Goal: Task Accomplishment & Management: Use online tool/utility

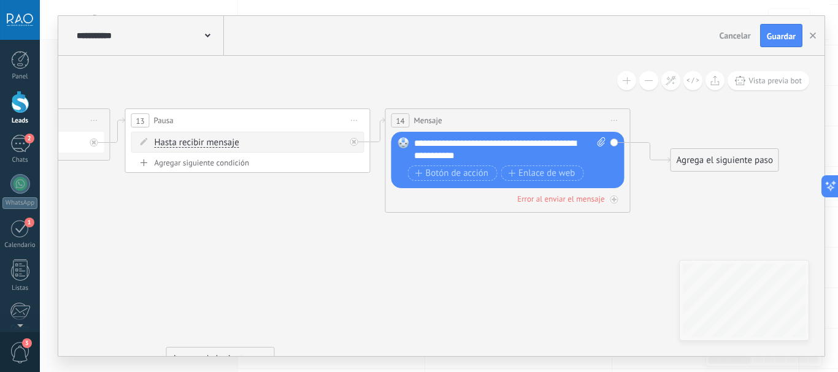
drag, startPoint x: 244, startPoint y: 224, endPoint x: 290, endPoint y: 235, distance: 47.3
click at [290, 235] on icon at bounding box center [111, 289] width 1865 height 974
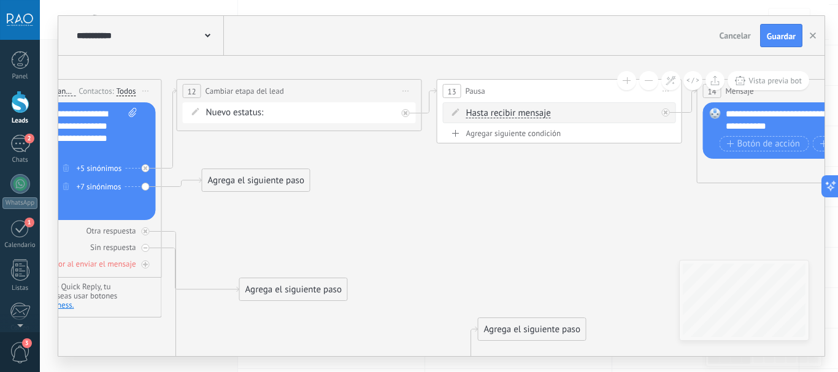
drag, startPoint x: 332, startPoint y: 228, endPoint x: 570, endPoint y: 191, distance: 240.8
click at [574, 188] on icon at bounding box center [423, 259] width 1865 height 974
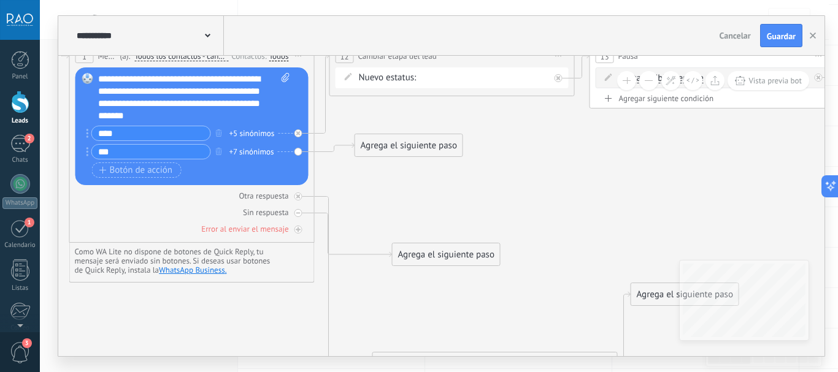
drag, startPoint x: 242, startPoint y: 221, endPoint x: 386, endPoint y: 190, distance: 147.5
click at [386, 190] on icon at bounding box center [576, 224] width 1865 height 974
click at [397, 147] on div "Agrega el siguiente paso" at bounding box center [408, 146] width 107 height 20
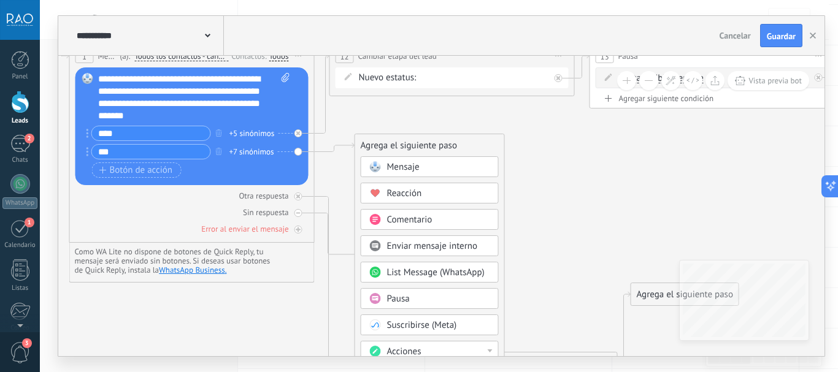
click at [408, 347] on span "Acciones" at bounding box center [404, 352] width 34 height 12
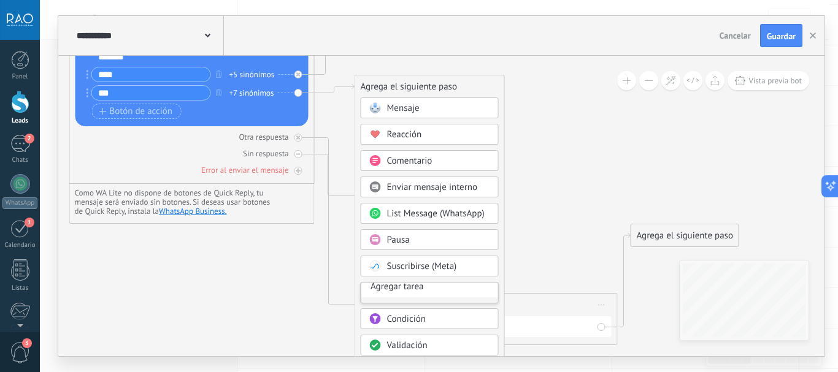
scroll to position [61, 0]
click at [426, 294] on div "Cambiar etapa del lead" at bounding box center [429, 294] width 137 height 21
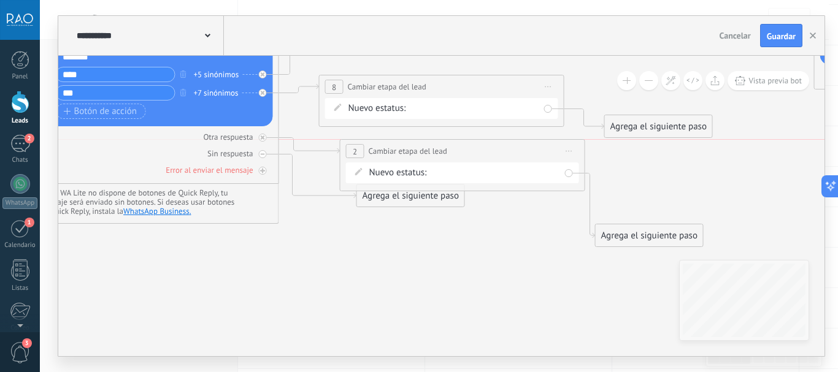
drag, startPoint x: 410, startPoint y: 303, endPoint x: 413, endPoint y: 145, distance: 157.7
click at [413, 145] on span "Cambiar etapa del lead" at bounding box center [408, 151] width 79 height 12
drag, startPoint x: 380, startPoint y: 212, endPoint x: 347, endPoint y: 329, distance: 122.2
click at [347, 289] on div "Agrega el siguiente paso" at bounding box center [387, 279] width 107 height 20
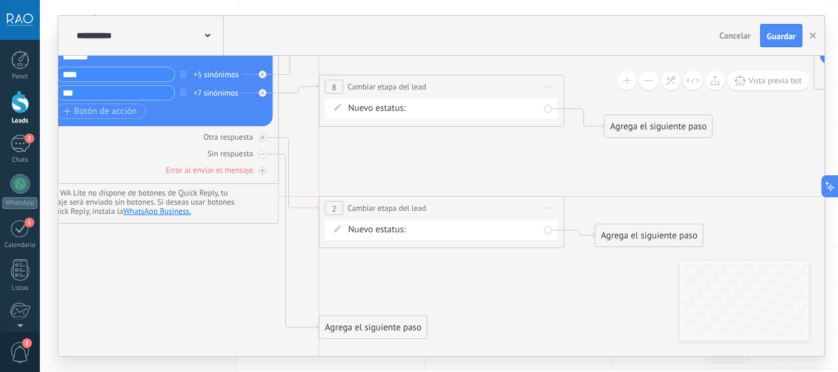
drag, startPoint x: 399, startPoint y: 142, endPoint x: 379, endPoint y: 201, distance: 61.7
click at [379, 201] on div "**********" at bounding box center [442, 208] width 244 height 23
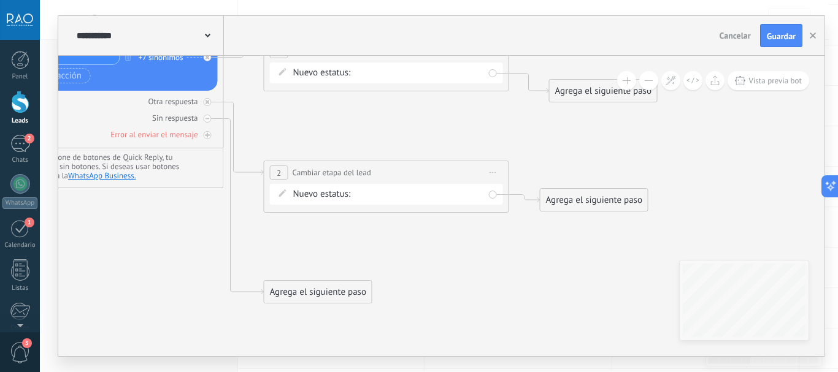
drag, startPoint x: 507, startPoint y: 309, endPoint x: 443, endPoint y: 266, distance: 77.4
click at [443, 266] on icon at bounding box center [485, 126] width 1865 height 967
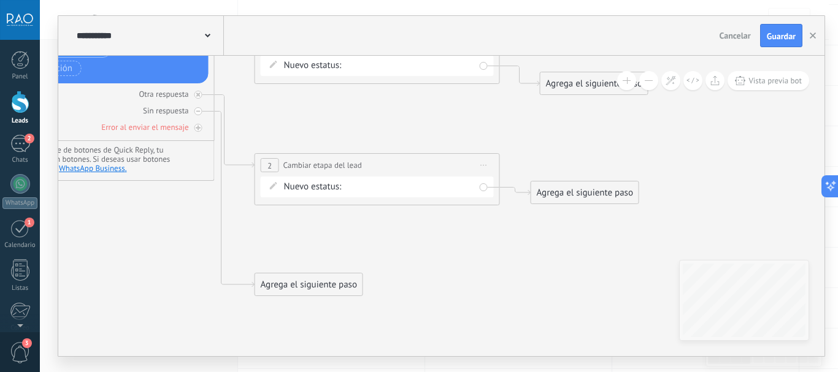
click at [0, 0] on div "Prop en caba pide tasación tasación hecha tasación enviada prop en pba delegada…" at bounding box center [0, 0] width 0 height 0
click at [0, 0] on label "prop en pba" at bounding box center [0, 0] width 0 height 0
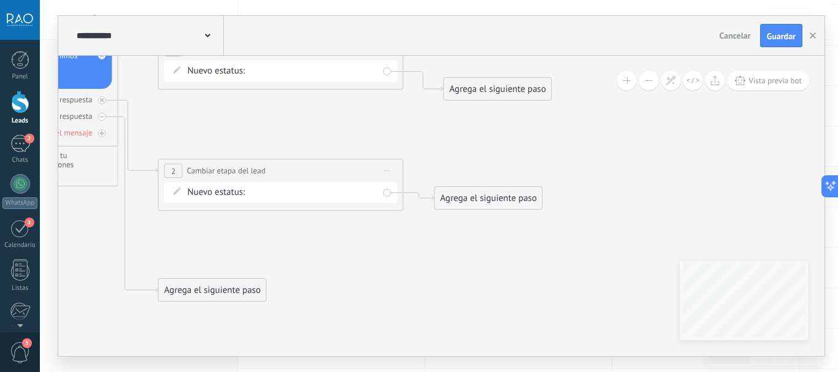
drag, startPoint x: 476, startPoint y: 237, endPoint x: 377, endPoint y: 261, distance: 102.4
click at [377, 261] on icon at bounding box center [379, 124] width 1865 height 967
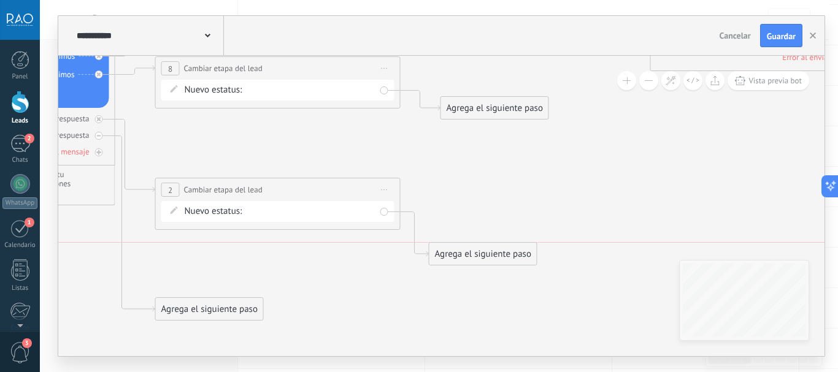
drag, startPoint x: 469, startPoint y: 215, endPoint x: 467, endPoint y: 256, distance: 41.1
click at [467, 256] on div "Agrega el siguiente paso" at bounding box center [482, 254] width 107 height 20
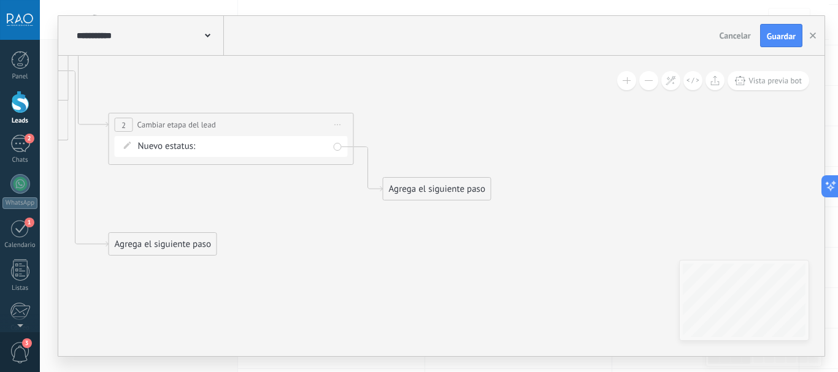
drag, startPoint x: 453, startPoint y: 288, endPoint x: 412, endPoint y: 218, distance: 81.6
click at [412, 218] on icon at bounding box center [330, 78] width 1865 height 967
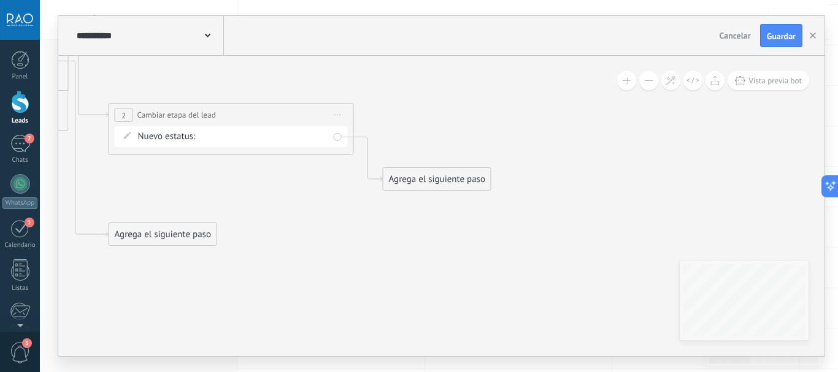
click at [418, 183] on div "Agrega el siguiente paso" at bounding box center [436, 179] width 107 height 20
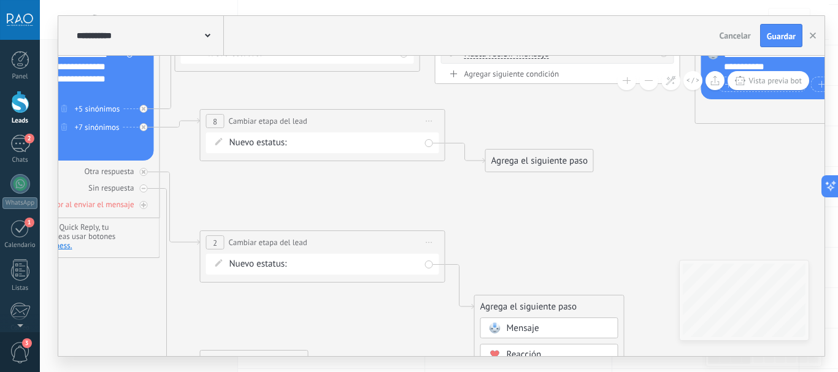
drag, startPoint x: 461, startPoint y: 188, endPoint x: 551, endPoint y: 227, distance: 98.9
click at [551, 227] on icon at bounding box center [421, 196] width 1865 height 967
click at [428, 243] on icon at bounding box center [429, 242] width 6 height 1
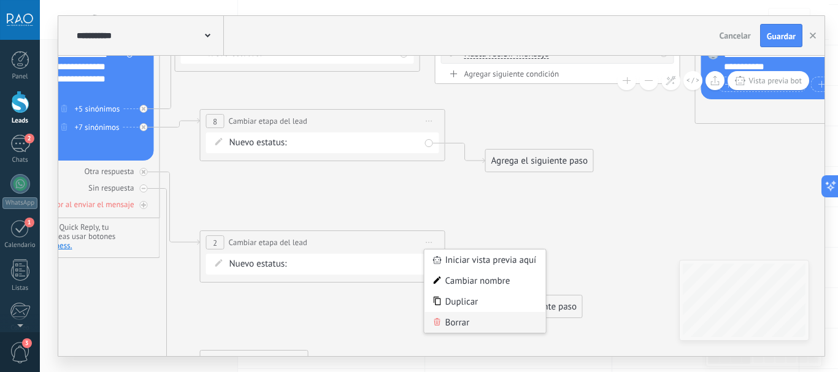
click at [453, 324] on div "Borrar" at bounding box center [485, 322] width 121 height 21
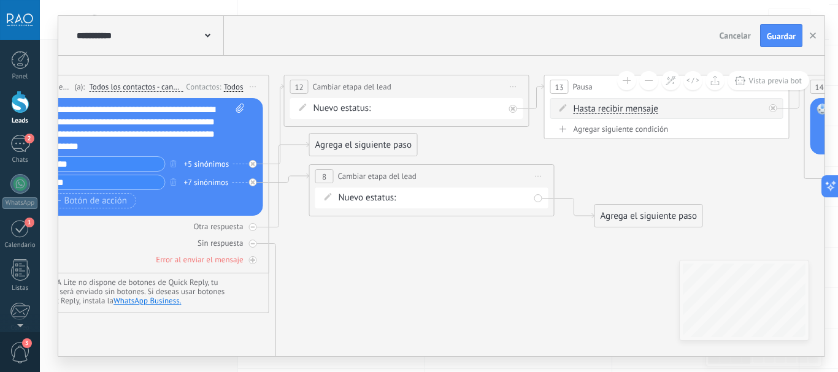
drag, startPoint x: 247, startPoint y: 199, endPoint x: 356, endPoint y: 255, distance: 122.4
click at [356, 255] on icon at bounding box center [530, 251] width 1865 height 967
drag, startPoint x: 345, startPoint y: 137, endPoint x: 391, endPoint y: 325, distance: 193.4
click at [391, 325] on div "Agrega el siguiente paso" at bounding box center [408, 322] width 107 height 20
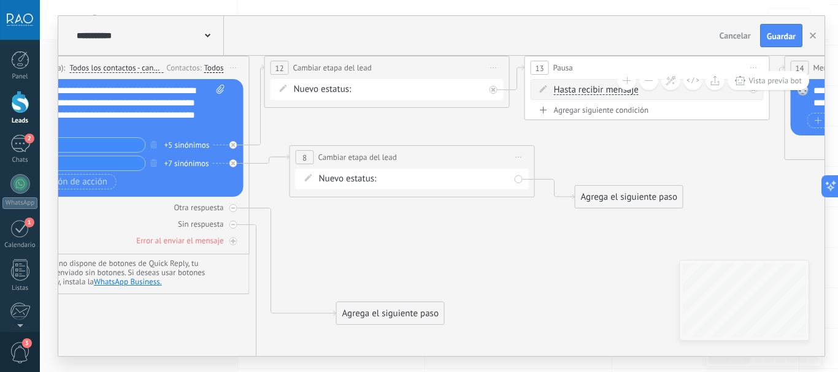
drag, startPoint x: 402, startPoint y: 270, endPoint x: 383, endPoint y: 251, distance: 27.3
click at [383, 251] on icon at bounding box center [511, 232] width 1865 height 967
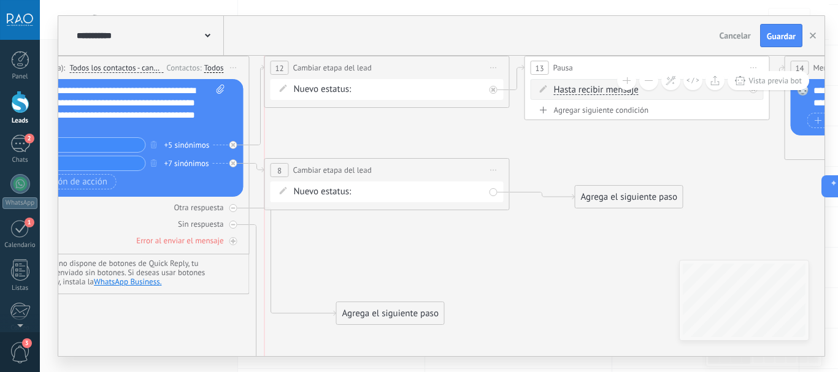
drag, startPoint x: 359, startPoint y: 154, endPoint x: 332, endPoint y: 167, distance: 29.9
click at [332, 167] on span "Cambiar etapa del lead" at bounding box center [332, 170] width 79 height 12
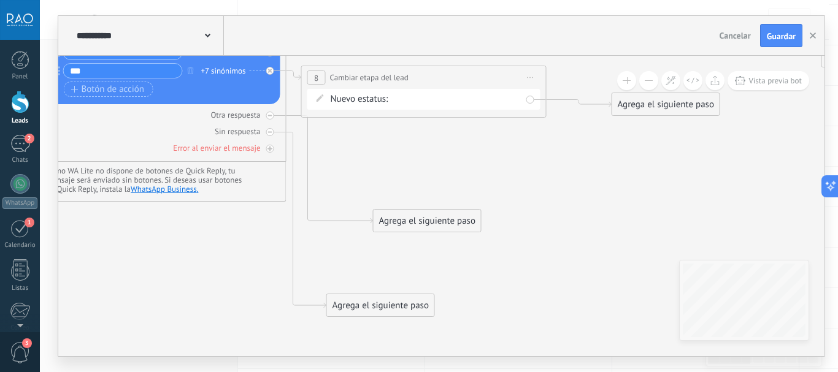
drag, startPoint x: 345, startPoint y: 247, endPoint x: 387, endPoint y: 145, distance: 109.7
click at [387, 145] on icon at bounding box center [547, 139] width 1865 height 967
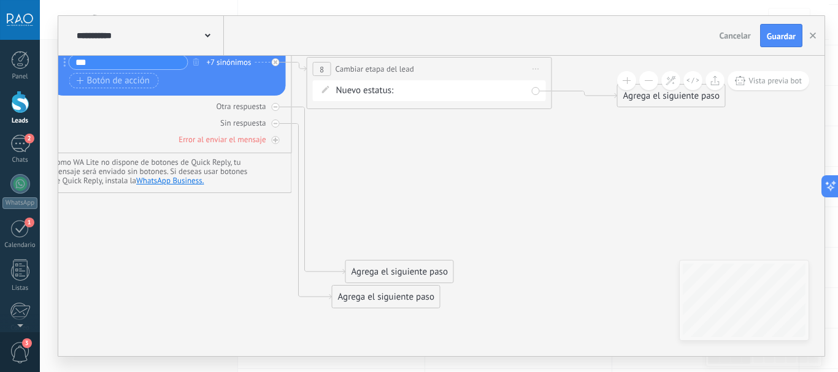
drag, startPoint x: 401, startPoint y: 206, endPoint x: 367, endPoint y: 266, distance: 68.1
click at [367, 266] on div "Agrega el siguiente paso" at bounding box center [399, 272] width 107 height 20
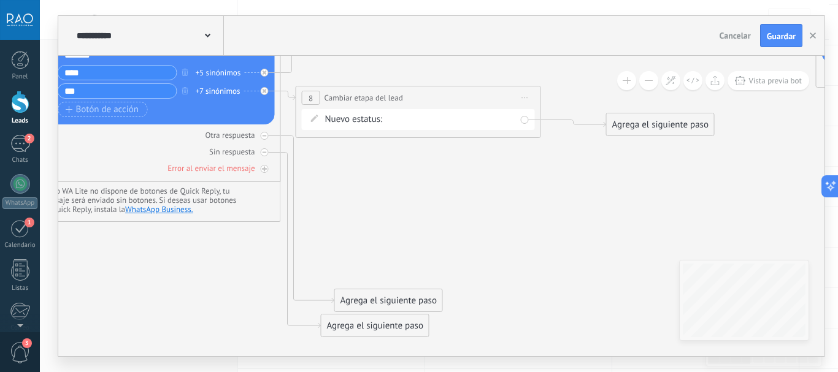
drag, startPoint x: 383, startPoint y: 194, endPoint x: 349, endPoint y: 241, distance: 57.6
click at [349, 241] on icon at bounding box center [542, 160] width 1865 height 967
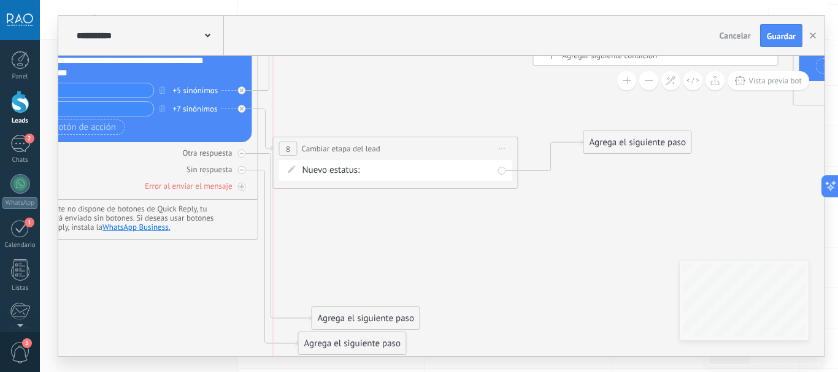
drag, startPoint x: 339, startPoint y: 112, endPoint x: 344, endPoint y: 154, distance: 42.5
click at [344, 154] on span "Cambiar etapa del lead" at bounding box center [341, 149] width 79 height 12
drag, startPoint x: 344, startPoint y: 155, endPoint x: 353, endPoint y: 147, distance: 11.3
click at [353, 147] on span "Cambiar etapa del lead" at bounding box center [349, 151] width 79 height 12
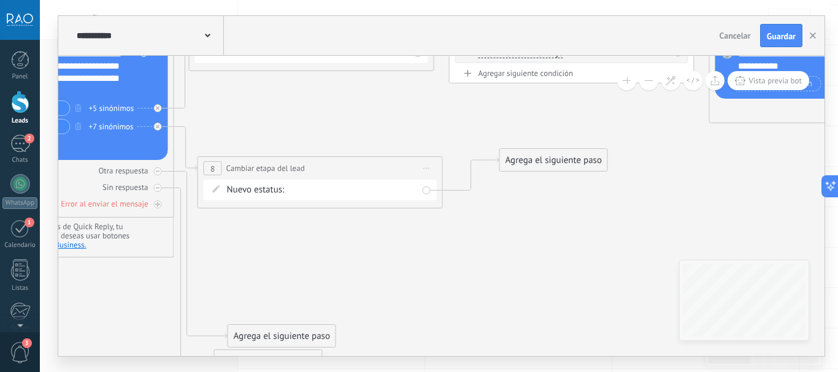
drag, startPoint x: 392, startPoint y: 227, endPoint x: 335, endPoint y: 239, distance: 58.4
click at [331, 250] on icon at bounding box center [435, 195] width 1865 height 967
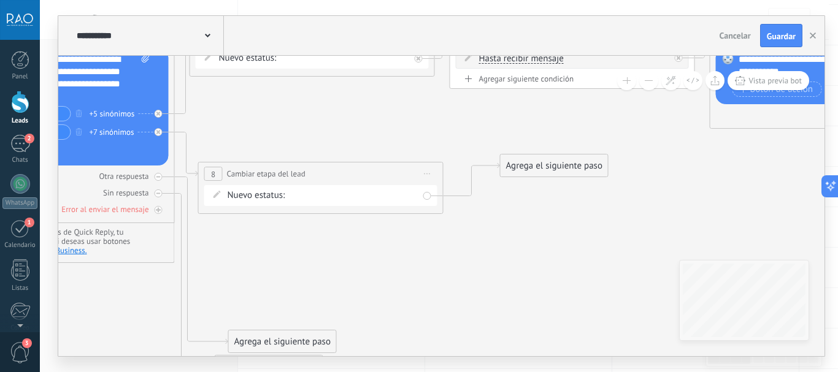
click at [0, 0] on div "Prop en caba pide tasación tasación hecha tasación enviada prop en pba delegada…" at bounding box center [0, 0] width 0 height 0
click at [0, 0] on label "prop en pba" at bounding box center [0, 0] width 0 height 0
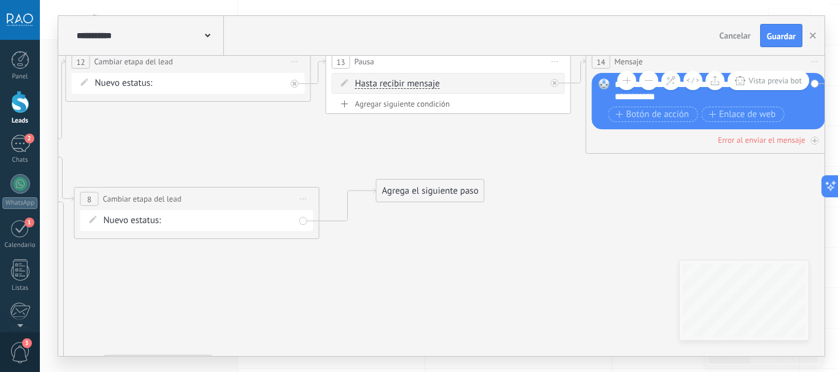
drag, startPoint x: 551, startPoint y: 248, endPoint x: 439, endPoint y: 250, distance: 112.9
click at [439, 250] on icon at bounding box center [312, 226] width 1865 height 967
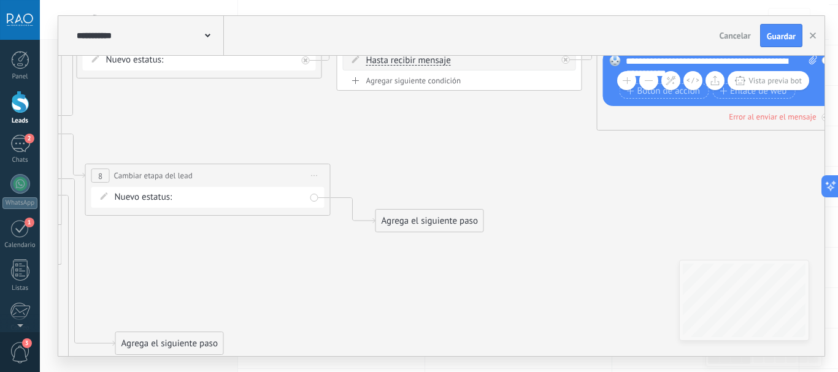
drag, startPoint x: 424, startPoint y: 166, endPoint x: 345, endPoint y: 248, distance: 113.7
click at [413, 221] on div "Agrega el siguiente paso" at bounding box center [429, 221] width 107 height 20
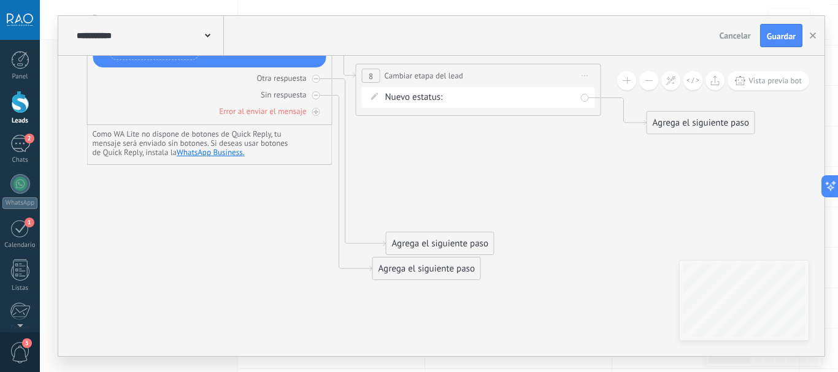
drag, startPoint x: 178, startPoint y: 259, endPoint x: 448, endPoint y: 159, distance: 288.4
click at [448, 159] on icon at bounding box center [593, 103] width 1865 height 967
drag, startPoint x: 383, startPoint y: 271, endPoint x: 388, endPoint y: 310, distance: 39.5
click at [385, 327] on div "Agrega el siguiente paso" at bounding box center [428, 319] width 107 height 20
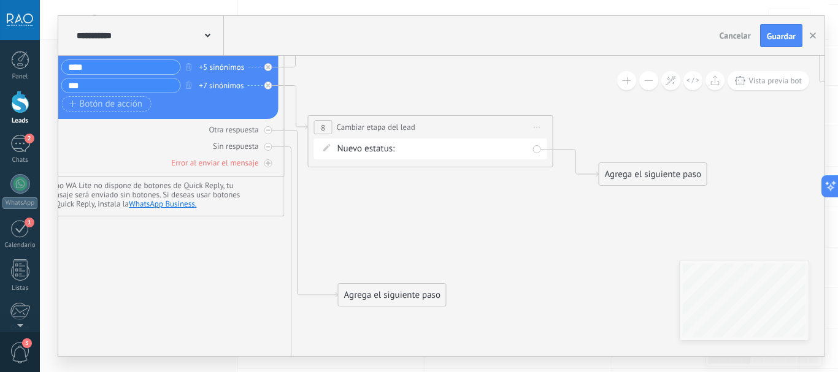
drag, startPoint x: 425, startPoint y: 192, endPoint x: 378, endPoint y: 252, distance: 76.5
click at [378, 248] on icon at bounding box center [546, 182] width 1865 height 1023
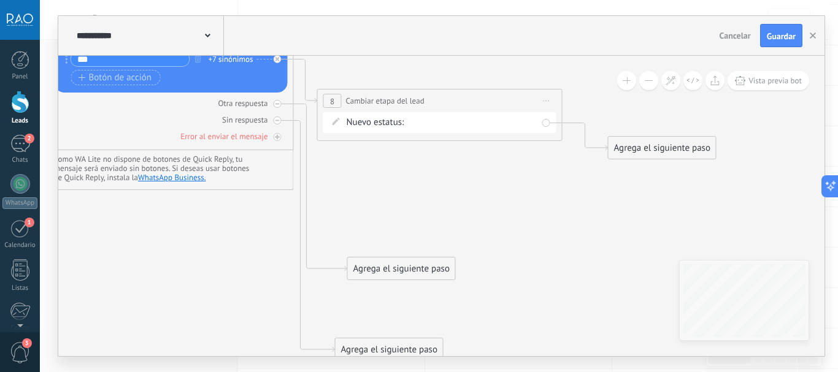
drag, startPoint x: 391, startPoint y: 200, endPoint x: 398, endPoint y: 167, distance: 33.8
click at [398, 167] on icon at bounding box center [555, 156] width 1865 height 1023
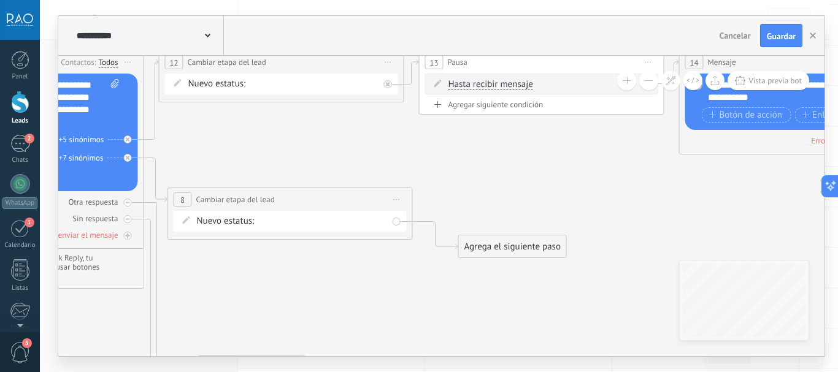
drag, startPoint x: 478, startPoint y: 227, endPoint x: 360, endPoint y: 334, distance: 159.4
click at [360, 334] on icon at bounding box center [405, 255] width 1865 height 1023
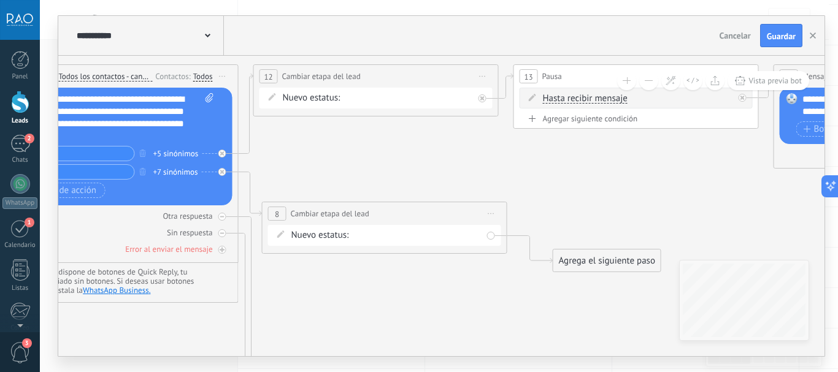
drag, startPoint x: 465, startPoint y: 185, endPoint x: 452, endPoint y: 125, distance: 61.0
click at [568, 167] on icon at bounding box center [500, 269] width 1865 height 1023
click at [209, 35] on icon at bounding box center [208, 36] width 6 height 4
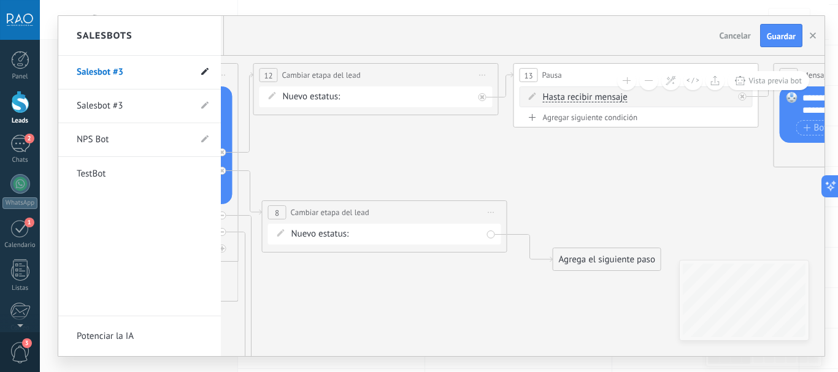
click at [205, 74] on use at bounding box center [204, 71] width 7 height 7
click at [143, 72] on input "**********" at bounding box center [121, 73] width 88 height 20
click at [146, 211] on div "**********" at bounding box center [139, 186] width 163 height 261
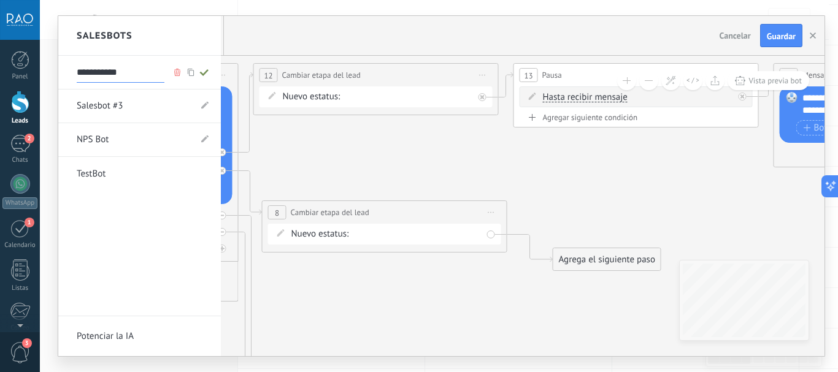
click at [107, 106] on link "Salesbot #3" at bounding box center [133, 106] width 113 height 34
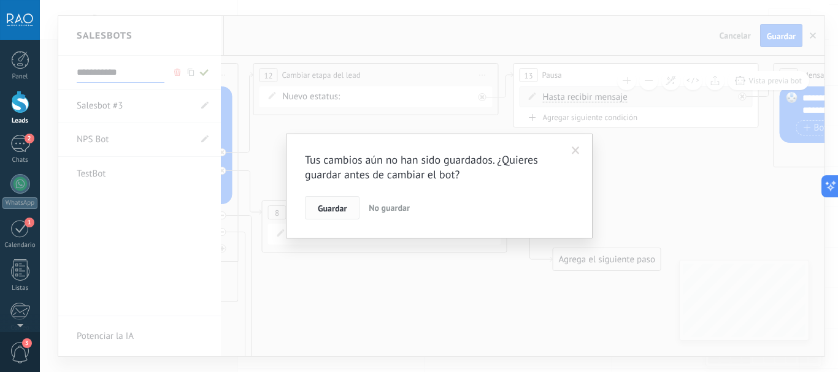
click at [328, 210] on span "Guardar" at bounding box center [332, 208] width 29 height 9
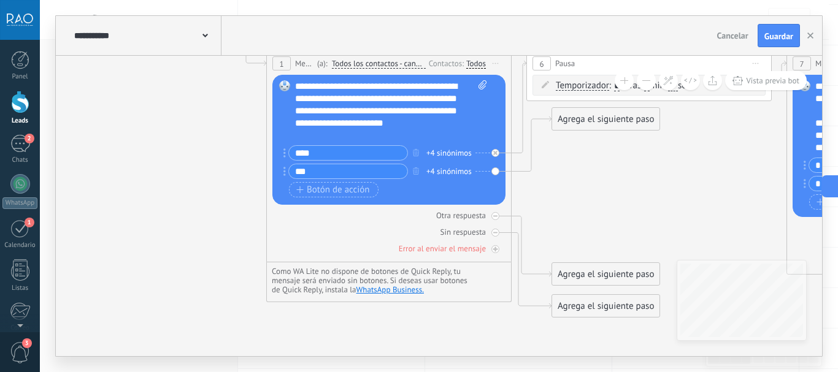
drag, startPoint x: 405, startPoint y: 270, endPoint x: 209, endPoint y: 136, distance: 237.9
click at [210, 136] on icon at bounding box center [836, 171] width 2043 height 932
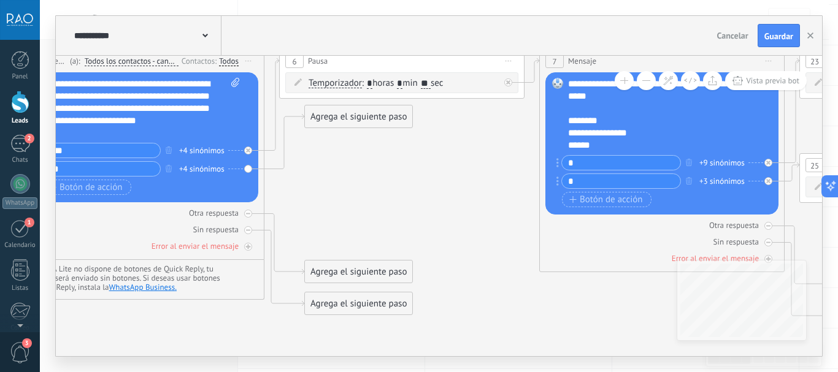
drag, startPoint x: 685, startPoint y: 187, endPoint x: 452, endPoint y: 183, distance: 233.2
click at [452, 183] on icon at bounding box center [589, 168] width 2043 height 932
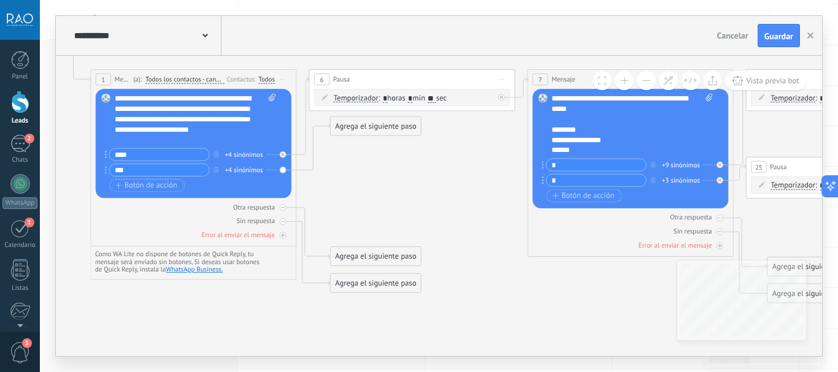
drag, startPoint x: 469, startPoint y: 167, endPoint x: 398, endPoint y: 191, distance: 74.5
click at [398, 191] on icon at bounding box center [570, 170] width 1716 height 783
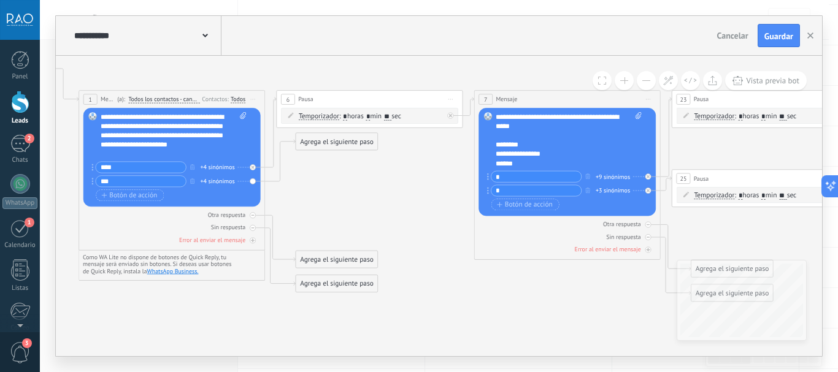
drag, startPoint x: 367, startPoint y: 195, endPoint x: 390, endPoint y: 183, distance: 25.8
click at [390, 183] on icon at bounding box center [553, 181] width 1634 height 708
click at [204, 37] on use at bounding box center [205, 36] width 6 height 4
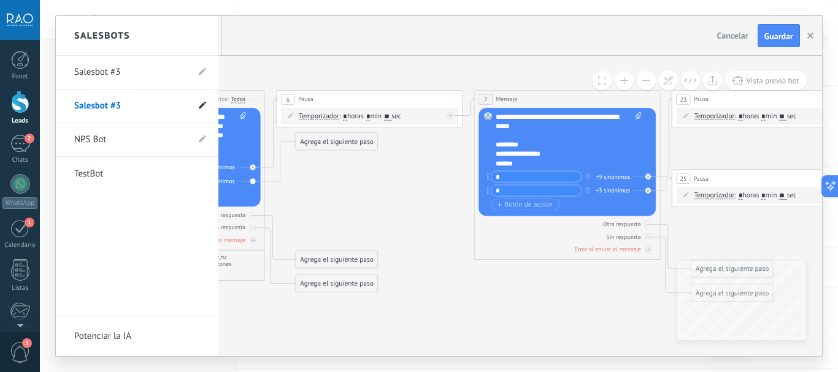
click at [202, 105] on use at bounding box center [202, 105] width 7 height 7
click at [132, 106] on input "**********" at bounding box center [118, 107] width 88 height 20
type input "**********"
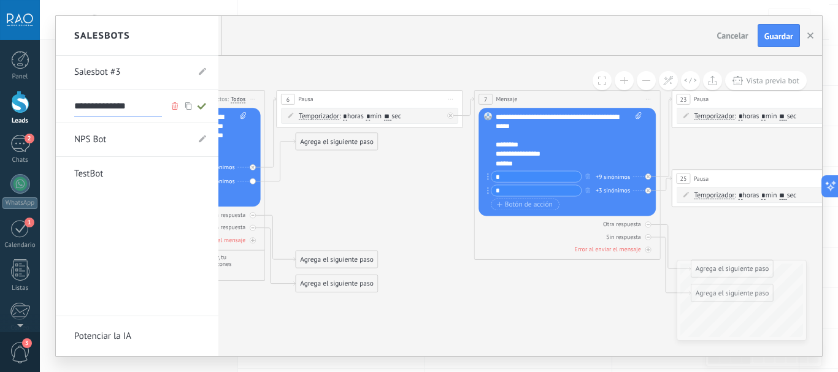
click at [200, 106] on icon at bounding box center [201, 105] width 13 height 7
type input "**********"
click at [380, 207] on div at bounding box center [439, 186] width 766 height 340
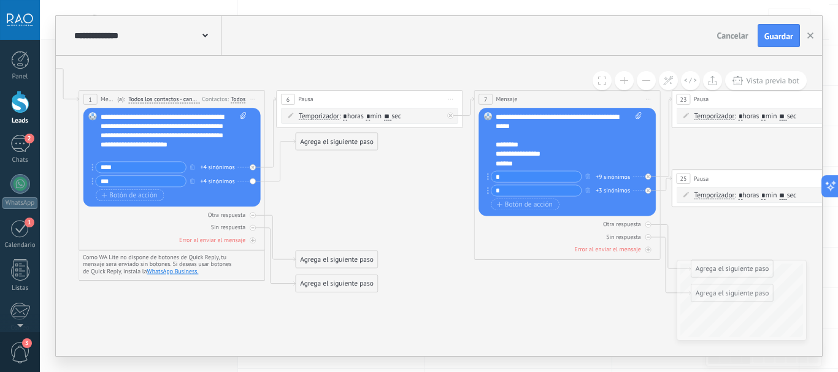
click at [206, 36] on use at bounding box center [205, 36] width 6 height 4
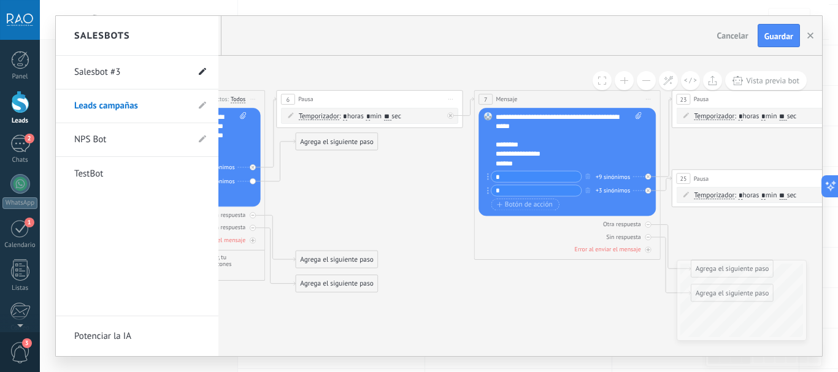
click at [201, 72] on icon at bounding box center [202, 71] width 7 height 7
click at [359, 178] on div at bounding box center [439, 186] width 766 height 340
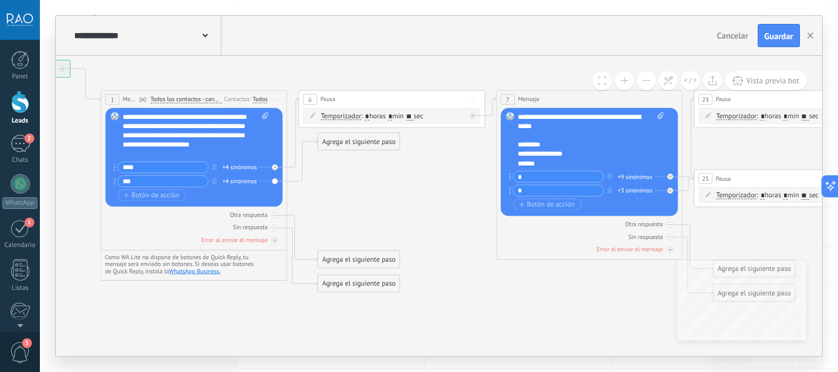
drag, startPoint x: 339, startPoint y: 199, endPoint x: 364, endPoint y: 198, distance: 25.2
click at [363, 199] on icon at bounding box center [575, 181] width 1634 height 708
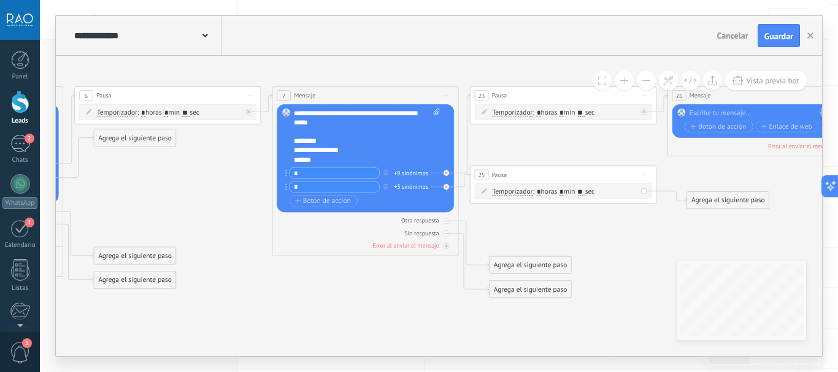
drag, startPoint x: 399, startPoint y: 198, endPoint x: 179, endPoint y: 205, distance: 220.3
click at [169, 191] on icon at bounding box center [351, 177] width 1634 height 708
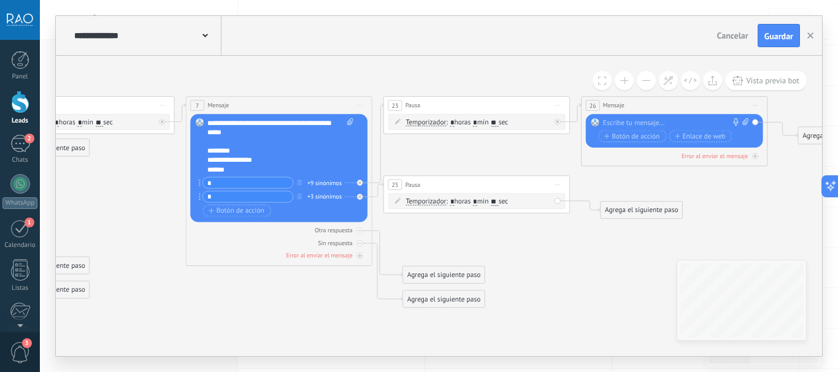
drag, startPoint x: 325, startPoint y: 308, endPoint x: 244, endPoint y: 321, distance: 82.7
click at [244, 321] on icon at bounding box center [265, 187] width 1634 height 708
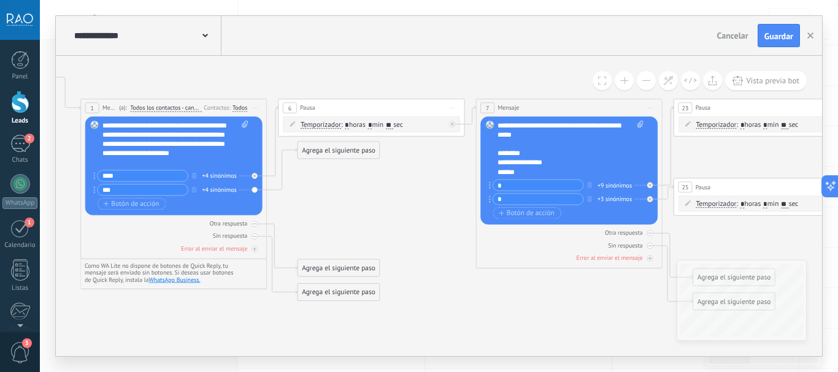
drag, startPoint x: 253, startPoint y: 317, endPoint x: 523, endPoint y: 321, distance: 270.6
click at [523, 321] on icon at bounding box center [555, 190] width 1634 height 708
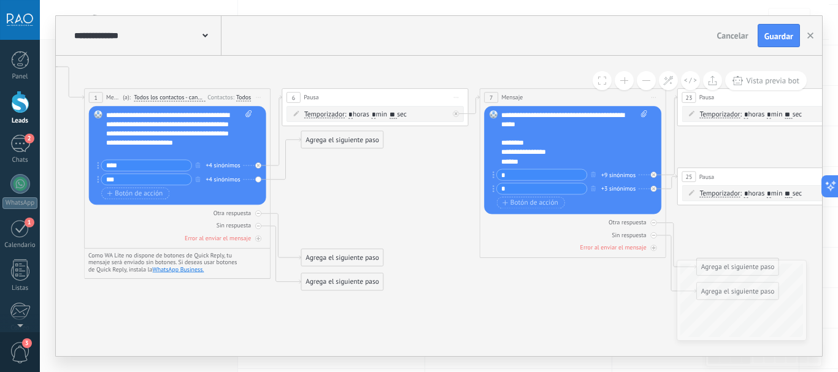
drag, startPoint x: 382, startPoint y: 211, endPoint x: 365, endPoint y: 200, distance: 20.4
click at [365, 200] on icon at bounding box center [559, 179] width 1634 height 708
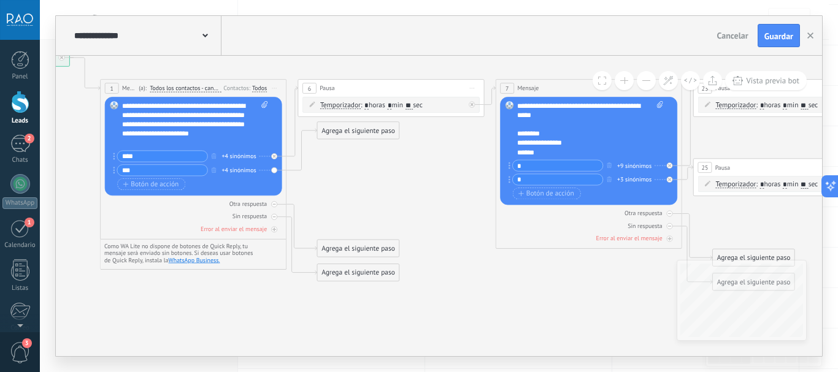
drag, startPoint x: 375, startPoint y: 196, endPoint x: 396, endPoint y: 184, distance: 23.9
click at [396, 184] on icon at bounding box center [575, 170] width 1634 height 708
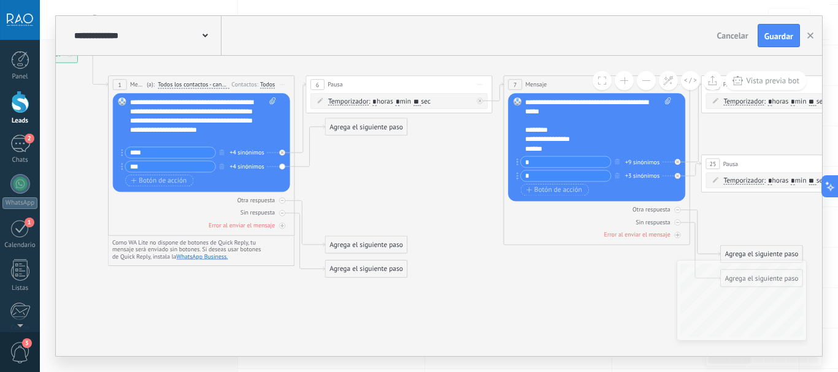
click at [483, 85] on span "Iniciar vista previa aquí Cambiar nombre Duplicar Borrar" at bounding box center [480, 84] width 15 height 13
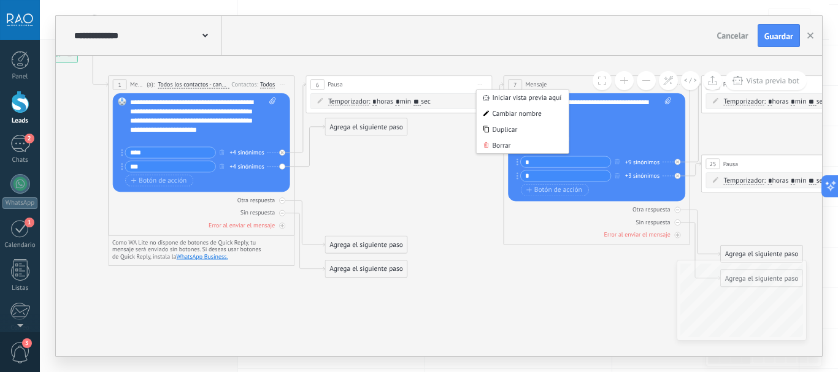
click at [396, 171] on icon at bounding box center [583, 166] width 1634 height 708
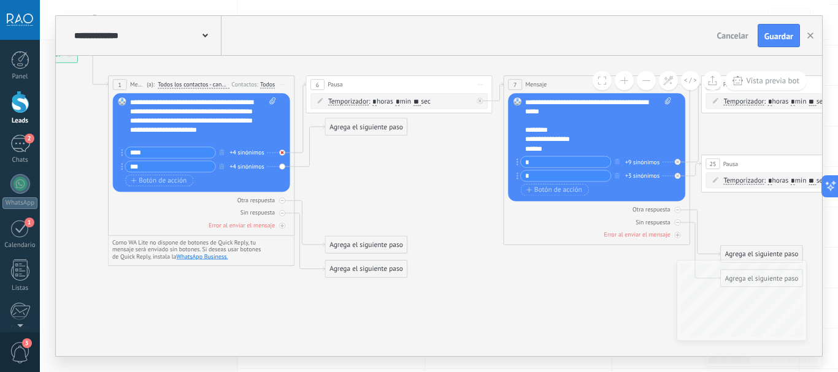
click at [282, 153] on icon at bounding box center [281, 152] width 3 height 3
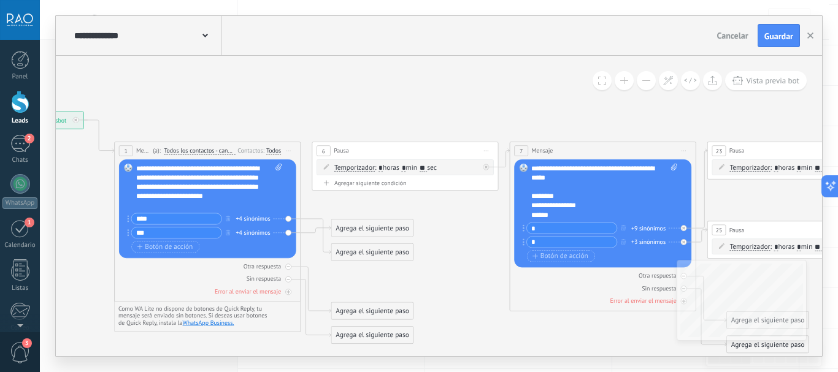
drag, startPoint x: 438, startPoint y: 145, endPoint x: 444, endPoint y: 218, distance: 73.3
click at [444, 218] on icon at bounding box center [589, 233] width 1634 height 708
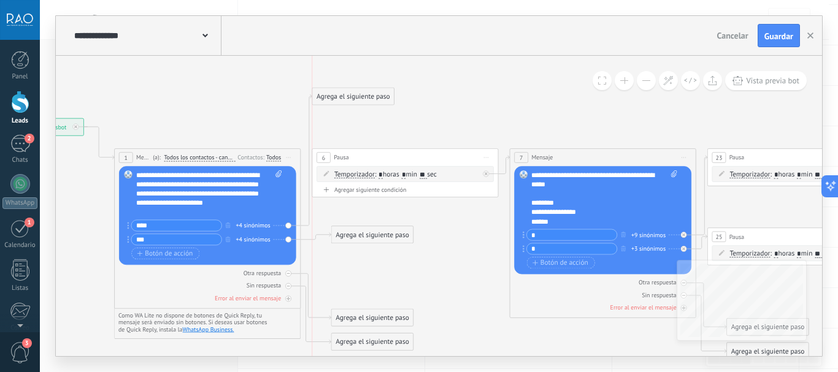
drag, startPoint x: 359, startPoint y: 253, endPoint x: 340, endPoint y: 91, distance: 163.7
click at [340, 91] on div "Agrega el siguiente paso" at bounding box center [353, 96] width 82 height 15
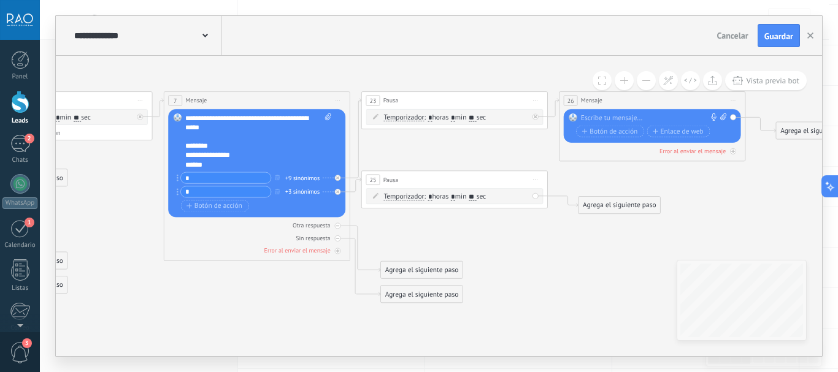
drag, startPoint x: 467, startPoint y: 279, endPoint x: 107, endPoint y: 265, distance: 361.0
click at [107, 265] on icon at bounding box center [243, 167] width 1634 height 739
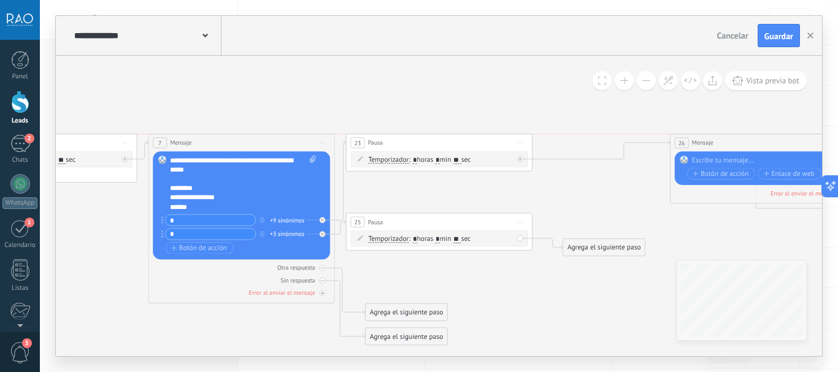
drag, startPoint x: 574, startPoint y: 141, endPoint x: 791, endPoint y: 142, distance: 217.8
click at [713, 142] on span "Mensaje" at bounding box center [702, 143] width 21 height 9
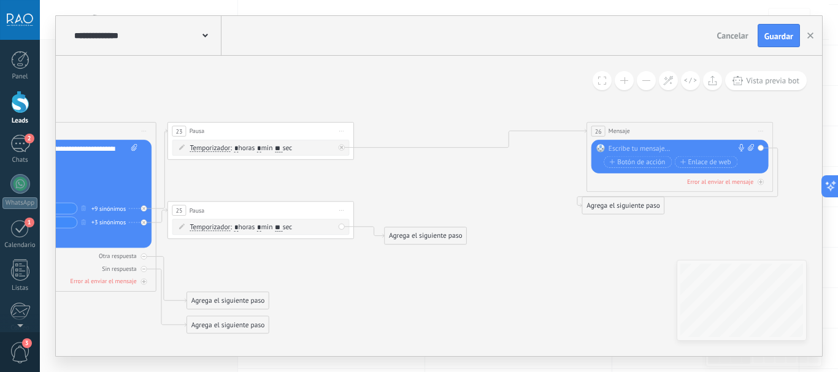
drag, startPoint x: 600, startPoint y: 133, endPoint x: 432, endPoint y: 124, distance: 168.3
click at [423, 121] on icon at bounding box center [117, 197] width 1770 height 739
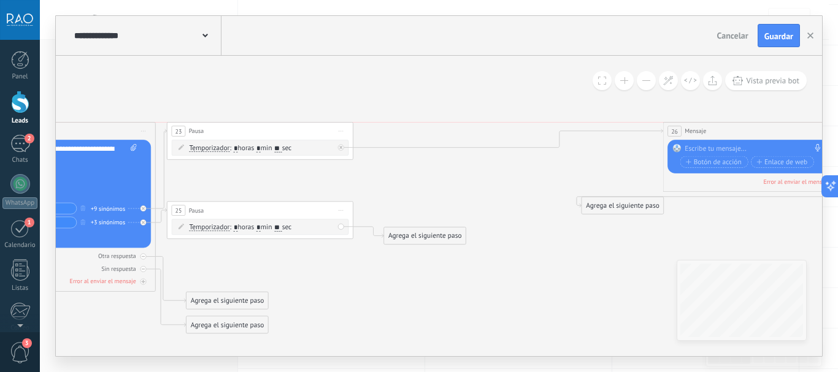
drag, startPoint x: 615, startPoint y: 134, endPoint x: 780, endPoint y: 136, distance: 165.6
click at [783, 137] on div "26 Mensaje ******* (a): Todos los contactos - canales seleccionados Todos los c…" at bounding box center [755, 131] width 185 height 17
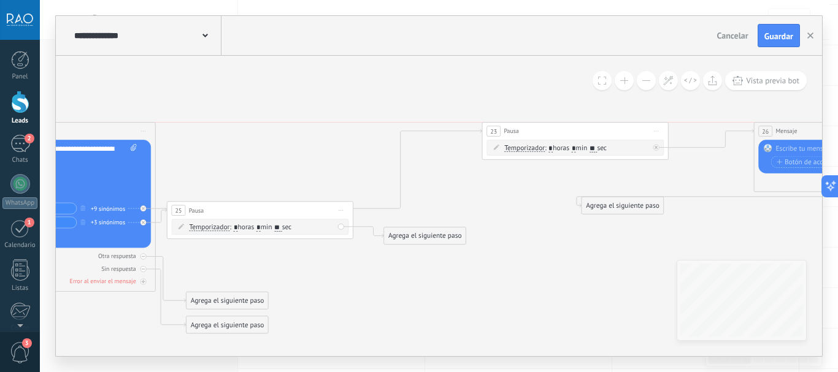
drag, startPoint x: 209, startPoint y: 132, endPoint x: 521, endPoint y: 137, distance: 311.7
click at [529, 137] on div "23 Pausa ***** Iniciar vista previa aquí Cambiar nombre Duplicar Borrar" at bounding box center [574, 131] width 185 height 17
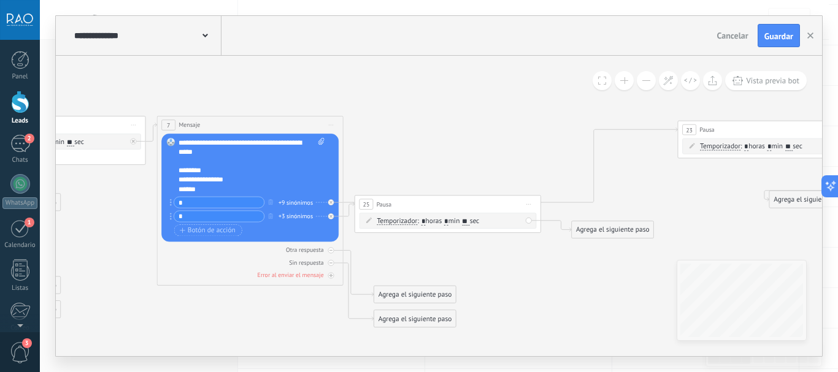
drag, startPoint x: 337, startPoint y: 108, endPoint x: 469, endPoint y: 102, distance: 132.0
click at [469, 102] on icon at bounding box center [390, 191] width 1942 height 739
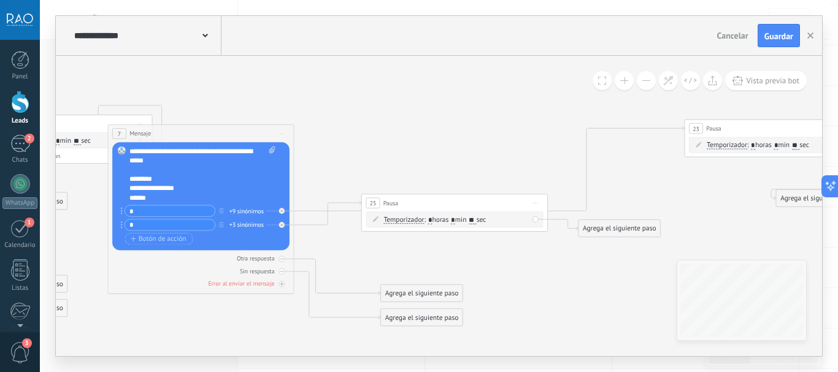
drag, startPoint x: 215, startPoint y: 120, endPoint x: 159, endPoint y: 130, distance: 56.7
click at [159, 130] on div "7 Mensaje ******* (a): Todos los contactos - canales seleccionados Todos los co…" at bounding box center [200, 133] width 185 height 17
drag, startPoint x: 444, startPoint y: 200, endPoint x: 594, endPoint y: 278, distance: 168.7
click at [594, 278] on div "25 Pausa ***** Iniciar vista previa aquí Cambiar nombre Duplicar Borrar" at bounding box center [630, 275] width 185 height 17
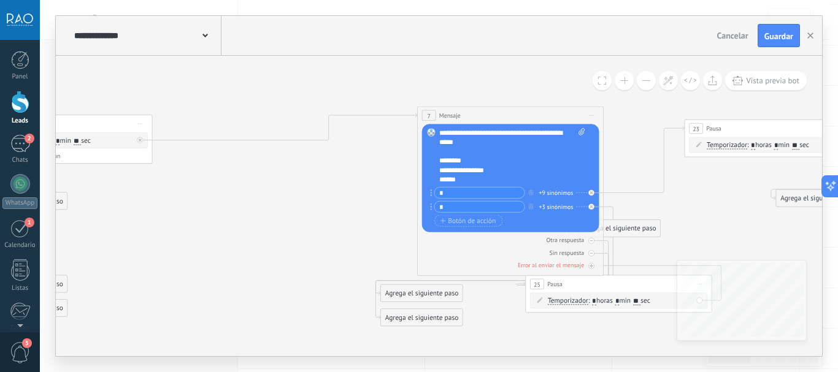
drag, startPoint x: 156, startPoint y: 131, endPoint x: 468, endPoint y: 113, distance: 312.1
click at [468, 113] on div "7 Mensaje ******* (a): Todos los contactos - canales seleccionados Todos los co…" at bounding box center [510, 115] width 185 height 17
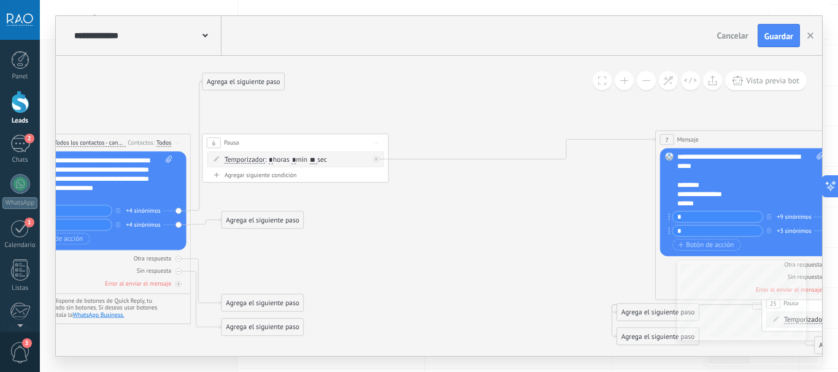
drag, startPoint x: 272, startPoint y: 188, endPoint x: 508, endPoint y: 207, distance: 236.9
click at [508, 207] on icon at bounding box center [633, 209] width 1942 height 739
drag, startPoint x: 229, startPoint y: 139, endPoint x: 468, endPoint y: 155, distance: 239.8
click at [468, 155] on span "Pausa" at bounding box center [462, 157] width 15 height 9
click at [239, 79] on div "Agrega el siguiente paso" at bounding box center [243, 81] width 82 height 15
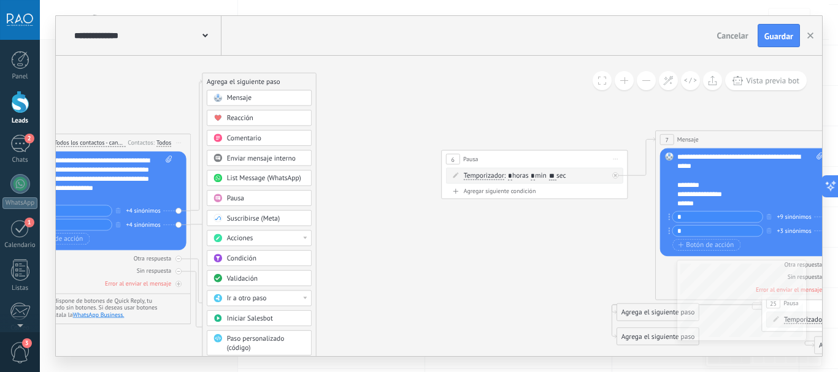
click at [250, 239] on span "Acciones" at bounding box center [240, 238] width 26 height 9
click at [250, 286] on div "Cambiar etapa del lead" at bounding box center [259, 287] width 104 height 16
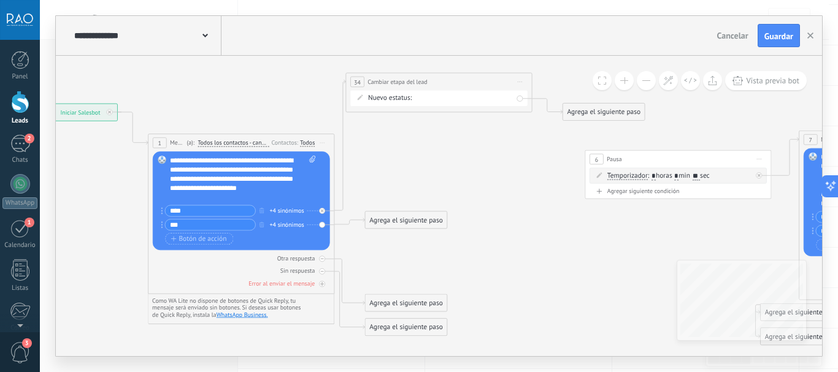
click at [0, 0] on div "Prop en caba pide tasación tasación hecha tasación enviada prop en pba delegada…" at bounding box center [0, 0] width 0 height 0
click at [380, 145] on div at bounding box center [439, 186] width 798 height 372
drag, startPoint x: 393, startPoint y: 80, endPoint x: 391, endPoint y: 144, distance: 63.2
click at [391, 144] on span "Cambiar etapa del lead" at bounding box center [397, 143] width 60 height 9
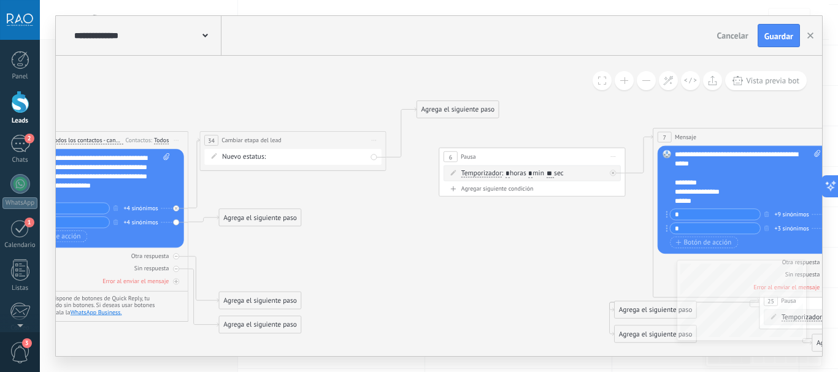
drag, startPoint x: 453, startPoint y: 220, endPoint x: 373, endPoint y: 216, distance: 80.5
click at [372, 220] on icon at bounding box center [631, 226] width 1942 height 718
drag, startPoint x: 428, startPoint y: 110, endPoint x: 468, endPoint y: 156, distance: 61.3
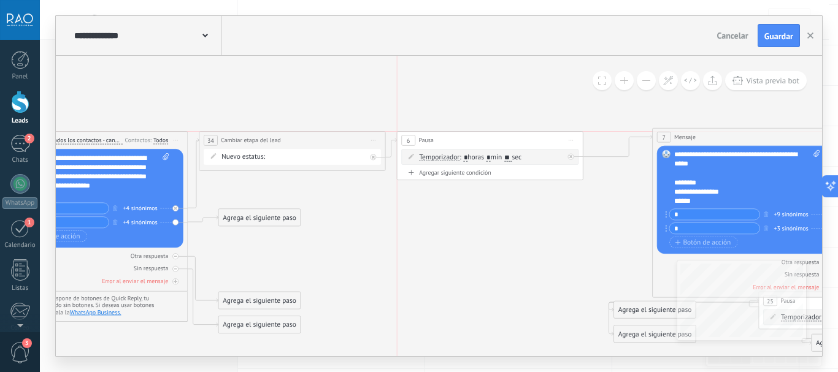
drag, startPoint x: 502, startPoint y: 155, endPoint x: 463, endPoint y: 140, distance: 41.4
click at [463, 140] on div "6 Pausa ***** Iniciar vista previa aquí Cambiar nombre Duplicar Borrar" at bounding box center [490, 140] width 185 height 17
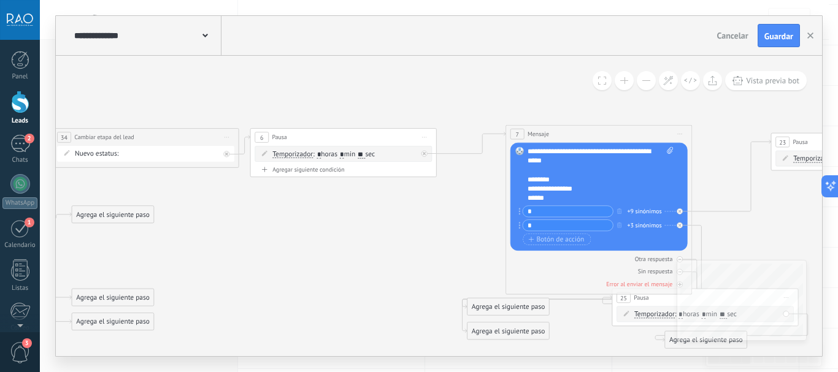
drag, startPoint x: 399, startPoint y: 244, endPoint x: 252, endPoint y: 241, distance: 147.3
click at [252, 241] on icon at bounding box center [483, 223] width 1942 height 717
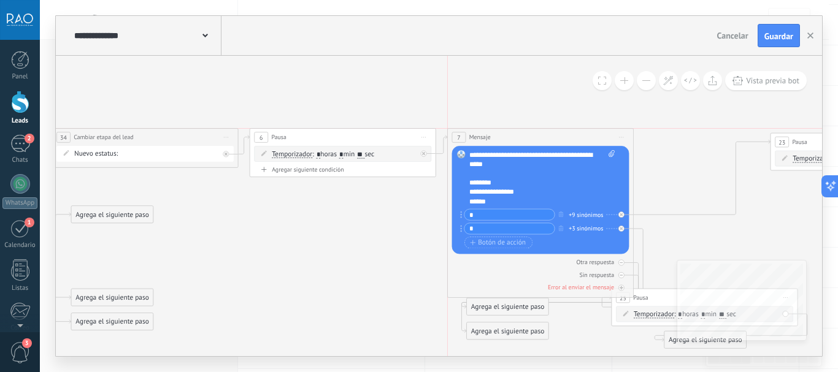
drag, startPoint x: 554, startPoint y: 133, endPoint x: 496, endPoint y: 134, distance: 57.7
click at [496, 134] on div "7 Mensaje ******* (a): Todos los contactos - canales seleccionados Todos los co…" at bounding box center [540, 137] width 185 height 17
click at [366, 232] on icon at bounding box center [483, 223] width 1942 height 717
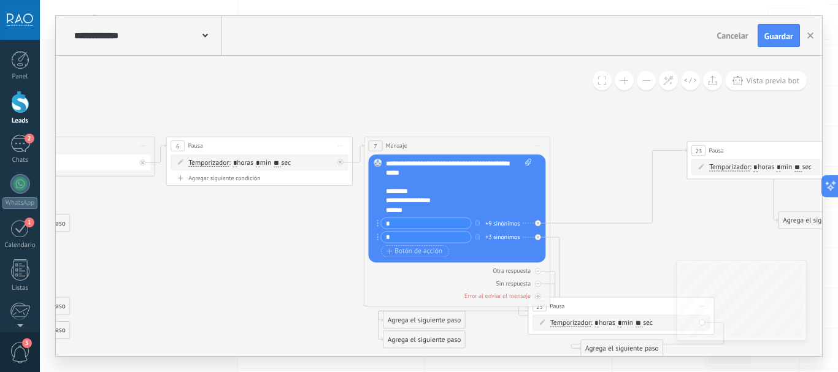
drag, startPoint x: 368, startPoint y: 219, endPoint x: 285, endPoint y: 228, distance: 83.9
click at [285, 228] on icon at bounding box center [399, 232] width 1942 height 717
click at [435, 171] on div "**********" at bounding box center [459, 187] width 146 height 56
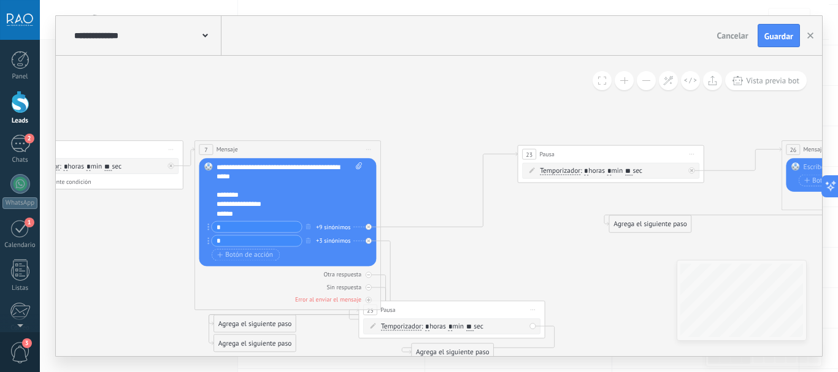
drag, startPoint x: 306, startPoint y: 237, endPoint x: 139, endPoint y: 240, distance: 166.9
click at [139, 240] on icon at bounding box center [230, 235] width 1942 height 717
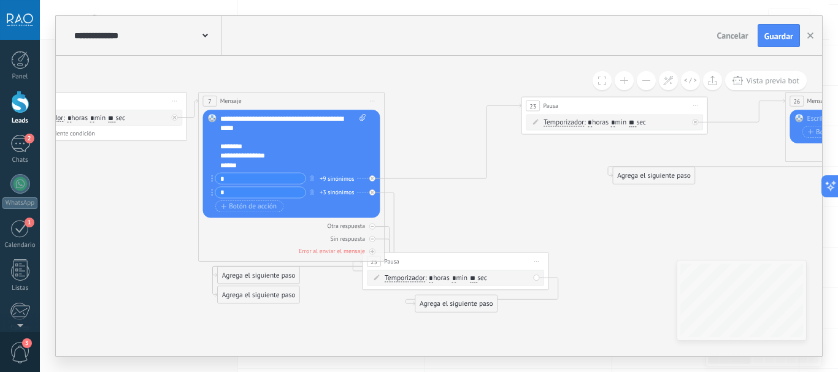
drag, startPoint x: 527, startPoint y: 204, endPoint x: 528, endPoint y: 171, distance: 33.1
click at [528, 171] on icon at bounding box center [234, 187] width 1942 height 717
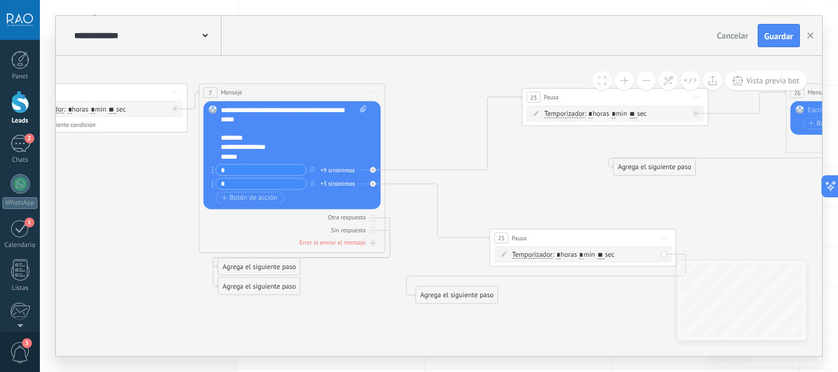
drag, startPoint x: 445, startPoint y: 247, endPoint x: 572, endPoint y: 232, distance: 127.8
click at [572, 232] on div "25 Pausa ***** Iniciar vista previa aquí Cambiar nombre Duplicar Borrar" at bounding box center [582, 237] width 185 height 17
drag, startPoint x: 455, startPoint y: 296, endPoint x: 608, endPoint y: 338, distance: 159.1
click at [590, 340] on div "Agrega el siguiente paso" at bounding box center [581, 339] width 82 height 15
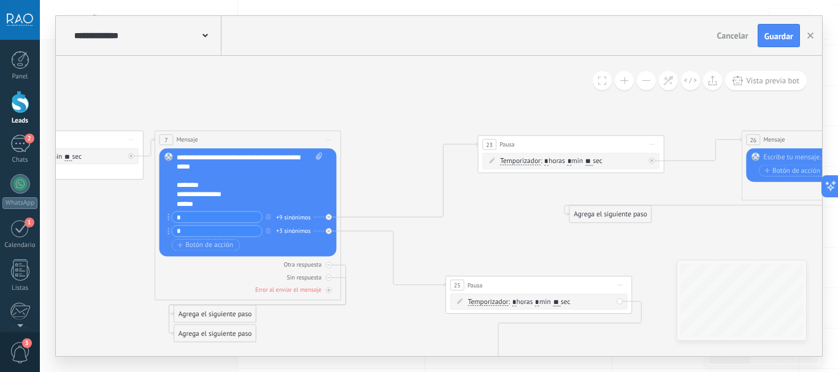
drag, startPoint x: 541, startPoint y: 185, endPoint x: 503, endPoint y: 225, distance: 55.6
click at [503, 225] on icon at bounding box center [190, 248] width 1942 height 762
drag, startPoint x: 490, startPoint y: 148, endPoint x: 399, endPoint y: 142, distance: 91.0
click at [399, 142] on div "23 Pausa ***** Iniciar vista previa aquí Cambiar nombre Duplicar Borrar" at bounding box center [445, 139] width 185 height 17
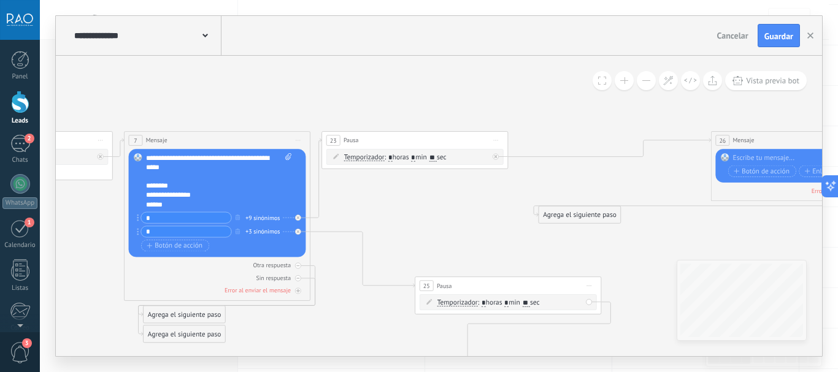
drag, startPoint x: 461, startPoint y: 209, endPoint x: 430, endPoint y: 210, distance: 30.7
click at [430, 210] on icon at bounding box center [159, 249] width 1942 height 762
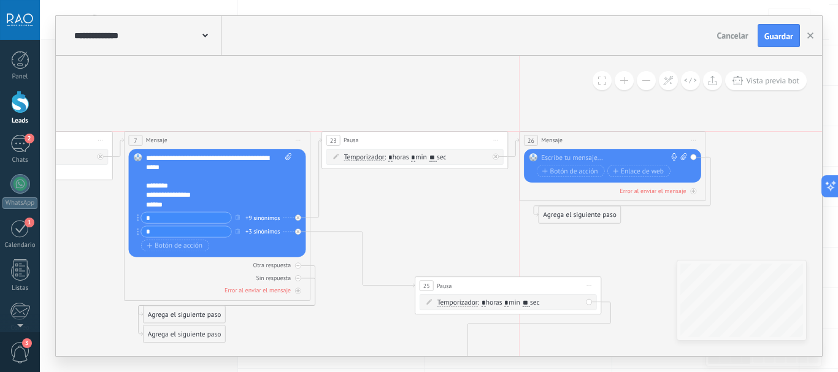
drag, startPoint x: 756, startPoint y: 137, endPoint x: 564, endPoint y: 137, distance: 192.0
click at [564, 137] on div "26 Mensaje ******* (a): Todos los contactos - canales seleccionados Todos los c…" at bounding box center [612, 140] width 185 height 17
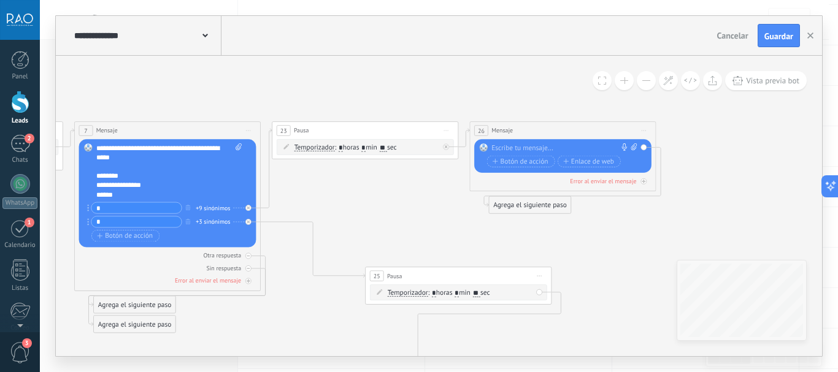
drag, startPoint x: 472, startPoint y: 212, endPoint x: 414, endPoint y: 204, distance: 58.1
click at [414, 204] on icon at bounding box center [14, 239] width 1751 height 762
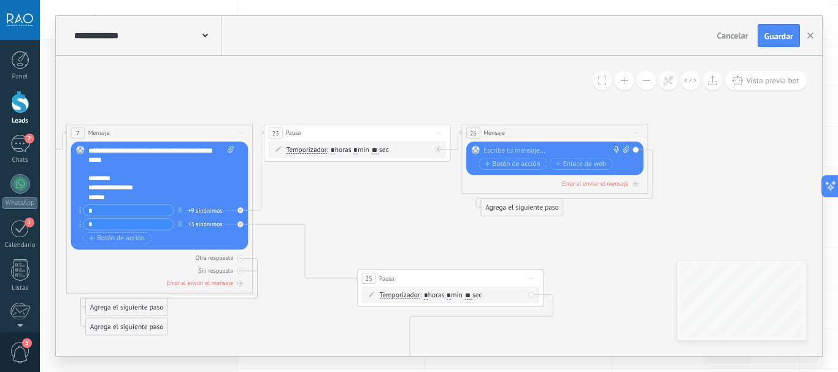
click at [500, 152] on div at bounding box center [552, 150] width 139 height 9
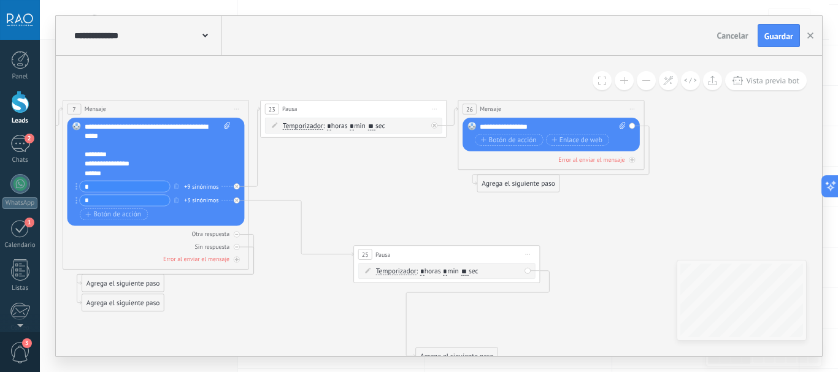
drag, startPoint x: 354, startPoint y: 206, endPoint x: 355, endPoint y: 170, distance: 36.2
click at [355, 170] on icon at bounding box center [2, 218] width 1751 height 762
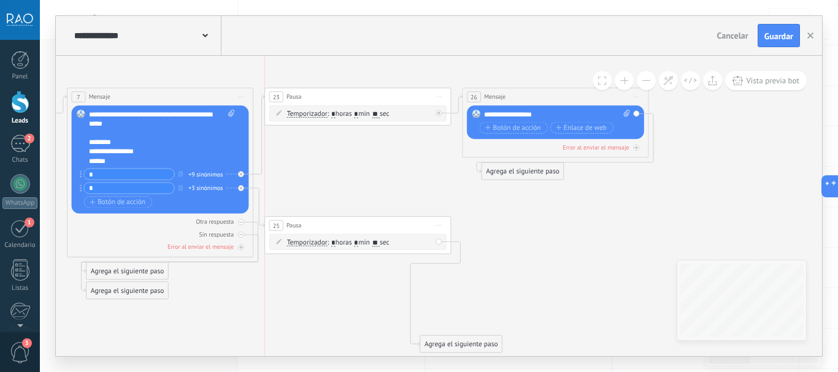
drag, startPoint x: 412, startPoint y: 240, endPoint x: 323, endPoint y: 225, distance: 90.4
click at [323, 225] on div "25 Pausa ***** Iniciar vista previa aquí Cambiar nombre Duplicar Borrar" at bounding box center [357, 225] width 185 height 17
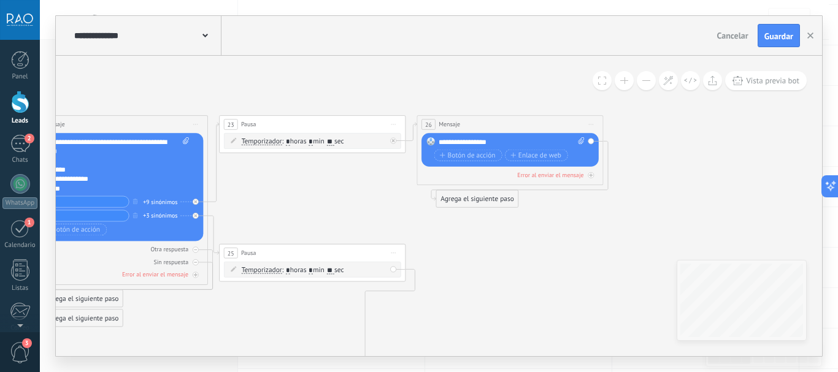
drag, startPoint x: 361, startPoint y: 183, endPoint x: 316, endPoint y: 210, distance: 53.1
click at [505, 140] on div "**********" at bounding box center [512, 141] width 146 height 9
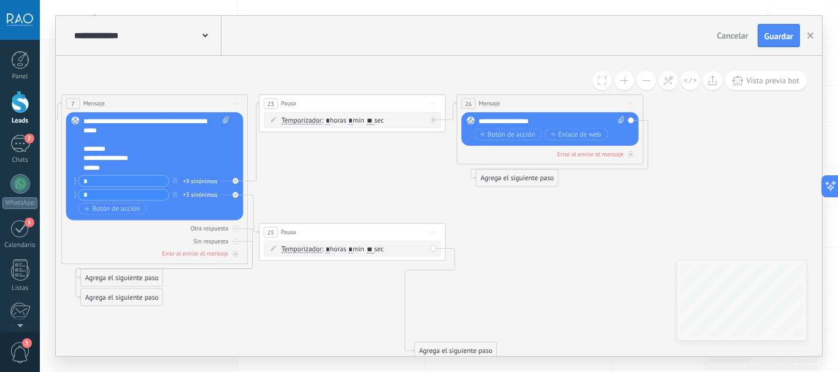
drag, startPoint x: 308, startPoint y: 199, endPoint x: 348, endPoint y: 178, distance: 45.0
click at [348, 178] on icon at bounding box center [1, 212] width 1751 height 762
click at [552, 120] on div "**********" at bounding box center [551, 121] width 146 height 9
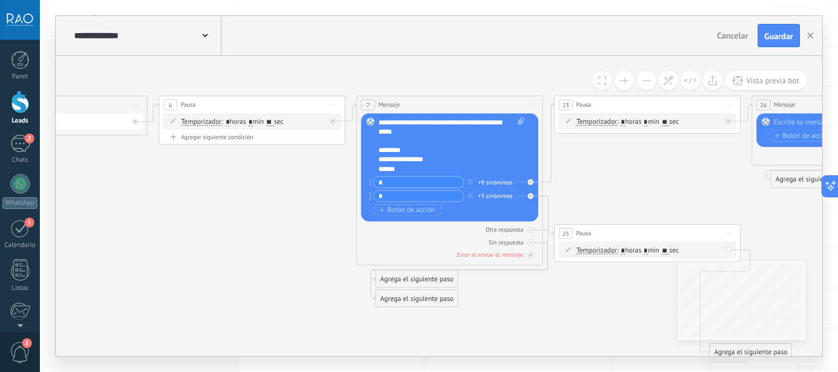
drag, startPoint x: 313, startPoint y: 172, endPoint x: 615, endPoint y: 173, distance: 301.2
click at [615, 173] on icon at bounding box center [296, 214] width 1751 height 762
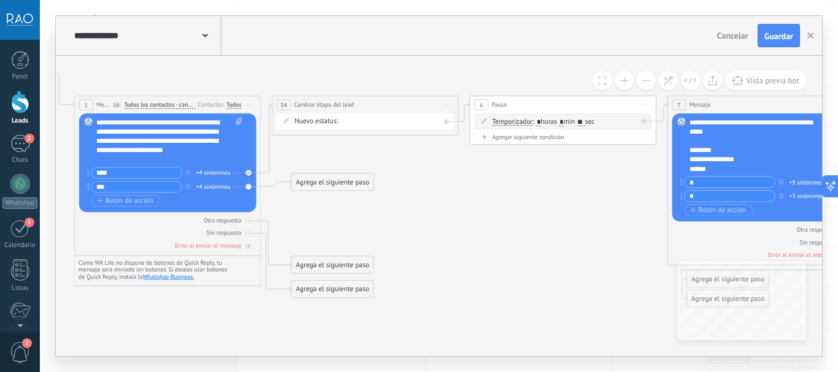
drag, startPoint x: 191, startPoint y: 194, endPoint x: 493, endPoint y: 194, distance: 302.4
click at [493, 194] on icon at bounding box center [607, 214] width 1751 height 762
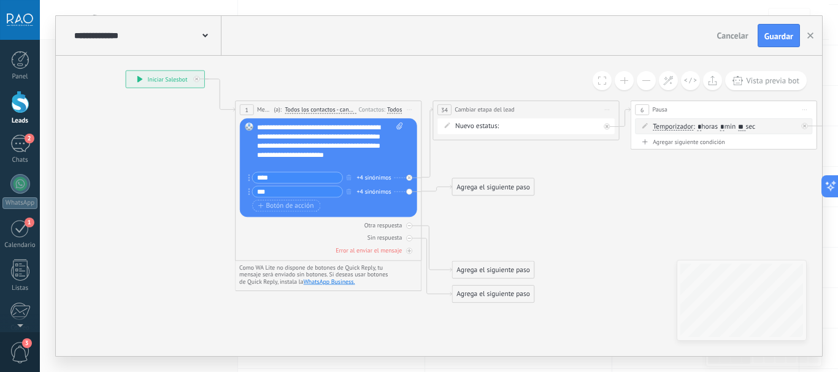
drag, startPoint x: 477, startPoint y: 207, endPoint x: 629, endPoint y: 206, distance: 152.8
click at [629, 206] on icon at bounding box center [768, 218] width 1751 height 762
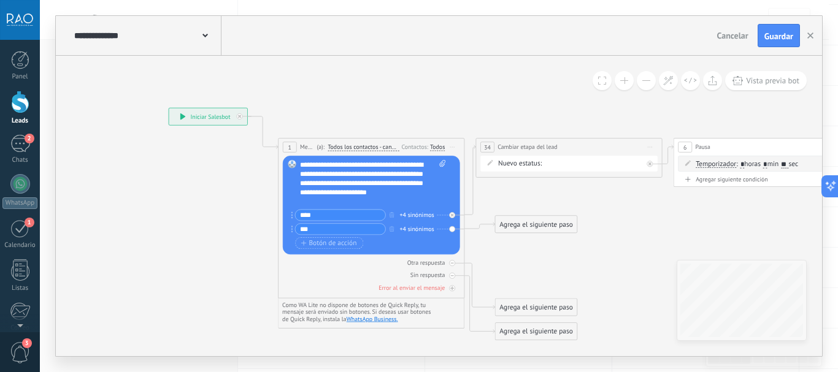
drag, startPoint x: 148, startPoint y: 138, endPoint x: 181, endPoint y: 171, distance: 46.4
click at [180, 180] on icon at bounding box center [811, 256] width 1751 height 762
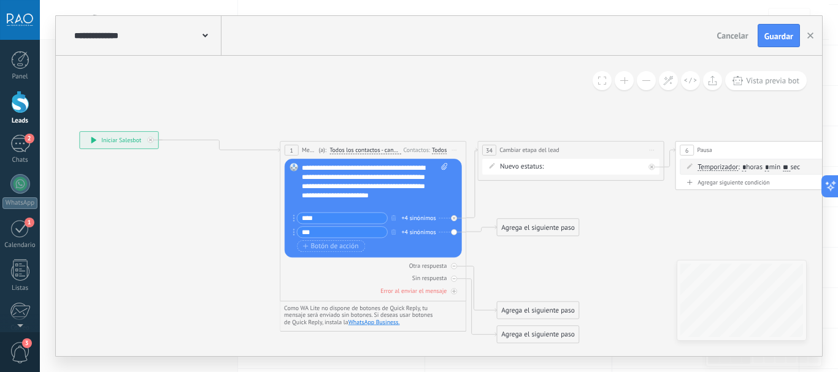
drag, startPoint x: 207, startPoint y: 118, endPoint x: 117, endPoint y: 139, distance: 93.2
click at [117, 139] on div "**********" at bounding box center [119, 140] width 79 height 17
click at [151, 140] on icon at bounding box center [150, 140] width 3 height 3
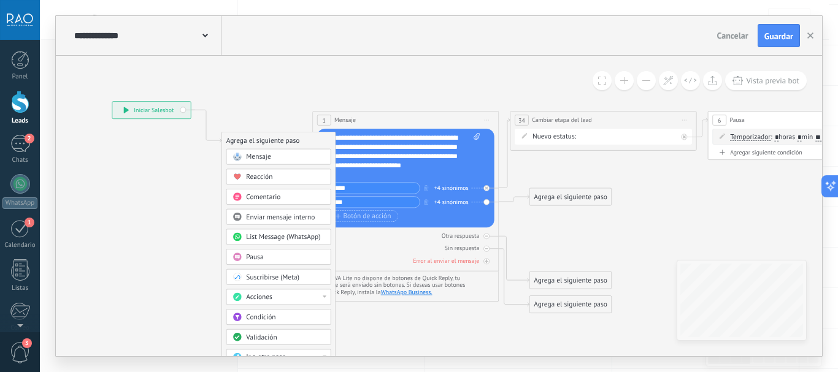
drag, startPoint x: 164, startPoint y: 253, endPoint x: 196, endPoint y: 222, distance: 44.7
click at [196, 222] on icon at bounding box center [800, 280] width 1842 height 824
click at [268, 196] on span "Comentario" at bounding box center [263, 196] width 34 height 9
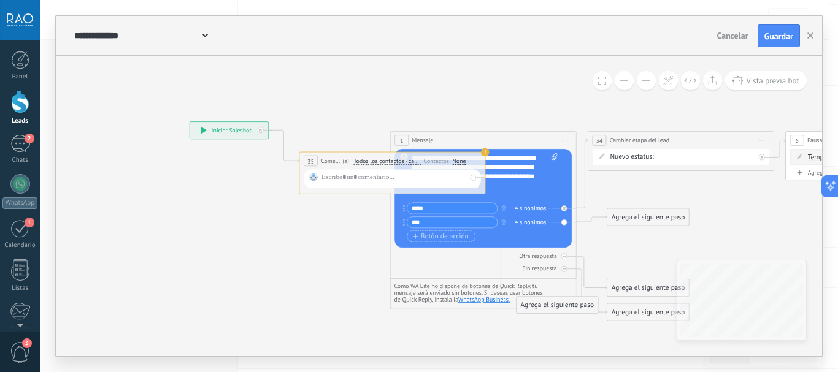
drag, startPoint x: 292, startPoint y: 172, endPoint x: 240, endPoint y: 194, distance: 55.8
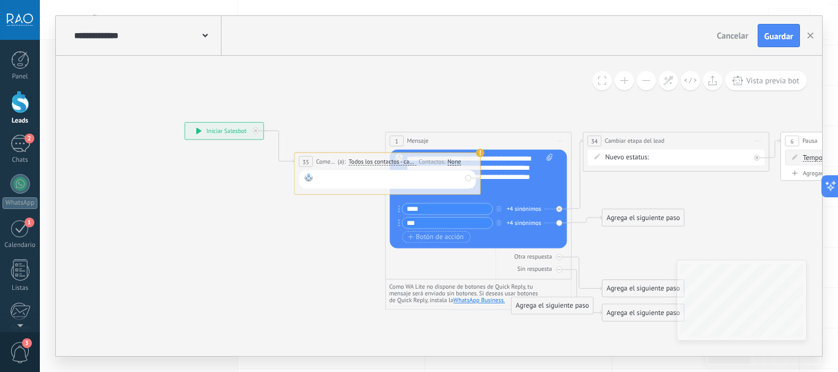
click at [359, 179] on div at bounding box center [389, 180] width 145 height 12
click at [375, 164] on span "Todos los contactos - canales seleccionados" at bounding box center [381, 161] width 67 height 7
click at [375, 164] on button "Todos los contactos - canales seleccionados" at bounding box center [402, 161] width 117 height 17
drag, startPoint x: 369, startPoint y: 159, endPoint x: 301, endPoint y: 202, distance: 80.2
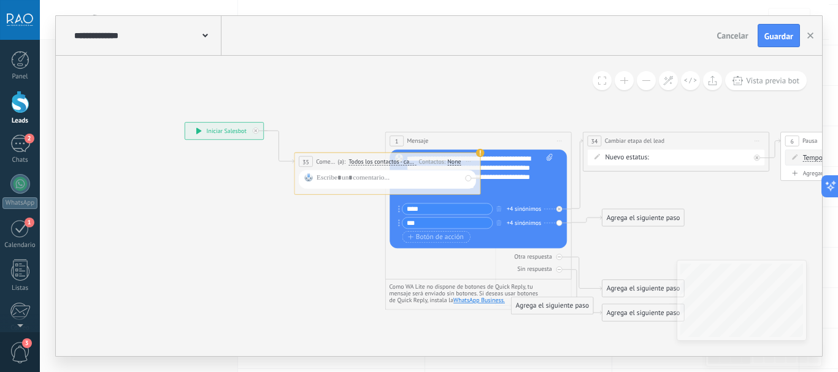
click at [478, 154] on use at bounding box center [480, 153] width 9 height 9
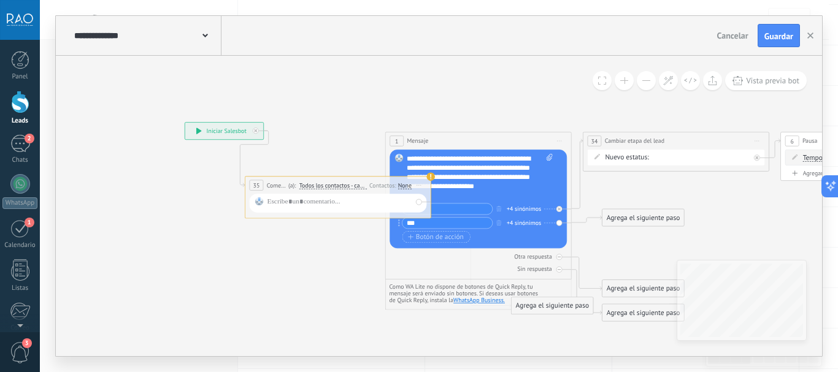
drag, startPoint x: 380, startPoint y: 163, endPoint x: 301, endPoint y: 198, distance: 86.5
click at [301, 190] on span "Todos los contactos - canales seleccionados" at bounding box center [332, 185] width 67 height 7
click at [301, 194] on button "Todos los contactos - canales seleccionados" at bounding box center [352, 185] width 117 height 17
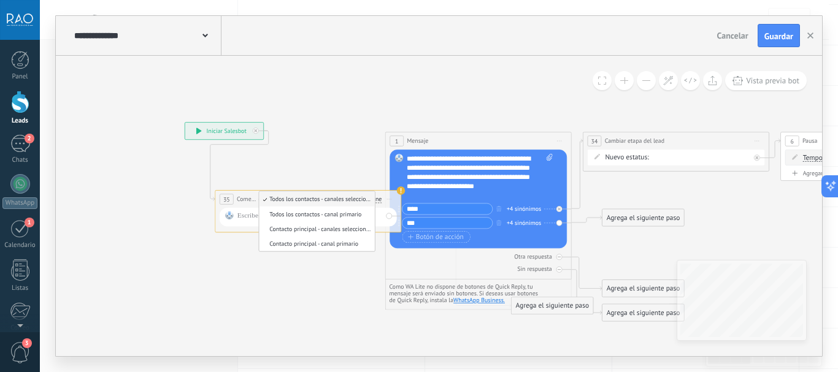
click at [262, 218] on div at bounding box center [309, 217] width 145 height 12
click at [242, 198] on span "Comentario" at bounding box center [246, 199] width 19 height 9
click at [399, 191] on use at bounding box center [401, 190] width 9 height 9
click at [400, 191] on use at bounding box center [401, 190] width 9 height 9
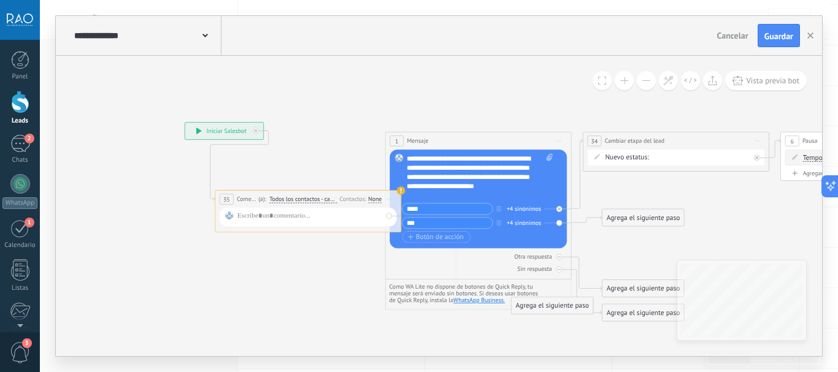
click at [400, 191] on use at bounding box center [401, 190] width 9 height 9
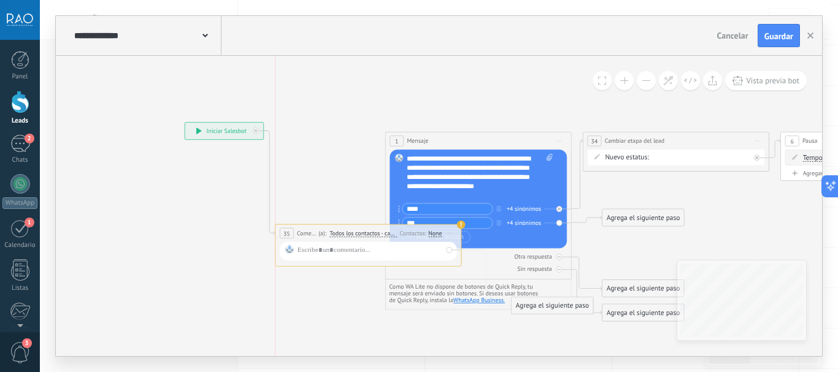
drag, startPoint x: 269, startPoint y: 198, endPoint x: 288, endPoint y: 239, distance: 45.3
click at [290, 240] on div "**********" at bounding box center [367, 233] width 185 height 17
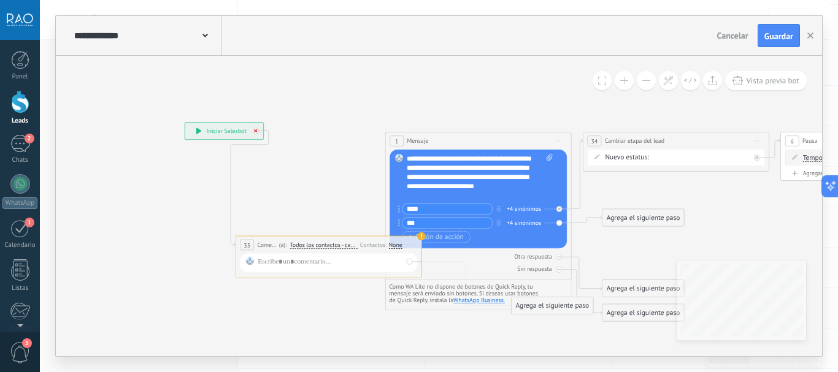
click at [255, 131] on icon at bounding box center [255, 130] width 3 height 3
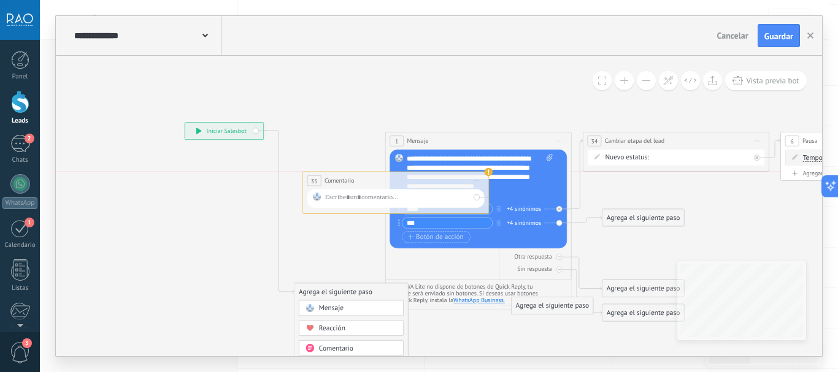
drag, startPoint x: 282, startPoint y: 239, endPoint x: 345, endPoint y: 179, distance: 86.8
click at [350, 174] on div "**********" at bounding box center [395, 180] width 185 height 17
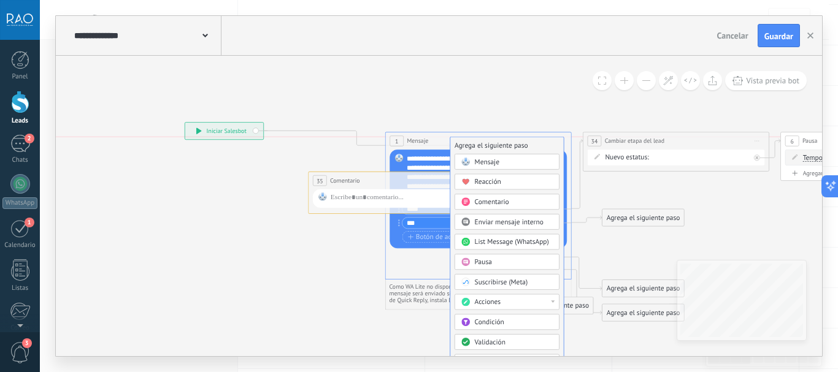
drag, startPoint x: 322, startPoint y: 290, endPoint x: 478, endPoint y: 145, distance: 212.3
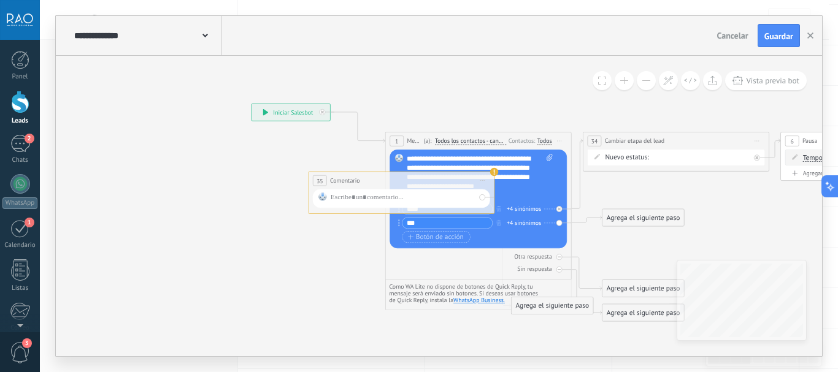
drag, startPoint x: 231, startPoint y: 128, endPoint x: 298, endPoint y: 109, distance: 69.4
click at [298, 109] on div "**********" at bounding box center [291, 112] width 79 height 17
drag, startPoint x: 365, startPoint y: 181, endPoint x: 146, endPoint y: 175, distance: 219.1
click at [274, 176] on div "**********" at bounding box center [366, 180] width 185 height 17
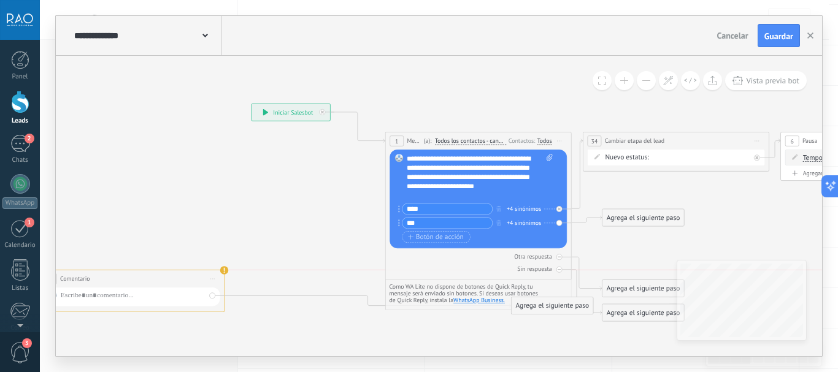
drag, startPoint x: 226, startPoint y: 171, endPoint x: 177, endPoint y: 288, distance: 127.4
click at [177, 288] on div "**********" at bounding box center [131, 279] width 185 height 17
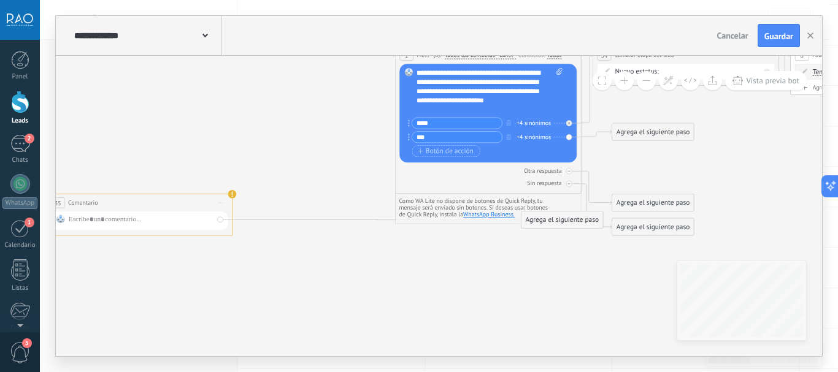
drag, startPoint x: 287, startPoint y: 219, endPoint x: 296, endPoint y: 142, distance: 77.2
click at [296, 142] on icon at bounding box center [808, 156] width 1990 height 742
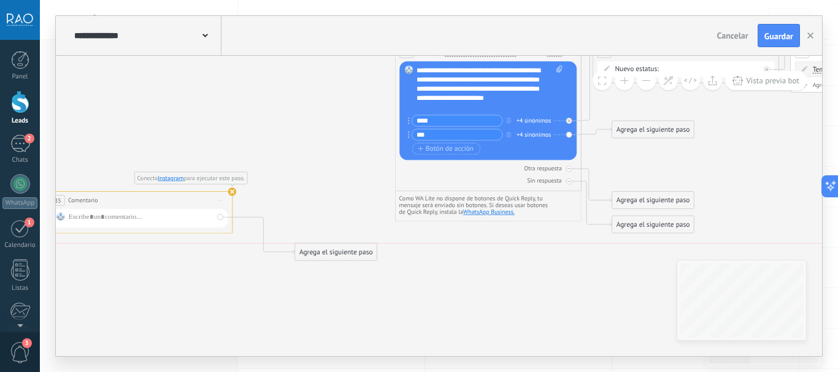
drag, startPoint x: 551, startPoint y: 217, endPoint x: 325, endPoint y: 255, distance: 228.8
click at [325, 255] on div "Agrega el siguiente paso" at bounding box center [336, 252] width 82 height 15
drag, startPoint x: 329, startPoint y: 253, endPoint x: 300, endPoint y: 218, distance: 46.2
click at [300, 218] on icon at bounding box center [808, 153] width 1990 height 742
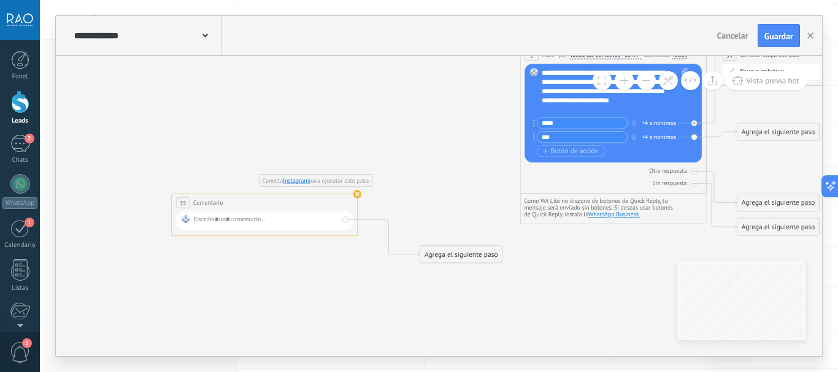
drag, startPoint x: 293, startPoint y: 190, endPoint x: 398, endPoint y: 190, distance: 105.5
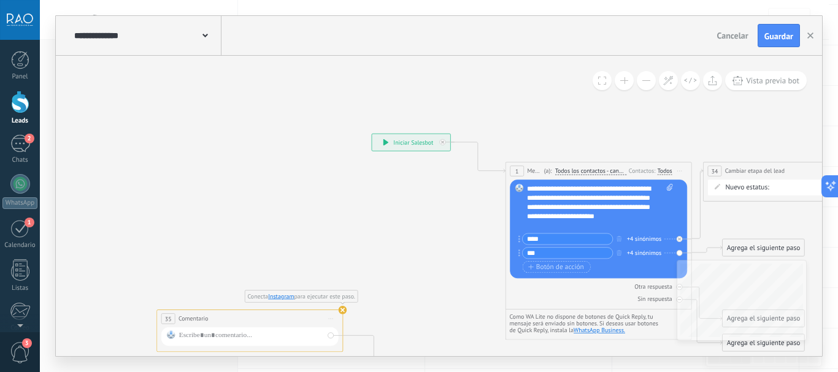
drag, startPoint x: 396, startPoint y: 126, endPoint x: 388, endPoint y: 263, distance: 137.7
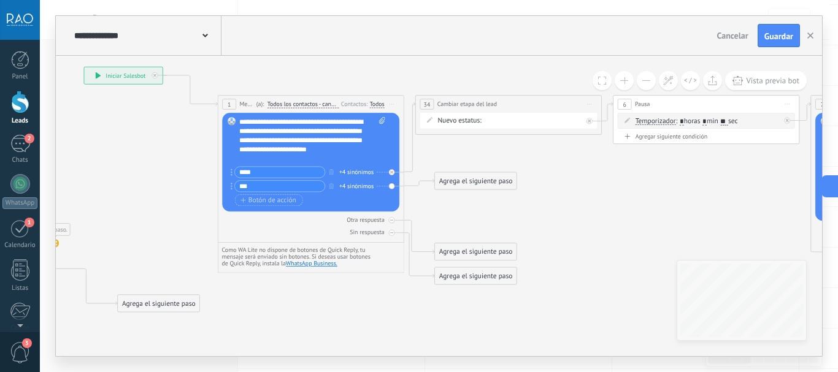
drag, startPoint x: 423, startPoint y: 267, endPoint x: 163, endPoint y: 212, distance: 266.5
click at [163, 212] on icon at bounding box center [631, 205] width 1990 height 742
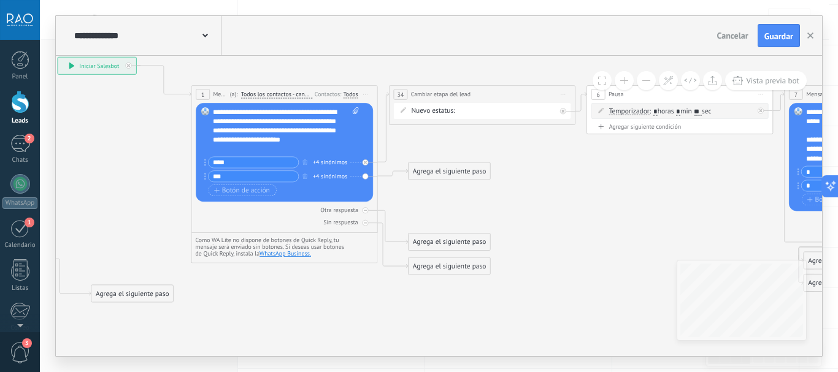
drag, startPoint x: 195, startPoint y: 152, endPoint x: 169, endPoint y: 142, distance: 28.1
click at [169, 142] on icon at bounding box center [604, 195] width 1990 height 742
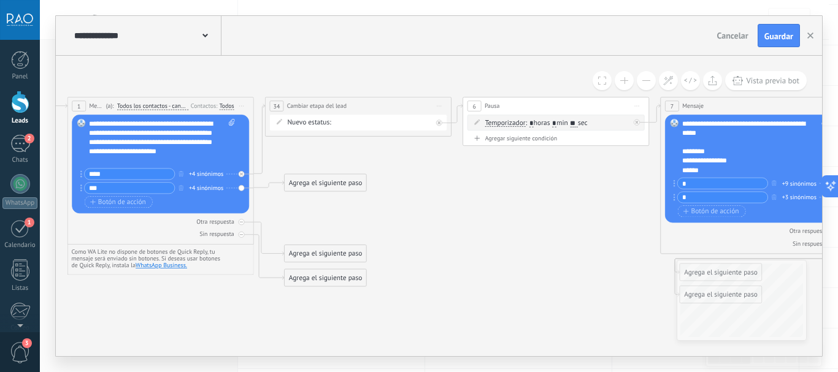
drag, startPoint x: 659, startPoint y: 204, endPoint x: 535, endPoint y: 215, distance: 124.5
click at [535, 215] on icon at bounding box center [480, 207] width 1990 height 742
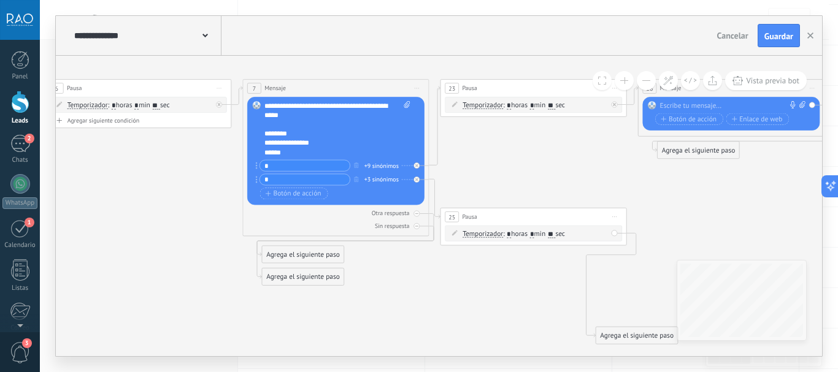
drag, startPoint x: 613, startPoint y: 222, endPoint x: 191, endPoint y: 205, distance: 421.8
click at [191, 205] on icon at bounding box center [63, 189] width 1990 height 742
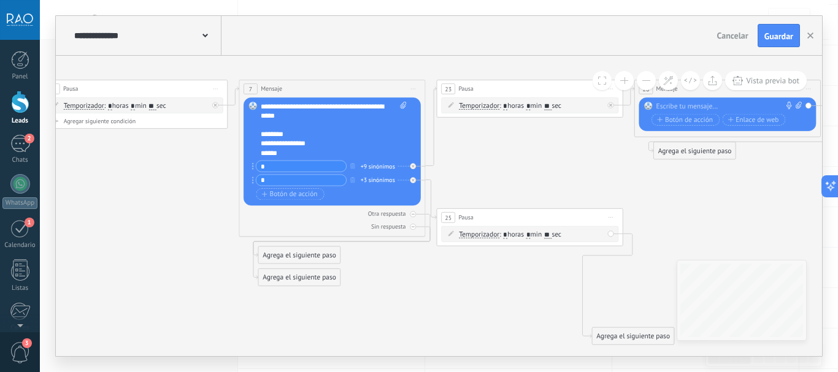
click at [156, 107] on input "**" at bounding box center [151, 105] width 7 height 7
type input "**"
click at [166, 180] on icon at bounding box center [59, 189] width 1990 height 742
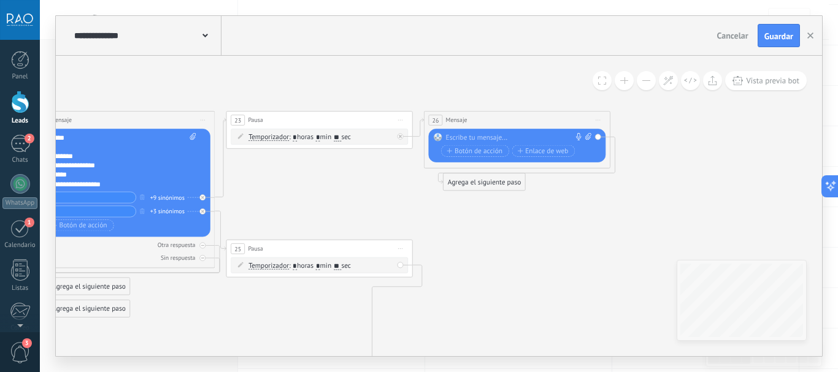
drag, startPoint x: 548, startPoint y: 163, endPoint x: 323, endPoint y: 203, distance: 228.6
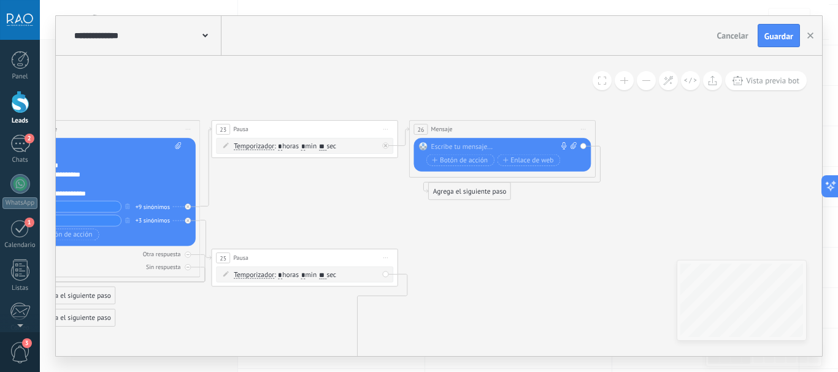
click at [474, 147] on div at bounding box center [500, 146] width 139 height 9
click at [493, 146] on div at bounding box center [500, 146] width 139 height 9
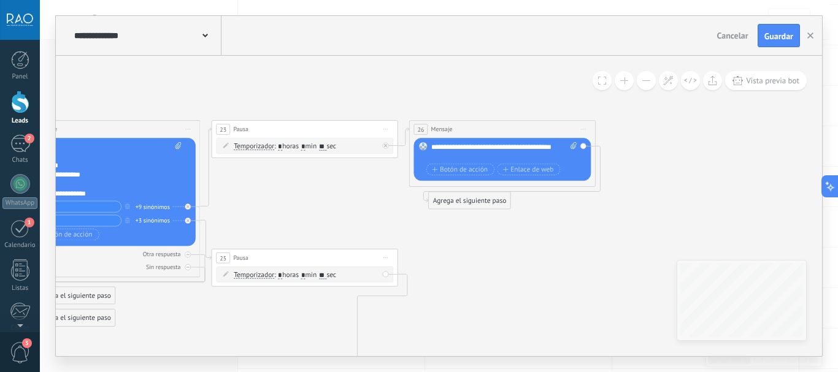
click at [440, 147] on div "**********" at bounding box center [504, 151] width 146 height 18
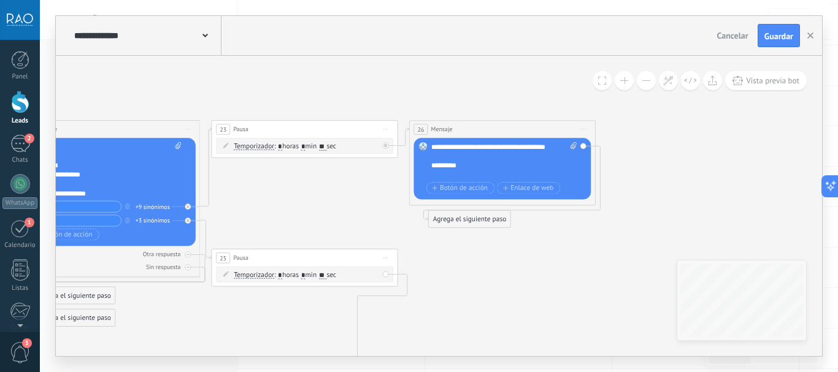
click at [431, 175] on div "**********" at bounding box center [504, 160] width 146 height 37
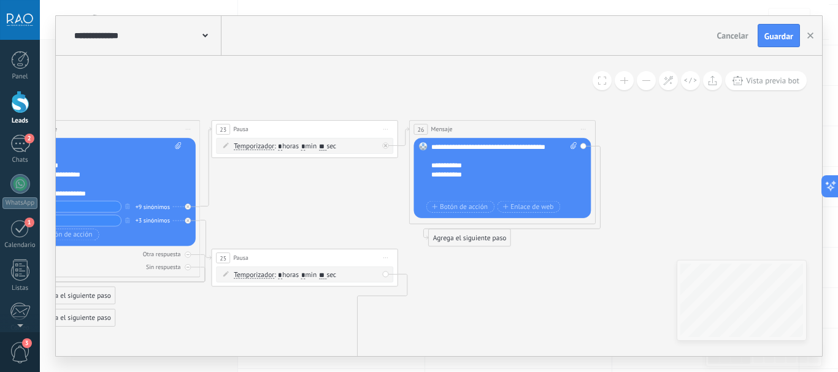
click at [431, 168] on div "**********" at bounding box center [504, 170] width 146 height 56
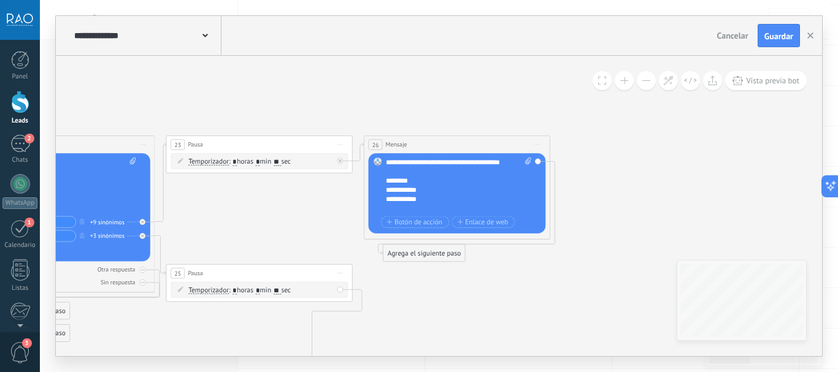
drag, startPoint x: 293, startPoint y: 195, endPoint x: 245, endPoint y: 209, distance: 49.9
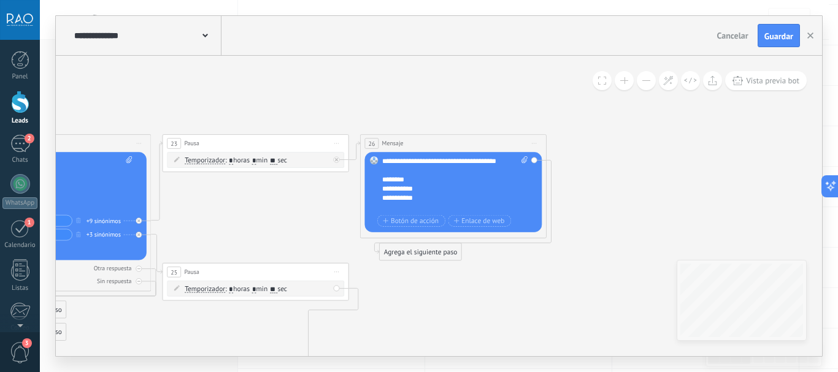
click at [430, 206] on div "**********" at bounding box center [455, 184] width 146 height 56
click at [426, 201] on div "**********" at bounding box center [455, 184] width 146 height 56
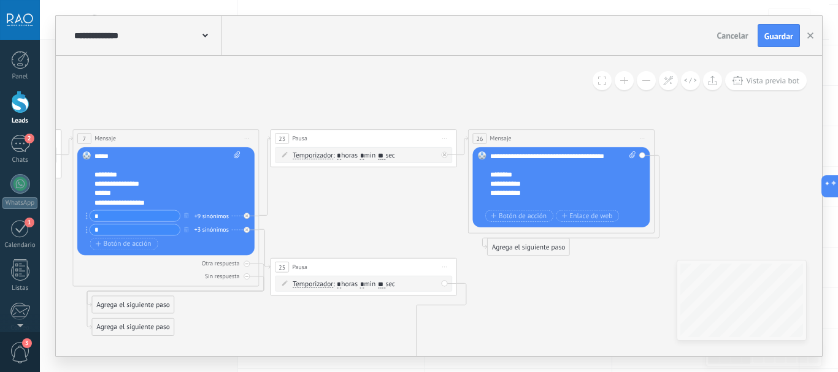
drag, startPoint x: 293, startPoint y: 206, endPoint x: 382, endPoint y: 202, distance: 88.4
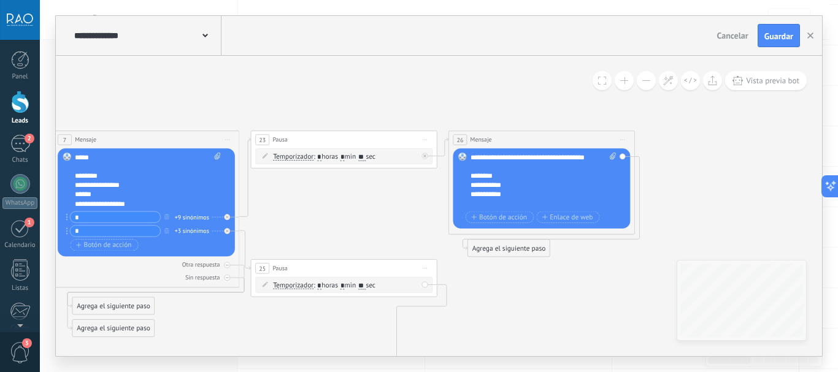
click at [507, 195] on div "**********" at bounding box center [544, 181] width 146 height 56
click at [509, 203] on div "**********" at bounding box center [544, 181] width 146 height 56
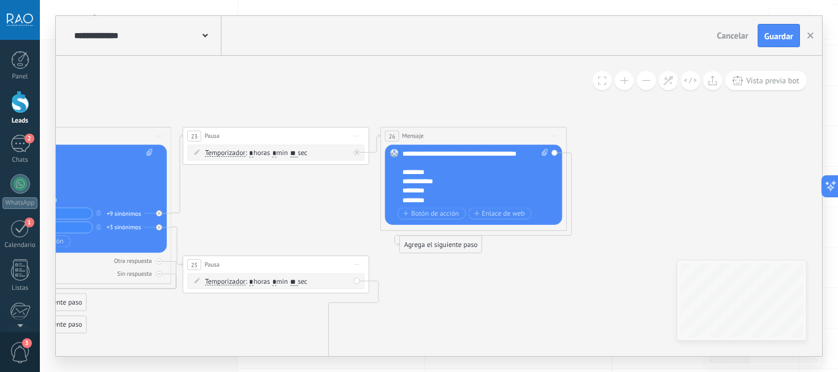
drag, startPoint x: 643, startPoint y: 187, endPoint x: 532, endPoint y: 187, distance: 110.4
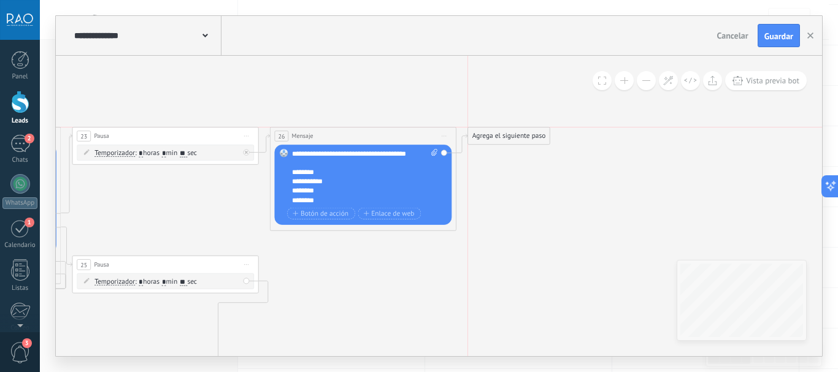
drag, startPoint x: 326, startPoint y: 249, endPoint x: 505, endPoint y: 138, distance: 210.8
click at [505, 138] on div "Agrega el siguiente paso" at bounding box center [509, 135] width 82 height 15
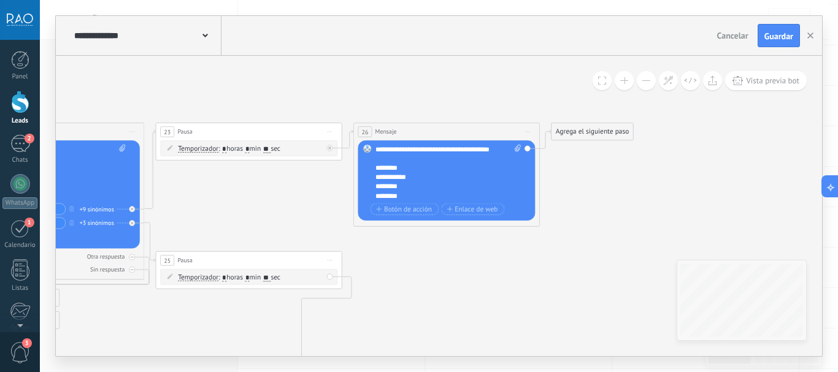
drag, startPoint x: 167, startPoint y: 196, endPoint x: 246, endPoint y: 191, distance: 79.3
click at [475, 210] on span "Enlace de web" at bounding box center [472, 209] width 51 height 7
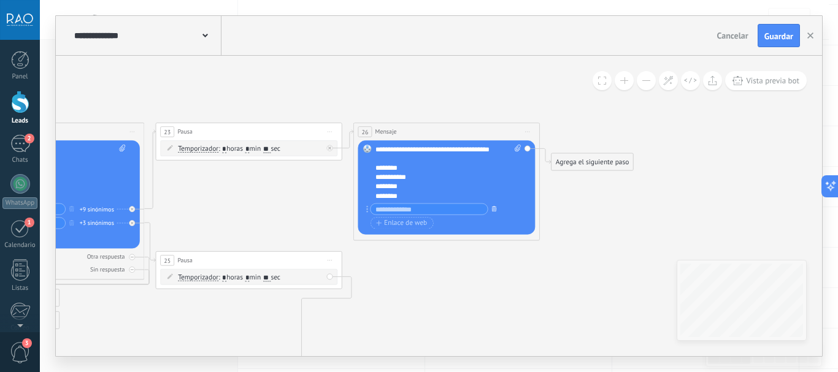
click at [497, 207] on button "button" at bounding box center [494, 209] width 10 height 12
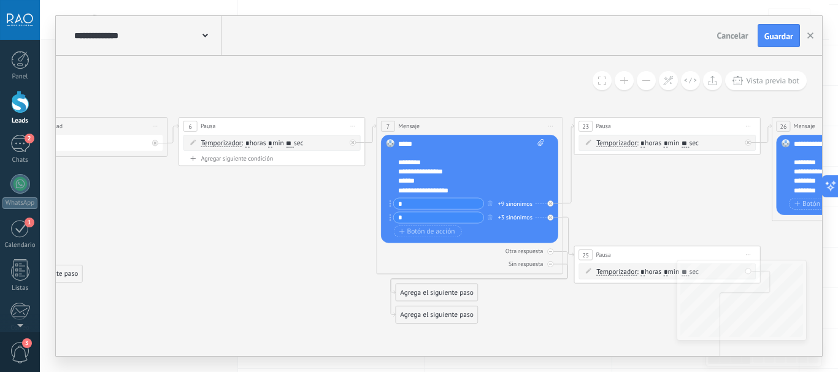
drag, startPoint x: 227, startPoint y: 197, endPoint x: 721, endPoint y: 172, distance: 494.4
click at [705, 178] on icon at bounding box center [227, 236] width 2052 height 760
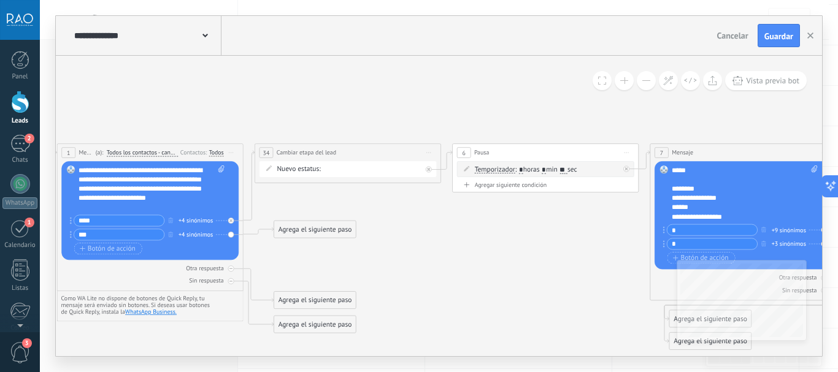
drag, startPoint x: 309, startPoint y: 213, endPoint x: 595, endPoint y: 236, distance: 286.8
click at [621, 239] on icon at bounding box center [501, 262] width 2052 height 760
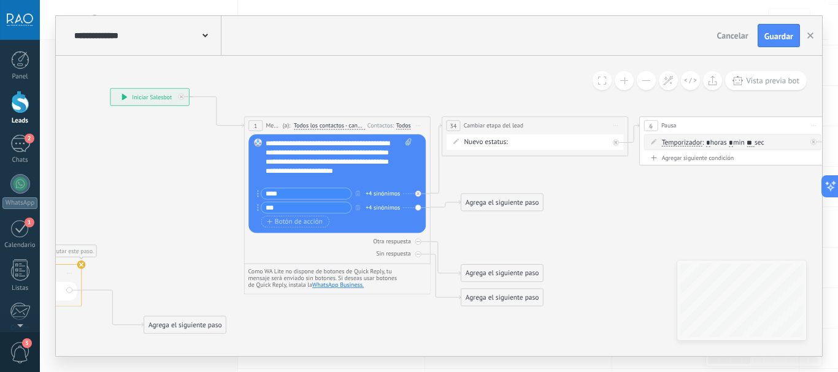
drag, startPoint x: 226, startPoint y: 210, endPoint x: 230, endPoint y: 182, distance: 27.9
click at [230, 182] on icon at bounding box center [688, 235] width 2052 height 760
click at [299, 224] on span "Botón de acción" at bounding box center [295, 221] width 56 height 7
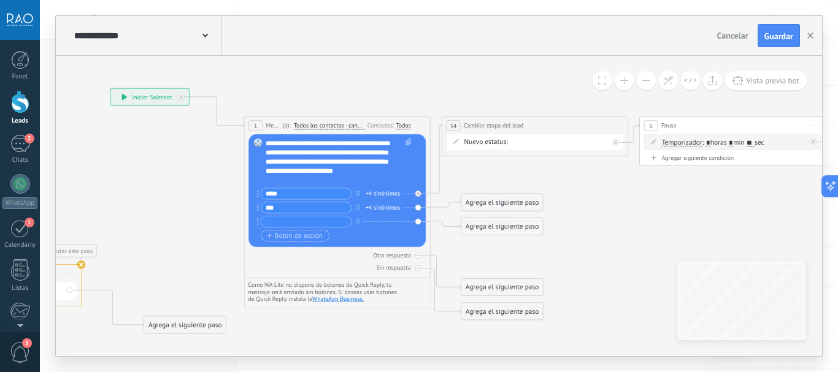
click at [297, 235] on span "Botón de acción" at bounding box center [295, 235] width 56 height 7
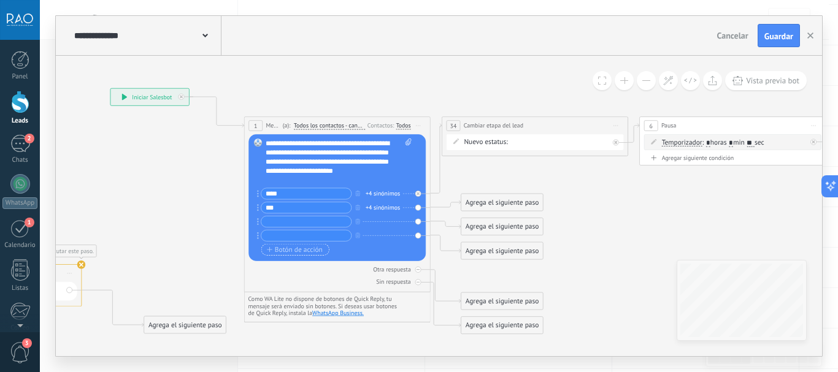
click at [291, 250] on span "Botón de acción" at bounding box center [295, 249] width 56 height 7
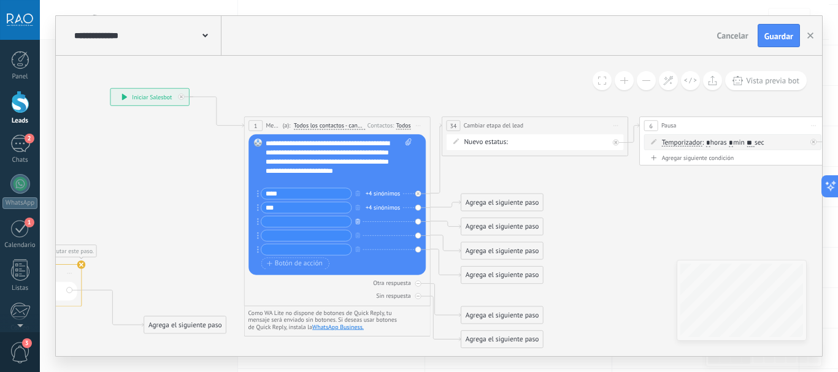
click at [357, 223] on icon "button" at bounding box center [357, 221] width 5 height 6
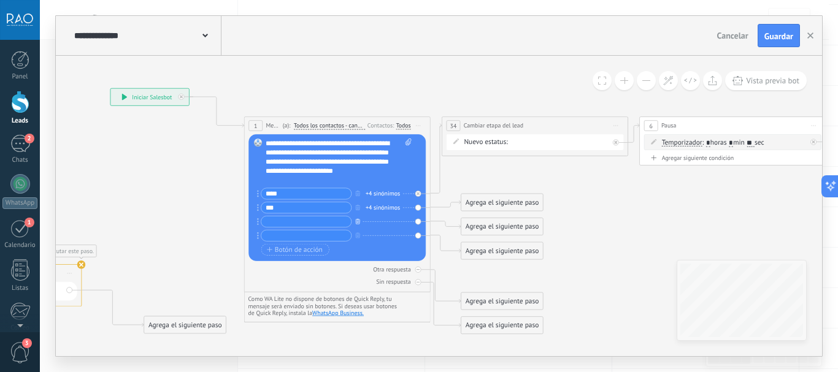
click at [357, 223] on icon "button" at bounding box center [357, 221] width 5 height 6
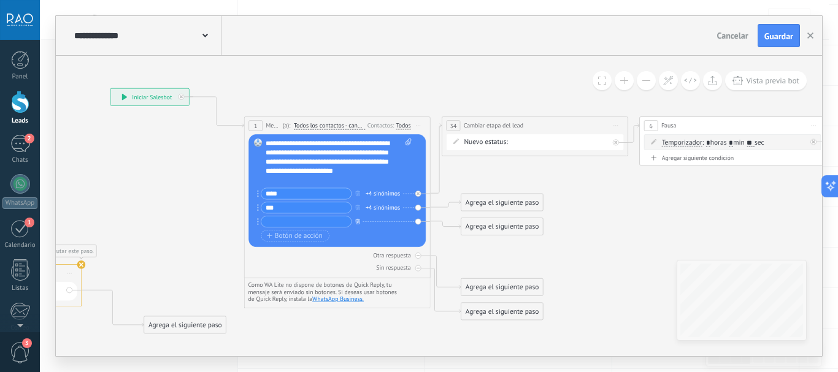
click at [357, 223] on icon "button" at bounding box center [357, 221] width 5 height 6
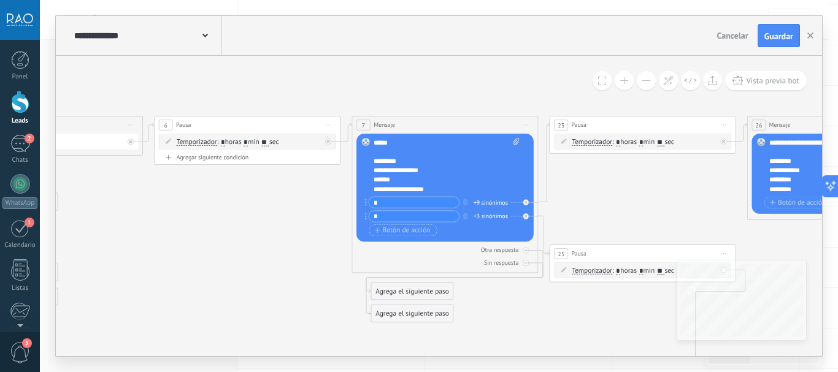
drag, startPoint x: 512, startPoint y: 224, endPoint x: 245, endPoint y: 223, distance: 266.2
click at [245, 223] on icon at bounding box center [203, 226] width 2052 height 742
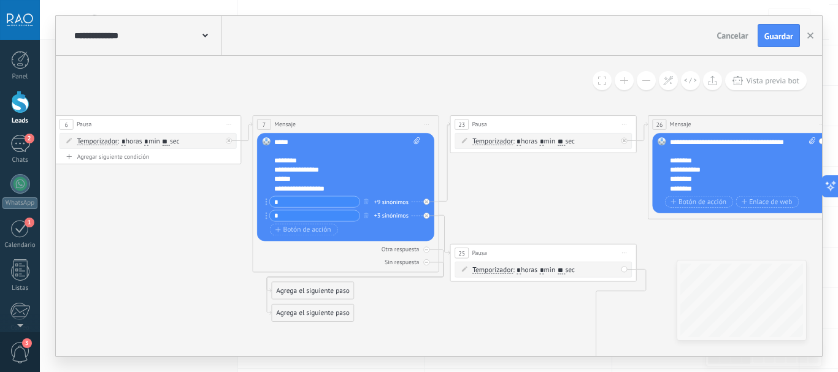
drag, startPoint x: 624, startPoint y: 213, endPoint x: 590, endPoint y: 213, distance: 35.0
click at [590, 213] on icon at bounding box center [103, 225] width 2052 height 742
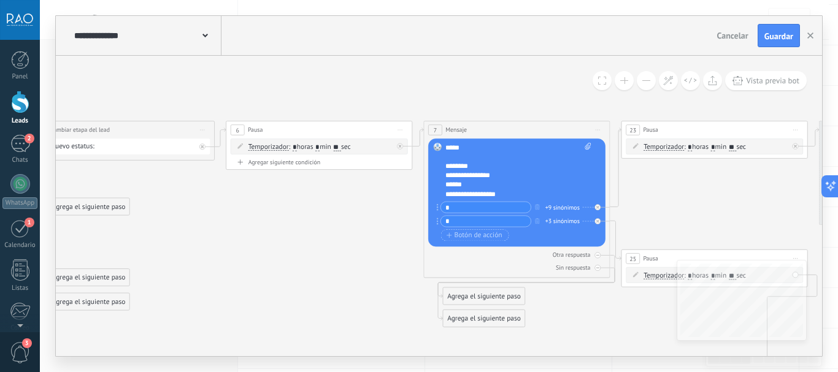
drag, startPoint x: 164, startPoint y: 200, endPoint x: 124, endPoint y: 206, distance: 40.9
click at [124, 206] on icon at bounding box center [275, 231] width 2052 height 742
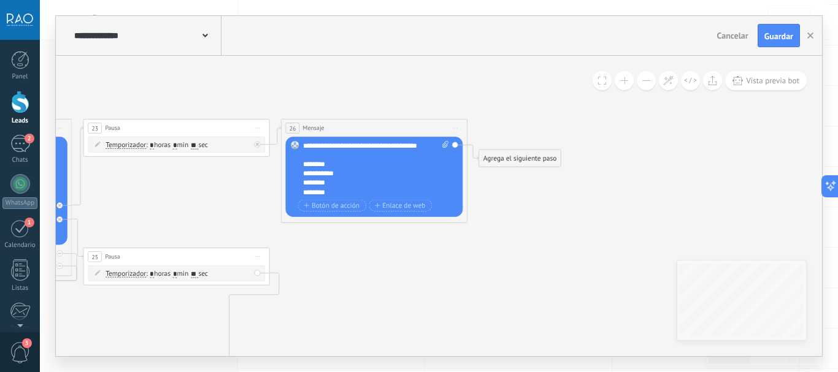
drag, startPoint x: 586, startPoint y: 201, endPoint x: 225, endPoint y: 201, distance: 361.9
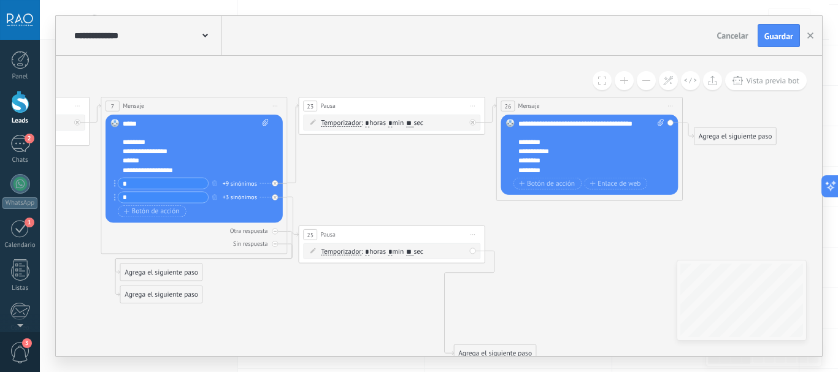
drag, startPoint x: 166, startPoint y: 201, endPoint x: 618, endPoint y: 162, distance: 453.8
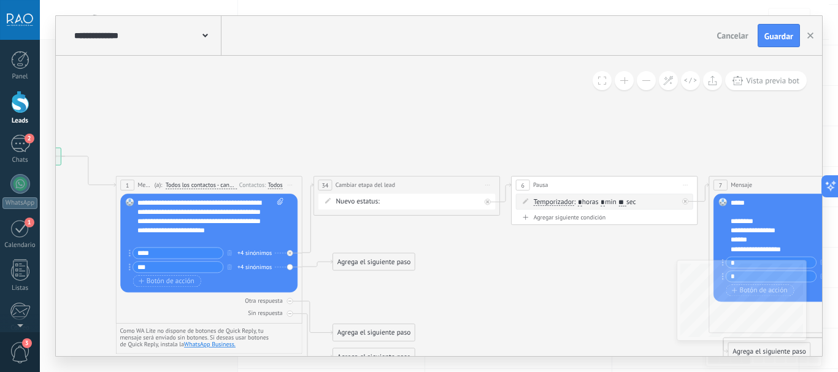
drag, startPoint x: 225, startPoint y: 204, endPoint x: 575, endPoint y: 290, distance: 360.7
click at [575, 290] on icon at bounding box center [560, 286] width 2052 height 742
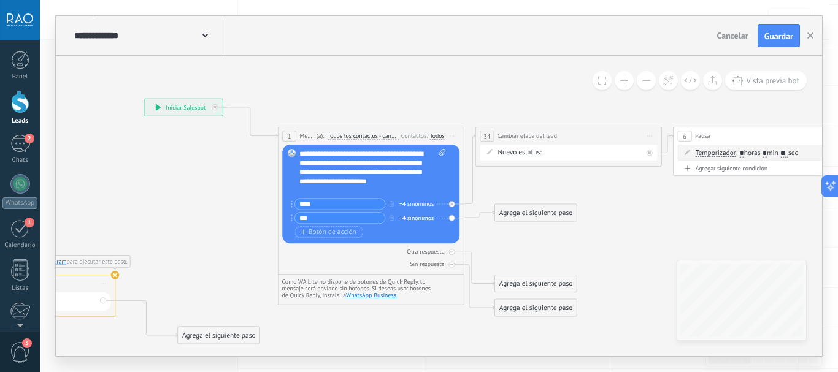
drag, startPoint x: 84, startPoint y: 267, endPoint x: 240, endPoint y: 218, distance: 163.4
click at [240, 218] on icon at bounding box center [722, 237] width 2052 height 742
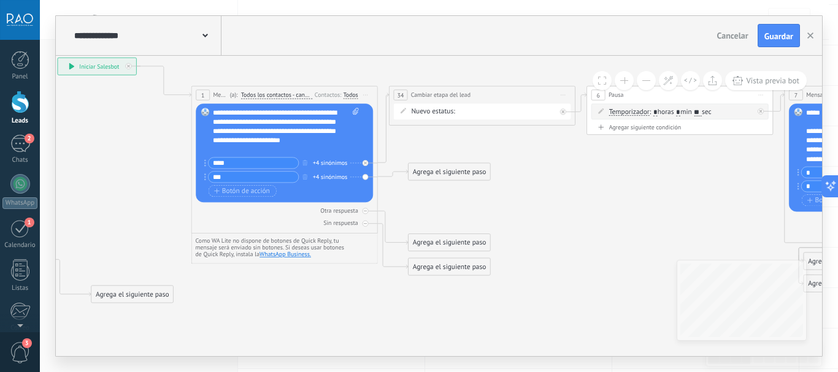
drag, startPoint x: 215, startPoint y: 192, endPoint x: 129, endPoint y: 151, distance: 95.8
click at [129, 151] on icon at bounding box center [635, 196] width 2052 height 742
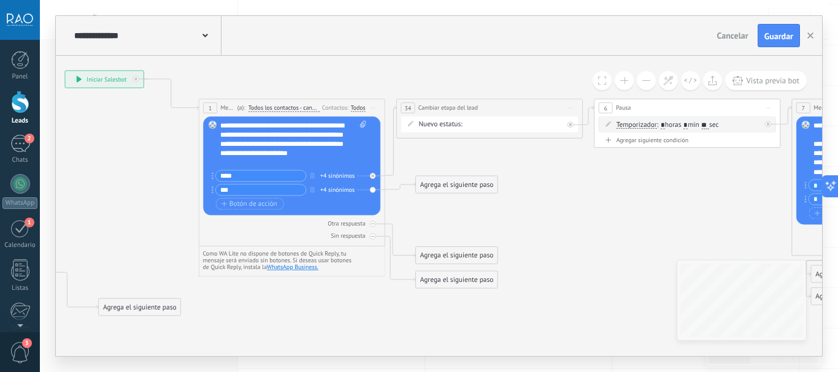
drag, startPoint x: 142, startPoint y: 159, endPoint x: 163, endPoint y: 187, distance: 34.6
click at [163, 186] on icon at bounding box center [643, 208] width 2052 height 742
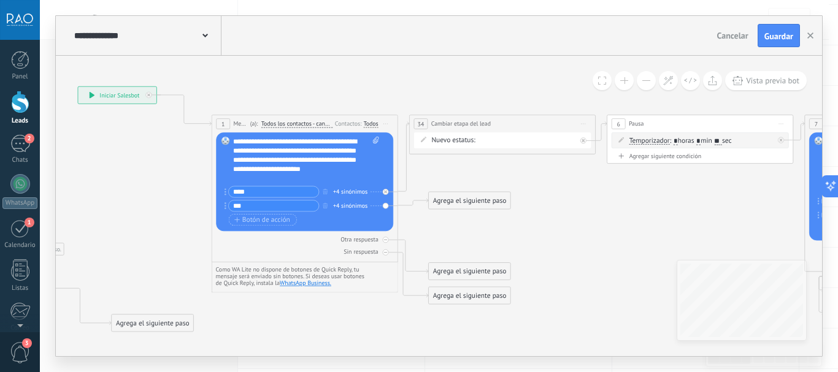
click at [375, 141] on icon at bounding box center [376, 140] width 6 height 7
click input "Subir" at bounding box center [0, 0] width 0 height 0
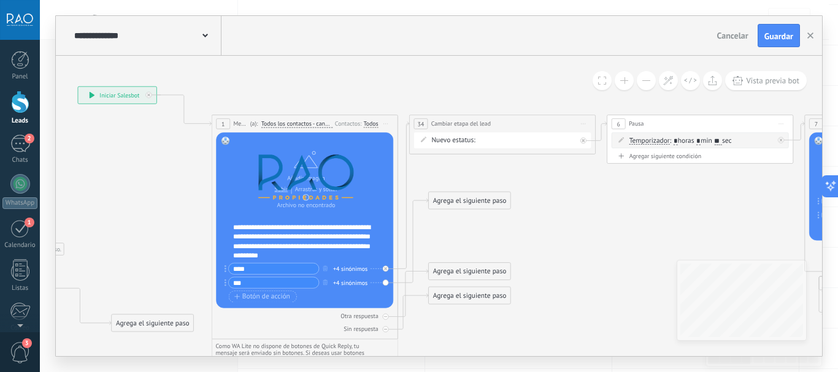
click at [602, 247] on icon at bounding box center [655, 224] width 2052 height 742
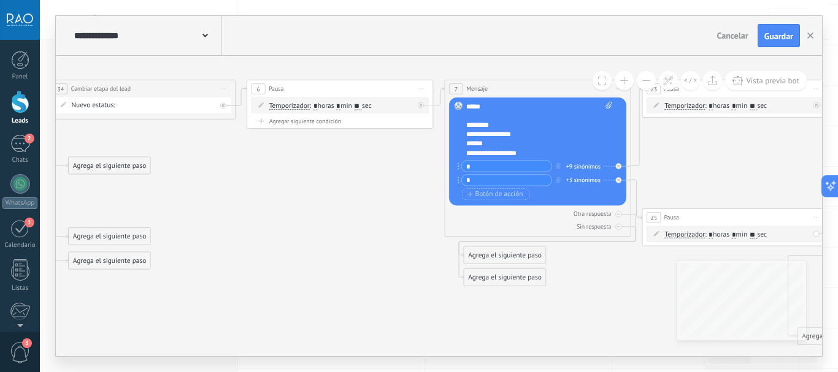
drag, startPoint x: 710, startPoint y: 215, endPoint x: 343, endPoint y: 183, distance: 368.3
click at [357, 182] on icon at bounding box center [295, 189] width 2052 height 742
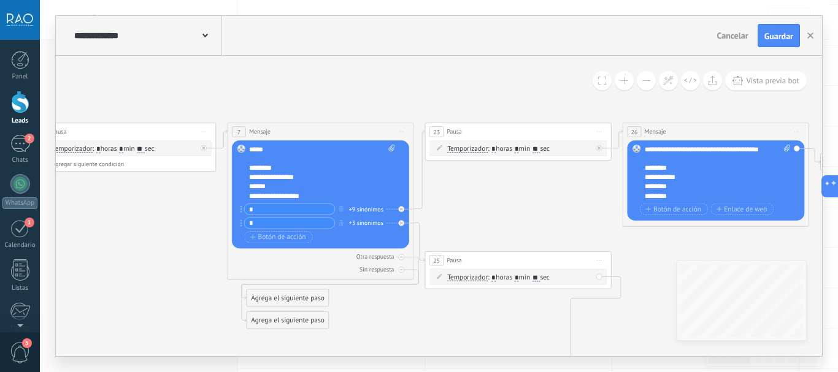
drag, startPoint x: 280, startPoint y: 187, endPoint x: 275, endPoint y: 204, distance: 18.0
click at [150, 217] on icon at bounding box center [78, 232] width 2052 height 742
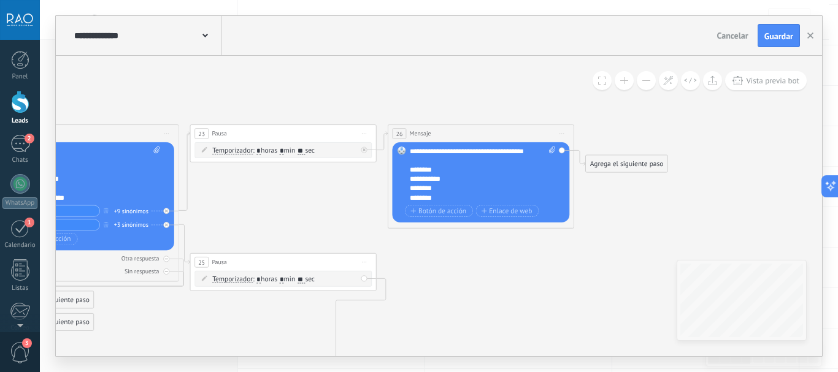
drag, startPoint x: 523, startPoint y: 208, endPoint x: 256, endPoint y: 202, distance: 267.5
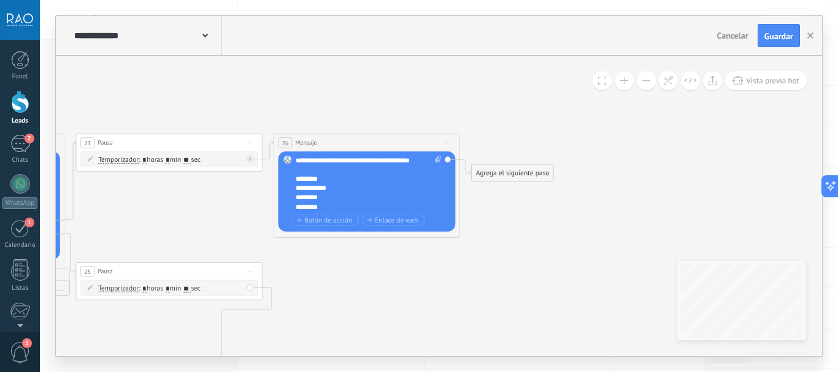
drag, startPoint x: 439, startPoint y: 252, endPoint x: 387, endPoint y: 261, distance: 52.9
click at [334, 220] on span "Botón de acción" at bounding box center [324, 220] width 56 height 7
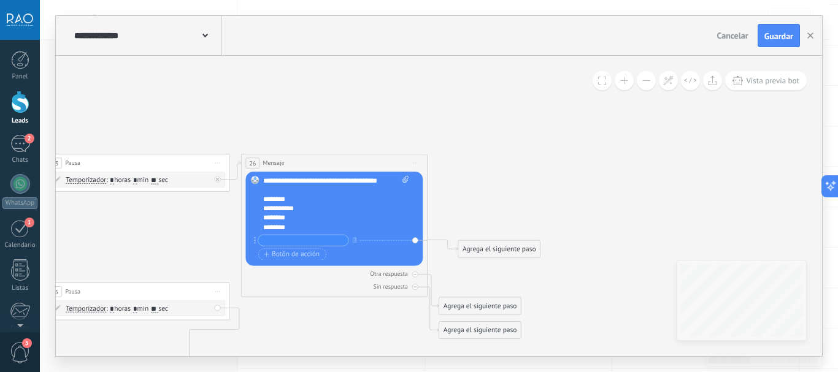
drag, startPoint x: 527, startPoint y: 185, endPoint x: 494, endPoint y: 206, distance: 38.3
drag, startPoint x: 502, startPoint y: 249, endPoint x: 483, endPoint y: 160, distance: 90.8
click at [483, 160] on div "Agrega el siguiente paso" at bounding box center [480, 162] width 82 height 15
click at [356, 239] on icon "button" at bounding box center [355, 240] width 5 height 6
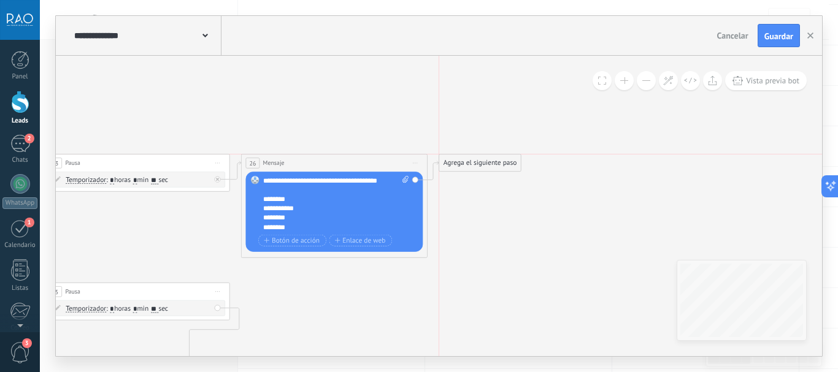
drag, startPoint x: 469, startPoint y: 197, endPoint x: 469, endPoint y: 165, distance: 31.9
click at [469, 165] on div "Agrega el siguiente paso" at bounding box center [480, 162] width 82 height 15
click at [482, 163] on div "Agrega el siguiente paso" at bounding box center [480, 162] width 82 height 15
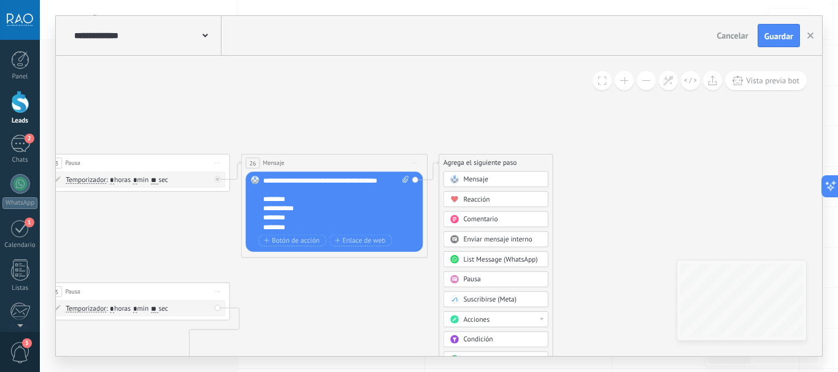
click at [485, 178] on span "Mensaje" at bounding box center [475, 179] width 25 height 9
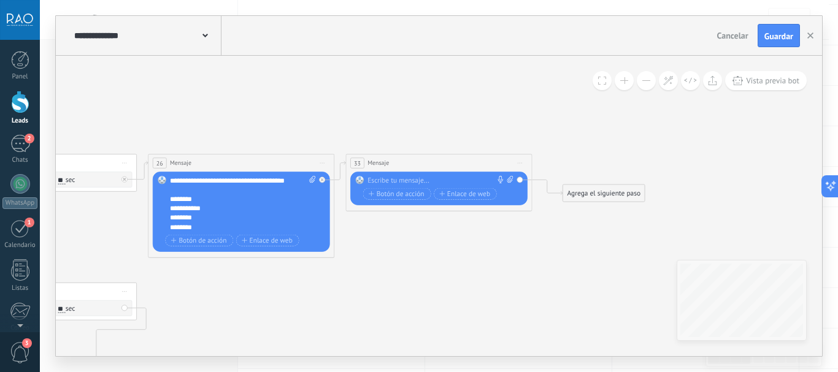
click at [521, 163] on icon at bounding box center [520, 163] width 5 height 1
click at [526, 223] on icon at bounding box center [526, 224] width 6 height 6
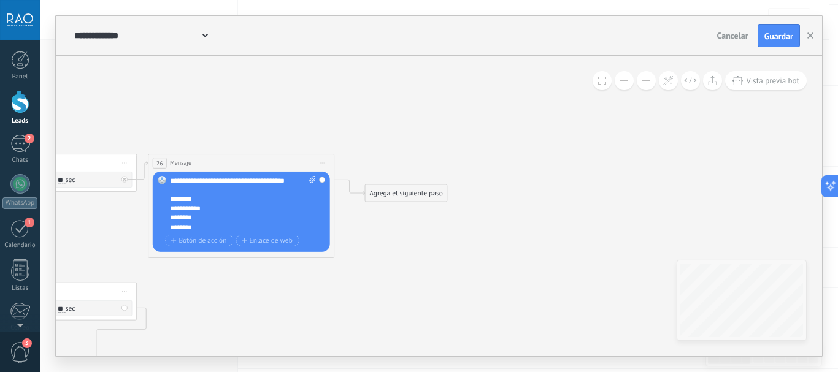
click at [387, 191] on div "Agrega el siguiente paso" at bounding box center [406, 193] width 82 height 15
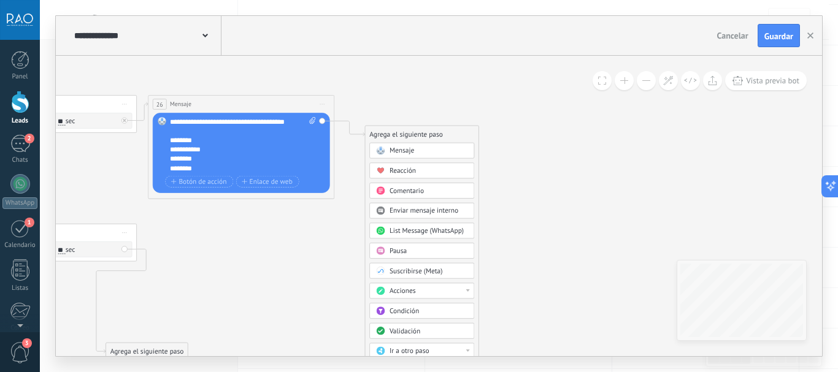
click at [410, 248] on div "Pausa" at bounding box center [429, 251] width 79 height 9
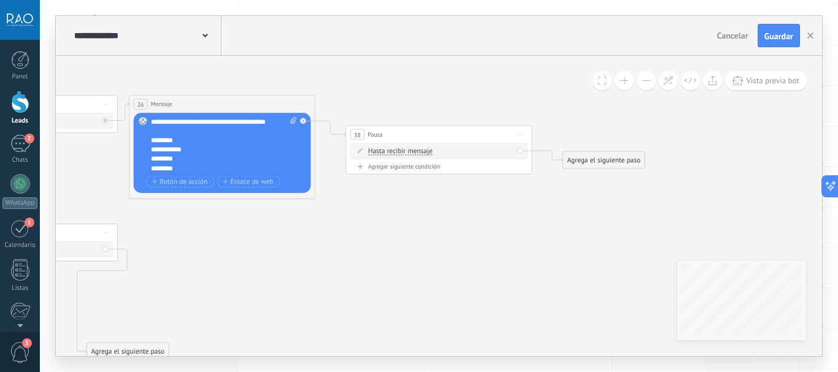
click at [391, 151] on span "Hasta recibir mensaje" at bounding box center [400, 151] width 64 height 7
click at [391, 151] on button "Hasta recibir mensaje" at bounding box center [421, 151] width 117 height 17
drag, startPoint x: 377, startPoint y: 133, endPoint x: 361, endPoint y: 99, distance: 37.3
click at [361, 100] on span "Pausa" at bounding box center [355, 104] width 15 height 9
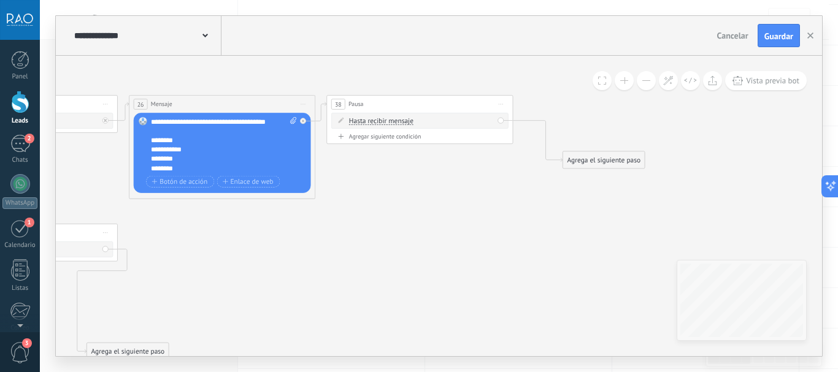
click at [590, 162] on div "Agrega el siguiente paso" at bounding box center [604, 160] width 82 height 15
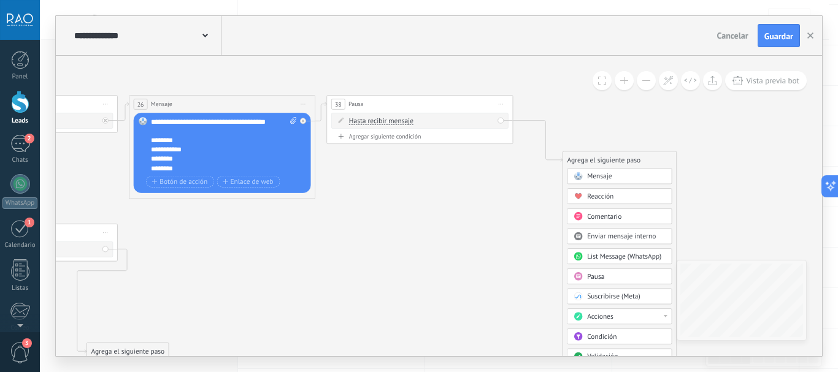
click at [594, 175] on span "Mensaje" at bounding box center [599, 176] width 25 height 9
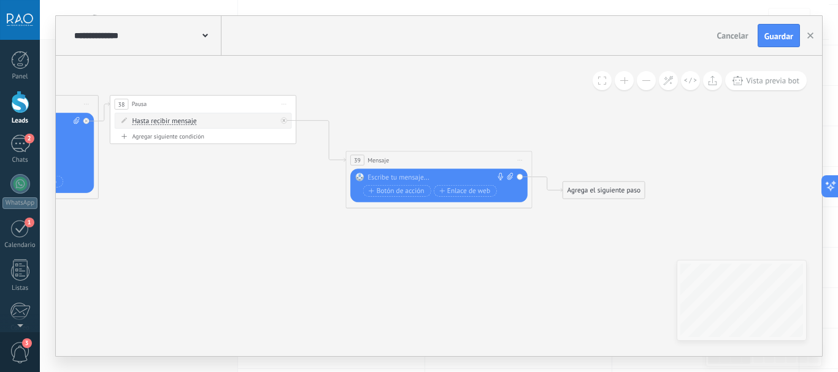
click at [404, 177] on div at bounding box center [436, 177] width 139 height 9
click at [457, 178] on div "**********" at bounding box center [440, 177] width 146 height 9
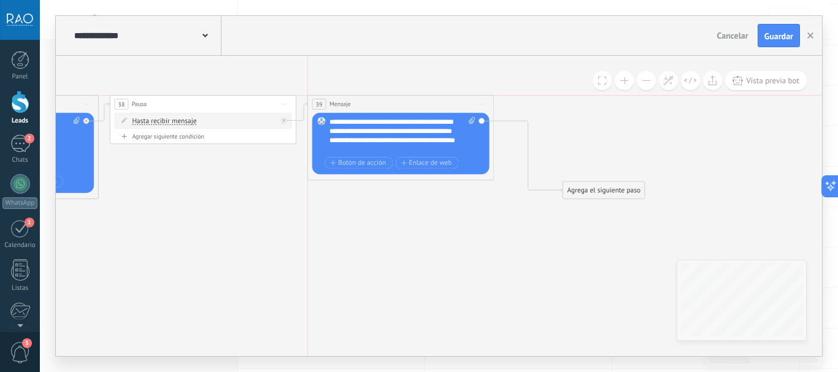
drag, startPoint x: 383, startPoint y: 159, endPoint x: 345, endPoint y: 101, distance: 69.4
click at [345, 101] on span "Mensaje" at bounding box center [339, 104] width 21 height 9
drag, startPoint x: 393, startPoint y: 174, endPoint x: 626, endPoint y: 152, distance: 233.5
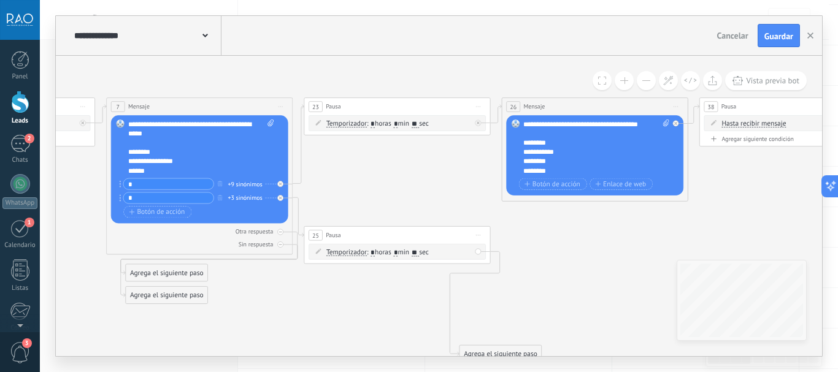
drag, startPoint x: 396, startPoint y: 184, endPoint x: 441, endPoint y: 210, distance: 52.2
click at [567, 253] on icon at bounding box center [183, 207] width 2505 height 742
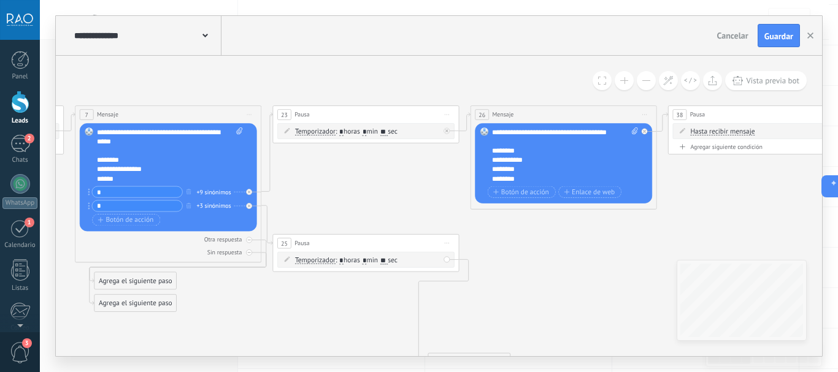
drag, startPoint x: 381, startPoint y: 177, endPoint x: 326, endPoint y: 173, distance: 54.8
click at [326, 173] on icon at bounding box center [152, 215] width 2505 height 742
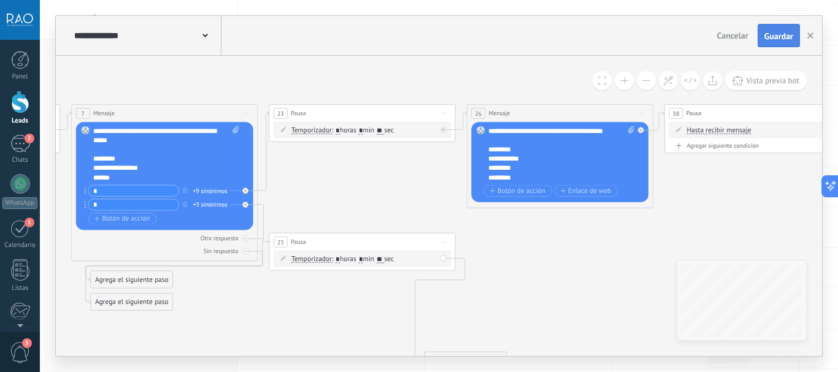
click at [775, 38] on span "Guardar" at bounding box center [778, 36] width 29 height 9
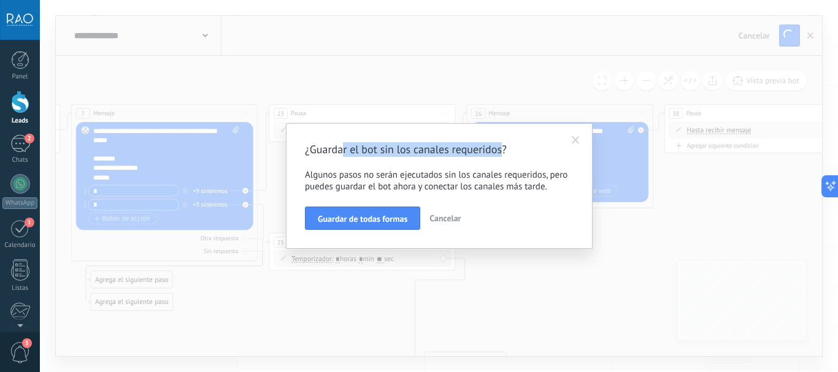
drag, startPoint x: 356, startPoint y: 152, endPoint x: 513, endPoint y: 152, distance: 157.7
click at [513, 152] on h2 "¿Guardar el bot sin los canales requeridos?" at bounding box center [433, 149] width 256 height 15
click at [447, 144] on h2 "¿Guardar el bot sin los canales requeridos?" at bounding box center [433, 149] width 256 height 15
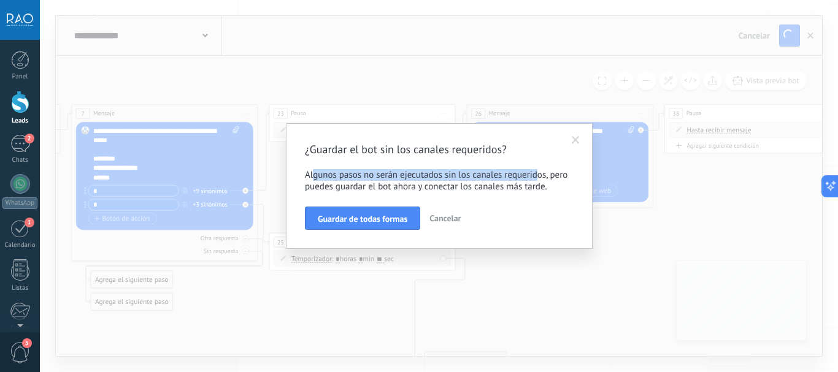
drag, startPoint x: 314, startPoint y: 175, endPoint x: 536, endPoint y: 177, distance: 222.1
click at [536, 177] on p "Algunos pasos no serán ejecutados sin los canales requeridos, pero puedes guard…" at bounding box center [439, 180] width 269 height 23
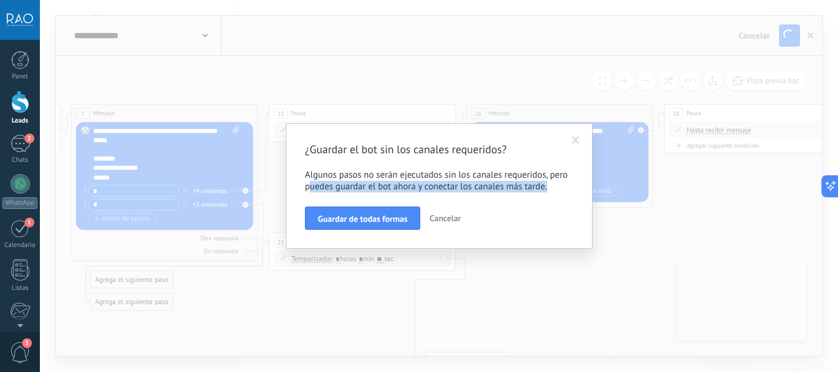
drag, startPoint x: 309, startPoint y: 188, endPoint x: 567, endPoint y: 188, distance: 257.7
click at [566, 188] on p "Algunos pasos no serán ejecutados sin los canales requeridos, pero puedes guard…" at bounding box center [439, 180] width 269 height 23
click at [494, 188] on p "Algunos pasos no serán ejecutados sin los canales requeridos, pero puedes guard…" at bounding box center [439, 180] width 269 height 23
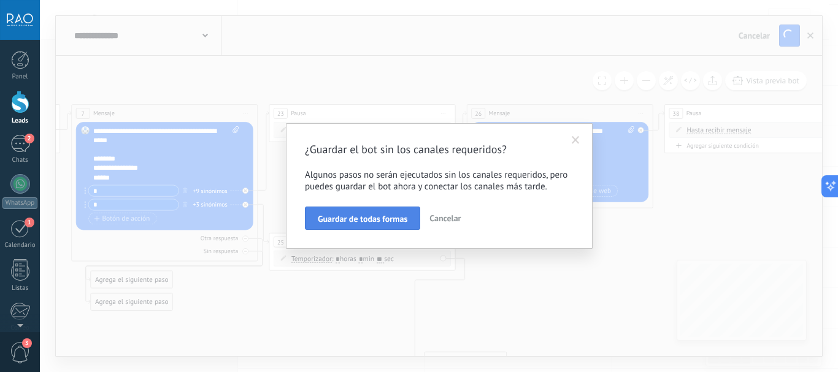
click at [368, 221] on span "Guardar de todas formas" at bounding box center [363, 219] width 90 height 9
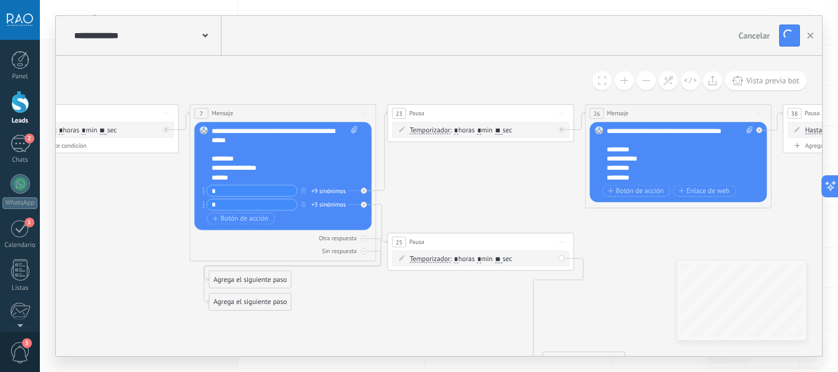
drag, startPoint x: 315, startPoint y: 183, endPoint x: 561, endPoint y: 183, distance: 246.0
click at [561, 183] on icon at bounding box center [267, 214] width 2505 height 742
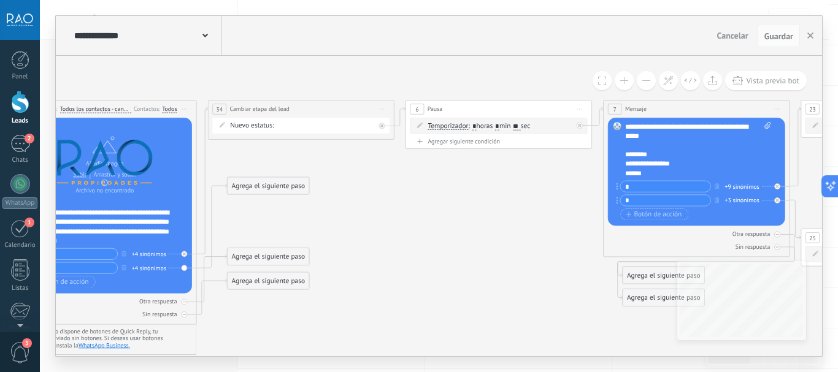
drag, startPoint x: 174, startPoint y: 196, endPoint x: 501, endPoint y: 190, distance: 327.7
click at [504, 190] on icon at bounding box center [680, 210] width 2505 height 742
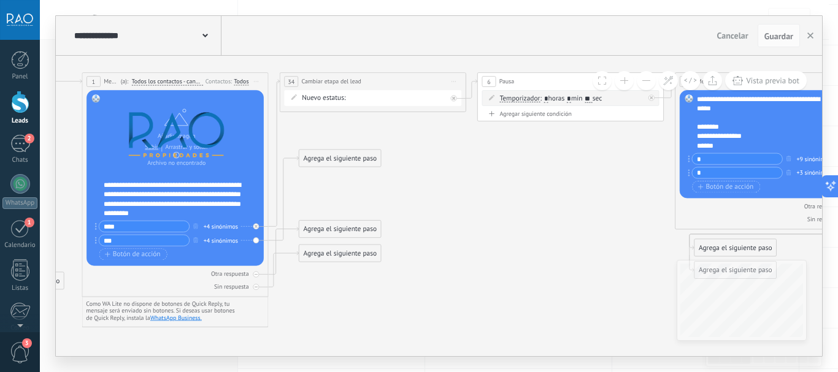
drag, startPoint x: 525, startPoint y: 213, endPoint x: 541, endPoint y: 192, distance: 27.1
click at [541, 192] on icon at bounding box center [752, 182] width 2505 height 742
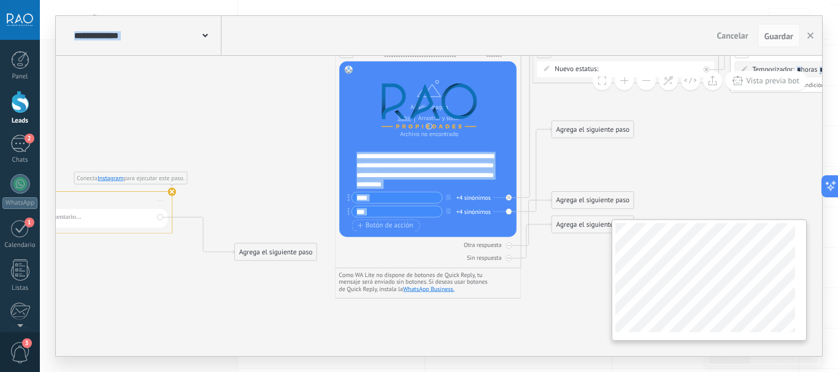
click at [734, 266] on div "**********" at bounding box center [439, 206] width 766 height 301
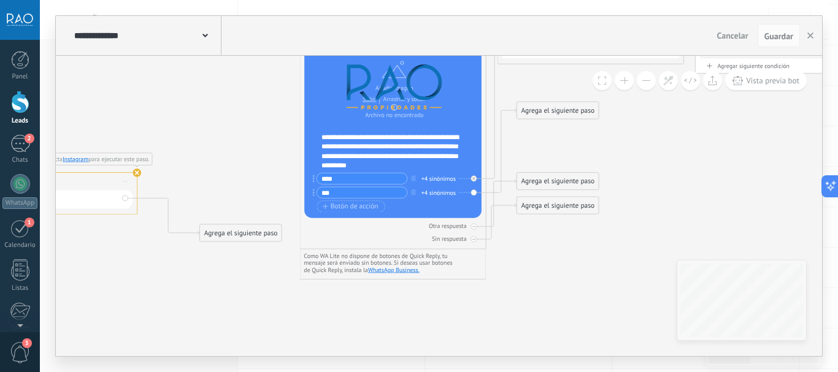
drag, startPoint x: 250, startPoint y: 278, endPoint x: 160, endPoint y: 256, distance: 92.2
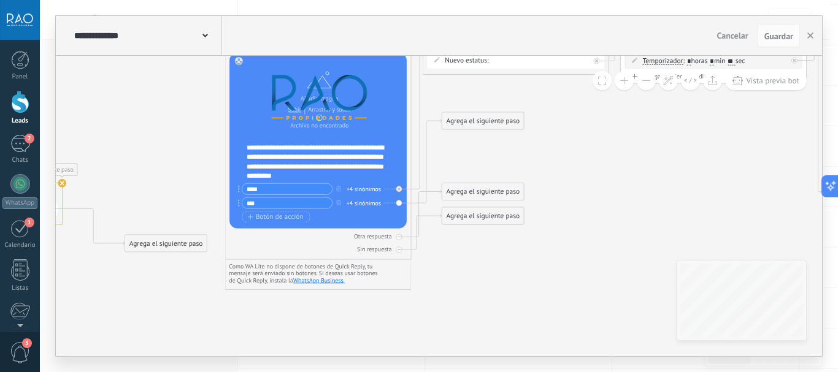
drag, startPoint x: 167, startPoint y: 92, endPoint x: 119, endPoint y: 111, distance: 51.5
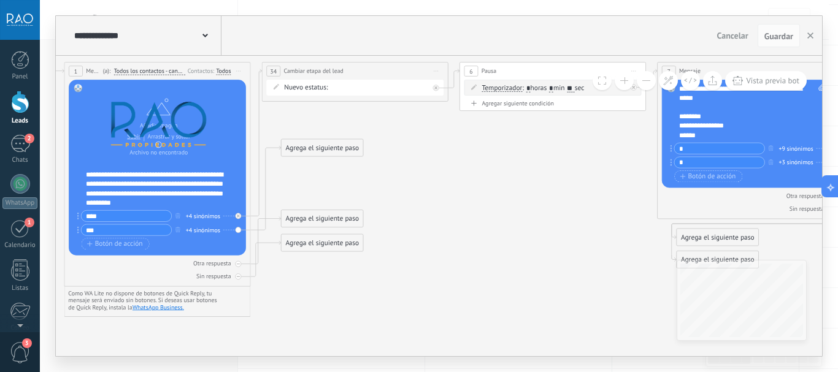
drag, startPoint x: 505, startPoint y: 172, endPoint x: 470, endPoint y: 175, distance: 35.8
click at [470, 175] on icon at bounding box center [734, 172] width 2505 height 742
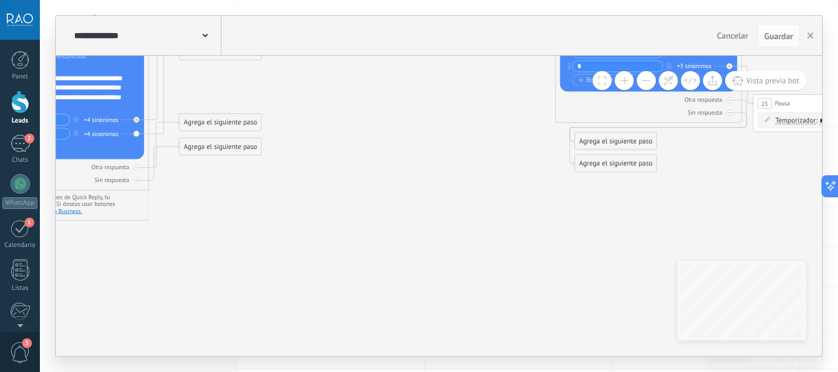
drag, startPoint x: 490, startPoint y: 245, endPoint x: 418, endPoint y: 174, distance: 101.1
click at [418, 174] on icon at bounding box center [632, 75] width 2505 height 742
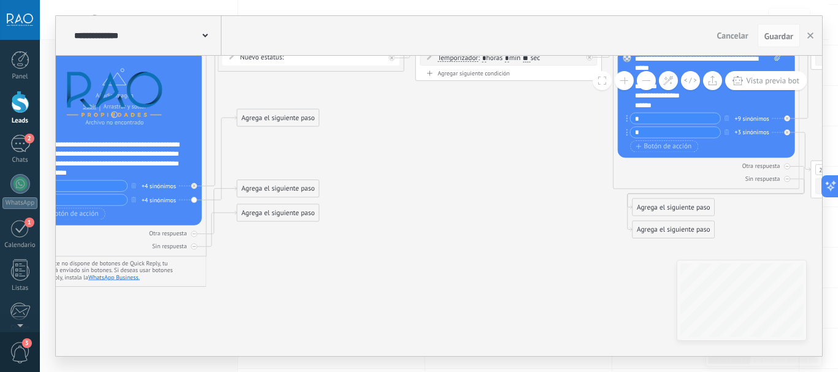
drag, startPoint x: 343, startPoint y: 217, endPoint x: 394, endPoint y: 275, distance: 77.4
click at [394, 277] on icon at bounding box center [690, 142] width 2505 height 742
drag, startPoint x: 276, startPoint y: 117, endPoint x: 292, endPoint y: 309, distance: 192.7
click at [292, 290] on div "Agrega el siguiente paso" at bounding box center [293, 281] width 82 height 15
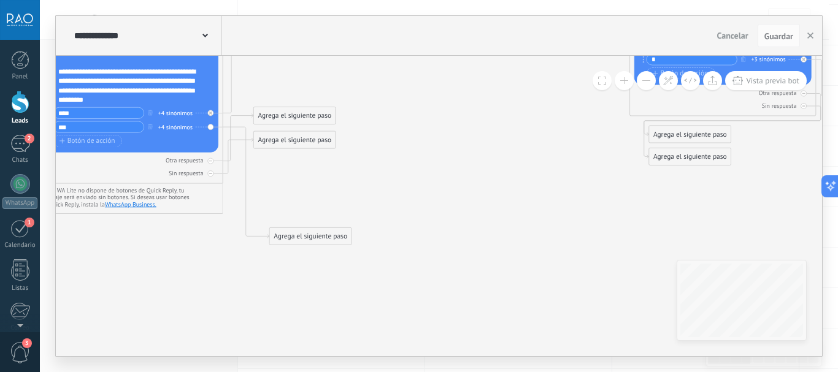
drag, startPoint x: 391, startPoint y: 256, endPoint x: 412, endPoint y: 152, distance: 106.4
click at [417, 148] on icon at bounding box center [707, 88] width 2505 height 780
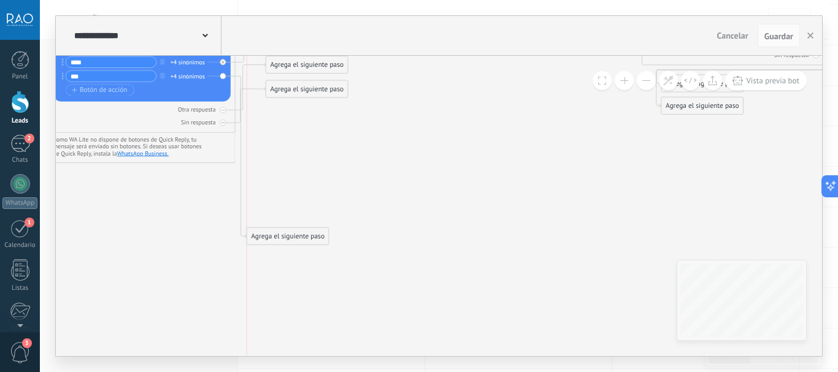
drag, startPoint x: 305, startPoint y: 193, endPoint x: 272, endPoint y: 244, distance: 60.7
click at [272, 244] on div "Agrega el siguiente paso" at bounding box center [288, 236] width 82 height 15
drag, startPoint x: 337, startPoint y: 163, endPoint x: 389, endPoint y: 259, distance: 109.2
click at [389, 259] on icon at bounding box center [719, 63] width 2505 height 832
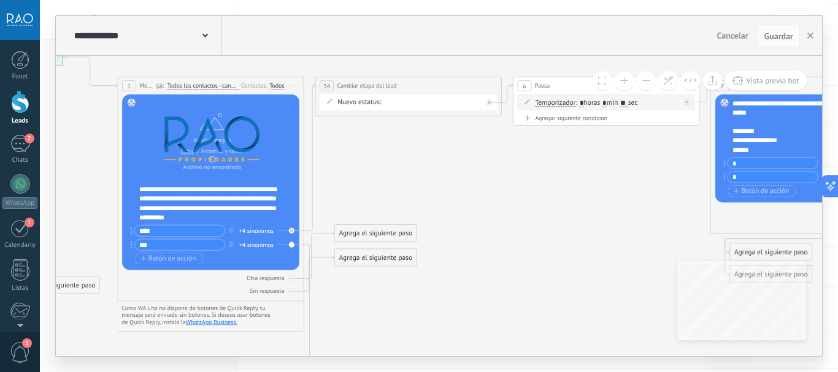
drag, startPoint x: 396, startPoint y: 217, endPoint x: 411, endPoint y: 229, distance: 19.2
click at [407, 245] on icon at bounding box center [788, 231] width 2505 height 832
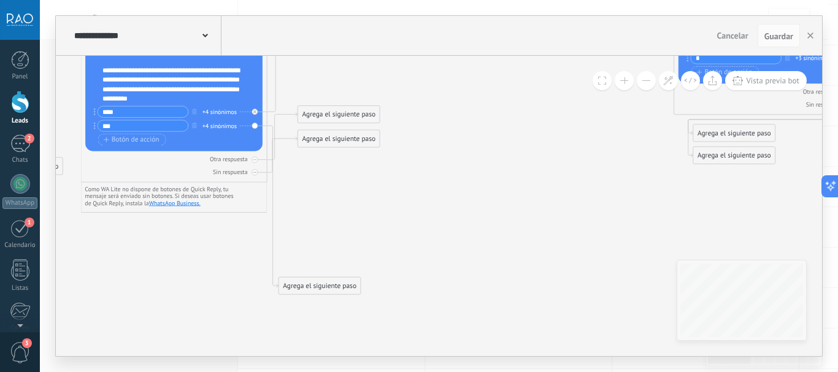
drag, startPoint x: 467, startPoint y: 218, endPoint x: 447, endPoint y: 140, distance: 80.7
click at [447, 140] on icon at bounding box center [751, 112] width 2505 height 832
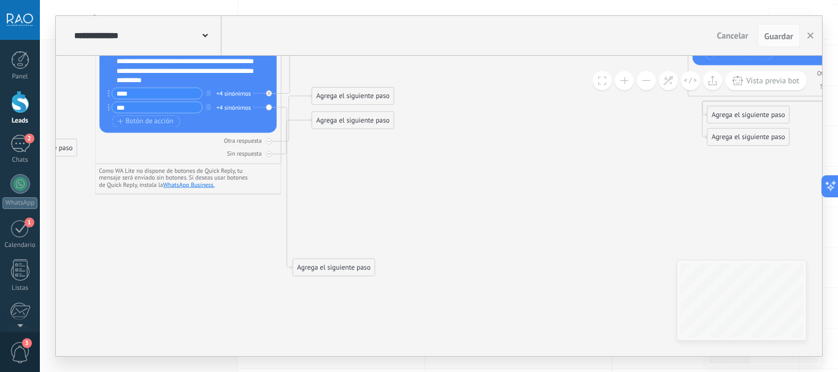
drag, startPoint x: 433, startPoint y: 223, endPoint x: 447, endPoint y: 206, distance: 21.8
click at [447, 206] on icon at bounding box center [765, 94] width 2505 height 832
drag, startPoint x: 337, startPoint y: 120, endPoint x: 364, endPoint y: 324, distance: 205.4
click at [349, 358] on div "Agrega el siguiente paso" at bounding box center [361, 365] width 82 height 15
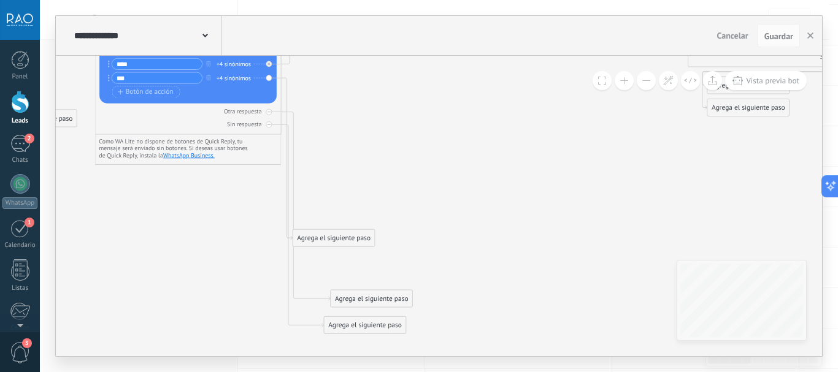
drag, startPoint x: 359, startPoint y: 65, endPoint x: 379, endPoint y: 298, distance: 233.3
click at [379, 298] on div "Agrega el siguiente paso" at bounding box center [372, 298] width 82 height 15
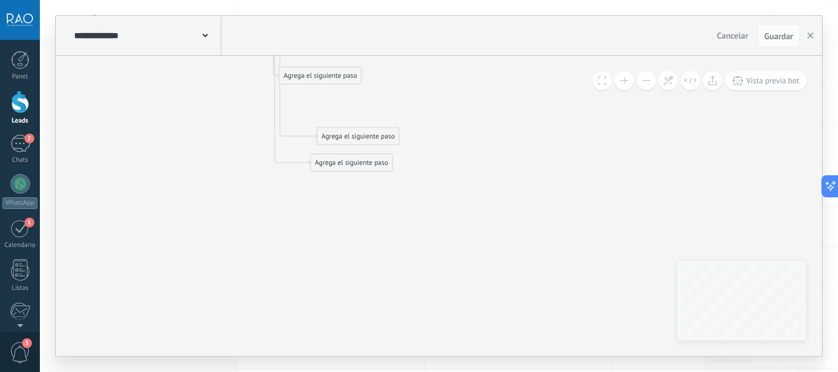
drag, startPoint x: 483, startPoint y: 272, endPoint x: 470, endPoint y: 109, distance: 163.1
drag, startPoint x: 366, startPoint y: 140, endPoint x: 330, endPoint y: 280, distance: 144.5
click at [330, 280] on div "Agrega el siguiente paso" at bounding box center [321, 276] width 82 height 15
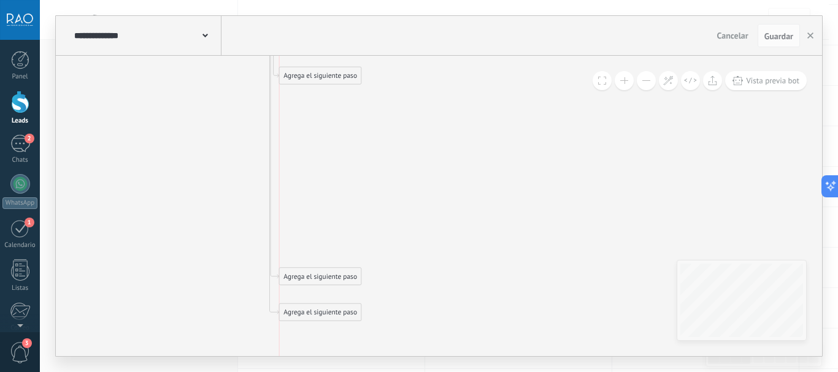
drag, startPoint x: 337, startPoint y: 161, endPoint x: 301, endPoint y: 315, distance: 158.2
click at [301, 315] on div "Agrega el siguiente paso" at bounding box center [321, 312] width 82 height 15
drag, startPoint x: 313, startPoint y: 201, endPoint x: 320, endPoint y: 320, distance: 119.8
click at [320, 320] on div "Agrega el siguiente paso" at bounding box center [321, 318] width 82 height 15
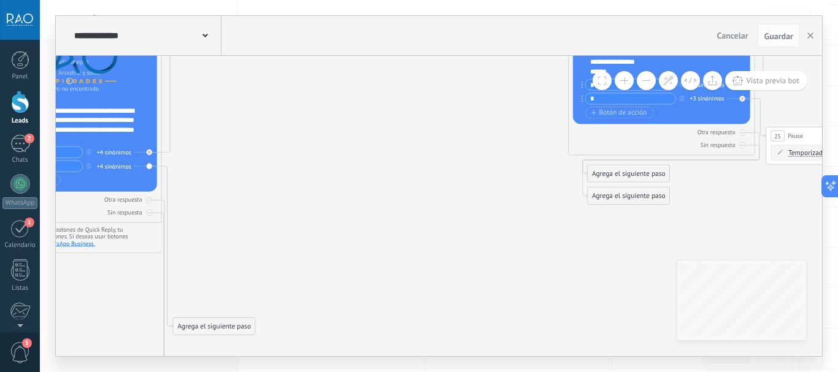
drag, startPoint x: 466, startPoint y: 236, endPoint x: 69, endPoint y: 109, distance: 416.7
click at [80, 108] on icon at bounding box center [645, 333] width 2505 height 1192
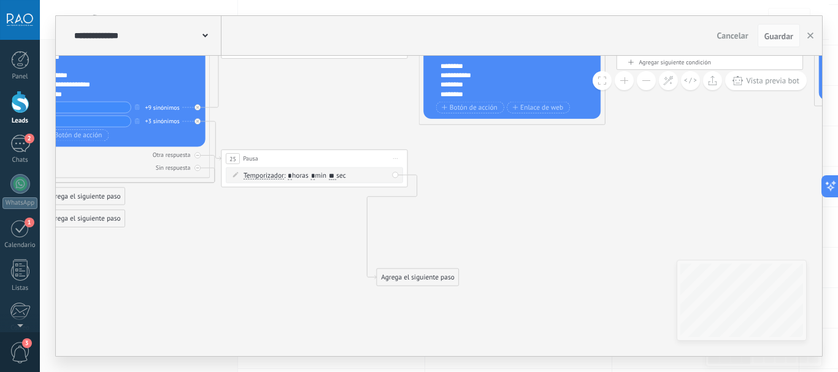
drag, startPoint x: 461, startPoint y: 201, endPoint x: 336, endPoint y: 293, distance: 155.3
click at [202, 307] on icon at bounding box center [101, 356] width 2505 height 1192
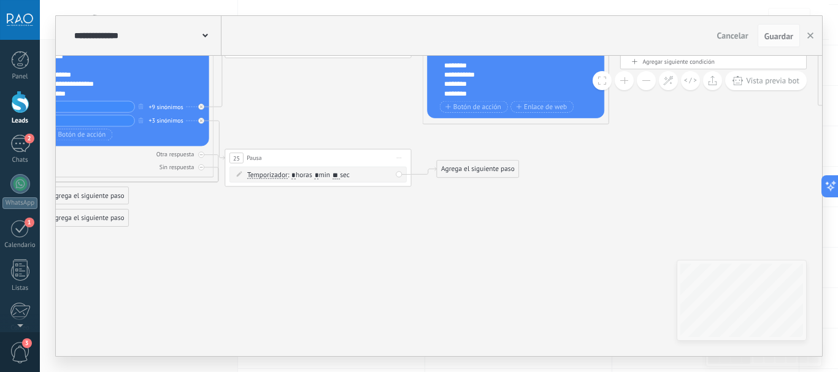
drag, startPoint x: 448, startPoint y: 226, endPoint x: 480, endPoint y: 172, distance: 62.5
click at [480, 172] on div "Agrega el siguiente paso" at bounding box center [478, 168] width 82 height 15
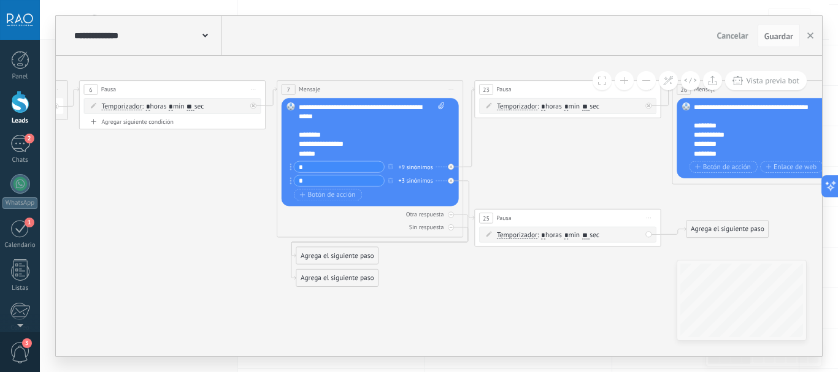
drag, startPoint x: 286, startPoint y: 251, endPoint x: 532, endPoint y: 311, distance: 253.2
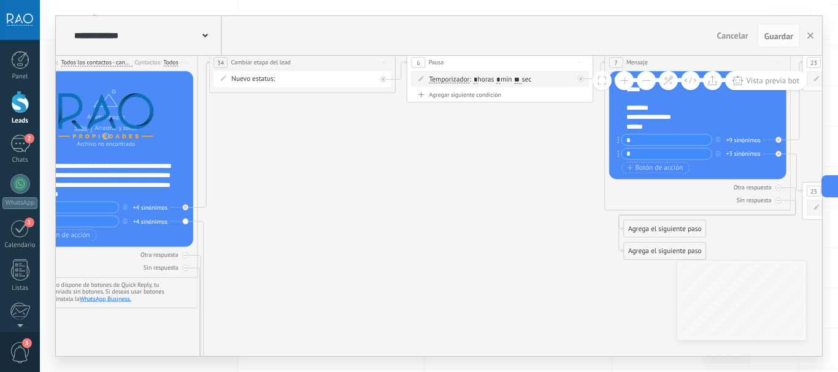
drag, startPoint x: 224, startPoint y: 256, endPoint x: 553, endPoint y: 228, distance: 330.6
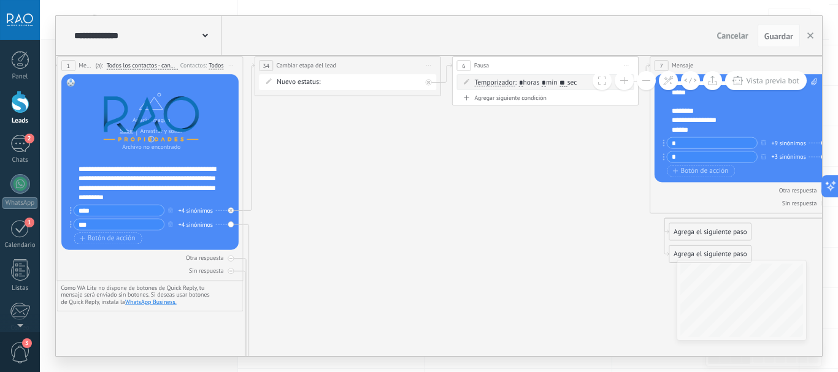
drag, startPoint x: 317, startPoint y: 234, endPoint x: 339, endPoint y: 231, distance: 22.3
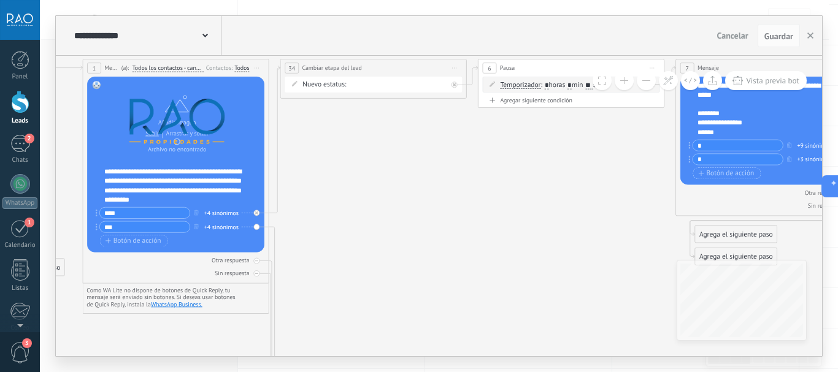
drag, startPoint x: 361, startPoint y: 272, endPoint x: 386, endPoint y: 282, distance: 27.8
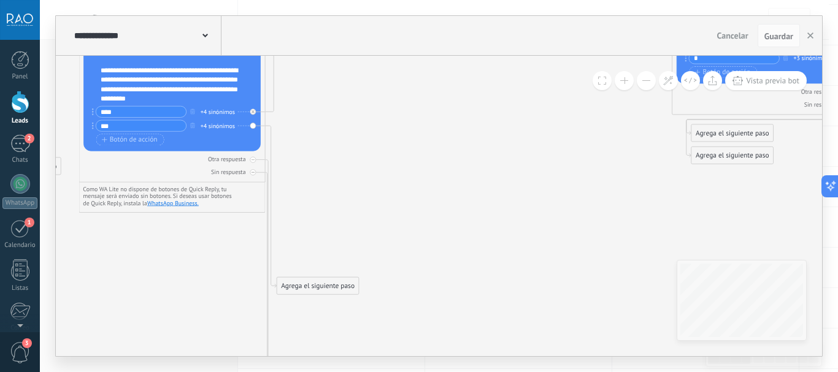
drag, startPoint x: 379, startPoint y: 268, endPoint x: 377, endPoint y: 170, distance: 98.2
click at [377, 170] on icon at bounding box center [749, 292] width 2505 height 1192
drag, startPoint x: 317, startPoint y: 286, endPoint x: 313, endPoint y: 219, distance: 67.6
click at [313, 219] on div "Agrega el siguiente paso" at bounding box center [318, 218] width 82 height 15
click at [323, 218] on div "Agrega el siguiente paso" at bounding box center [318, 216] width 82 height 15
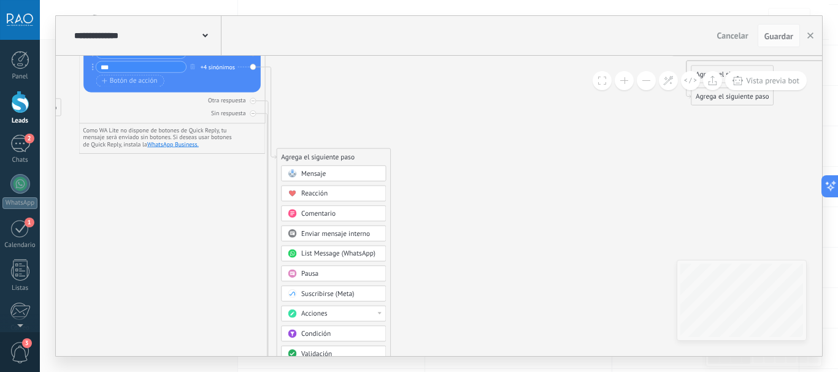
click at [336, 312] on div "Acciones" at bounding box center [340, 314] width 79 height 9
click at [335, 317] on div "Cambiar etapa del lead" at bounding box center [334, 315] width 104 height 16
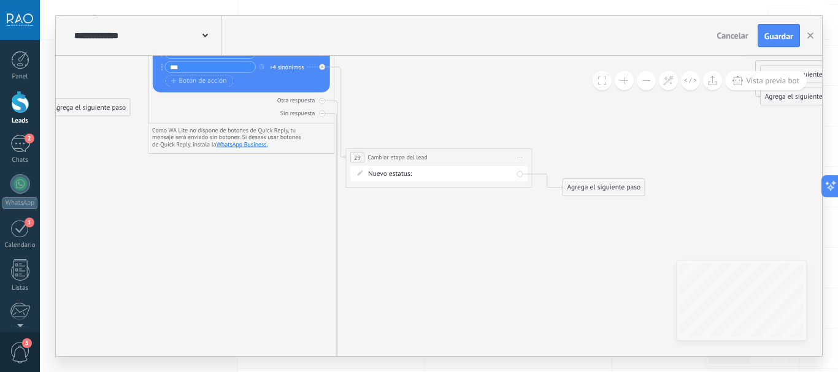
click at [0, 0] on div "Prop en caba pide tasación tasación hecha tasación enviada prop en pba delegada…" at bounding box center [0, 0] width 0 height 0
click at [0, 0] on label "prop en pba" at bounding box center [0, 0] width 0 height 0
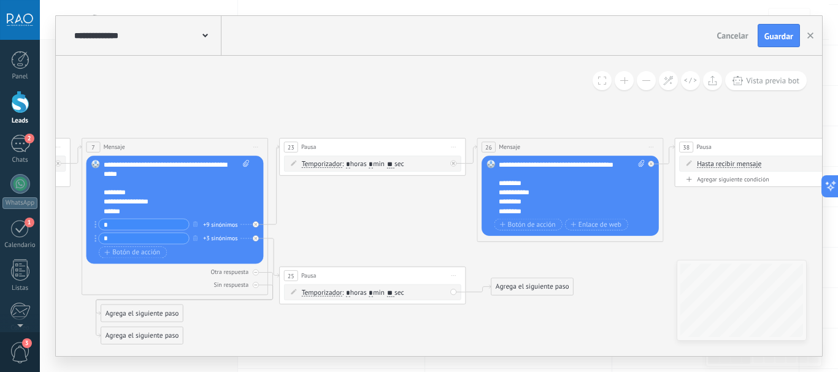
drag, startPoint x: 702, startPoint y: 143, endPoint x: 356, endPoint y: 218, distance: 353.5
click at [207, 37] on icon at bounding box center [205, 36] width 6 height 4
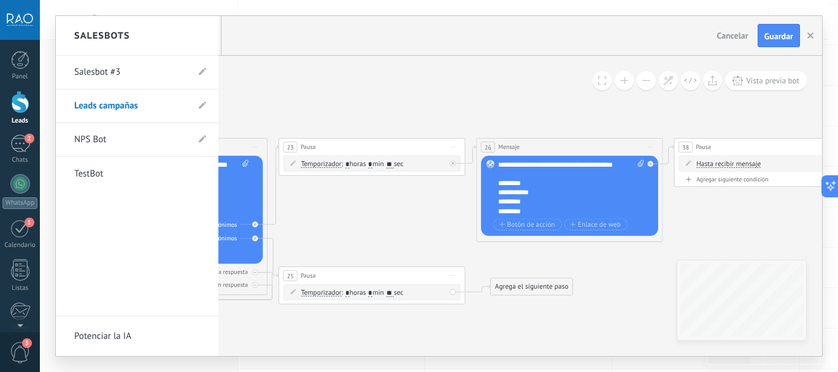
click at [399, 88] on div at bounding box center [439, 186] width 766 height 340
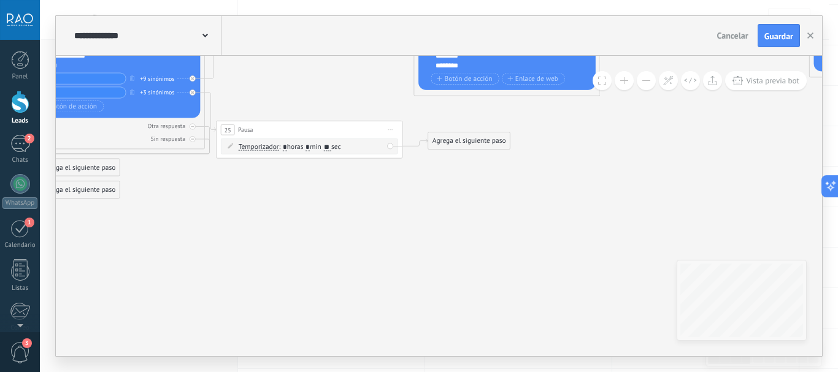
drag, startPoint x: 373, startPoint y: 187, endPoint x: 333, endPoint y: 75, distance: 119.1
click at [333, 75] on icon at bounding box center [96, 318] width 2505 height 1174
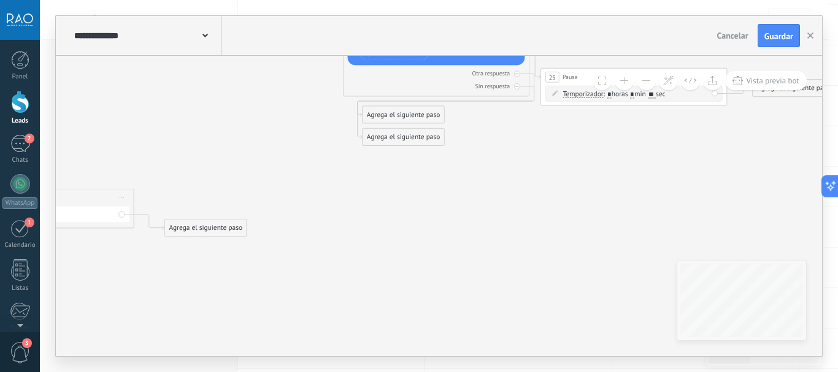
drag, startPoint x: 412, startPoint y: 200, endPoint x: 707, endPoint y: 147, distance: 299.1
click at [707, 147] on icon at bounding box center [420, 265] width 2505 height 1174
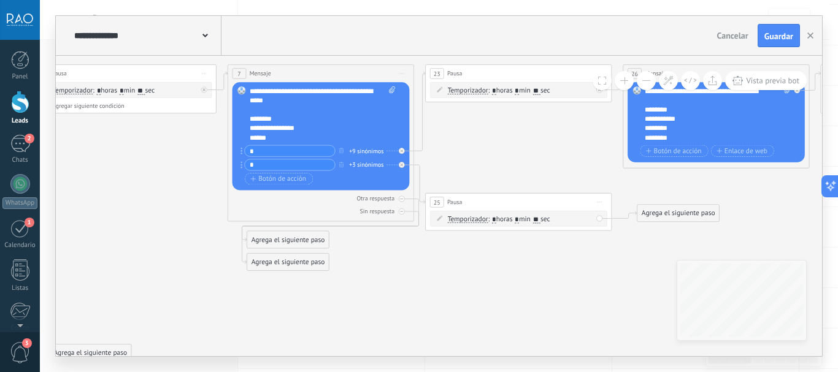
drag, startPoint x: 574, startPoint y: 207, endPoint x: 484, endPoint y: 299, distance: 128.4
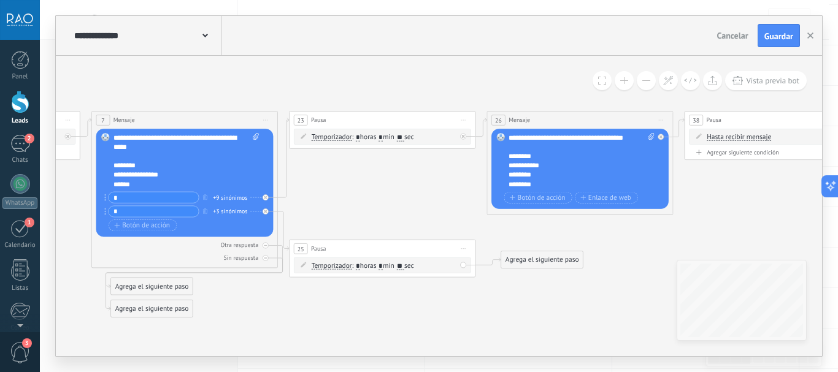
drag, startPoint x: 500, startPoint y: 172, endPoint x: 432, endPoint y: 191, distance: 70.3
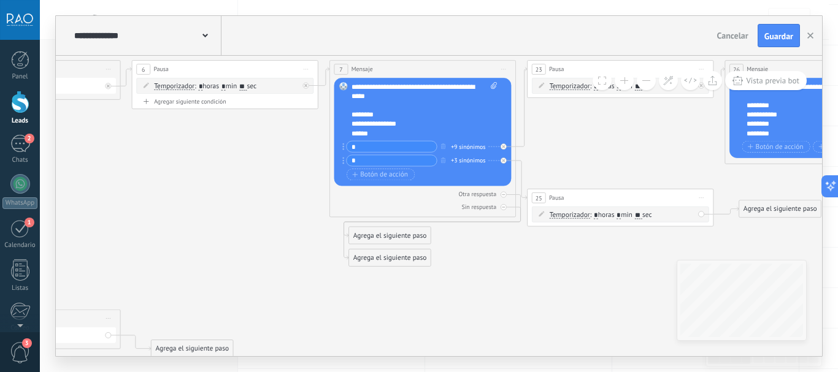
drag, startPoint x: 356, startPoint y: 188, endPoint x: 591, endPoint y: 135, distance: 240.2
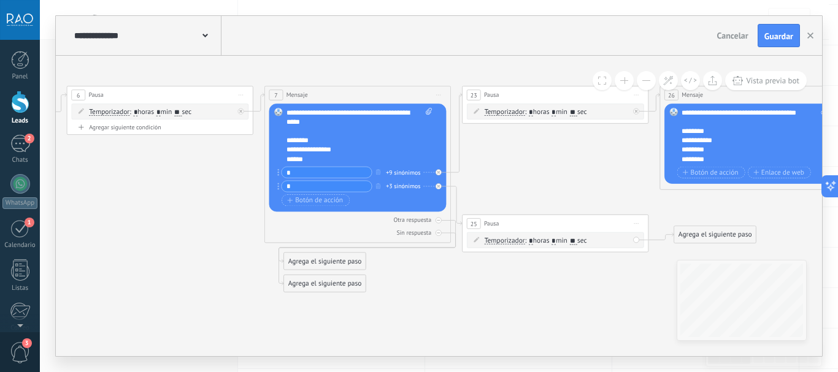
drag, startPoint x: 270, startPoint y: 259, endPoint x: 139, endPoint y: 247, distance: 131.9
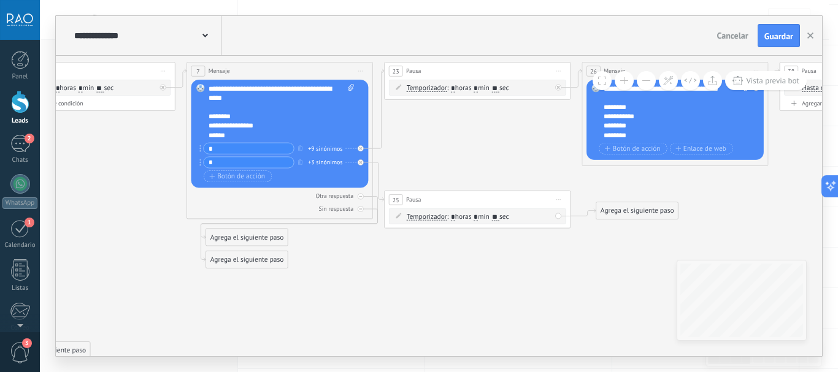
drag, startPoint x: 552, startPoint y: 188, endPoint x: 475, endPoint y: 165, distance: 80.6
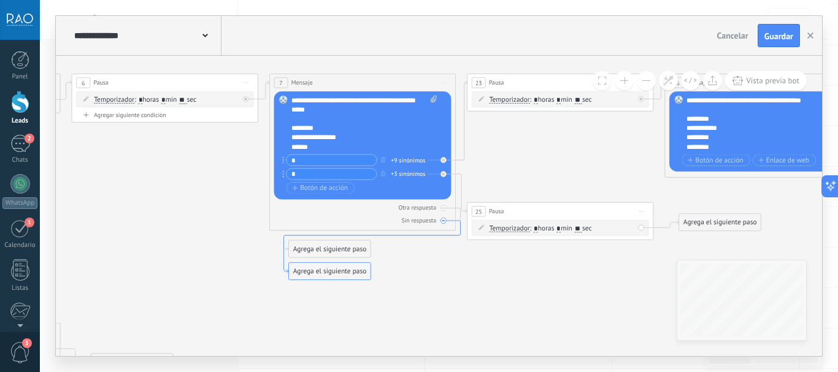
drag, startPoint x: 210, startPoint y: 225, endPoint x: 293, endPoint y: 236, distance: 83.6
click at [293, 236] on icon at bounding box center [372, 247] width 177 height 53
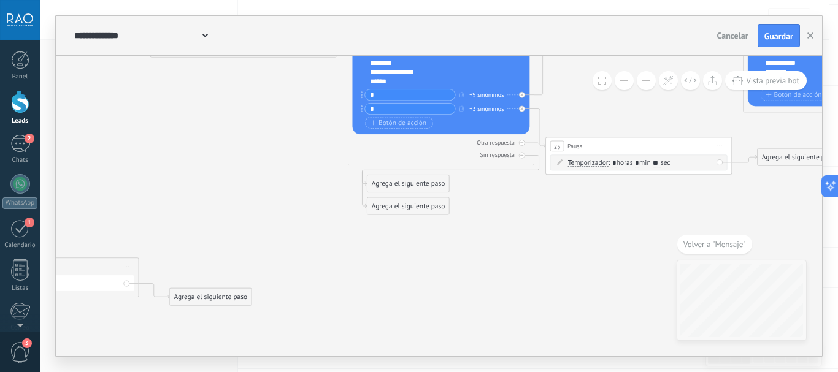
drag, startPoint x: 364, startPoint y: 242, endPoint x: 245, endPoint y: 241, distance: 118.4
click at [245, 241] on icon at bounding box center [425, 334] width 2505 height 1174
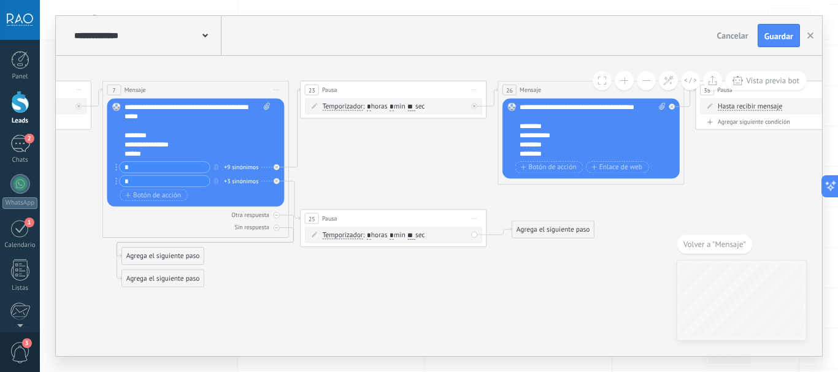
drag, startPoint x: 536, startPoint y: 122, endPoint x: 409, endPoint y: 196, distance: 146.8
drag, startPoint x: 404, startPoint y: 223, endPoint x: 402, endPoint y: 267, distance: 44.2
click at [402, 267] on div "25 Pausa ***** Iniciar vista previa aquí Cambiar nombre Duplicar Borrar" at bounding box center [393, 262] width 185 height 17
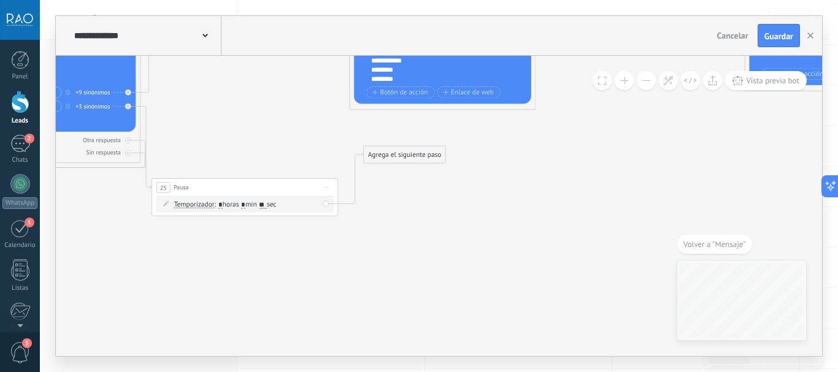
drag, startPoint x: 601, startPoint y: 290, endPoint x: 453, endPoint y: 215, distance: 166.3
click at [453, 215] on icon at bounding box center [31, 331] width 2505 height 1174
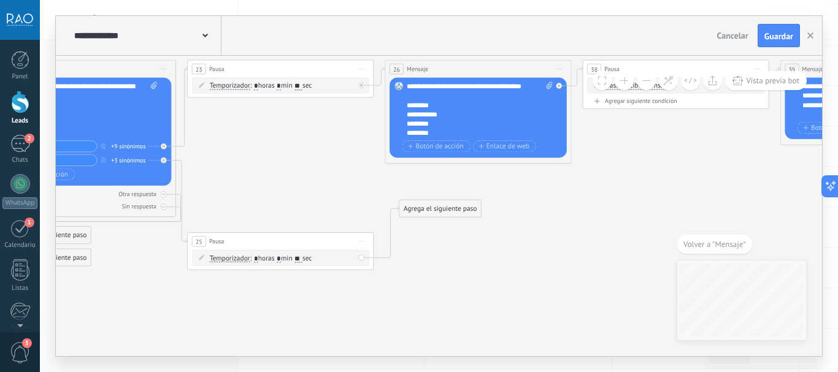
drag, startPoint x: 279, startPoint y: 120, endPoint x: 313, endPoint y: 174, distance: 63.5
drag, startPoint x: 433, startPoint y: 210, endPoint x: 418, endPoint y: 245, distance: 38.2
click at [418, 245] on div "Agrega el siguiente paso" at bounding box center [426, 241] width 82 height 15
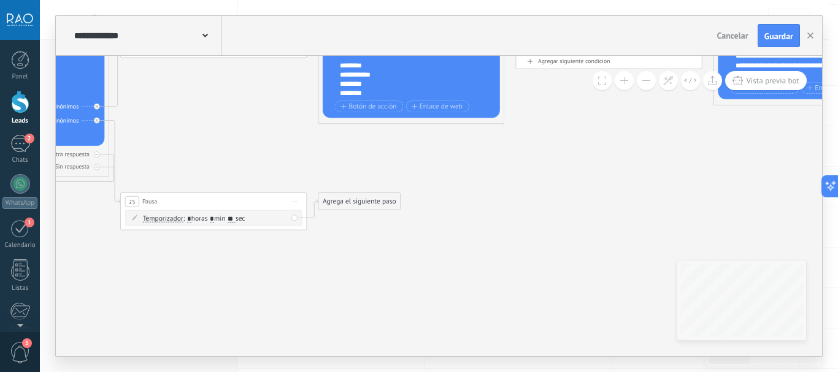
drag, startPoint x: 452, startPoint y: 306, endPoint x: 386, endPoint y: 266, distance: 76.3
click at [386, 266] on icon at bounding box center [0, 345] width 2505 height 1174
click at [363, 201] on div "Agrega el siguiente paso" at bounding box center [361, 201] width 82 height 15
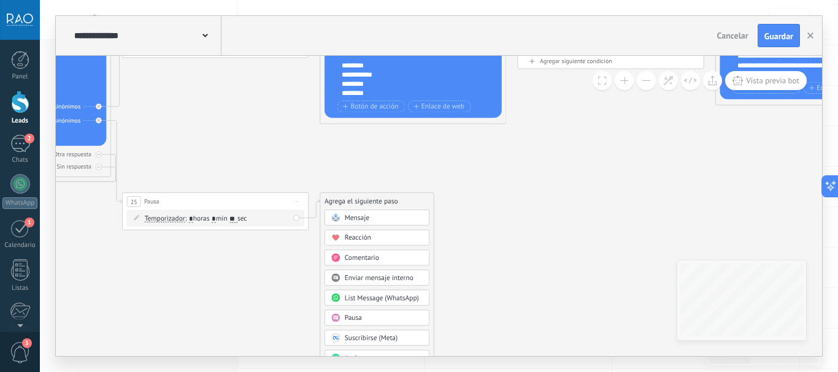
click at [366, 220] on span "Mensaje" at bounding box center [357, 217] width 25 height 9
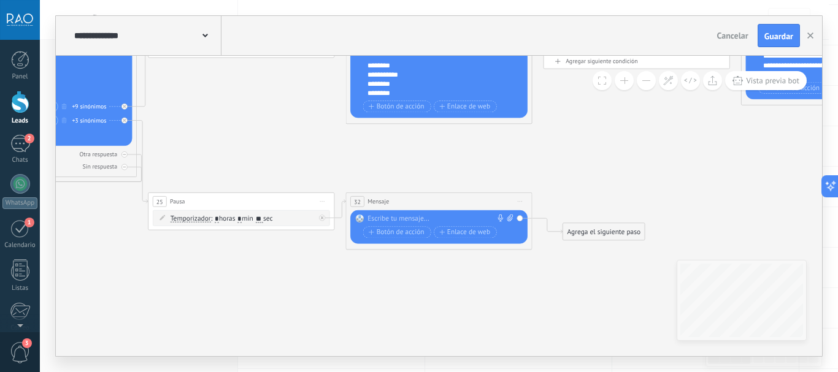
click at [388, 223] on div at bounding box center [436, 219] width 139 height 9
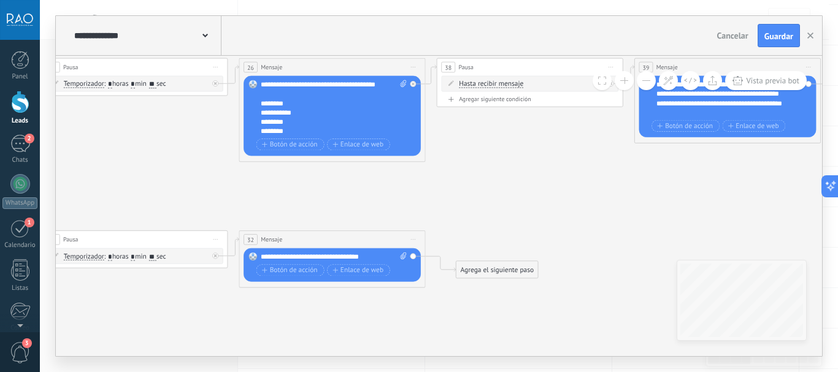
drag, startPoint x: 639, startPoint y: 169, endPoint x: 532, endPoint y: 207, distance: 113.3
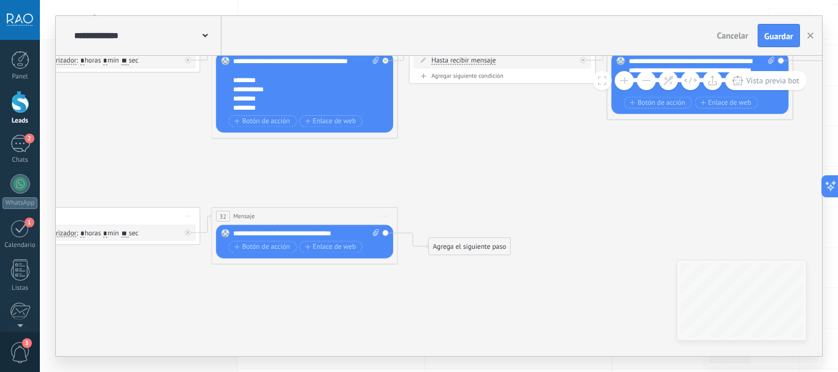
drag, startPoint x: 528, startPoint y: 201, endPoint x: 501, endPoint y: 177, distance: 36.1
drag, startPoint x: 460, startPoint y: 242, endPoint x: 442, endPoint y: 210, distance: 36.5
click at [442, 210] on div "Agrega el siguiente paso" at bounding box center [451, 216] width 82 height 15
click at [442, 211] on div "Agrega el siguiente paso" at bounding box center [451, 216] width 82 height 15
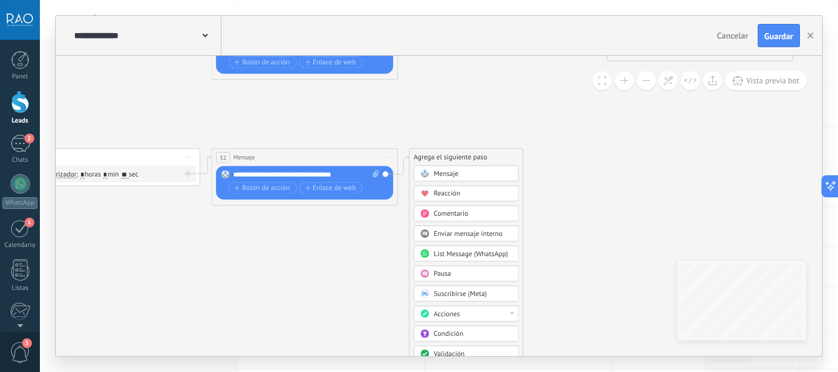
click at [446, 272] on span "Pausa" at bounding box center [442, 274] width 17 height 9
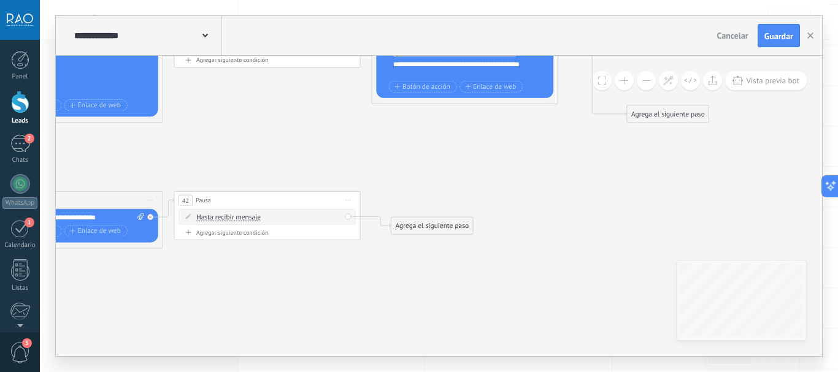
drag, startPoint x: 498, startPoint y: 230, endPoint x: 341, endPoint y: 279, distance: 163.9
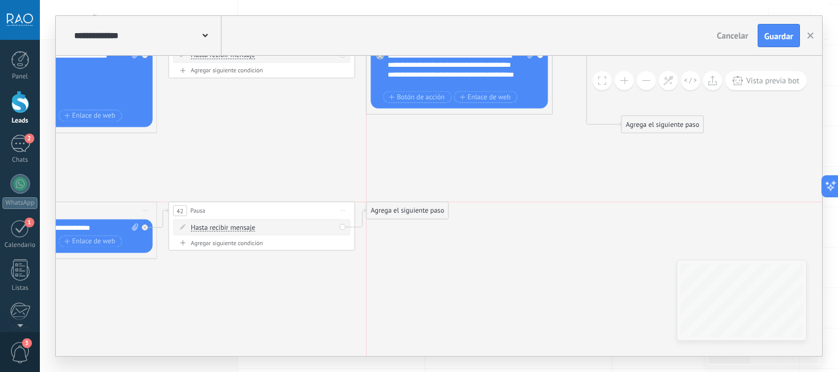
drag, startPoint x: 414, startPoint y: 237, endPoint x: 397, endPoint y: 213, distance: 29.0
click at [397, 213] on div "Agrega el siguiente paso" at bounding box center [408, 210] width 82 height 15
click at [399, 227] on span "Mensaje" at bounding box center [403, 227] width 25 height 9
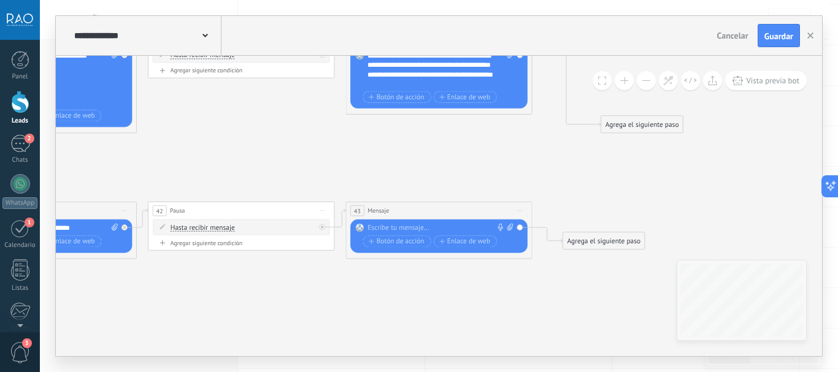
click at [441, 226] on div at bounding box center [436, 228] width 139 height 9
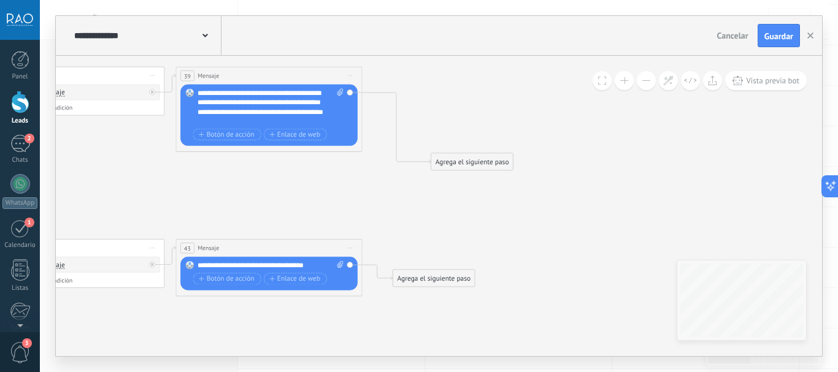
drag, startPoint x: 498, startPoint y: 182, endPoint x: 328, endPoint y: 219, distance: 174.0
drag, startPoint x: 424, startPoint y: 280, endPoint x: 405, endPoint y: 250, distance: 35.2
click at [405, 250] on div "Agrega el siguiente paso" at bounding box center [415, 247] width 82 height 15
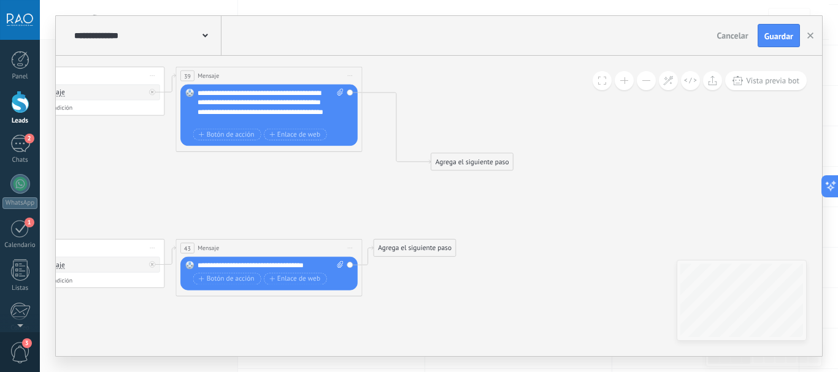
click at [405, 250] on div "Agrega el siguiente paso" at bounding box center [415, 247] width 82 height 15
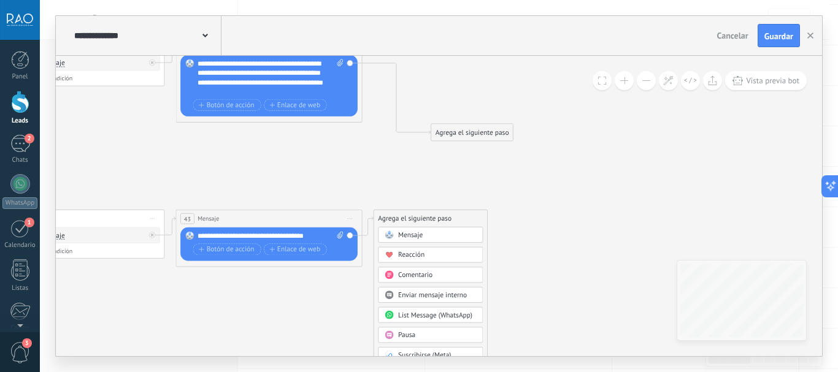
click at [414, 334] on span "Pausa" at bounding box center [406, 335] width 17 height 9
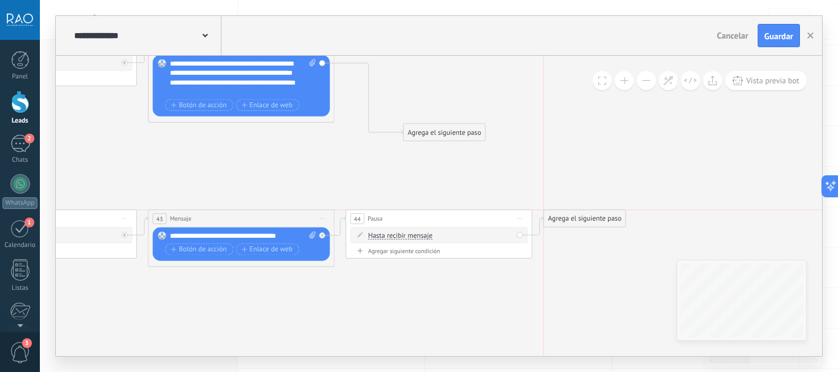
drag, startPoint x: 588, startPoint y: 228, endPoint x: 582, endPoint y: 218, distance: 11.9
click at [582, 218] on div "Agrega el siguiente paso" at bounding box center [585, 218] width 82 height 15
click at [581, 218] on div "Agrega el siguiente paso" at bounding box center [585, 218] width 82 height 15
click at [585, 218] on div "Agrega el siguiente paso" at bounding box center [585, 218] width 82 height 15
click at [590, 235] on span "Mensaje" at bounding box center [580, 235] width 25 height 9
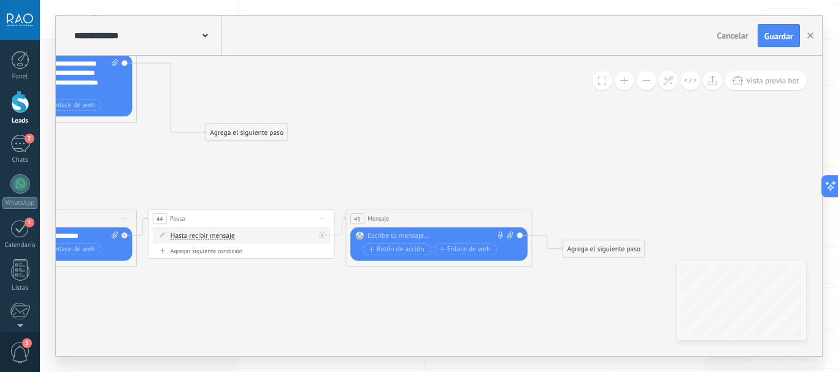
click at [408, 234] on div at bounding box center [436, 236] width 139 height 9
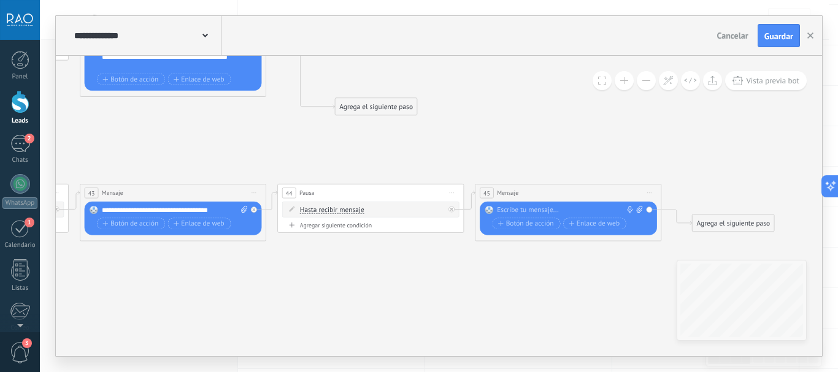
drag, startPoint x: 229, startPoint y: 180, endPoint x: 360, endPoint y: 154, distance: 133.3
click at [347, 213] on div "Hasta recibir mensaje Hasta recibir mensaje Temporizador Excepto horas laborale…" at bounding box center [373, 209] width 145 height 9
click at [347, 210] on span "Hasta recibir mensaje" at bounding box center [333, 209] width 64 height 7
click at [347, 210] on button "Hasta recibir mensaje" at bounding box center [354, 209] width 117 height 17
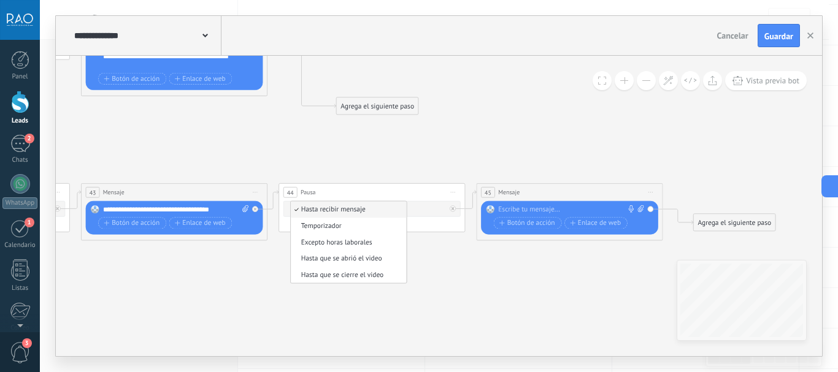
click at [347, 210] on span "Hasta recibir mensaje" at bounding box center [347, 210] width 113 height 9
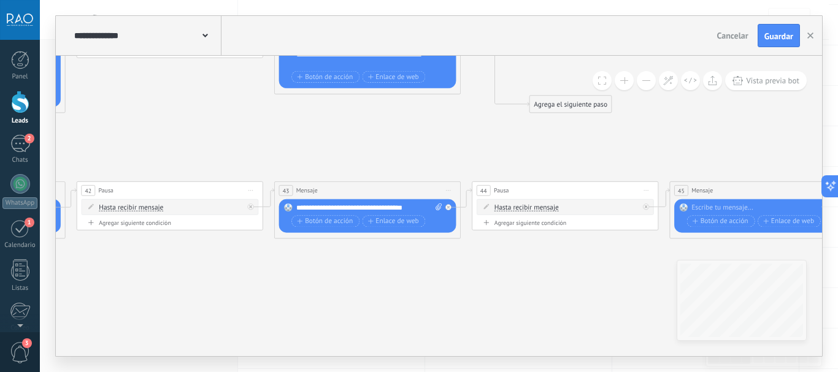
drag, startPoint x: 156, startPoint y: 164, endPoint x: 350, endPoint y: 162, distance: 193.2
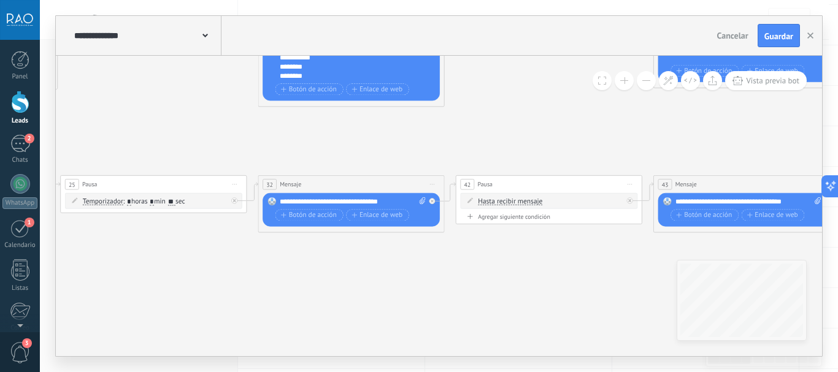
drag, startPoint x: 275, startPoint y: 159, endPoint x: 646, endPoint y: 155, distance: 371.2
click at [646, 155] on icon at bounding box center [119, 328] width 2862 height 1174
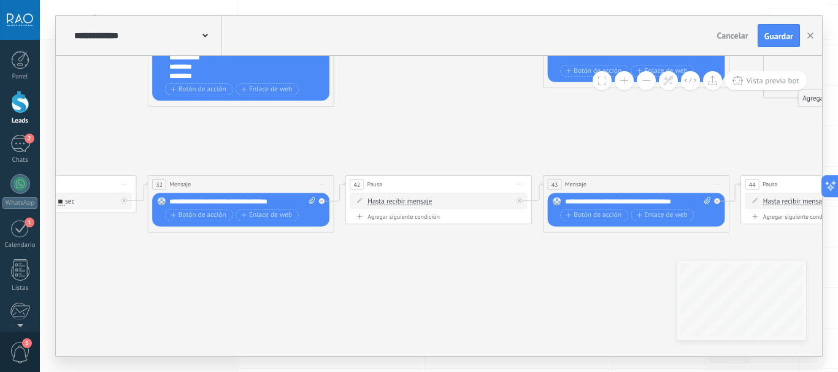
drag, startPoint x: 715, startPoint y: 157, endPoint x: 574, endPoint y: 157, distance: 140.5
click at [574, 157] on icon at bounding box center [8, 328] width 2862 height 1174
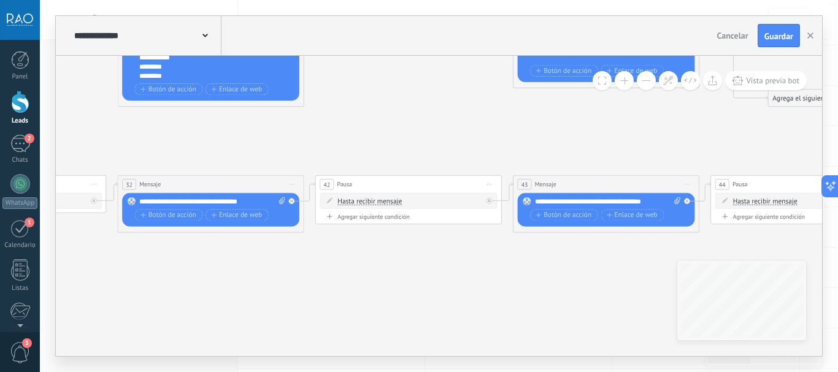
click at [538, 201] on div "**********" at bounding box center [608, 202] width 146 height 9
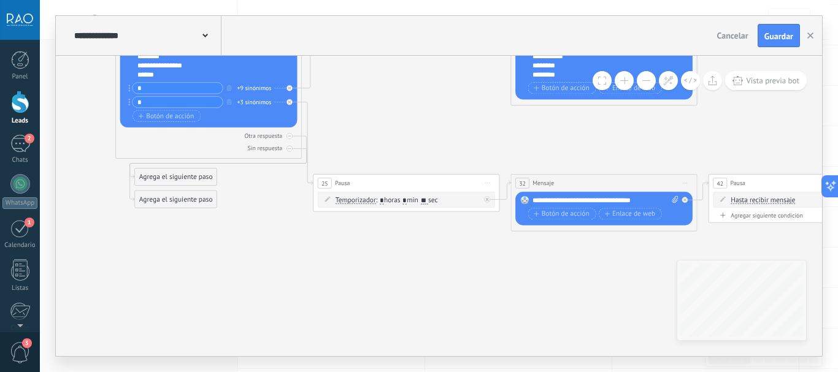
drag, startPoint x: 436, startPoint y: 161, endPoint x: 645, endPoint y: 160, distance: 209.2
click at [680, 160] on icon at bounding box center [372, 327] width 2862 height 1174
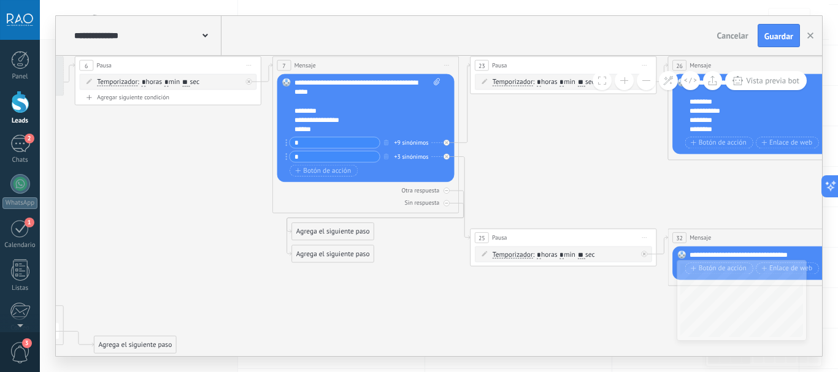
drag, startPoint x: 468, startPoint y: 135, endPoint x: 467, endPoint y: 233, distance: 98.2
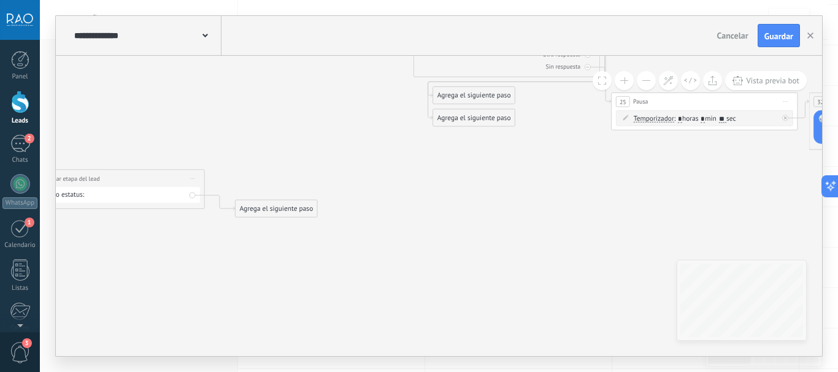
drag, startPoint x: 474, startPoint y: 320, endPoint x: 656, endPoint y: 186, distance: 225.5
click at [656, 186] on icon at bounding box center [670, 245] width 2862 height 1174
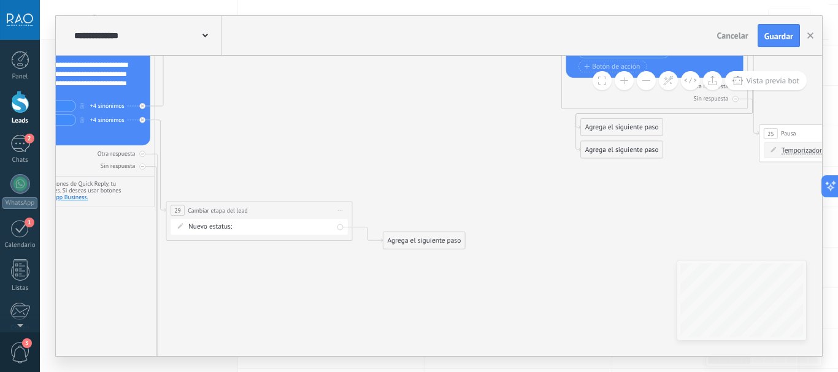
drag, startPoint x: 172, startPoint y: 255, endPoint x: 153, endPoint y: 286, distance: 36.9
click at [167, 286] on icon at bounding box center [818, 277] width 2862 height 1174
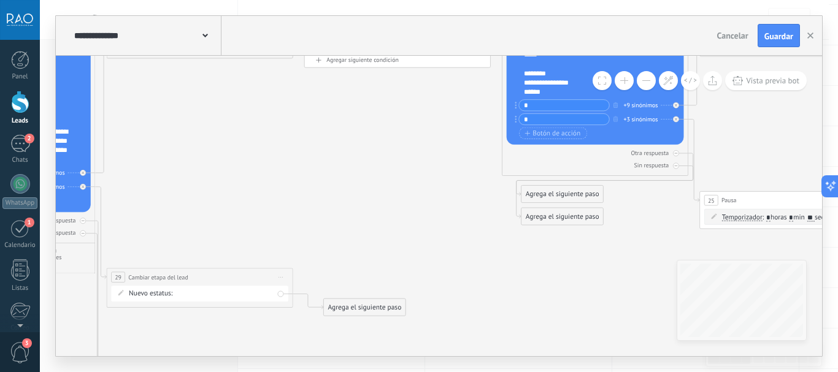
drag, startPoint x: 324, startPoint y: 212, endPoint x: 285, endPoint y: 229, distance: 42.9
click at [285, 229] on icon at bounding box center [758, 344] width 2862 height 1174
click at [345, 304] on div "Agrega el siguiente paso" at bounding box center [365, 307] width 82 height 15
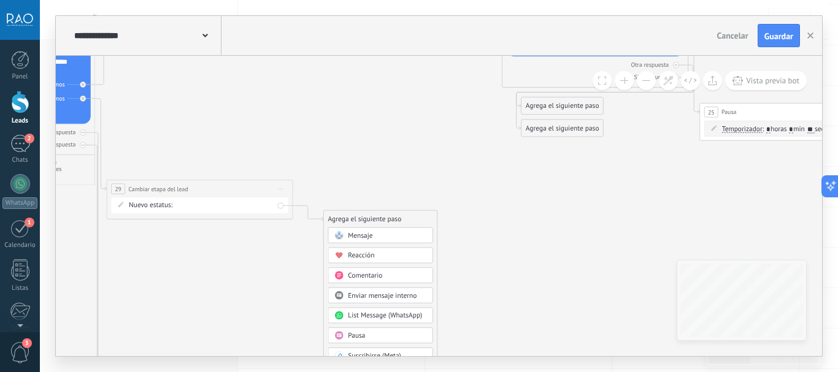
click at [366, 331] on div "Pausa" at bounding box center [387, 335] width 79 height 9
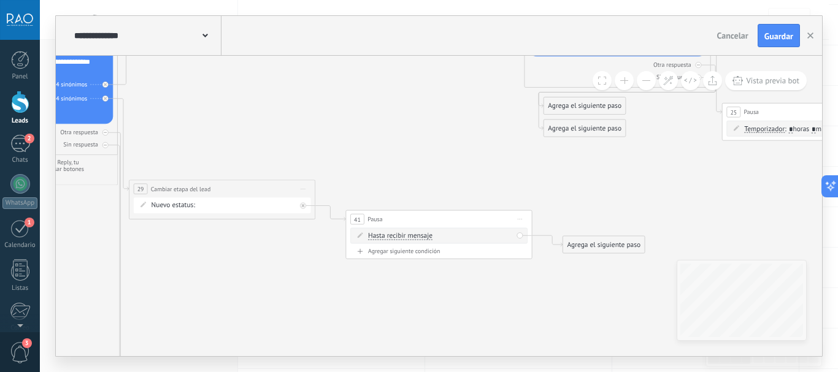
click at [407, 230] on div "Hasta recibir mensaje Hasta recibir mensaje Temporizador Excepto horas laborale…" at bounding box center [438, 236] width 177 height 16
click at [407, 236] on span "Hasta recibir mensaje" at bounding box center [400, 235] width 64 height 7
click at [407, 236] on button "Hasta recibir mensaje" at bounding box center [421, 236] width 117 height 17
click at [405, 252] on span "Temporizador" at bounding box center [414, 252] width 113 height 9
click at [440, 238] on input "*" at bounding box center [438, 236] width 4 height 7
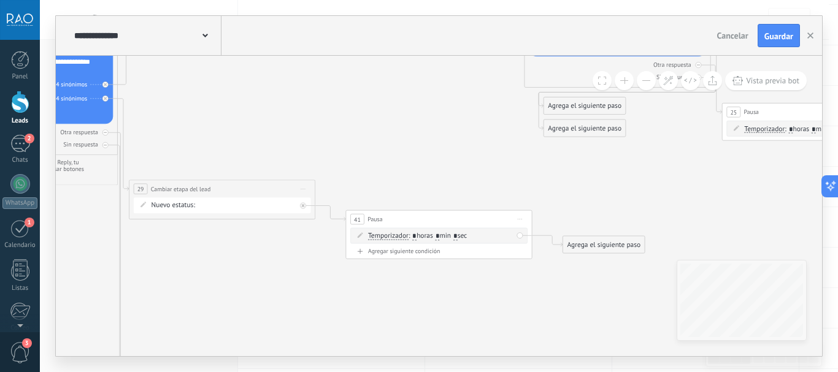
type input "*"
click at [458, 236] on input "*" at bounding box center [455, 236] width 4 height 7
type input "**"
click at [464, 190] on icon at bounding box center [780, 256] width 2862 height 1174
drag, startPoint x: 451, startPoint y: 220, endPoint x: 434, endPoint y: 192, distance: 33.0
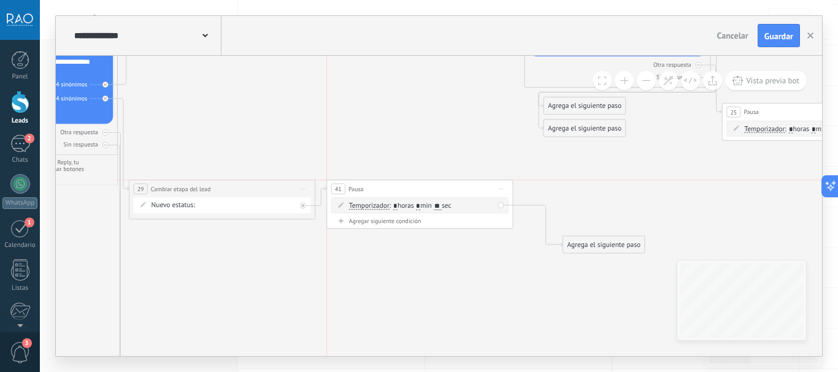
click at [434, 192] on div "41 Pausa ***** Iniciar vista previa aquí Cambiar nombre Duplicar Borrar" at bounding box center [419, 188] width 185 height 17
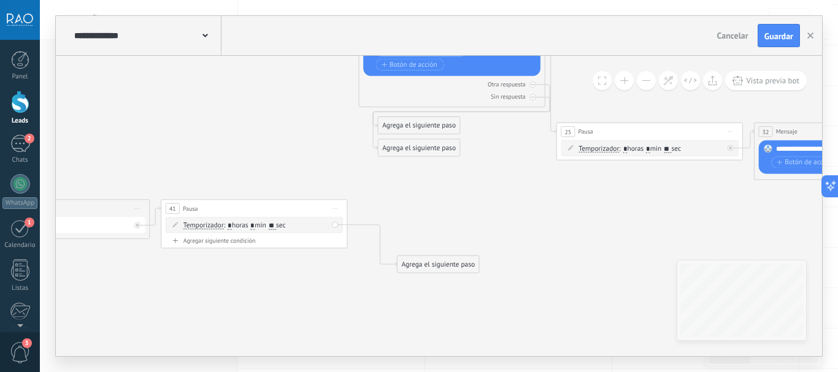
drag, startPoint x: 434, startPoint y: 284, endPoint x: 326, endPoint y: 274, distance: 108.4
click at [259, 312] on icon at bounding box center [614, 275] width 2862 height 1174
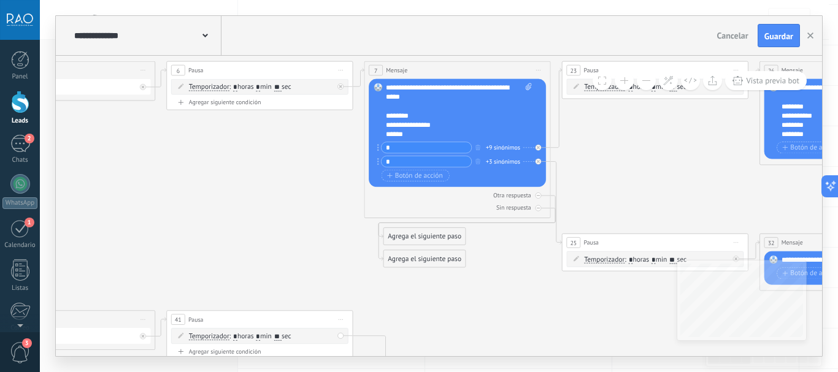
drag, startPoint x: 451, startPoint y: 216, endPoint x: 466, endPoint y: 318, distance: 103.5
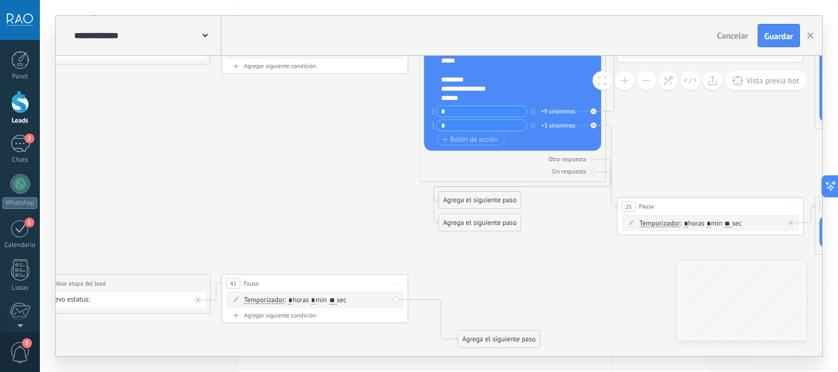
drag, startPoint x: 244, startPoint y: 253, endPoint x: 258, endPoint y: 256, distance: 15.0
click at [258, 256] on icon at bounding box center [675, 350] width 2862 height 1174
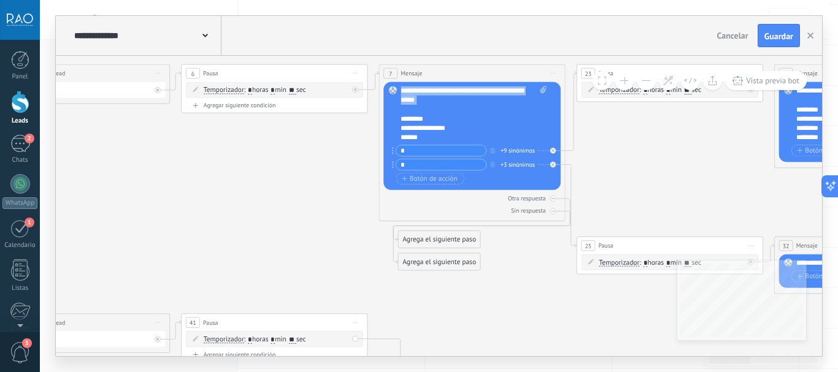
scroll to position [12, 0]
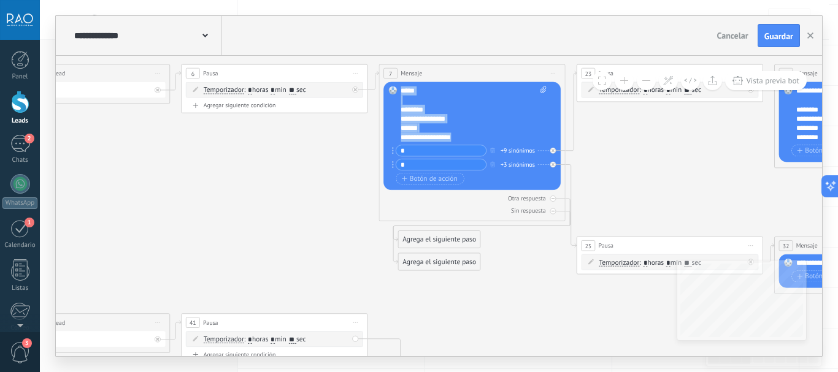
drag, startPoint x: 402, startPoint y: 91, endPoint x: 454, endPoint y: 137, distance: 69.5
click at [454, 137] on div "**********" at bounding box center [474, 114] width 146 height 56
copy div "**********"
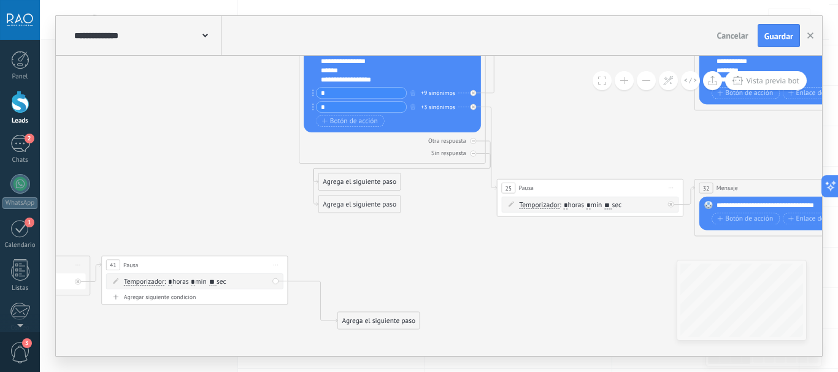
drag, startPoint x: 331, startPoint y: 236, endPoint x: 252, endPoint y: 179, distance: 98.1
click at [252, 179] on icon at bounding box center [555, 332] width 2862 height 1174
click at [361, 318] on div "Agrega el siguiente paso" at bounding box center [379, 320] width 82 height 15
click at [377, 337] on span "Mensaje" at bounding box center [374, 337] width 25 height 9
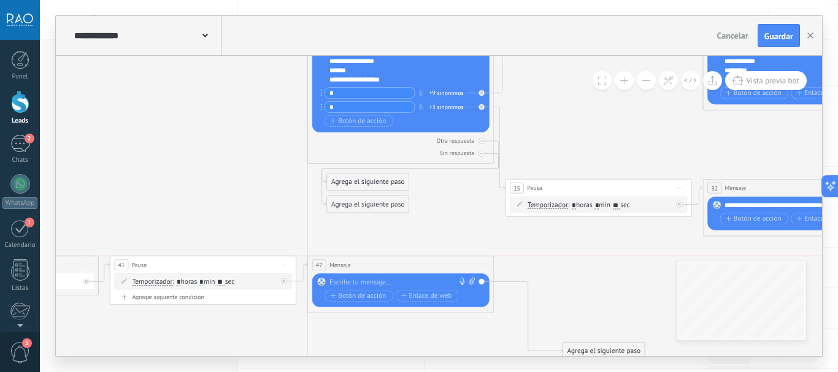
drag, startPoint x: 405, startPoint y: 319, endPoint x: 367, endPoint y: 259, distance: 70.8
click at [367, 259] on div "47 Mensaje ******* (a): Todos los contactos - canales seleccionados Todos los c…" at bounding box center [400, 264] width 185 height 17
click at [365, 278] on div at bounding box center [398, 282] width 139 height 9
paste div
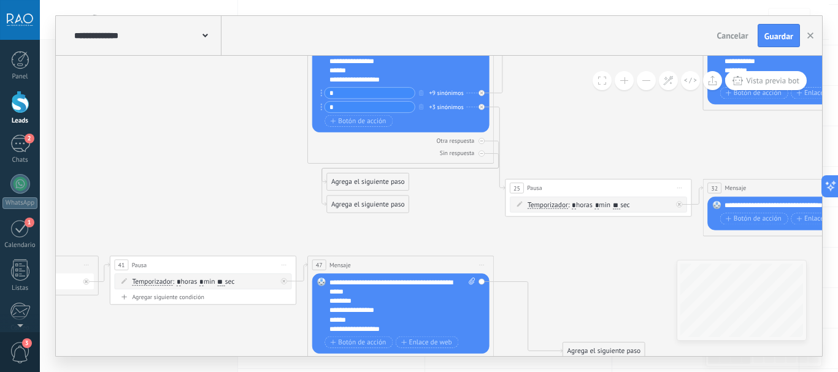
click at [437, 93] on div "+9 sinónimos" at bounding box center [446, 92] width 34 height 9
drag, startPoint x: 443, startPoint y: 111, endPoint x: 433, endPoint y: 94, distance: 19.8
click at [433, 94] on ul "2 3 uno dos tres casa depto departamento ph" at bounding box center [485, 101] width 109 height 26
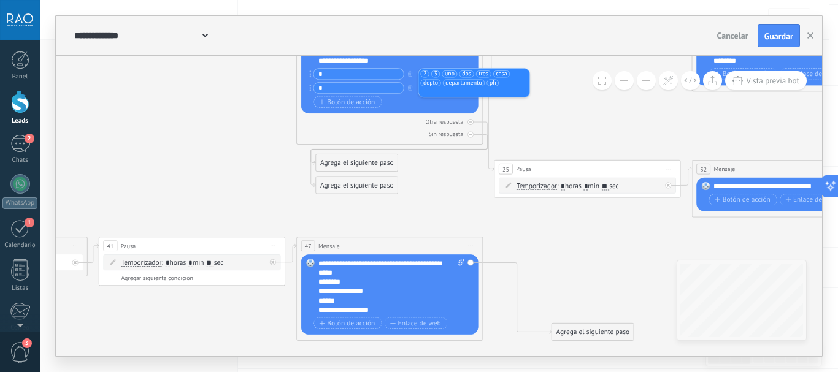
click at [243, 179] on icon at bounding box center [553, 313] width 2862 height 1174
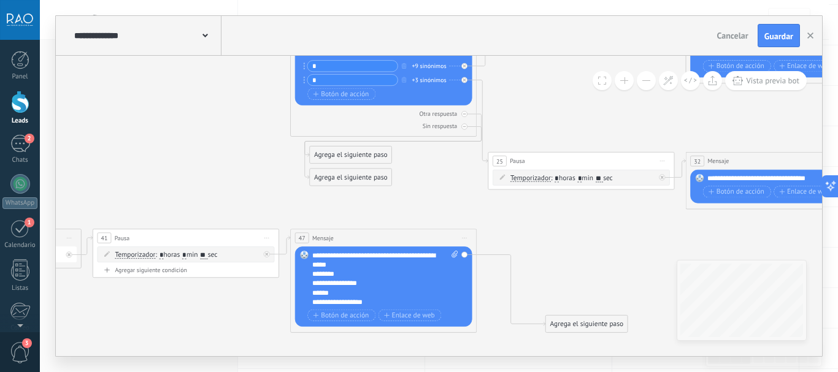
click at [422, 67] on div "+9 sinónimos" at bounding box center [429, 65] width 34 height 9
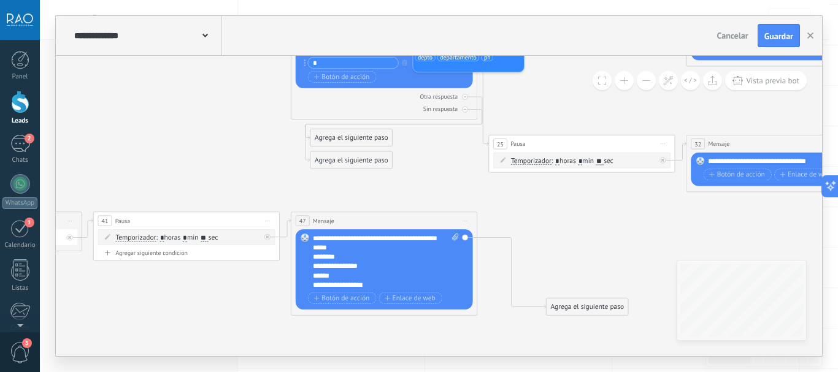
drag, startPoint x: 262, startPoint y: 101, endPoint x: 265, endPoint y: 74, distance: 26.6
click at [265, 73] on icon at bounding box center [547, 288] width 2862 height 1174
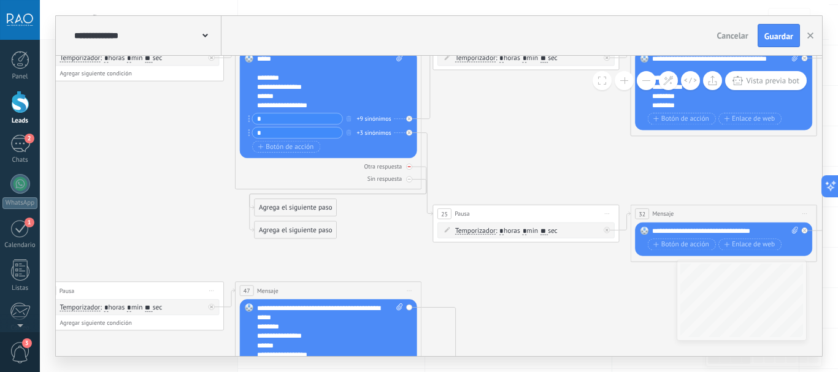
drag, startPoint x: 243, startPoint y: 148, endPoint x: 262, endPoint y: 161, distance: 23.3
click at [196, 207] on icon at bounding box center [491, 358] width 2862 height 1174
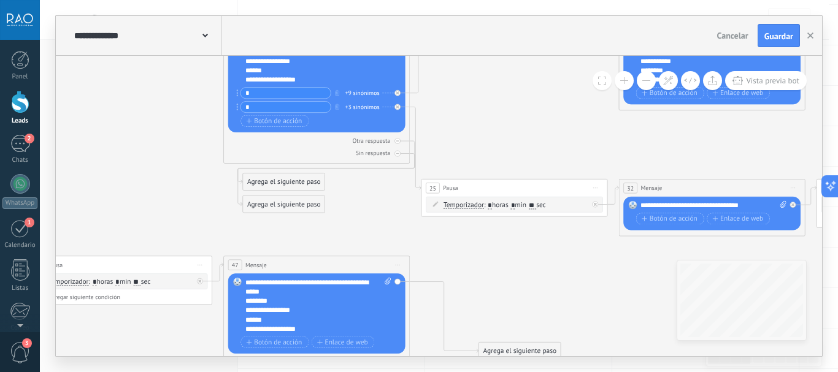
drag, startPoint x: 182, startPoint y: 215, endPoint x: 164, endPoint y: 175, distance: 44.2
click at [163, 172] on icon at bounding box center [480, 332] width 2862 height 1174
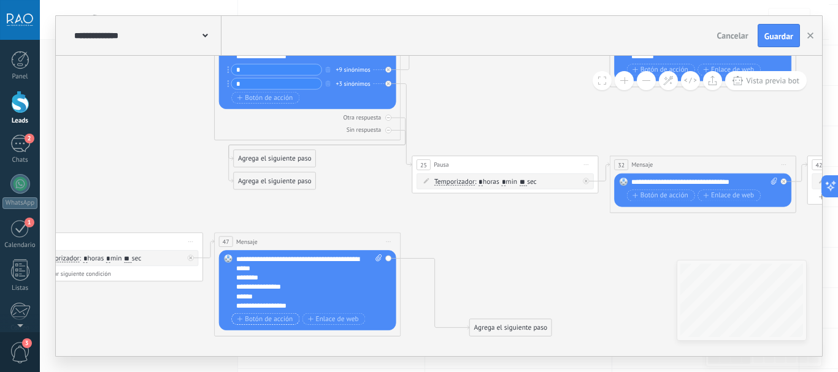
click at [259, 316] on span "Botón de acción" at bounding box center [265, 318] width 56 height 7
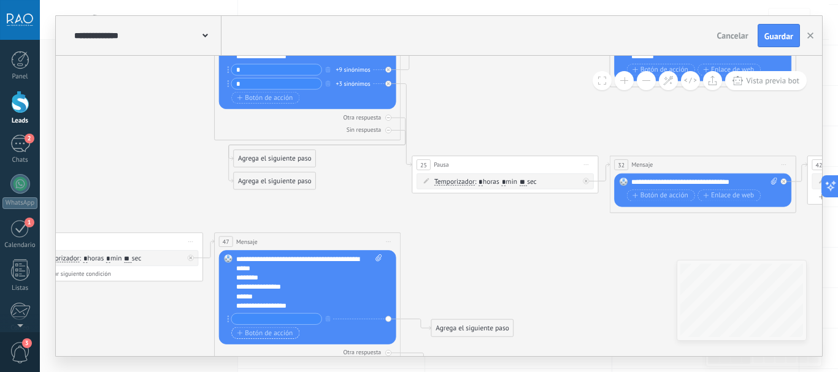
click at [259, 333] on span "Botón de acción" at bounding box center [265, 332] width 56 height 7
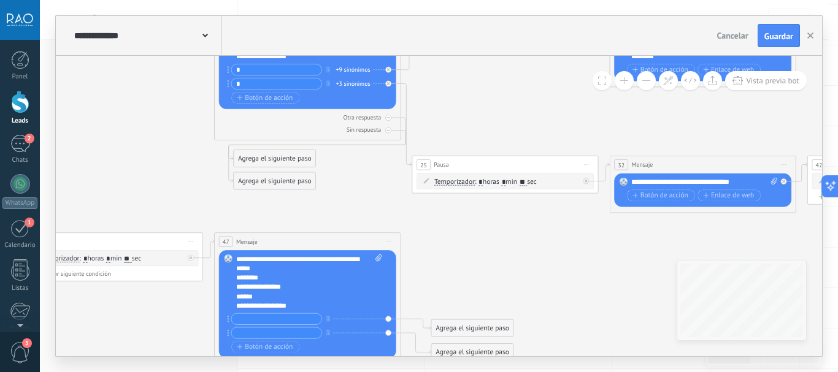
click at [259, 323] on input "text" at bounding box center [276, 319] width 90 height 10
type input "*"
click at [262, 336] on input "text" at bounding box center [276, 333] width 90 height 10
type input "*"
click at [340, 70] on div "+9 sinónimos" at bounding box center [353, 69] width 34 height 9
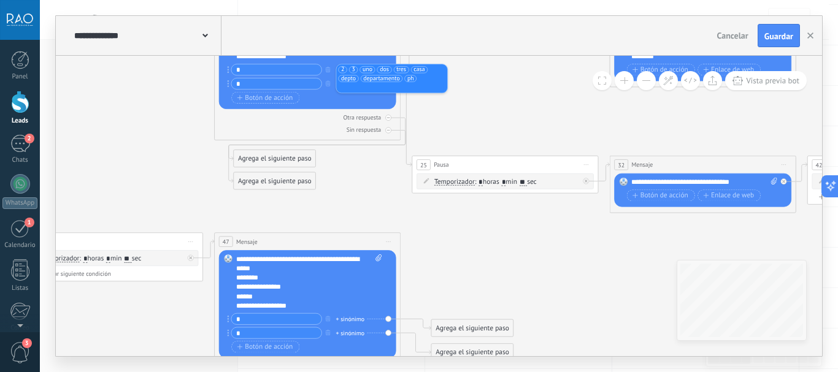
click at [337, 318] on div "+ sinónimo" at bounding box center [350, 319] width 29 height 9
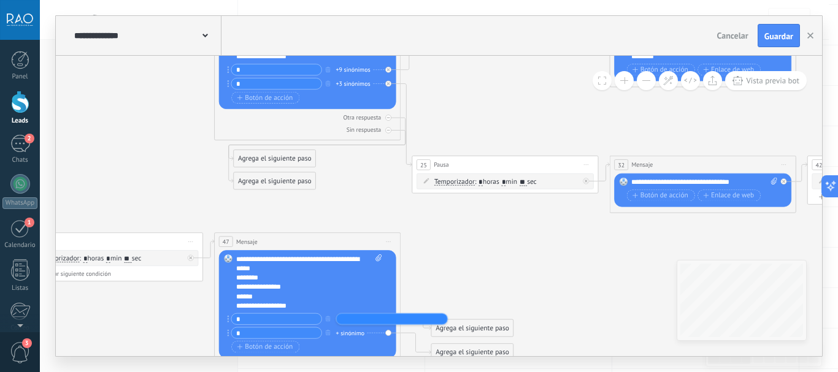
type input "*"
type input "***"
type input "****"
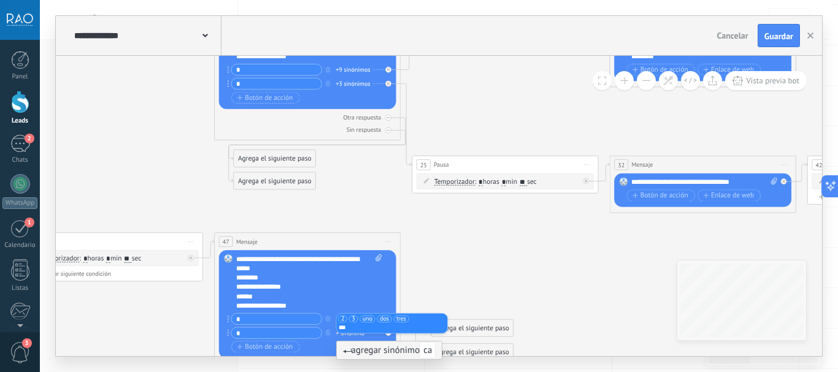
type input "****"
type input "*****"
type input "**********"
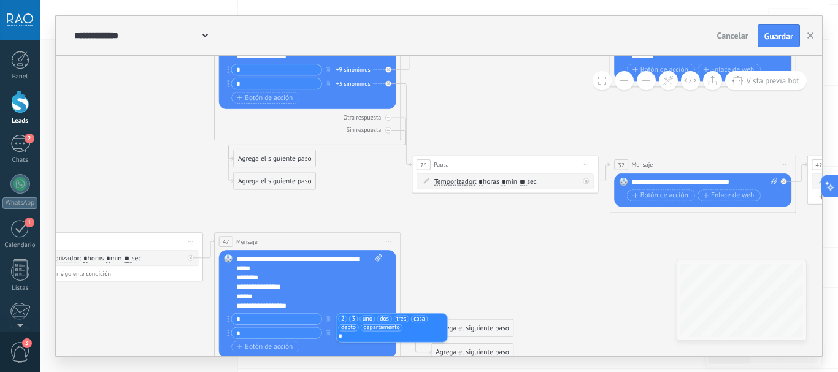
type input "**"
click at [340, 213] on icon at bounding box center [470, 308] width 2862 height 1174
click at [343, 335] on div "+ sinónimo" at bounding box center [350, 333] width 29 height 9
click at [353, 332] on input "text" at bounding box center [362, 333] width 47 height 6
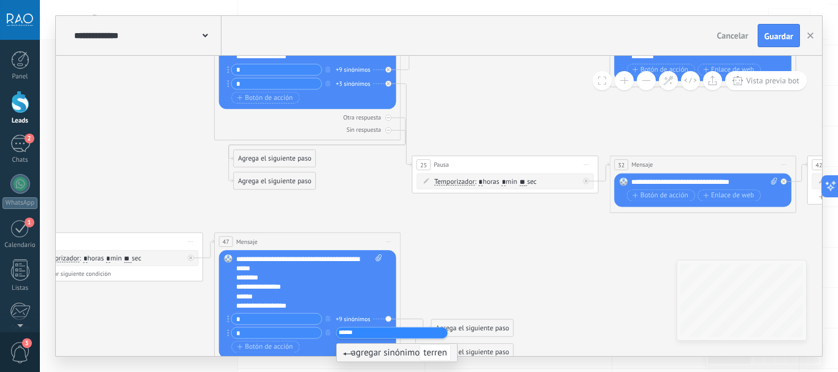
type input "*******"
type input "****"
click at [371, 203] on icon at bounding box center [470, 308] width 2862 height 1174
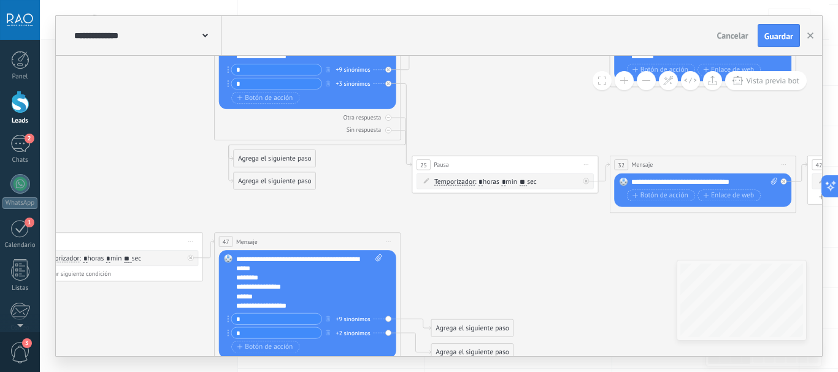
click at [361, 86] on div "+3 sinónimos" at bounding box center [353, 83] width 34 height 9
click at [356, 332] on div "+2 sinónimos" at bounding box center [353, 333] width 34 height 9
type input "******"
click at [438, 236] on icon at bounding box center [470, 308] width 2862 height 1174
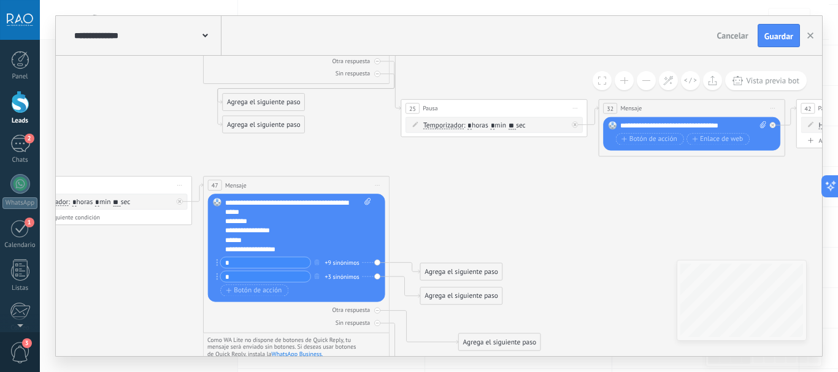
drag, startPoint x: 488, startPoint y: 270, endPoint x: 482, endPoint y: 221, distance: 48.8
click at [482, 221] on icon at bounding box center [459, 252] width 2862 height 1174
click at [386, 370] on div "**********" at bounding box center [439, 186] width 798 height 372
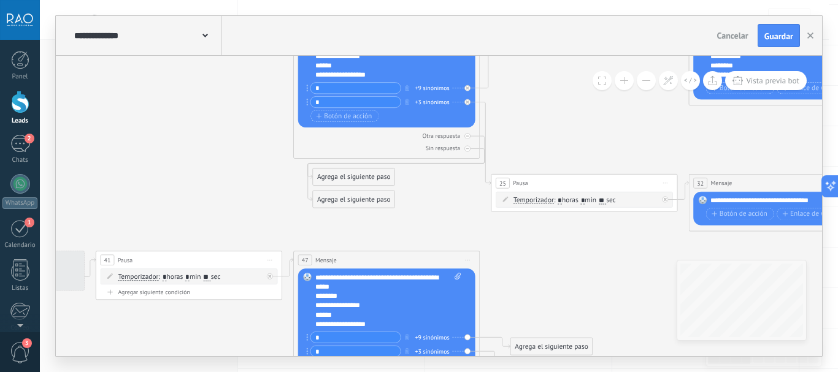
drag, startPoint x: 523, startPoint y: 185, endPoint x: 585, endPoint y: 300, distance: 130.9
click at [585, 300] on icon at bounding box center [549, 327] width 2862 height 1174
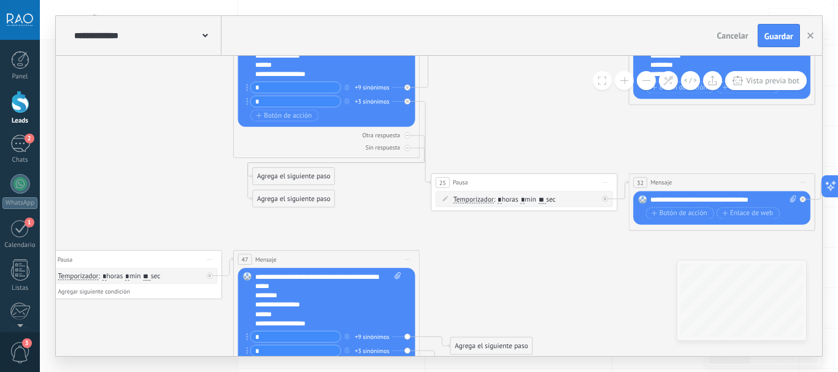
drag, startPoint x: 606, startPoint y: 293, endPoint x: 542, endPoint y: 286, distance: 64.1
click at [542, 286] on icon at bounding box center [489, 326] width 2862 height 1174
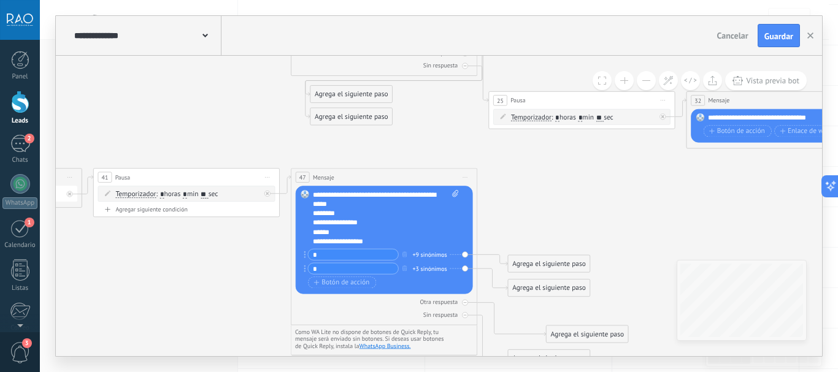
drag, startPoint x: 530, startPoint y: 202, endPoint x: 556, endPoint y: 175, distance: 37.8
click at [556, 175] on icon at bounding box center [547, 244] width 2862 height 1174
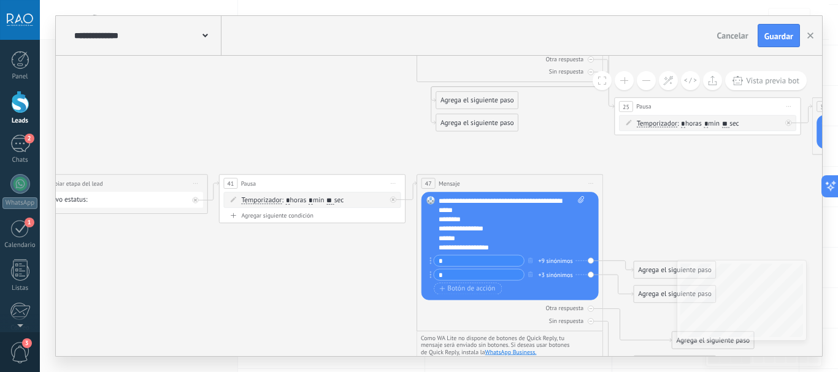
drag, startPoint x: 205, startPoint y: 136, endPoint x: 330, endPoint y: 142, distance: 125.3
click at [330, 142] on icon at bounding box center [673, 250] width 2862 height 1174
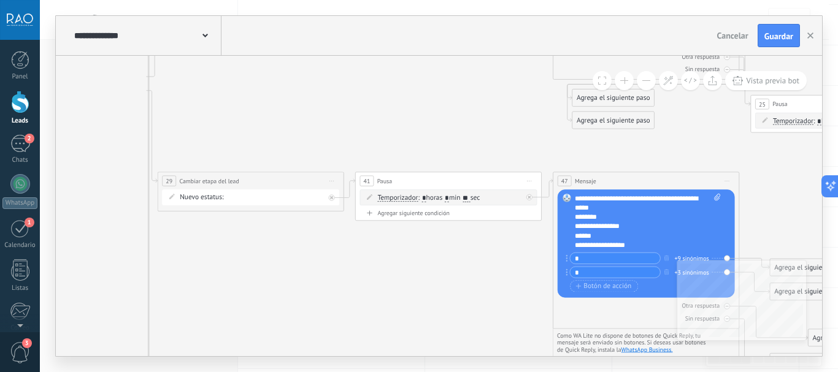
drag, startPoint x: 266, startPoint y: 113, endPoint x: 357, endPoint y: 114, distance: 91.4
click at [357, 114] on icon at bounding box center [809, 248] width 2862 height 1174
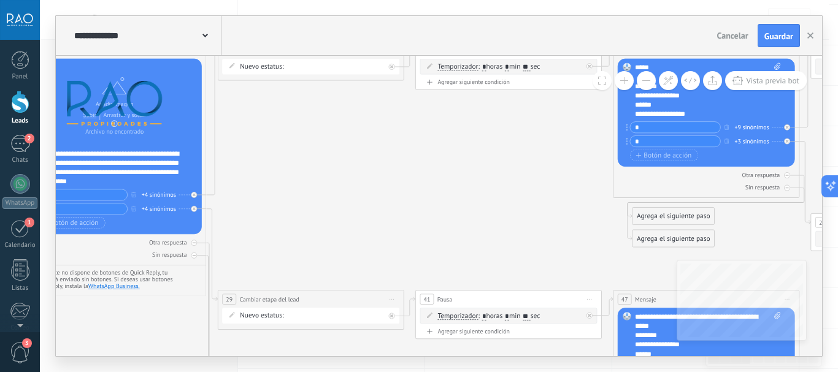
drag, startPoint x: 421, startPoint y: 240, endPoint x: 434, endPoint y: 255, distance: 18.7
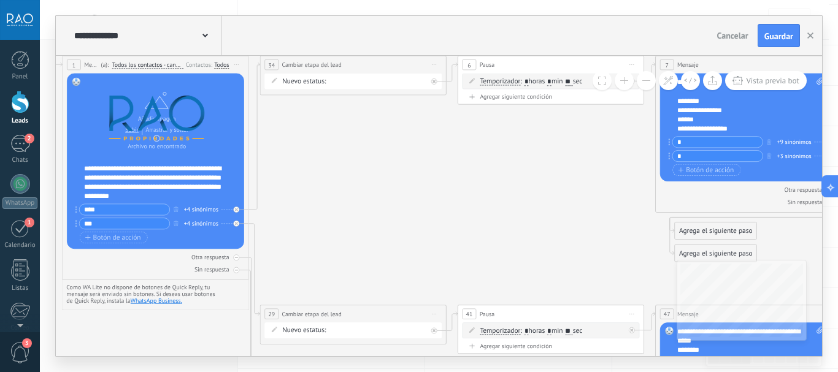
drag, startPoint x: 354, startPoint y: 184, endPoint x: 383, endPoint y: 183, distance: 28.8
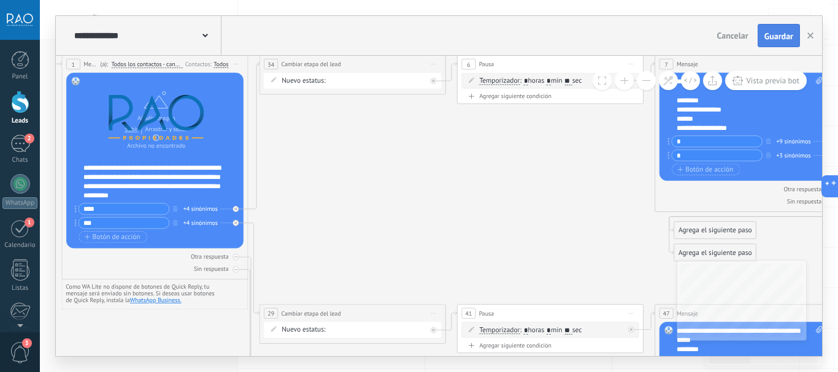
click at [768, 36] on span "Guardar" at bounding box center [778, 36] width 29 height 9
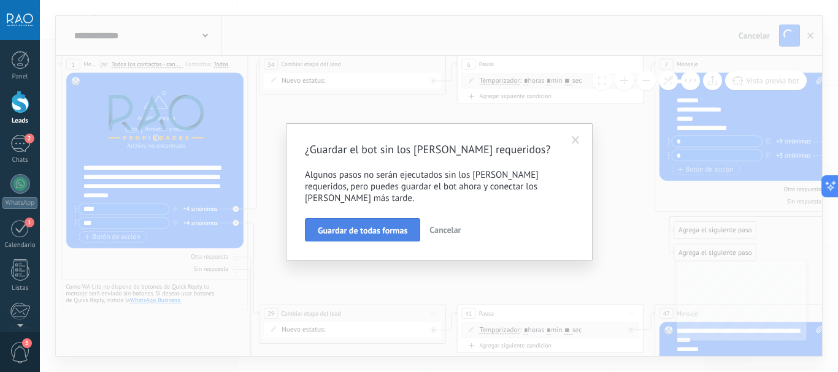
click at [363, 226] on span "Guardar de todas formas" at bounding box center [363, 230] width 90 height 9
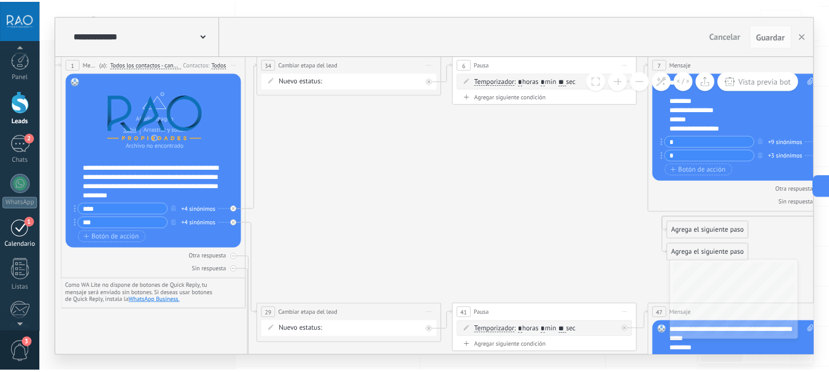
scroll to position [138, 0]
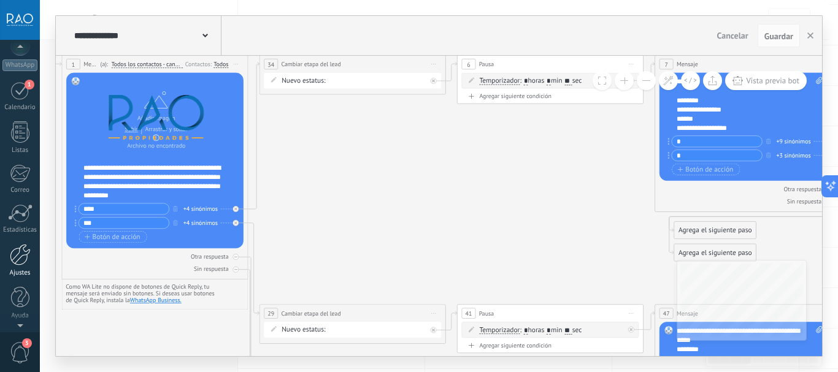
click at [18, 256] on div at bounding box center [20, 254] width 21 height 21
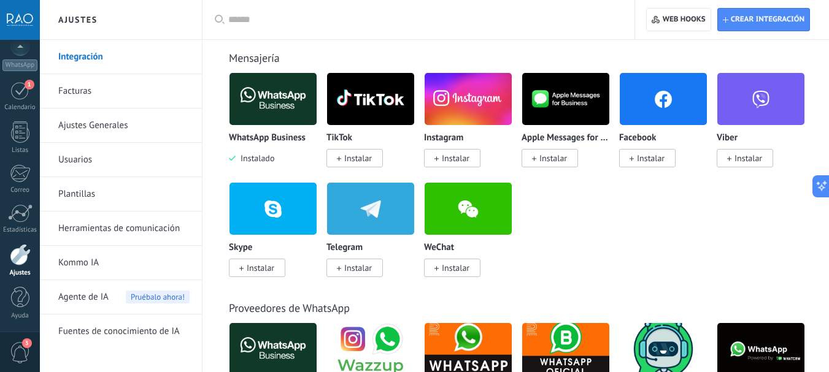
scroll to position [123, 0]
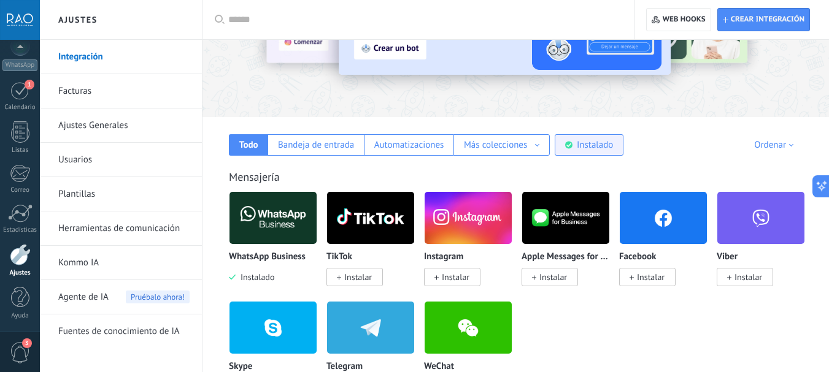
click at [609, 141] on div "Instalado" at bounding box center [595, 145] width 36 height 12
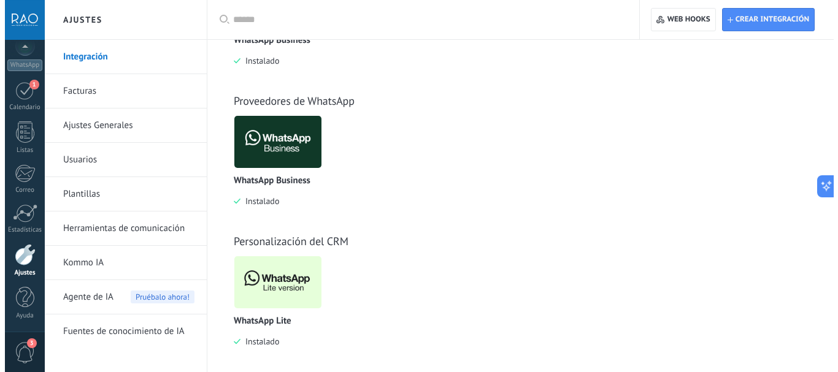
scroll to position [348, 0]
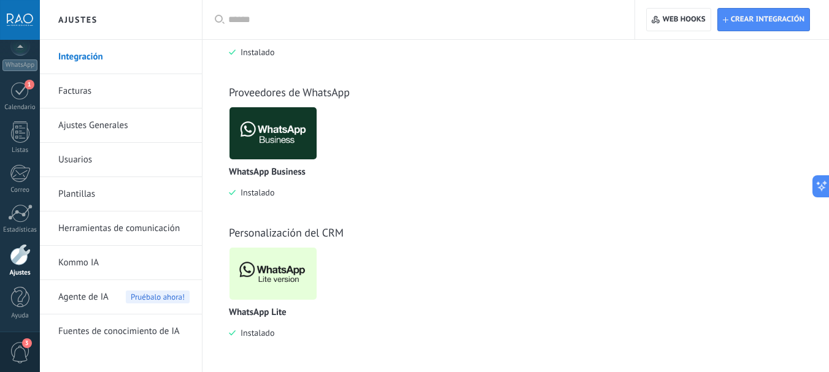
click at [275, 278] on img at bounding box center [272, 274] width 87 height 60
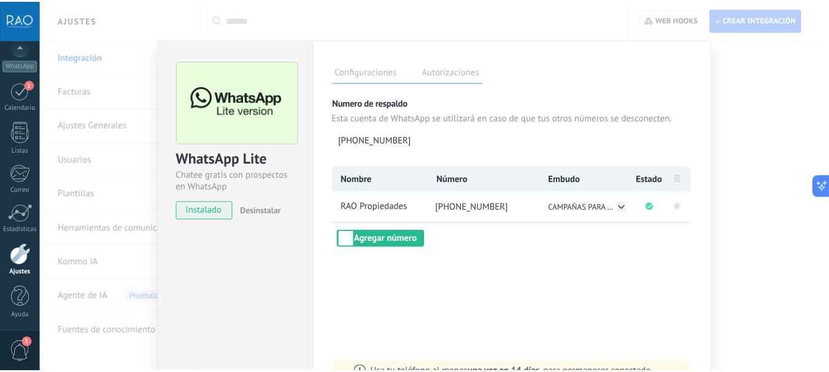
scroll to position [0, 0]
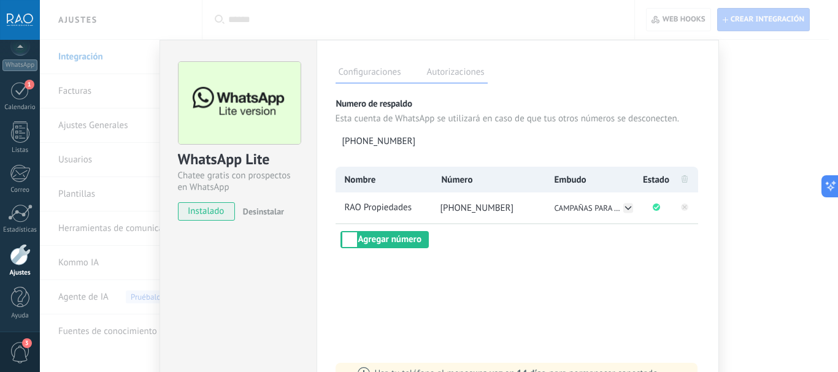
click at [431, 75] on label "Autorizaciones" at bounding box center [456, 74] width 64 height 18
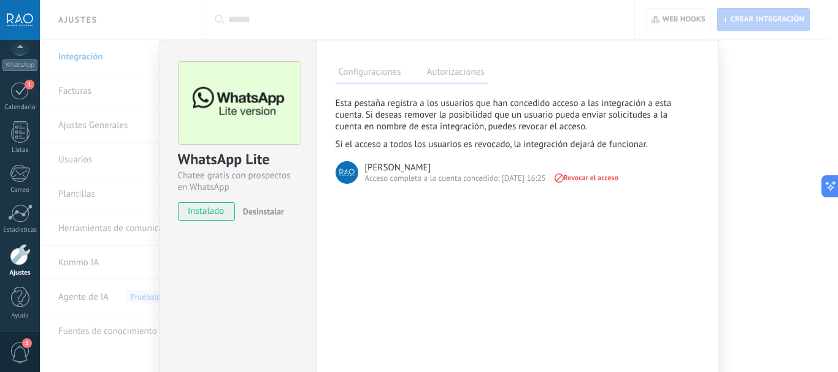
click at [366, 71] on label "Configuraciones" at bounding box center [370, 74] width 69 height 18
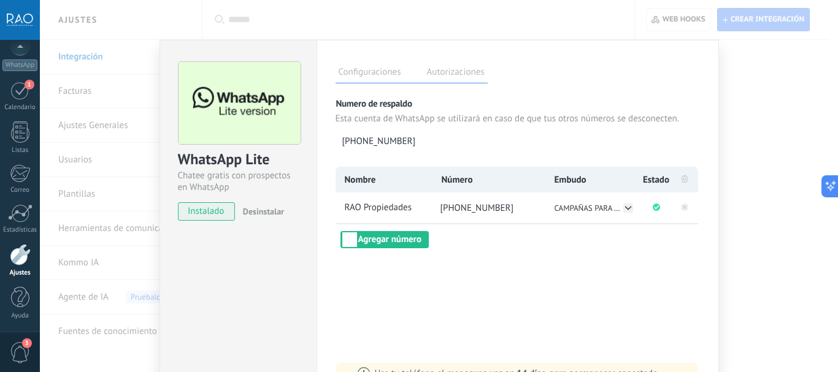
click at [744, 119] on div "WhatsApp Lite Chatee gratis con prospectos en WhatsApp instalado Desinstalar Co…" at bounding box center [439, 186] width 798 height 372
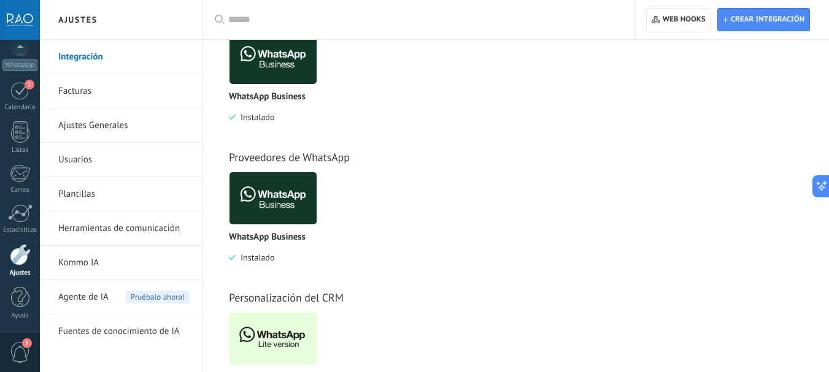
scroll to position [348, 0]
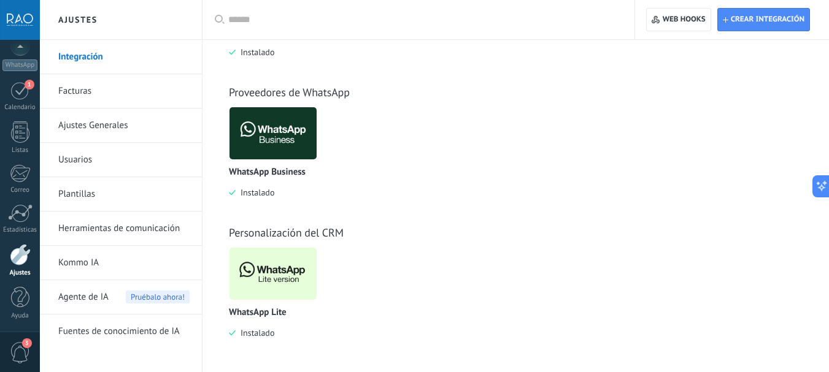
click at [274, 123] on img at bounding box center [272, 134] width 87 height 60
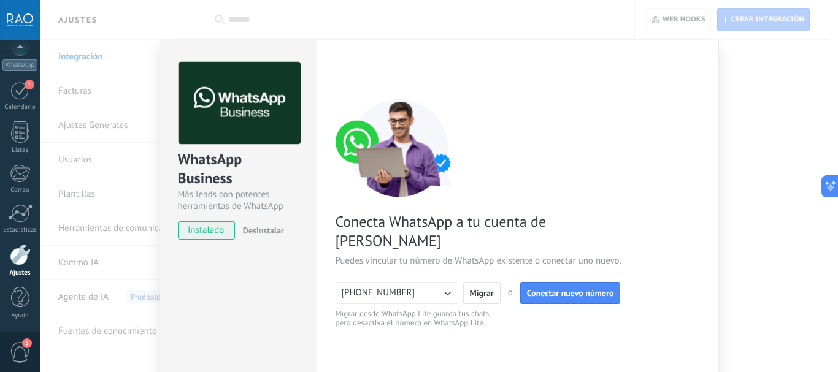
click at [750, 133] on div "WhatsApp Business Más leads con potentes herramientas de WhatsApp instalado Des…" at bounding box center [439, 186] width 798 height 372
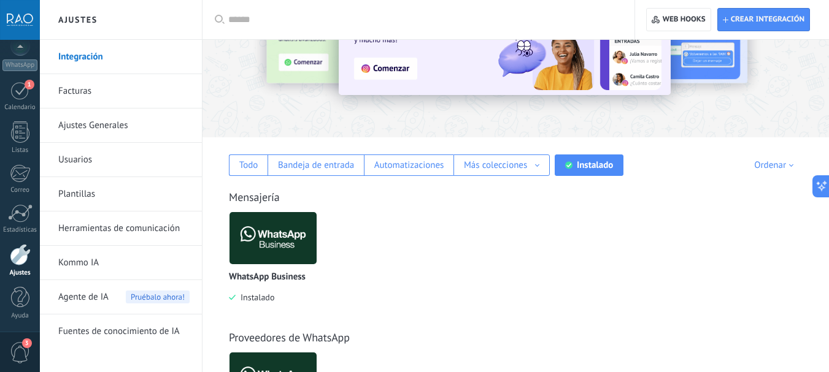
scroll to position [0, 0]
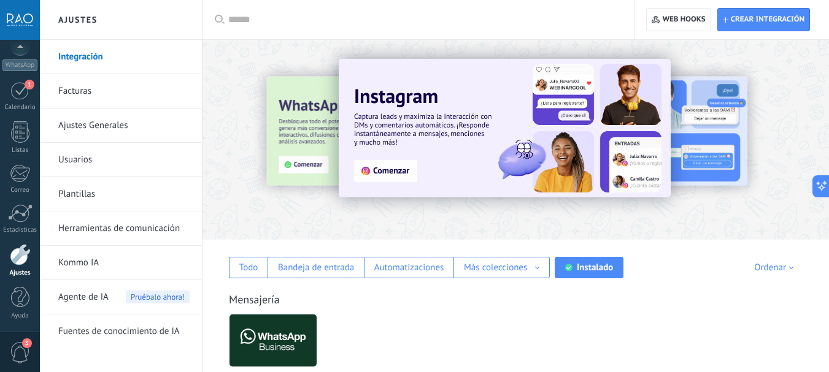
click at [274, 21] on input "text" at bounding box center [422, 19] width 389 height 13
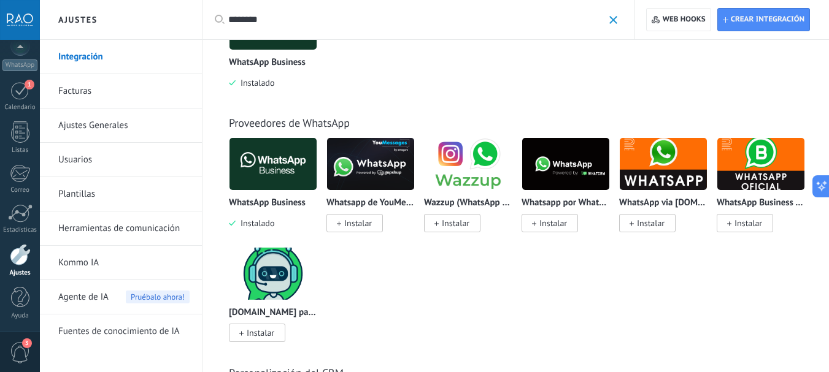
scroll to position [307, 0]
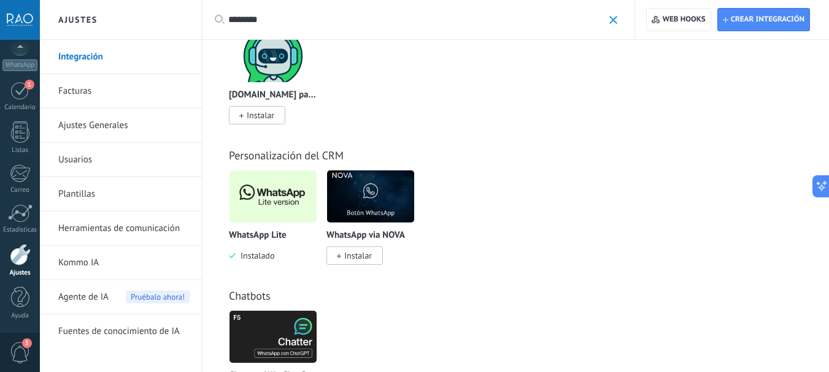
type input "********"
click at [272, 202] on img at bounding box center [272, 197] width 87 height 60
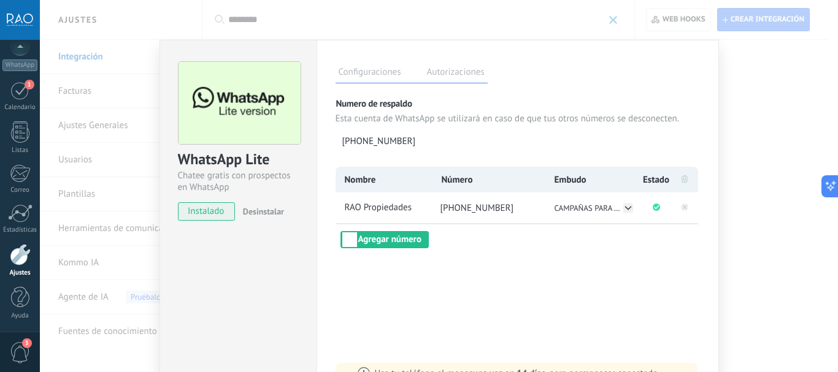
click at [455, 77] on label "Autorizaciones" at bounding box center [456, 74] width 64 height 18
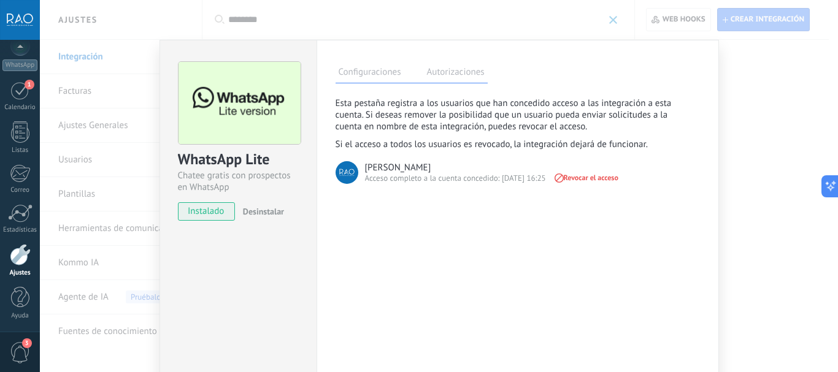
click at [756, 133] on div "WhatsApp Lite Chatee gratis con prospectos en WhatsApp instalado Desinstalar Co…" at bounding box center [439, 186] width 798 height 372
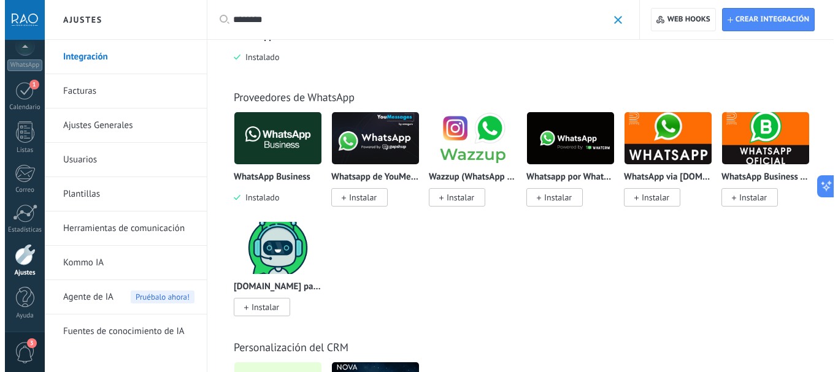
scroll to position [0, 0]
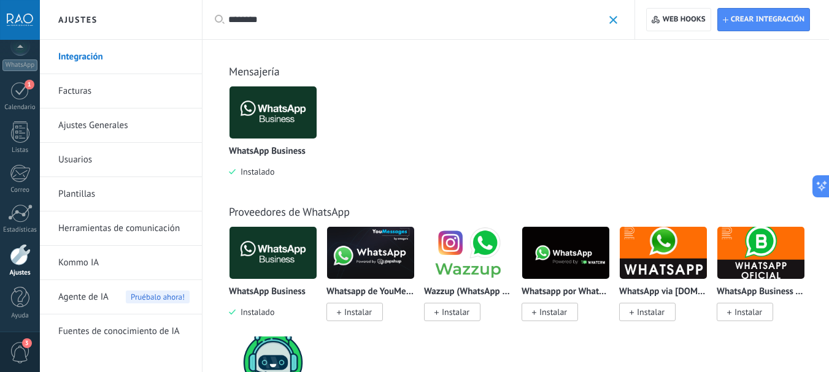
click at [613, 17] on span at bounding box center [613, 20] width 8 height 8
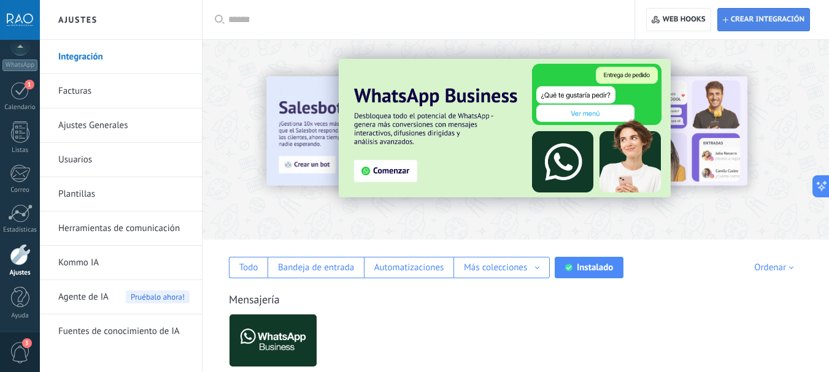
click at [737, 23] on span "Crear integración" at bounding box center [768, 20] width 74 height 10
type textarea "**********"
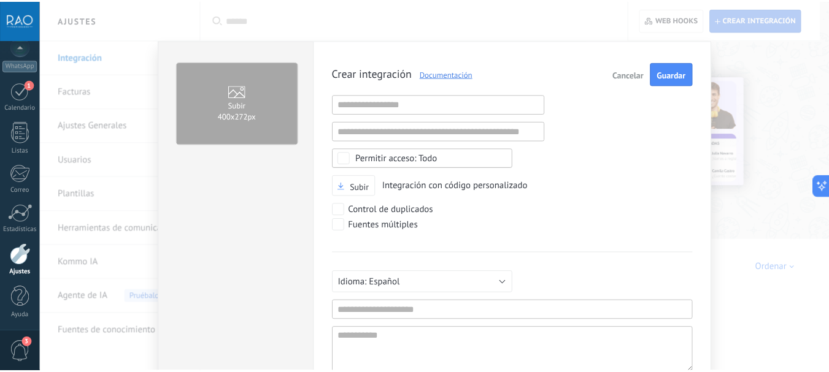
scroll to position [12, 0]
click at [737, 63] on div "Subir 400х272px Crear integración Documentación Cancelar Guardar URL inválida U…" at bounding box center [439, 186] width 798 height 372
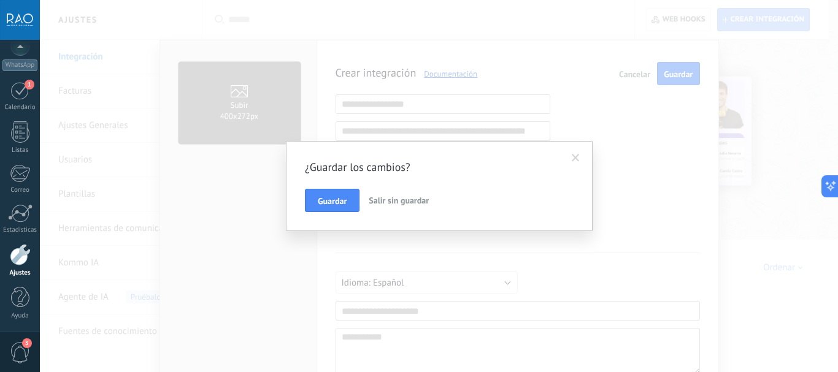
click at [394, 203] on span "Salir sin guardar" at bounding box center [399, 200] width 60 height 11
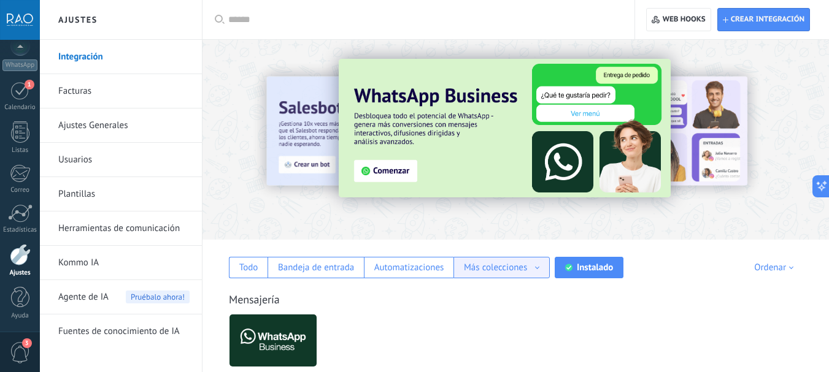
click at [498, 268] on div "Más colecciones" at bounding box center [495, 268] width 63 height 12
click at [236, 289] on div "Mensajería WhatsApp Business Instalado" at bounding box center [516, 338] width 602 height 140
click at [79, 57] on link "Integración" at bounding box center [123, 57] width 131 height 34
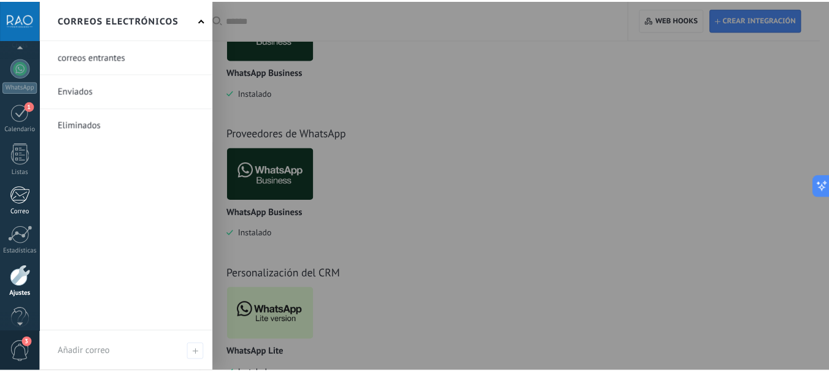
scroll to position [138, 0]
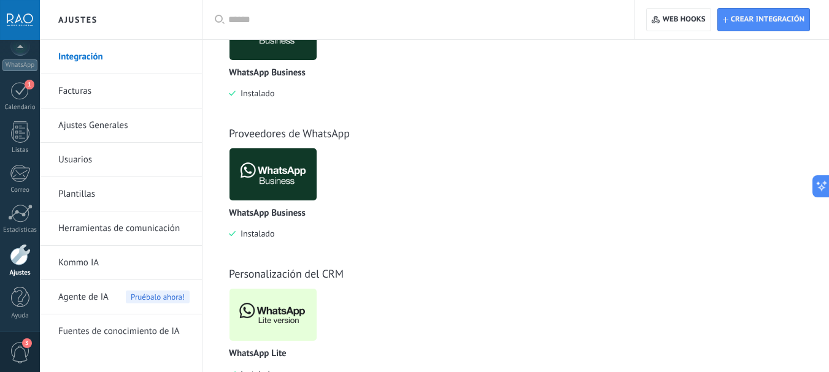
click at [86, 125] on link "Ajustes Generales" at bounding box center [123, 126] width 131 height 34
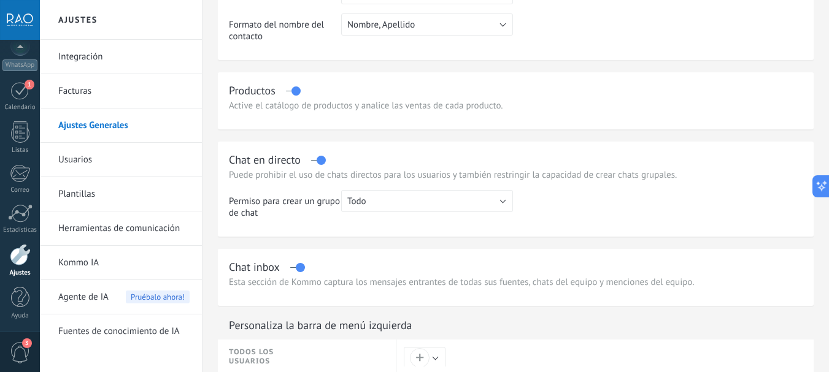
scroll to position [307, 0]
click at [107, 231] on link "Herramientas de comunicación" at bounding box center [123, 229] width 131 height 34
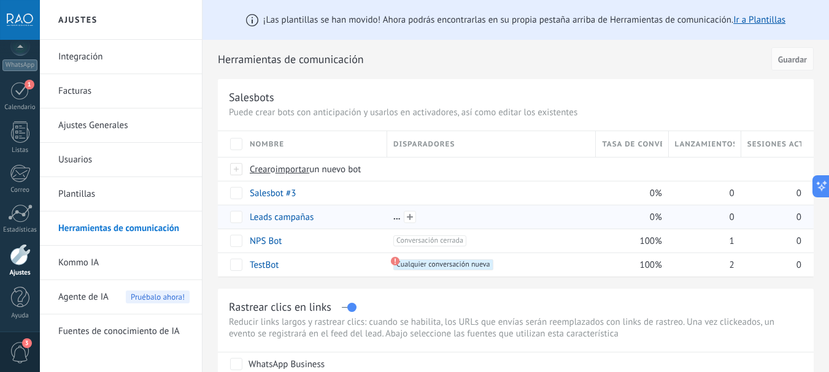
click at [398, 220] on div at bounding box center [491, 217] width 196 height 11
click at [413, 215] on span at bounding box center [410, 217] width 12 height 12
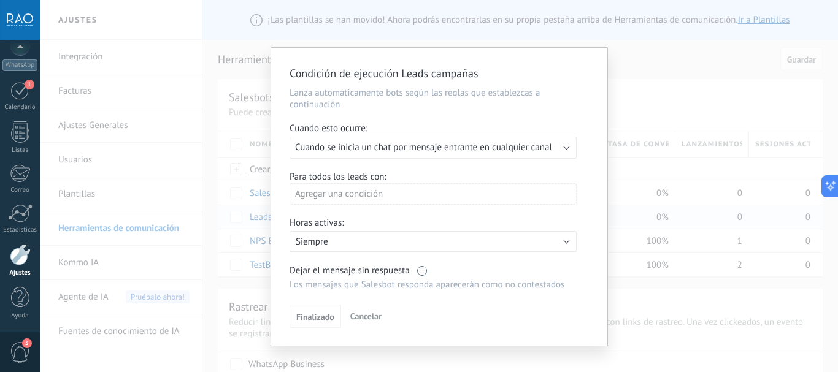
click at [394, 191] on div "Agregar una condición" at bounding box center [433, 193] width 287 height 21
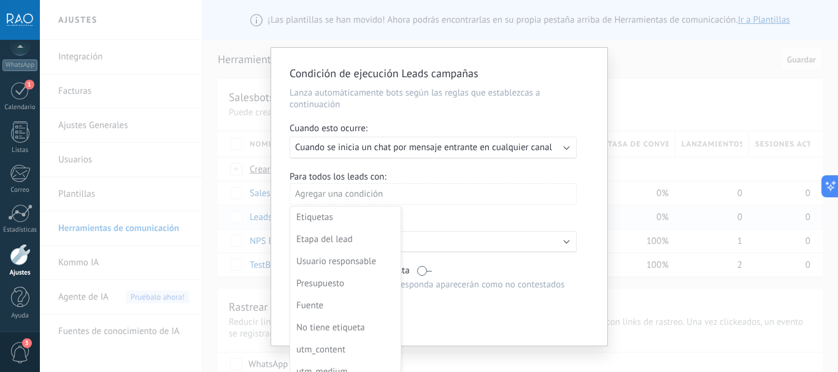
click at [394, 191] on div at bounding box center [439, 197] width 336 height 298
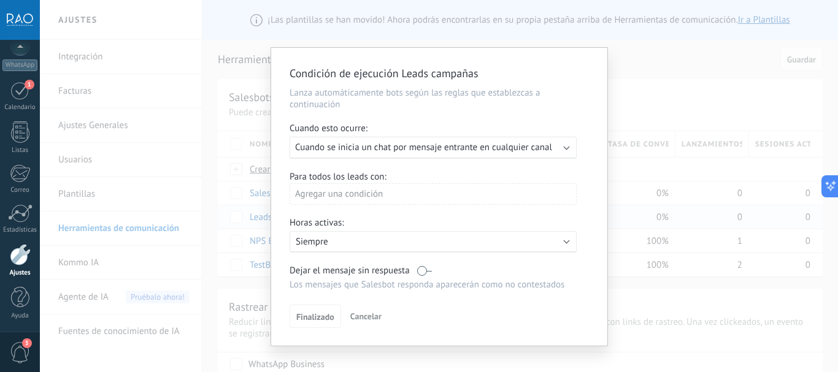
click at [393, 157] on div "Ejecutar: Cuando se inicia un chat por mensaje entrante en cualquier canal" at bounding box center [433, 148] width 287 height 22
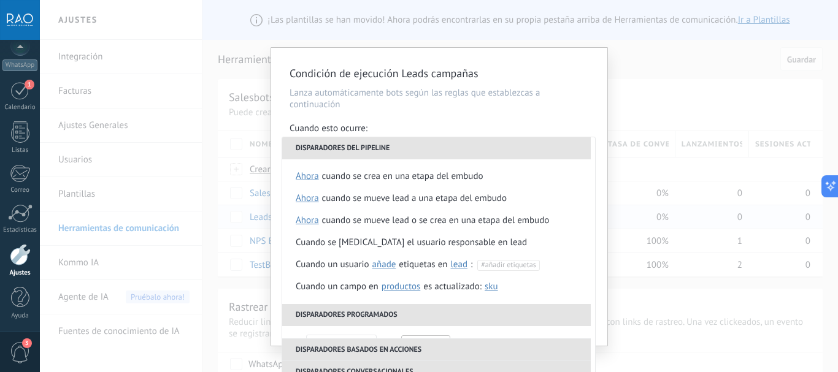
click at [433, 123] on div "Cuando esto ocurre:" at bounding box center [439, 130] width 299 height 14
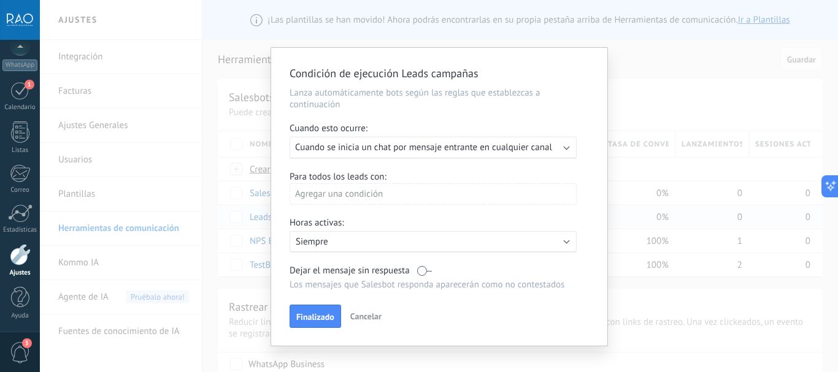
click at [347, 148] on span "Cuando se inicia un chat por mensaje entrante en cualquier canal" at bounding box center [423, 148] width 257 height 12
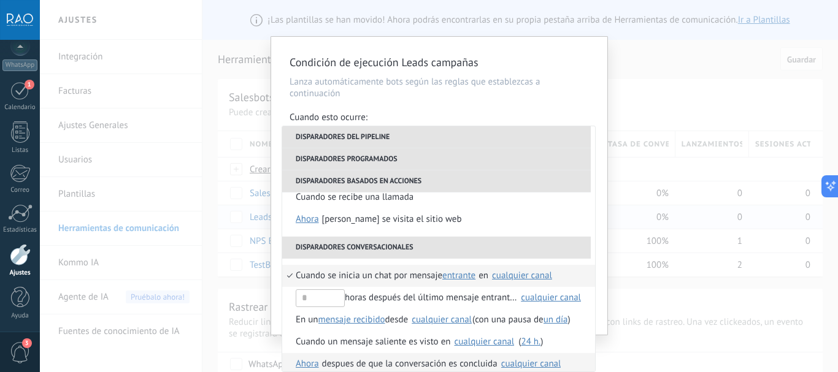
scroll to position [228, 0]
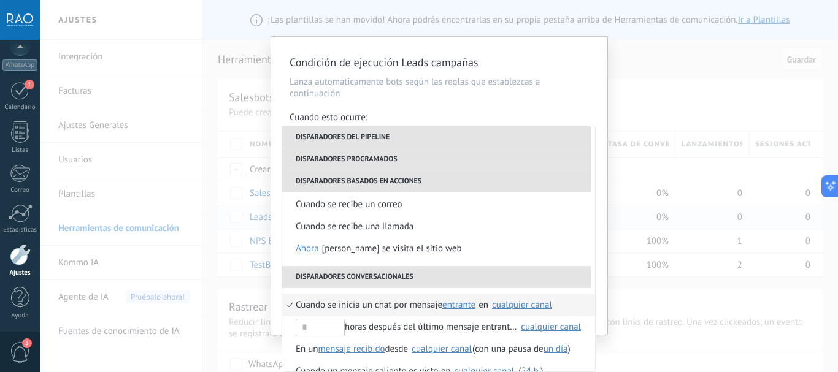
click at [504, 305] on div "cualquier canal" at bounding box center [522, 305] width 60 height 9
click at [417, 307] on span "Cuando se inicia un chat por mensaje" at bounding box center [369, 305] width 147 height 22
click at [462, 304] on span "entrante" at bounding box center [458, 305] width 33 height 12
click at [402, 304] on span "Cuando se inicia un chat por mensaje" at bounding box center [369, 305] width 147 height 22
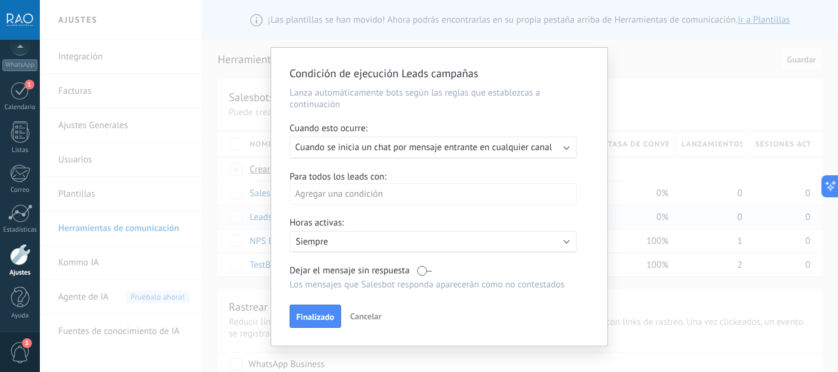
scroll to position [0, 0]
click at [345, 194] on div "Agregar una condición" at bounding box center [433, 193] width 287 height 21
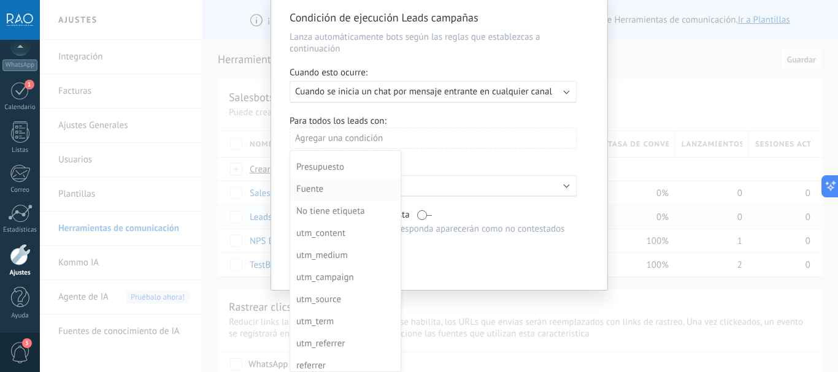
scroll to position [61, 0]
click at [478, 161] on div at bounding box center [439, 141] width 336 height 298
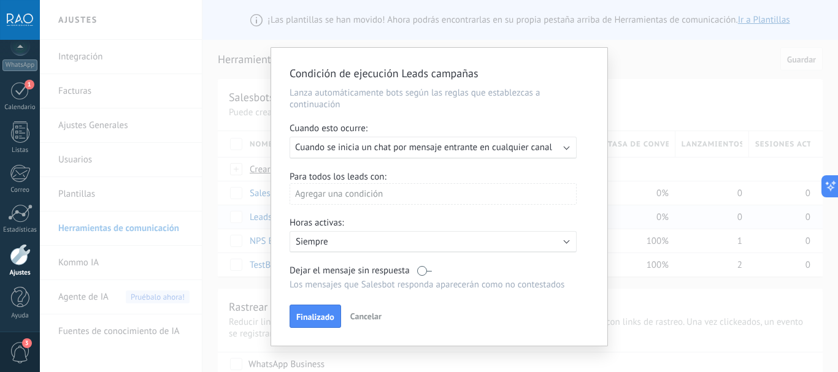
scroll to position [0, 0]
click at [366, 315] on span "Cancelar" at bounding box center [365, 316] width 31 height 11
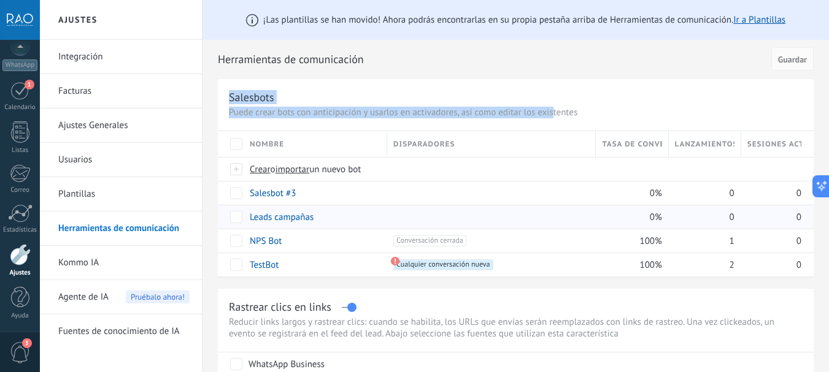
drag, startPoint x: 230, startPoint y: 97, endPoint x: 563, endPoint y: 115, distance: 333.6
click at [563, 115] on div "Salesbots Puede crear bots con anticipación y usarlos en activadores, así como …" at bounding box center [516, 178] width 596 height 198
click at [563, 115] on p "Puede crear bots con anticipación y usarlos en activadores, así como editar los…" at bounding box center [516, 113] width 574 height 12
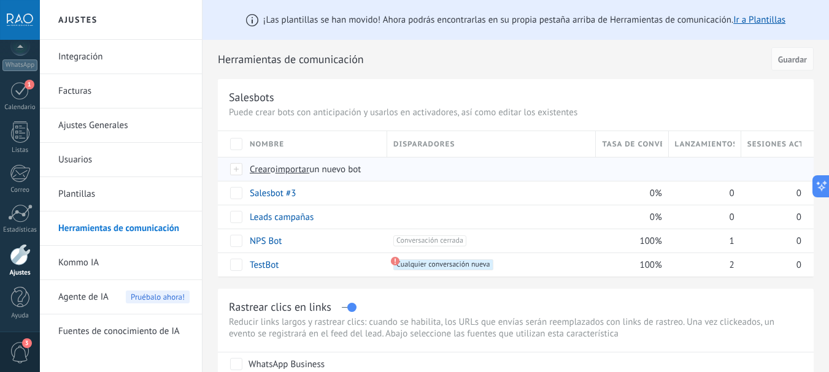
click at [257, 169] on span "Crear" at bounding box center [260, 170] width 21 height 12
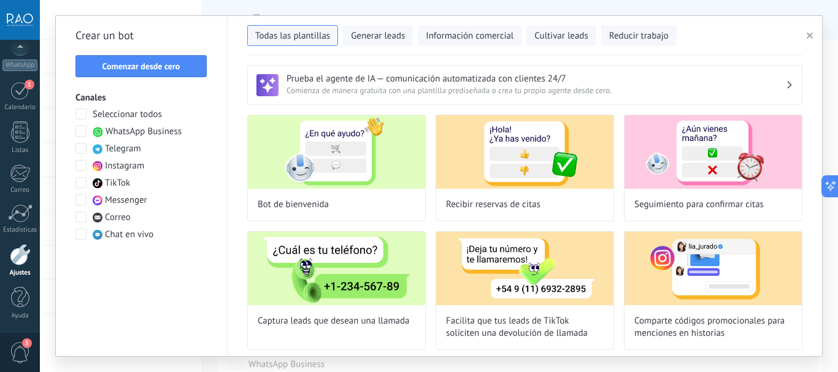
click at [810, 39] on span "button" at bounding box center [810, 35] width 6 height 9
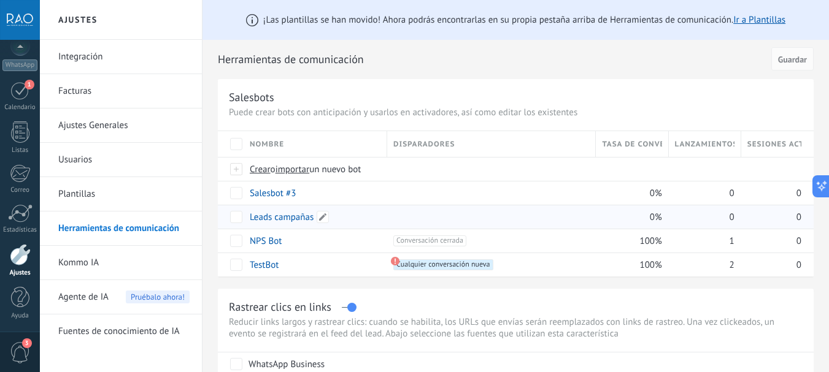
click at [265, 217] on link "Leads campañas" at bounding box center [282, 218] width 64 height 12
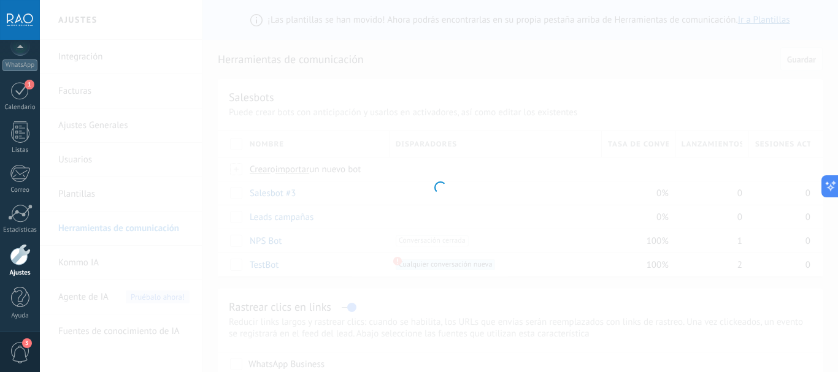
type input "**********"
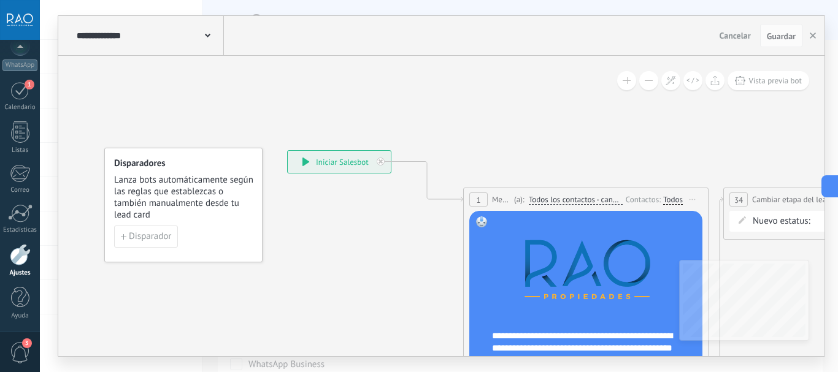
click at [322, 157] on div "**********" at bounding box center [339, 162] width 103 height 22
click at [313, 161] on div "**********" at bounding box center [339, 162] width 103 height 22
click at [307, 161] on icon at bounding box center [305, 162] width 7 height 9
click at [157, 233] on span "Disparador" at bounding box center [150, 236] width 42 height 9
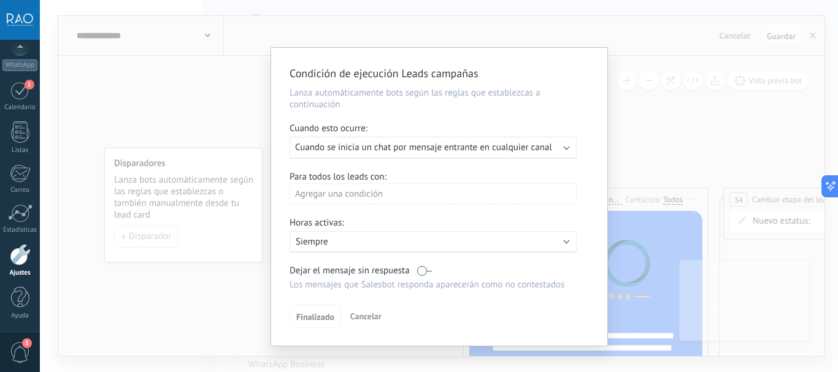
click at [172, 109] on div "Condición de ejecución Leads campañas Lanza automáticamente bots según las regl…" at bounding box center [439, 186] width 798 height 372
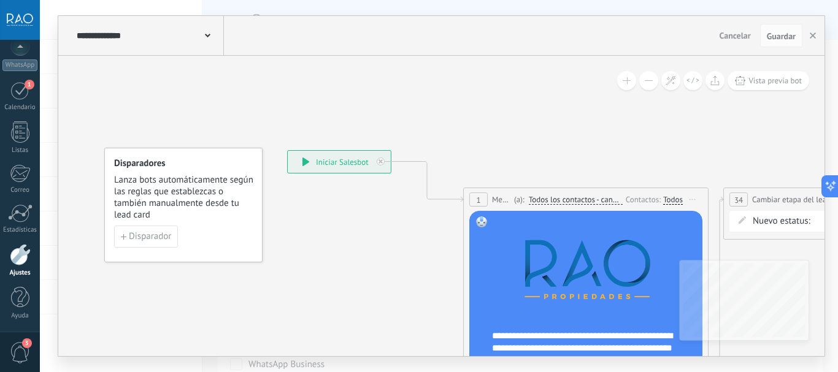
drag, startPoint x: 326, startPoint y: 162, endPoint x: 280, endPoint y: 121, distance: 61.7
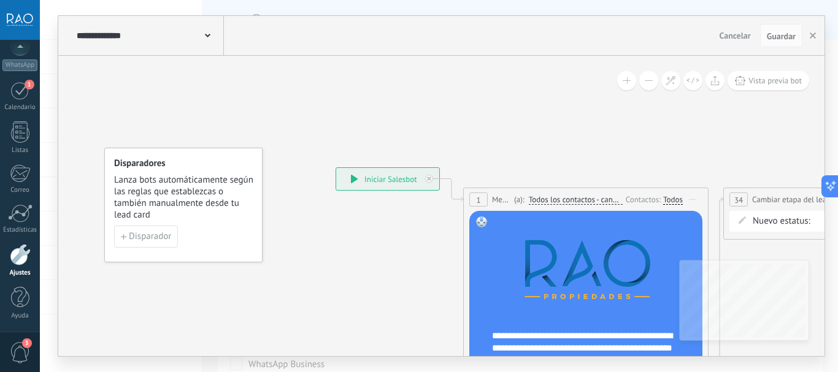
drag, startPoint x: 304, startPoint y: 160, endPoint x: 352, endPoint y: 177, distance: 51.4
click at [352, 177] on icon at bounding box center [354, 179] width 7 height 9
click at [153, 236] on span "Disparador" at bounding box center [150, 236] width 42 height 9
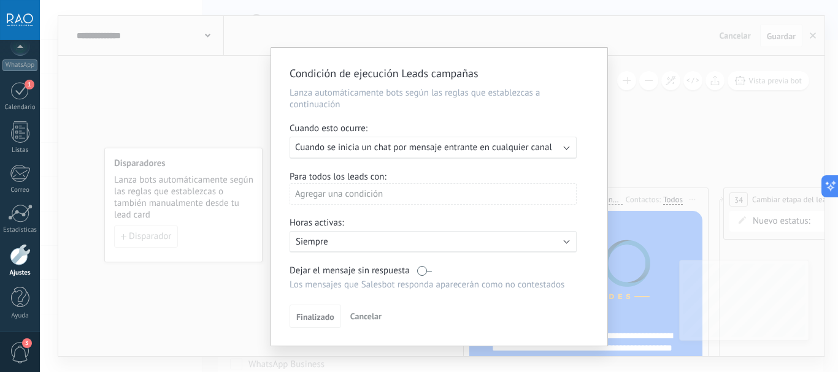
click at [363, 198] on div "Agregar una condición" at bounding box center [433, 193] width 287 height 21
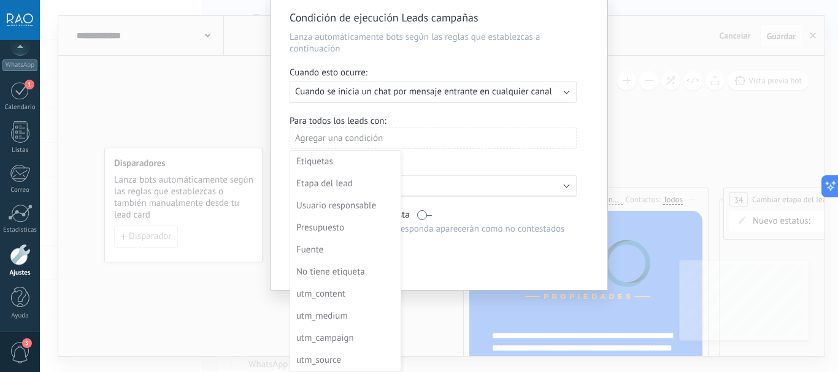
click at [440, 115] on div at bounding box center [439, 141] width 336 height 298
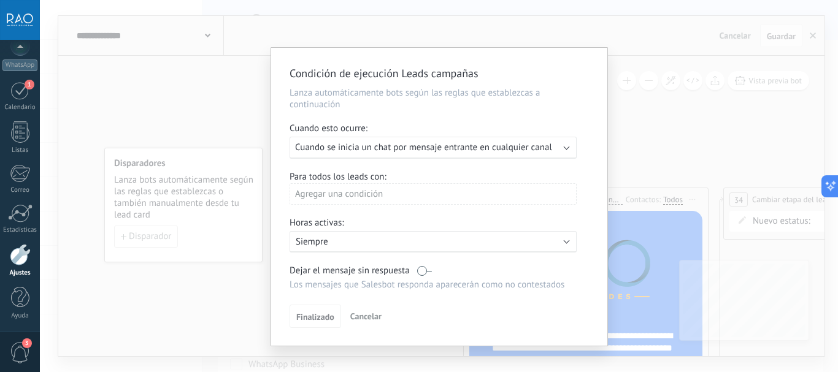
click at [361, 318] on span "Cancelar" at bounding box center [365, 316] width 31 height 11
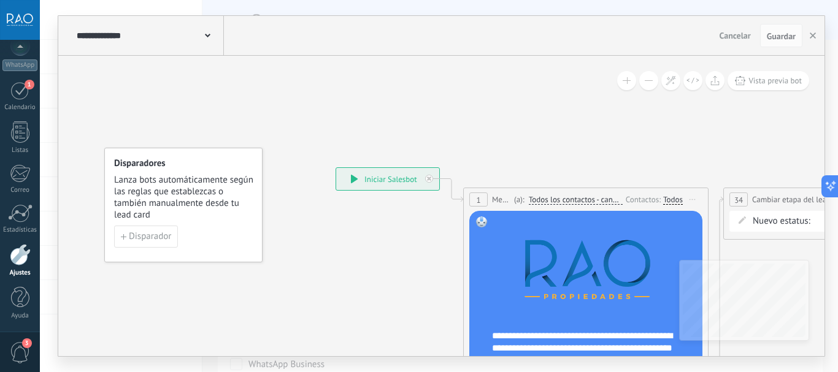
click at [351, 180] on icon at bounding box center [354, 179] width 7 height 9
click at [353, 179] on icon at bounding box center [354, 179] width 7 height 9
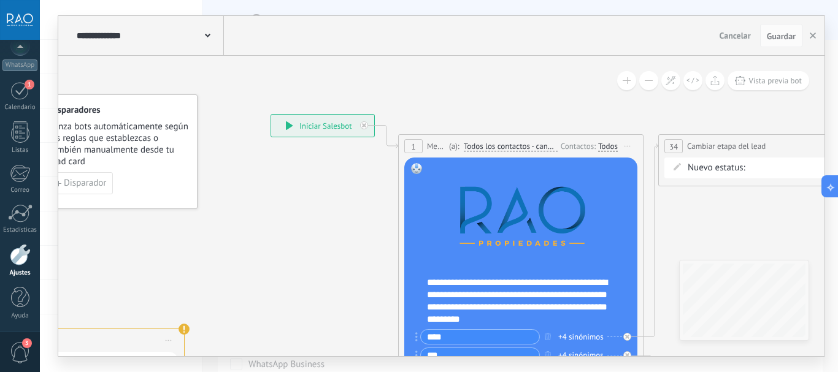
drag, startPoint x: 425, startPoint y: 293, endPoint x: 361, endPoint y: 240, distance: 82.8
click at [505, 148] on span "Todos los contactos - canales seleccionados" at bounding box center [511, 147] width 94 height 10
click at [505, 148] on button "Todos los contactos - canales seleccionados" at bounding box center [534, 147] width 153 height 22
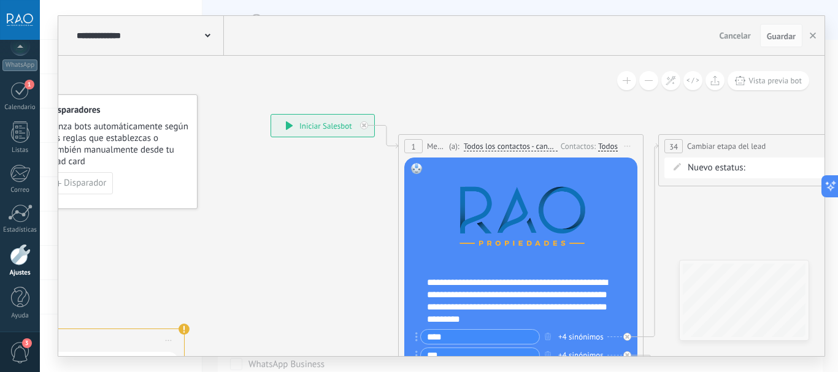
click at [602, 147] on div "Todos" at bounding box center [608, 147] width 20 height 10
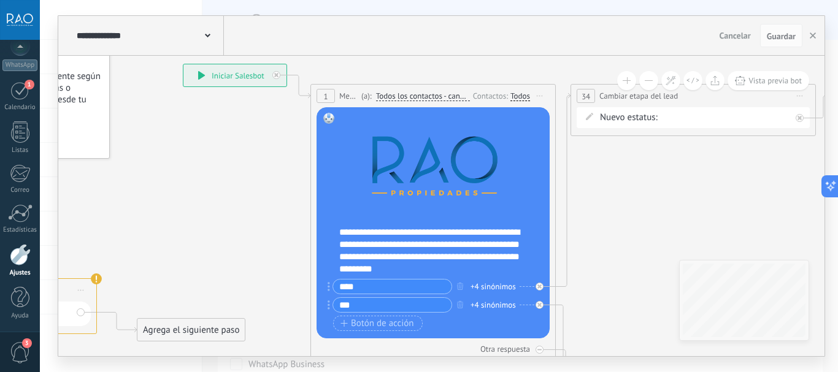
drag, startPoint x: 581, startPoint y: 117, endPoint x: 545, endPoint y: 61, distance: 66.2
click at [558, 42] on div "**********" at bounding box center [441, 186] width 766 height 340
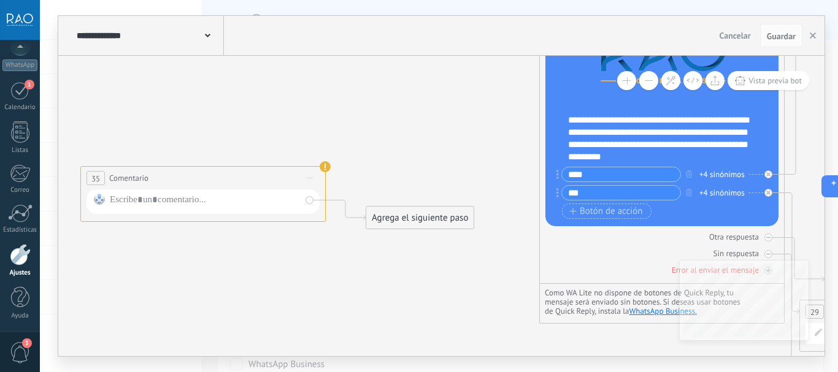
drag, startPoint x: 261, startPoint y: 210, endPoint x: 272, endPoint y: 293, distance: 82.9
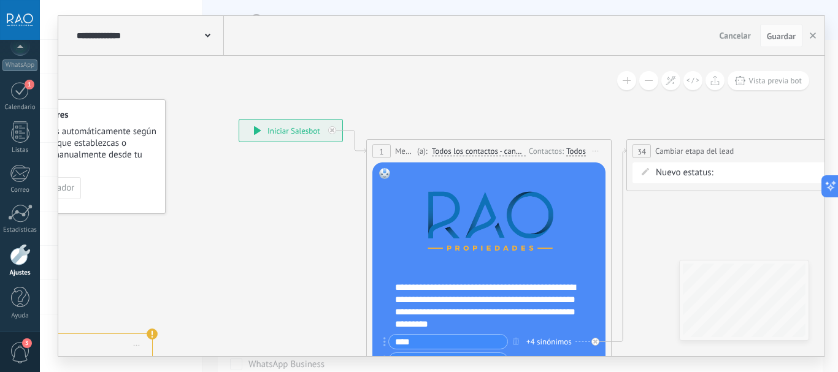
drag, startPoint x: 475, startPoint y: 104, endPoint x: 448, endPoint y: 102, distance: 27.1
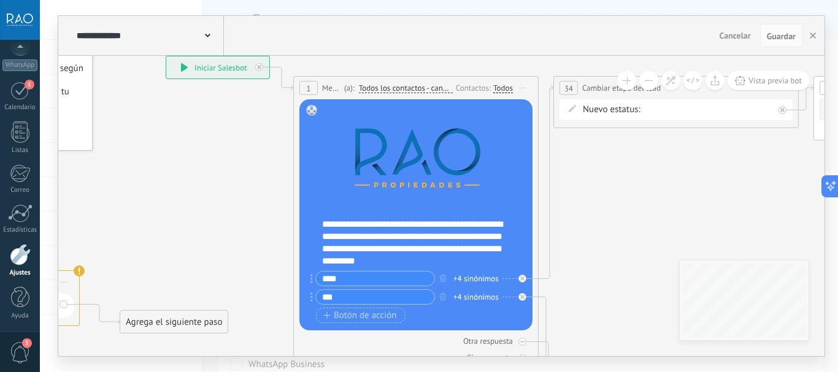
drag, startPoint x: 310, startPoint y: 259, endPoint x: 240, endPoint y: 202, distance: 89.8
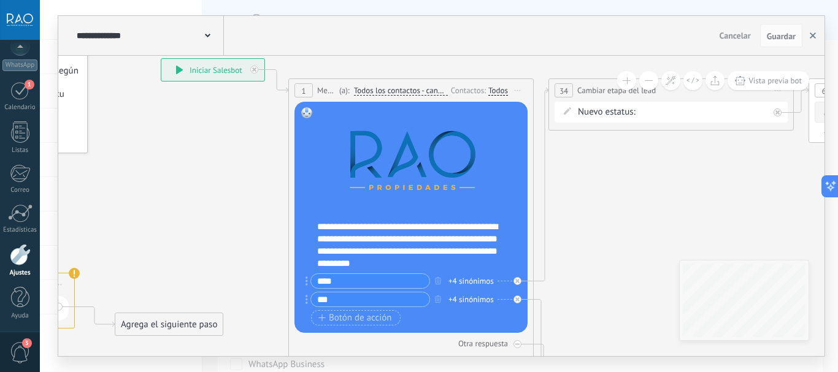
click at [810, 37] on icon "button" at bounding box center [813, 36] width 6 height 6
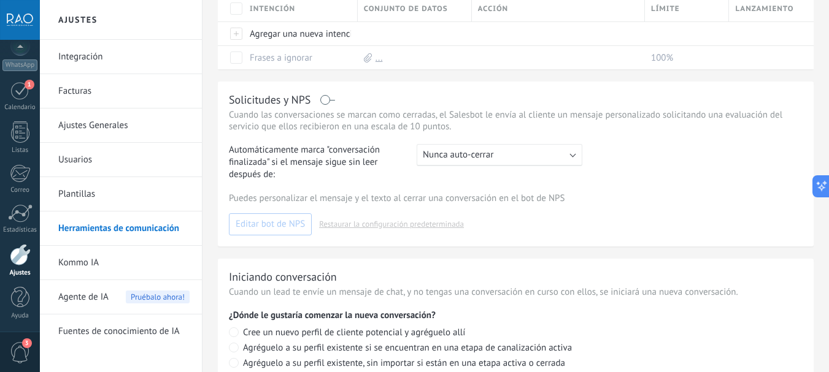
scroll to position [613, 0]
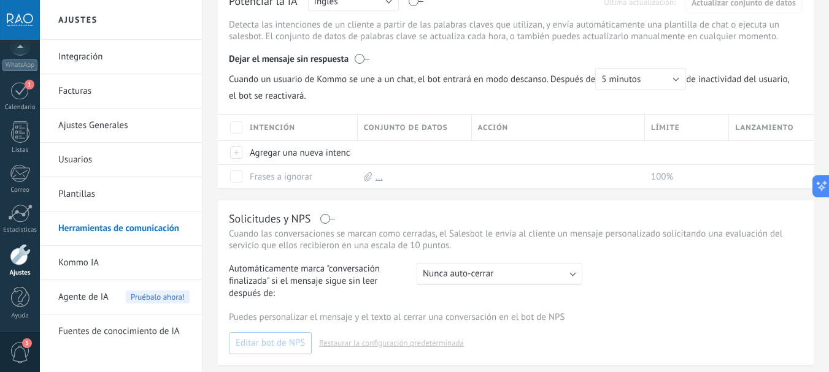
click at [83, 64] on link "Integración" at bounding box center [123, 57] width 131 height 34
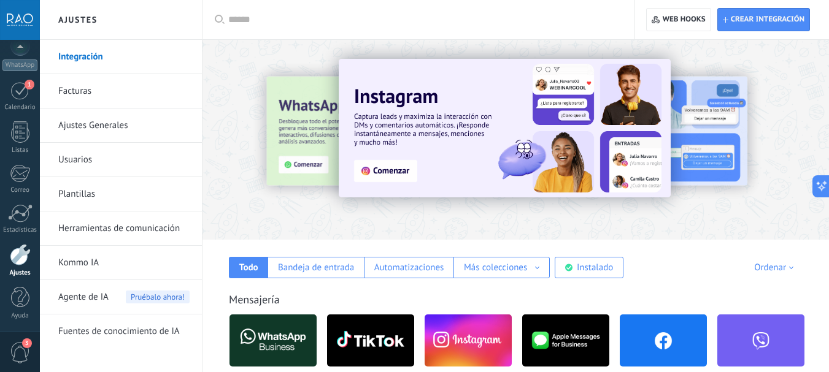
click at [76, 95] on link "Facturas" at bounding box center [123, 91] width 131 height 34
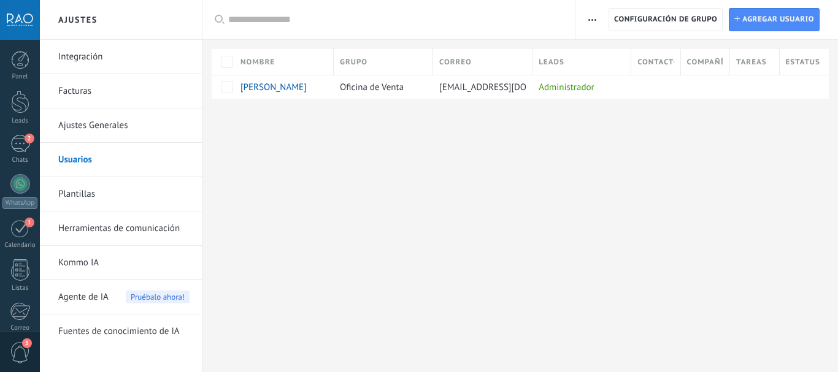
click at [87, 131] on link "Ajustes Generales" at bounding box center [123, 126] width 131 height 34
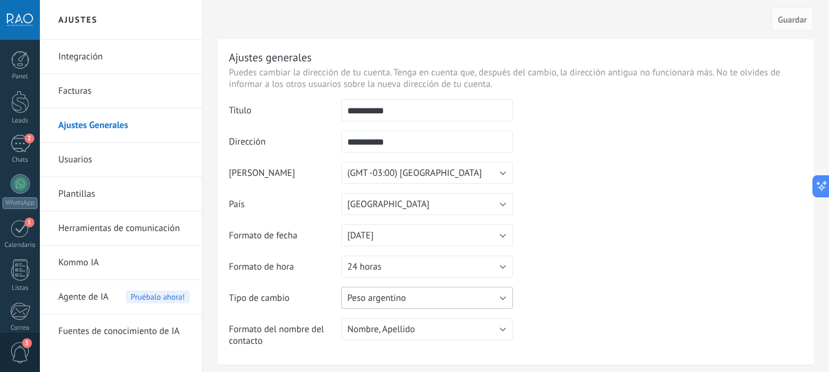
click at [391, 299] on span "Peso argentino" at bounding box center [376, 299] width 59 height 12
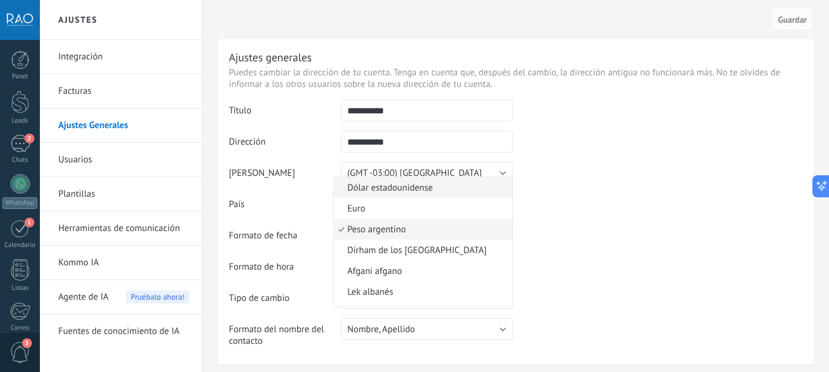
click at [393, 190] on span "Dólar estadounidense" at bounding box center [421, 188] width 175 height 12
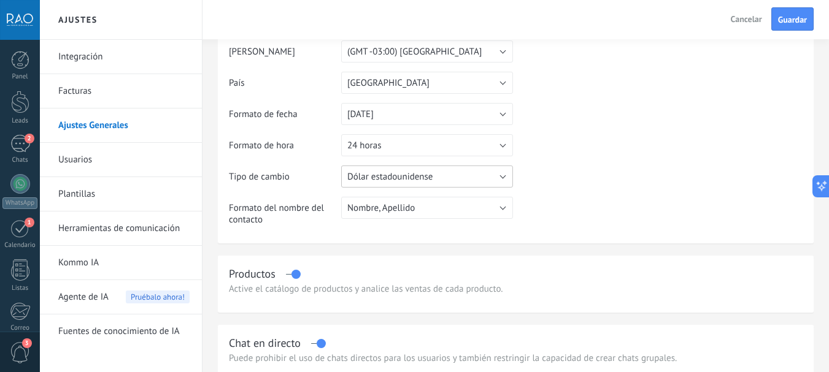
scroll to position [123, 0]
click at [781, 26] on button "Guardar" at bounding box center [792, 18] width 42 height 23
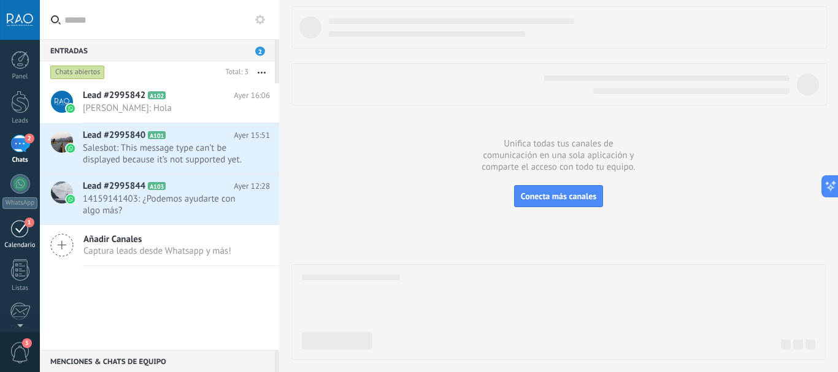
click at [17, 231] on div "1" at bounding box center [20, 228] width 20 height 19
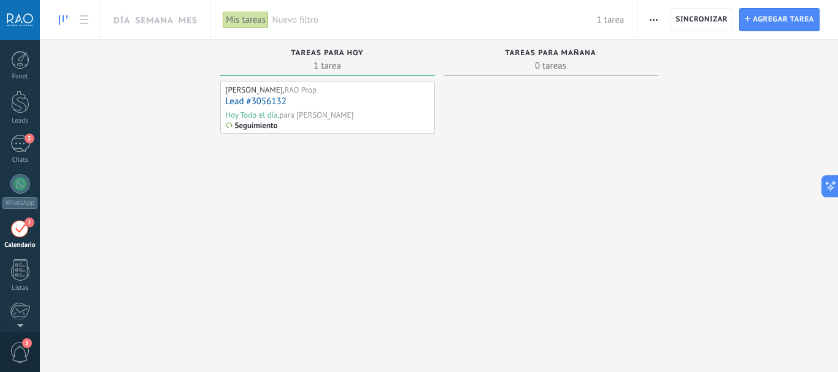
scroll to position [36, 0]
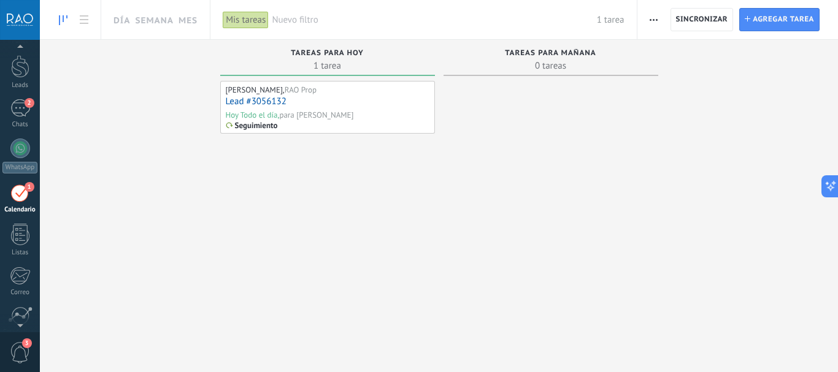
click at [58, 22] on link at bounding box center [63, 20] width 21 height 24
click at [256, 17] on div "Mis tareas" at bounding box center [246, 20] width 46 height 18
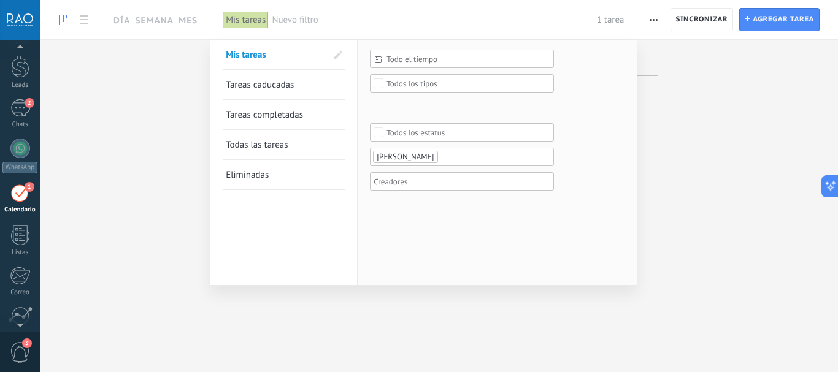
click at [184, 118] on div at bounding box center [419, 186] width 838 height 372
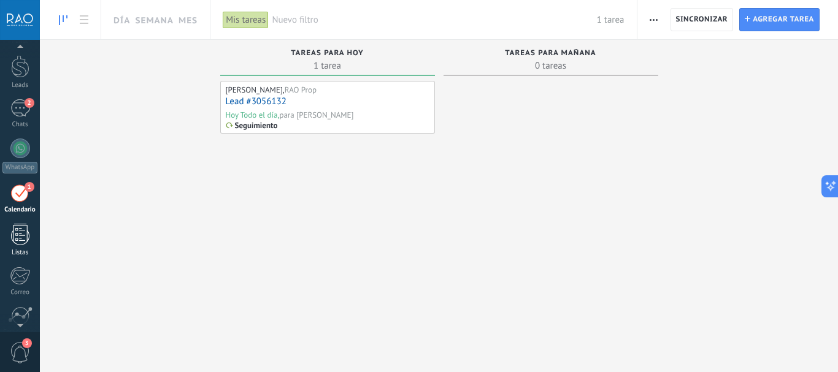
click at [13, 235] on div at bounding box center [20, 234] width 18 height 21
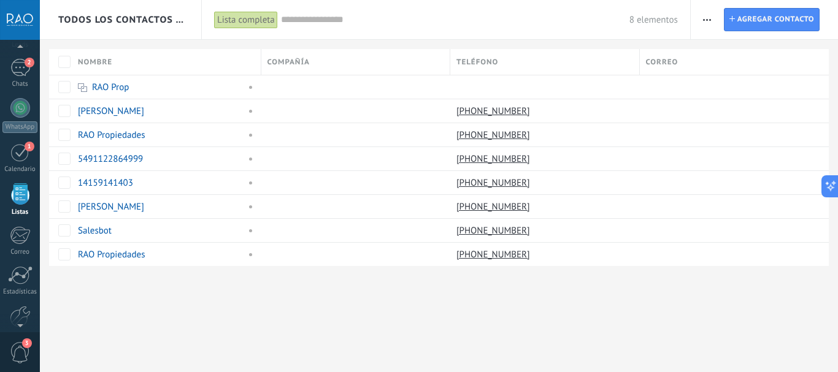
scroll to position [67, 0]
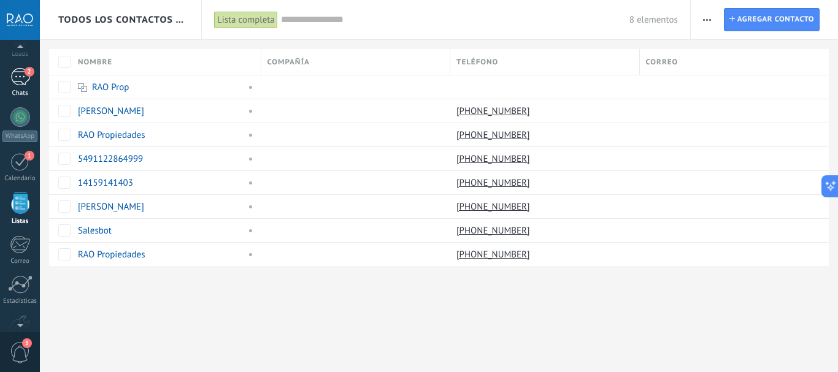
click at [15, 82] on div "2" at bounding box center [20, 77] width 20 height 18
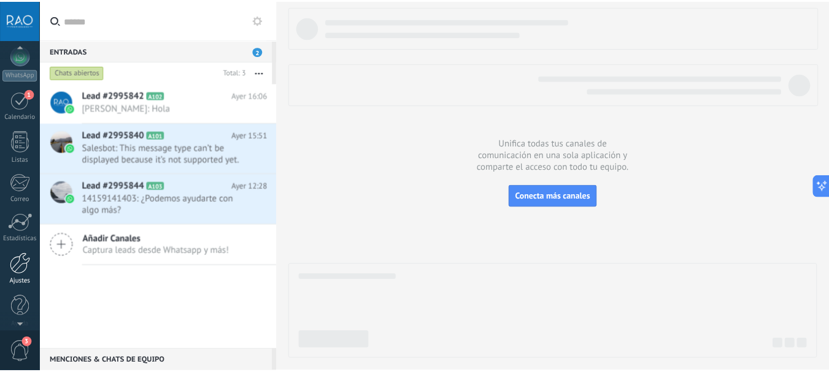
scroll to position [138, 0]
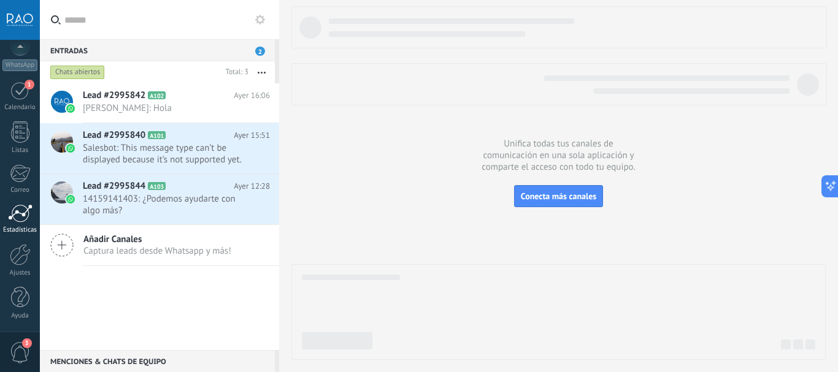
click at [18, 221] on div at bounding box center [20, 213] width 25 height 18
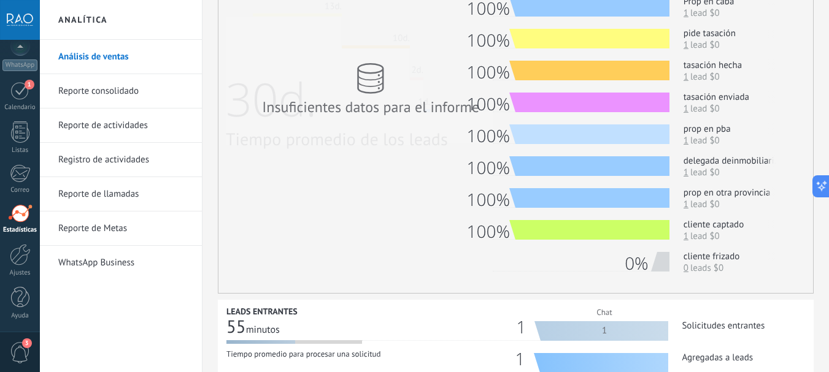
scroll to position [307, 0]
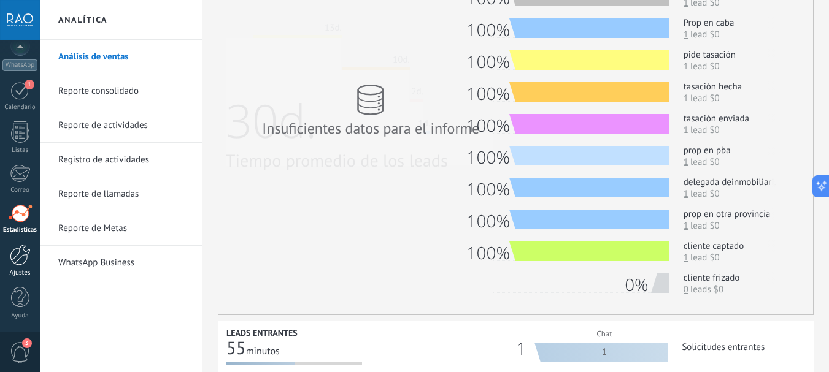
click at [18, 261] on div at bounding box center [20, 254] width 21 height 21
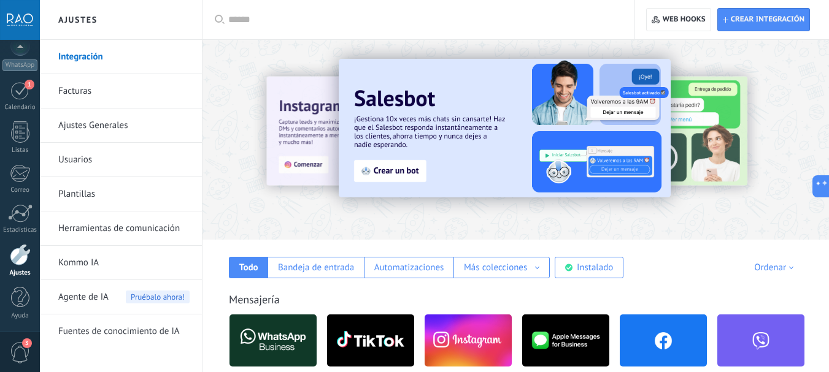
click at [76, 196] on link "Plantillas" at bounding box center [123, 194] width 131 height 34
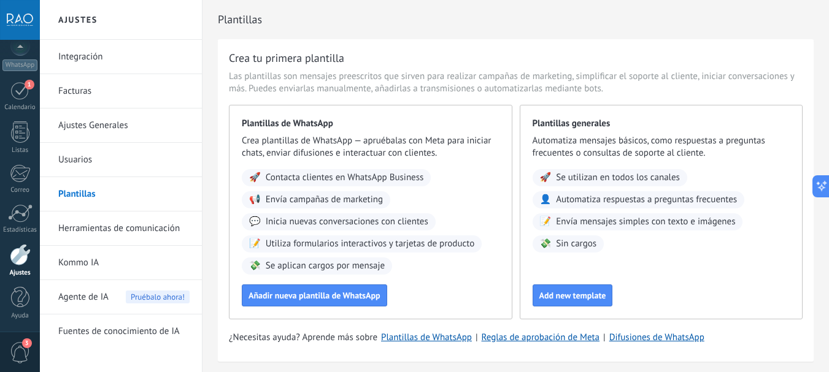
click at [82, 161] on link "Usuarios" at bounding box center [123, 160] width 131 height 34
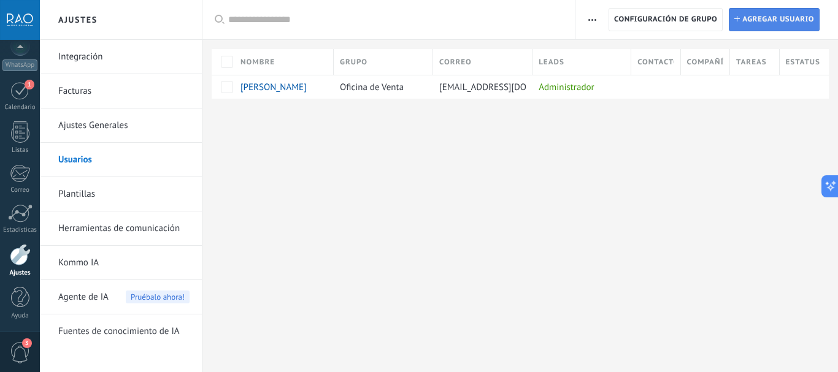
click at [757, 23] on span "Agregar usuario" at bounding box center [778, 20] width 72 height 22
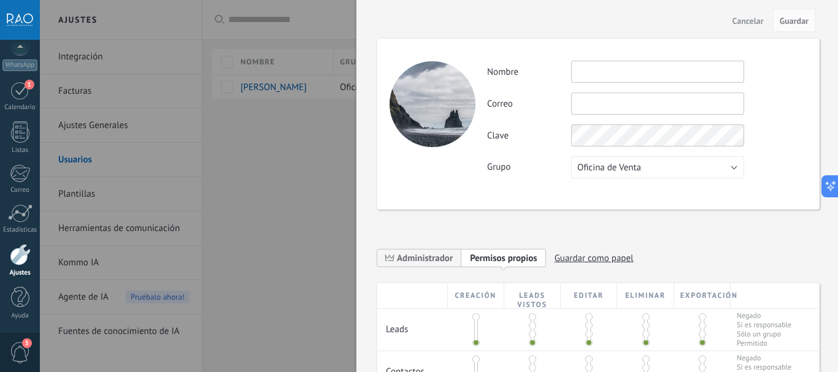
click at [640, 73] on input "text" at bounding box center [657, 72] width 173 height 22
click at [641, 71] on input "text" at bounding box center [657, 72] width 173 height 22
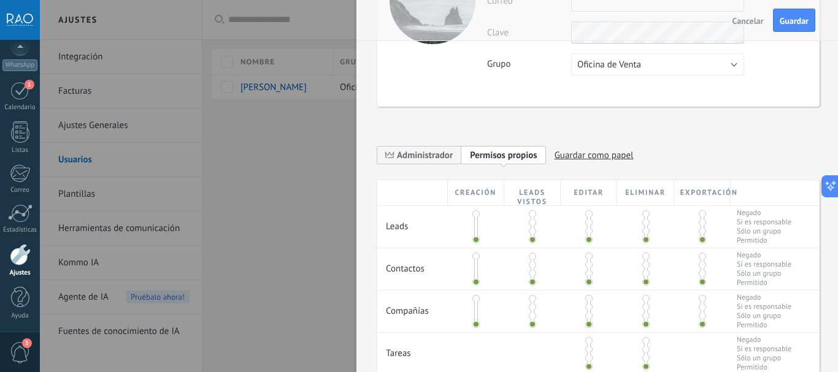
scroll to position [123, 0]
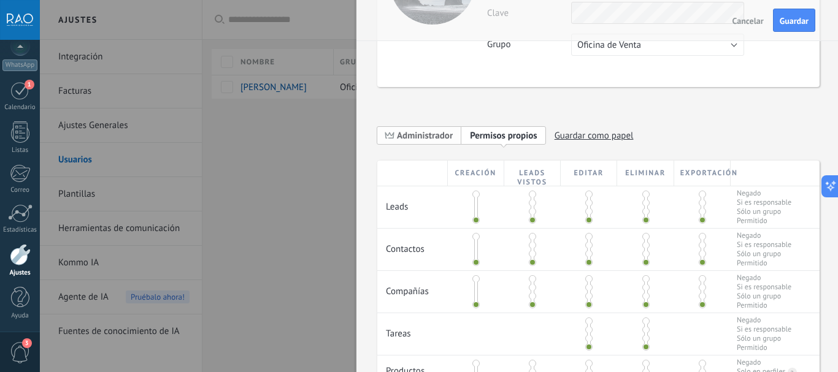
click at [430, 132] on span "Administrador" at bounding box center [425, 136] width 56 height 12
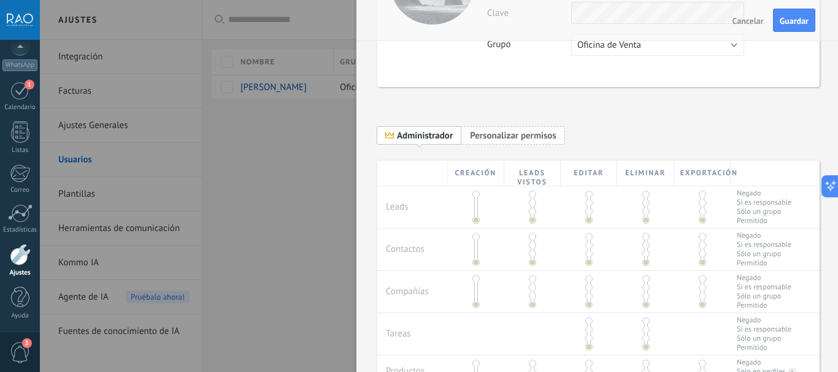
scroll to position [0, 0]
click at [494, 134] on span "Personalizar permisos" at bounding box center [513, 136] width 86 height 12
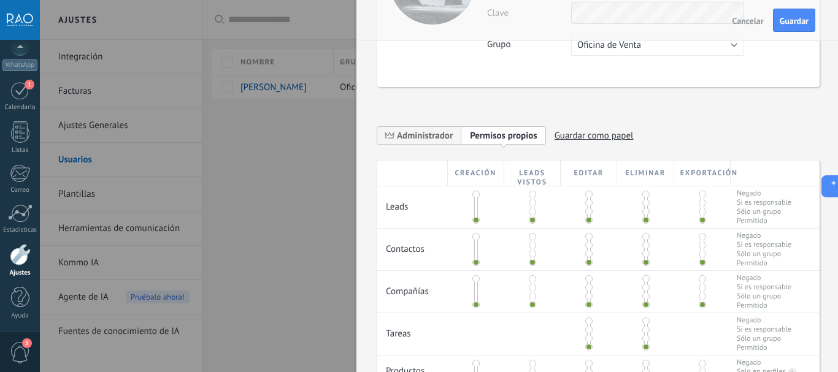
click at [531, 196] on span at bounding box center [532, 194] width 7 height 7
click at [529, 204] on span at bounding box center [532, 202] width 7 height 7
click at [530, 212] on span at bounding box center [532, 211] width 7 height 7
click at [532, 221] on span at bounding box center [532, 220] width 7 height 7
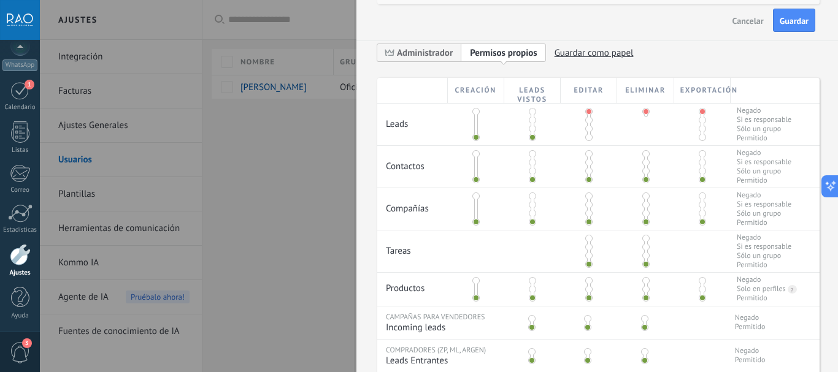
scroll to position [184, 0]
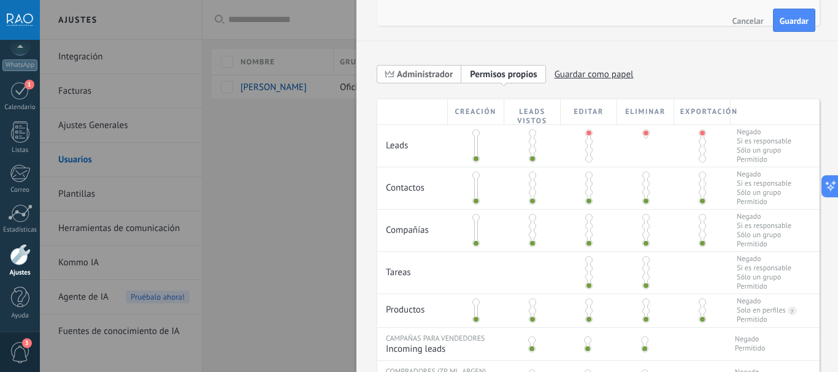
click at [429, 78] on span "Administrador" at bounding box center [425, 75] width 56 height 12
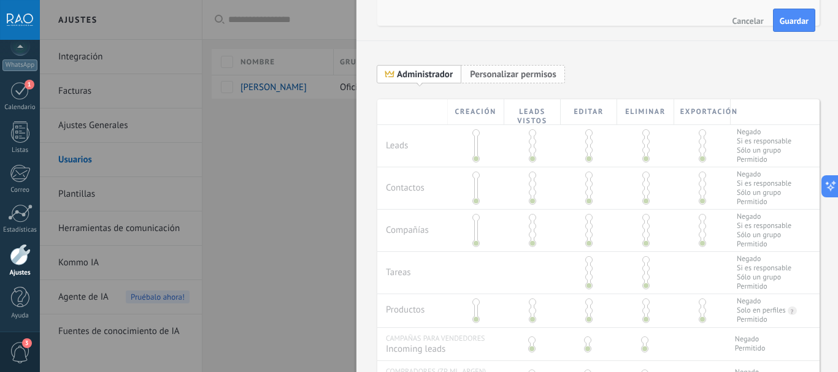
click at [488, 77] on span "Personalizar permisos" at bounding box center [513, 75] width 86 height 12
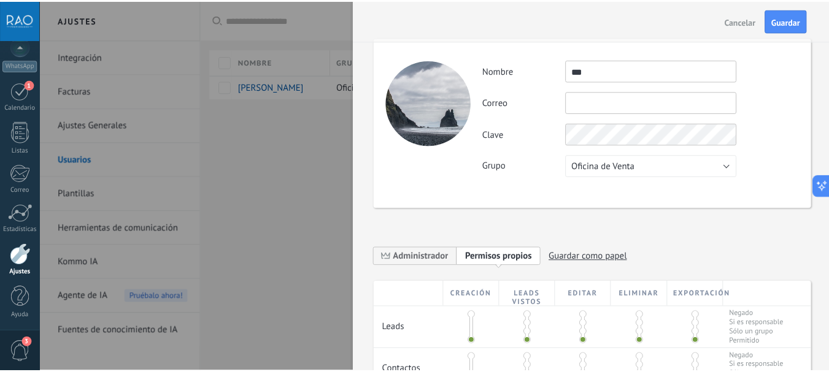
scroll to position [0, 0]
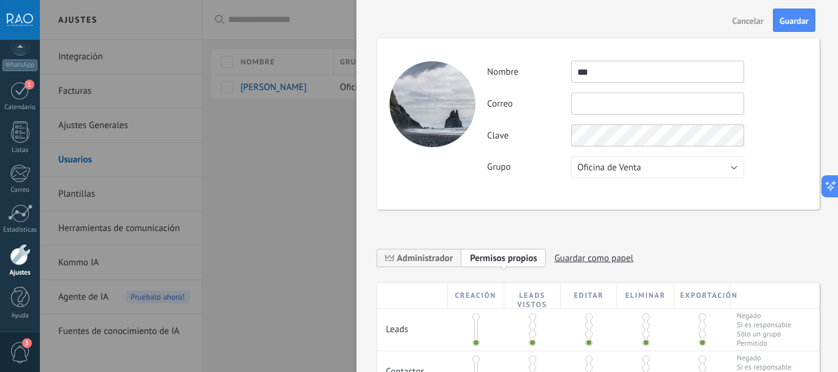
click at [646, 75] on input "***" at bounding box center [657, 72] width 173 height 22
type input "*****"
type input "**********"
drag, startPoint x: 553, startPoint y: 150, endPoint x: 566, endPoint y: 153, distance: 13.1
click at [553, 150] on div "**********" at bounding box center [647, 120] width 320 height 118
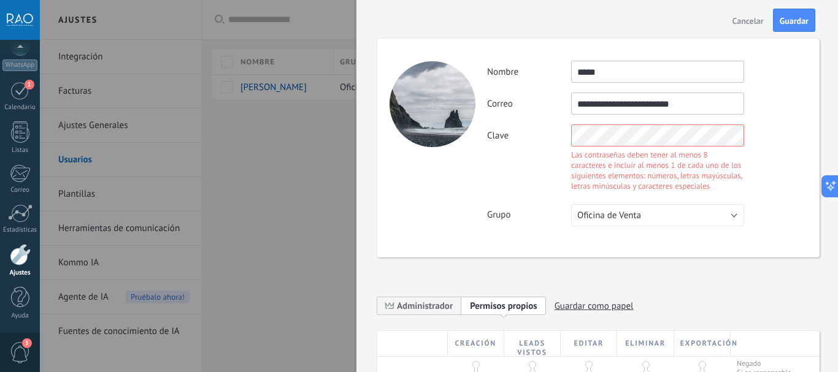
click at [560, 140] on div "Clave Las contraseñas deben tener al menos 8 caracteres e incluir al menos 1 de…" at bounding box center [647, 160] width 320 height 70
drag, startPoint x: 710, startPoint y: 99, endPoint x: 560, endPoint y: 89, distance: 150.6
click at [515, 99] on div "**********" at bounding box center [647, 104] width 320 height 22
drag, startPoint x: 625, startPoint y: 69, endPoint x: 513, endPoint y: 88, distance: 113.9
click at [515, 88] on div "Actividad Nombre ***** Correo No puedes editar este correo porque el usuario ti…" at bounding box center [647, 144] width 320 height 166
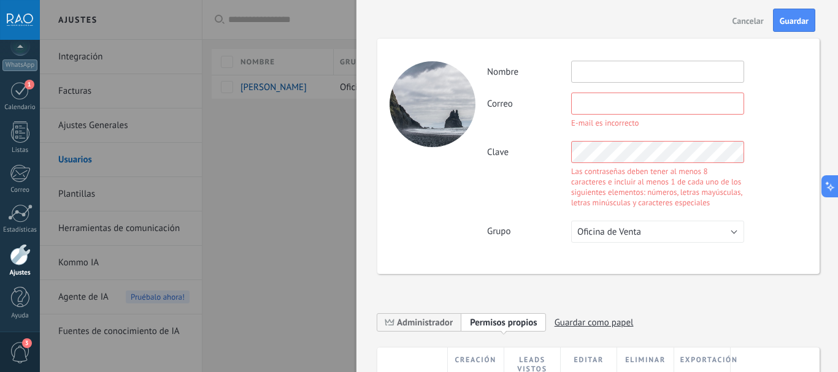
click at [752, 27] on button "Cancelar" at bounding box center [748, 20] width 41 height 20
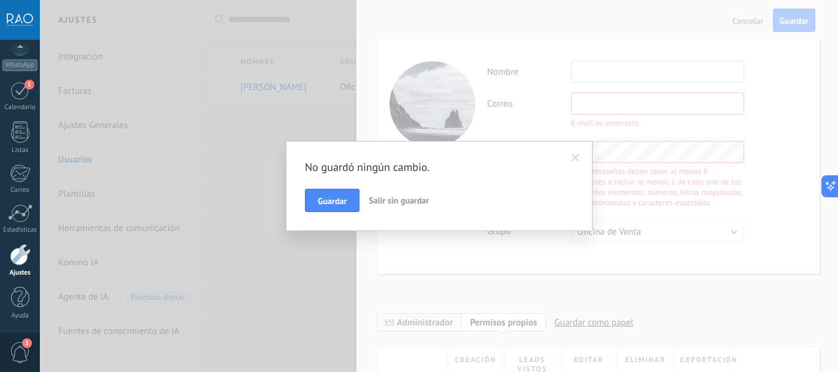
click at [392, 199] on span "Salir sin guardar" at bounding box center [399, 200] width 60 height 11
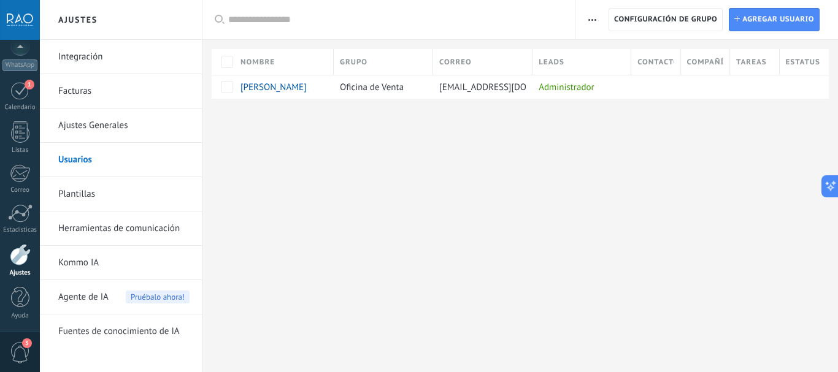
click at [80, 185] on link "Plantillas" at bounding box center [123, 194] width 131 height 34
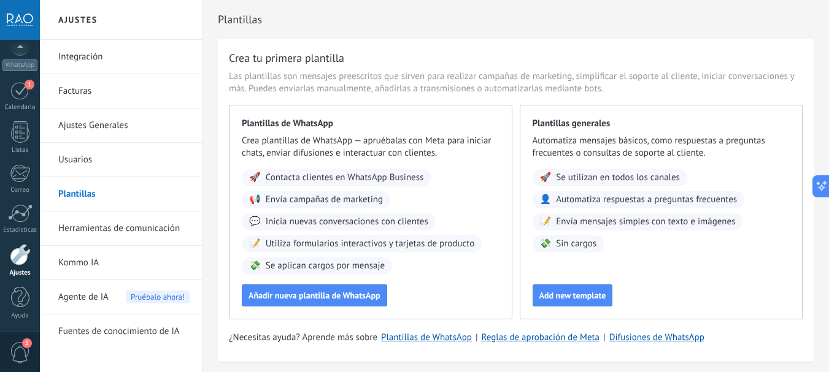
click at [115, 235] on link "Herramientas de comunicación" at bounding box center [123, 229] width 131 height 34
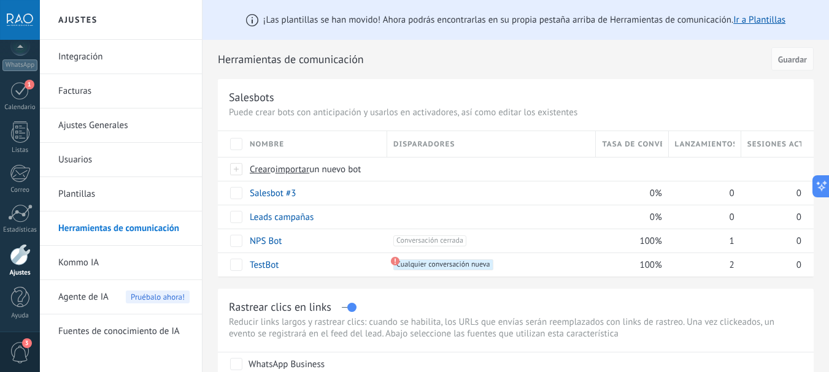
click at [396, 145] on span "Disparadores" at bounding box center [423, 145] width 61 height 12
drag, startPoint x: 394, startPoint y: 145, endPoint x: 486, endPoint y: 145, distance: 91.4
click at [482, 145] on div "Disparadores" at bounding box center [491, 144] width 208 height 26
click at [488, 145] on div "Disparadores" at bounding box center [491, 144] width 208 height 26
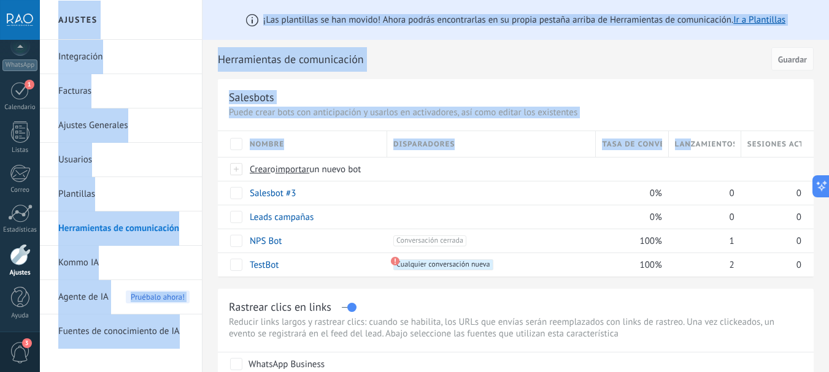
drag, startPoint x: 693, startPoint y: 147, endPoint x: 837, endPoint y: 143, distance: 144.8
click at [828, 143] on html ".abccls-1,.abccls-2{fill-rule:evenodd}.abccls-2{fill:#fff} .abfcls-1{fill:none}…" at bounding box center [414, 186] width 829 height 372
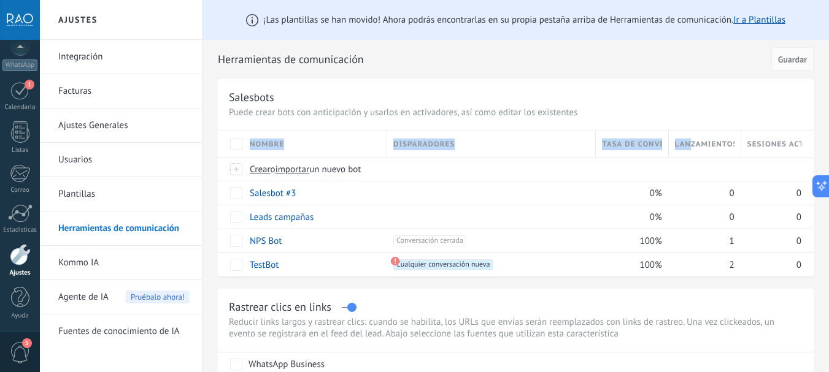
click at [739, 143] on div at bounding box center [740, 145] width 13 height 23
drag, startPoint x: 758, startPoint y: 145, endPoint x: 793, endPoint y: 146, distance: 35.0
click at [792, 146] on span "Sesiones activas" at bounding box center [774, 145] width 54 height 12
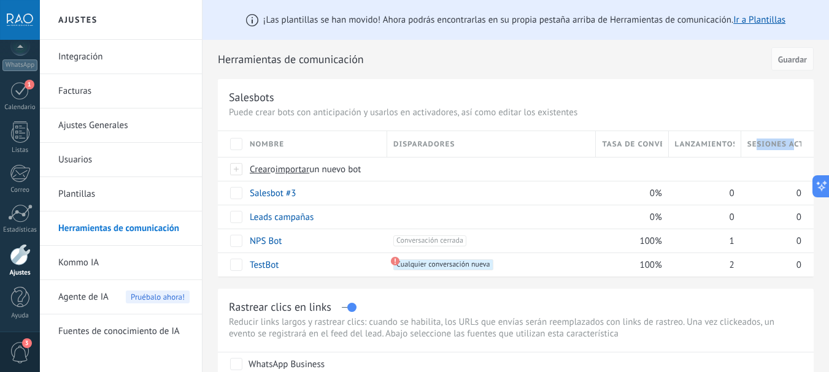
click at [787, 145] on span "Sesiones activas" at bounding box center [774, 145] width 54 height 12
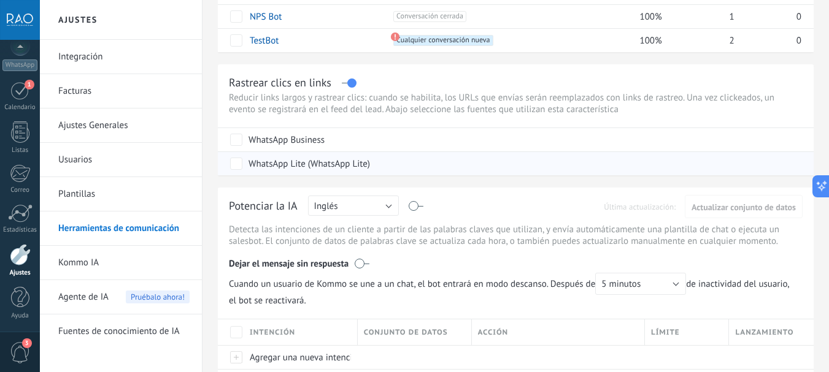
scroll to position [245, 0]
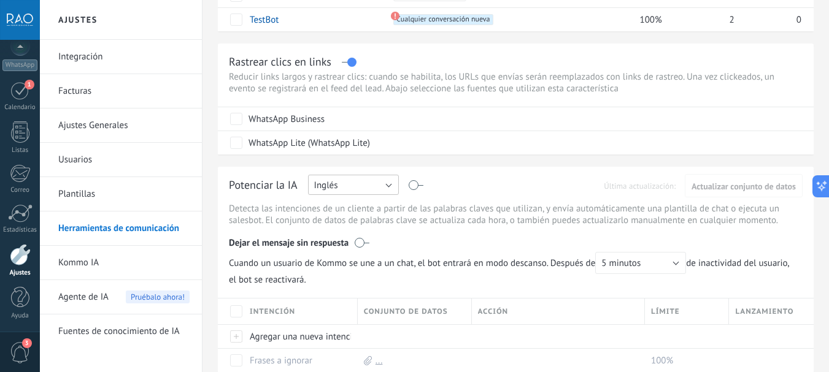
click at [347, 188] on button "Inglés" at bounding box center [353, 185] width 91 height 20
click at [329, 228] on span "Español" at bounding box center [348, 228] width 94 height 12
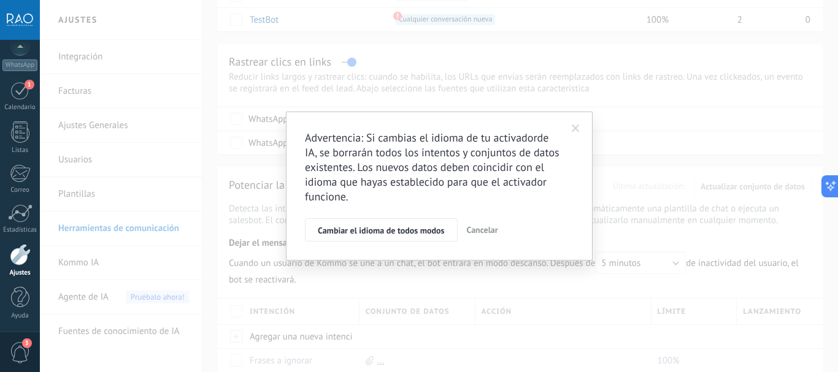
click at [568, 125] on span at bounding box center [576, 128] width 20 height 21
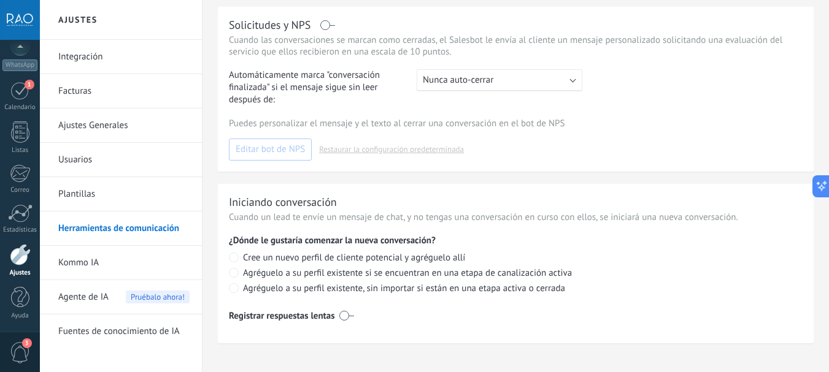
scroll to position [635, 0]
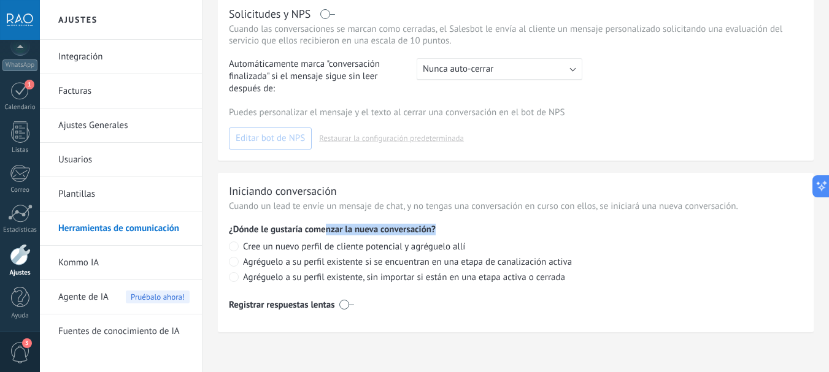
drag, startPoint x: 431, startPoint y: 227, endPoint x: 477, endPoint y: 227, distance: 45.4
click at [465, 227] on p "¿Dónde le gustaría comenzar la nueva conversación?" at bounding box center [516, 230] width 574 height 12
click at [401, 226] on p "¿Dónde le gustaría comenzar la nueva conversación?" at bounding box center [516, 230] width 574 height 12
drag, startPoint x: 322, startPoint y: 228, endPoint x: 455, endPoint y: 228, distance: 132.5
click at [452, 228] on p "¿Dónde le gustaría comenzar la nueva conversación?" at bounding box center [516, 230] width 574 height 12
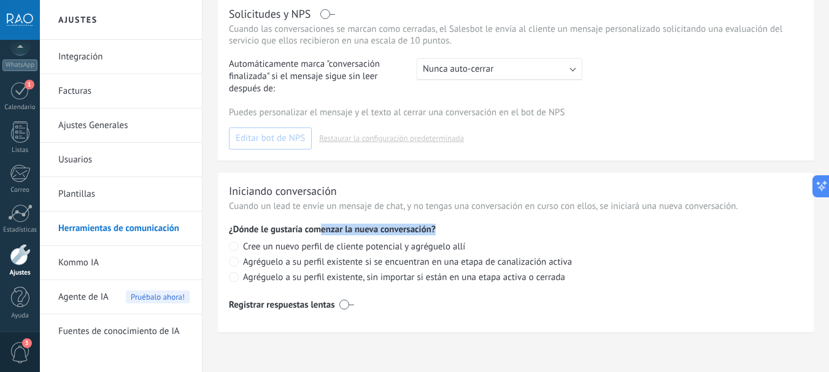
click at [436, 228] on p "¿Dónde le gustaría comenzar la nueva conversación?" at bounding box center [516, 230] width 574 height 12
click at [80, 262] on link "Kommo IA" at bounding box center [123, 263] width 131 height 34
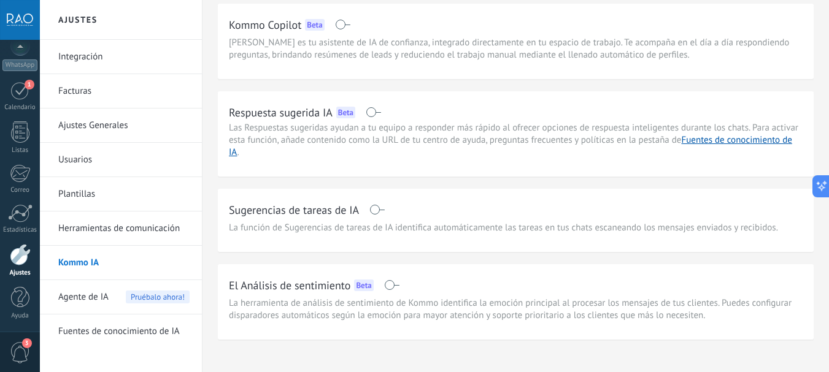
scroll to position [55, 0]
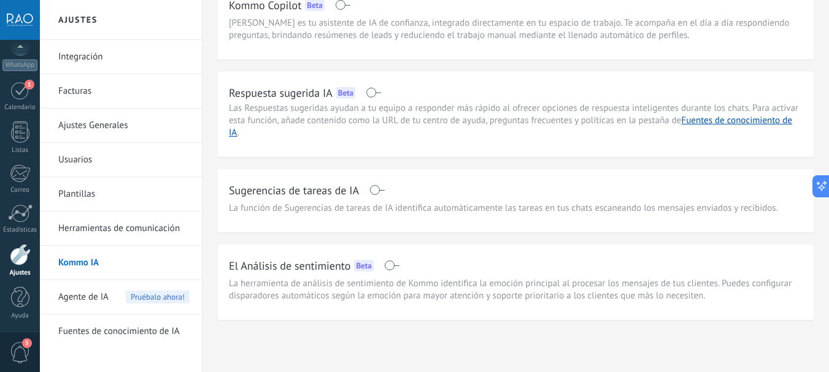
click at [91, 231] on link "Herramientas de comunicación" at bounding box center [123, 229] width 131 height 34
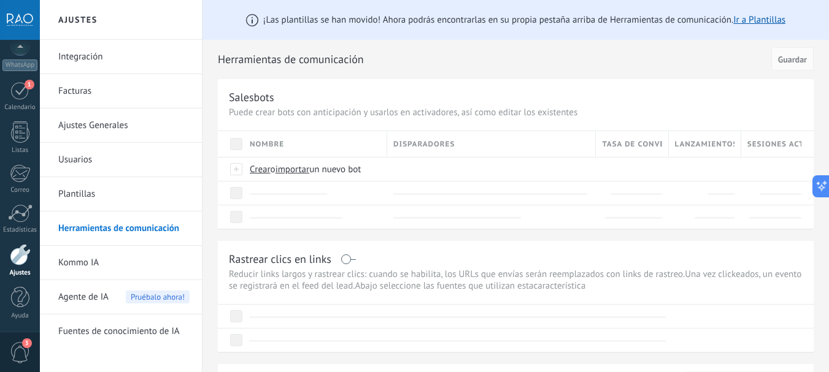
click at [85, 194] on link "Plantillas" at bounding box center [123, 194] width 131 height 34
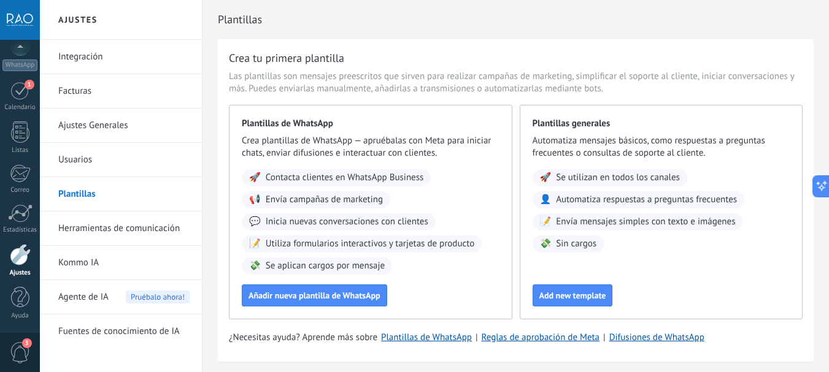
scroll to position [42, 0]
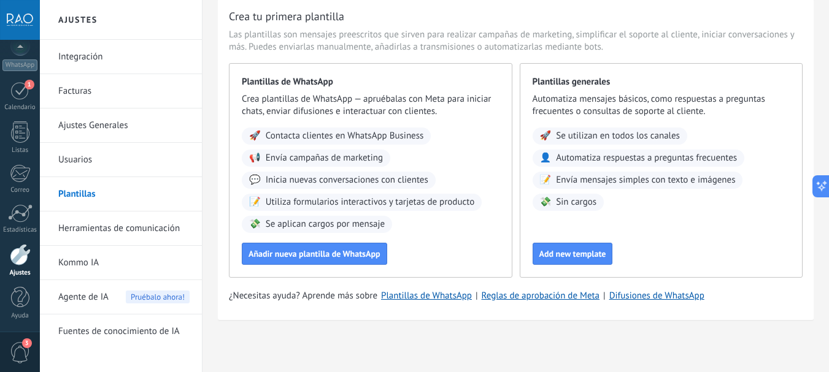
click at [12, 353] on span "3" at bounding box center [20, 352] width 21 height 21
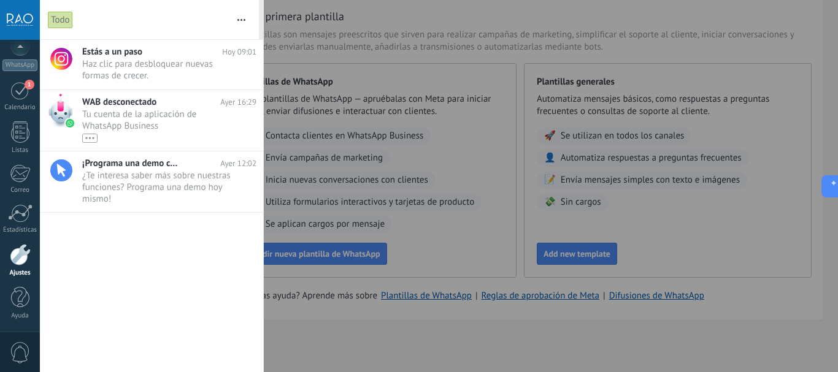
click at [341, 340] on div at bounding box center [419, 186] width 838 height 372
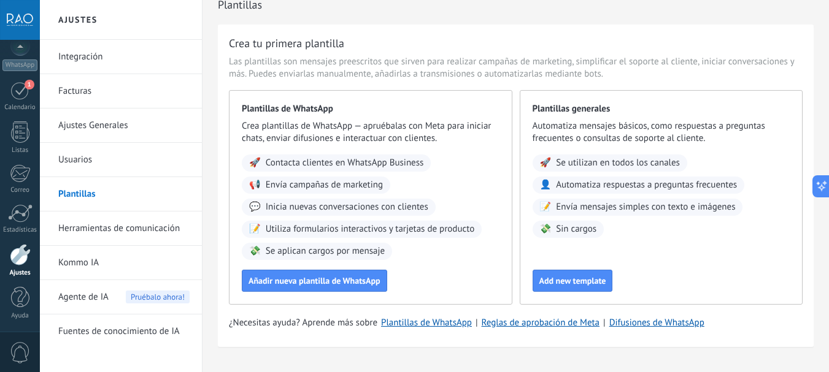
scroll to position [0, 0]
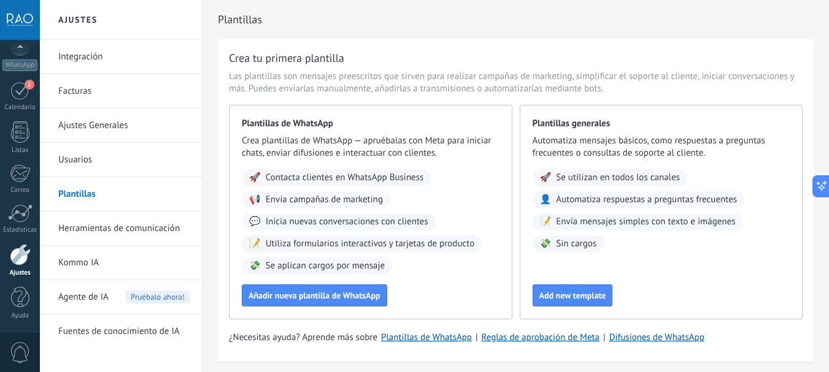
click at [126, 229] on link "Herramientas de comunicación" at bounding box center [123, 229] width 131 height 34
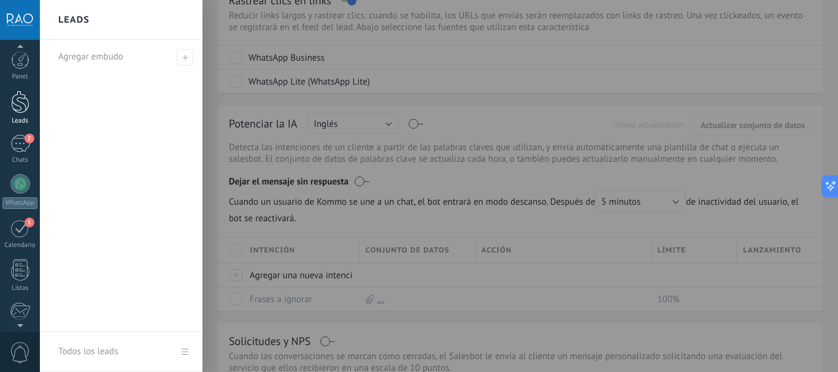
click at [17, 102] on div at bounding box center [20, 102] width 18 height 23
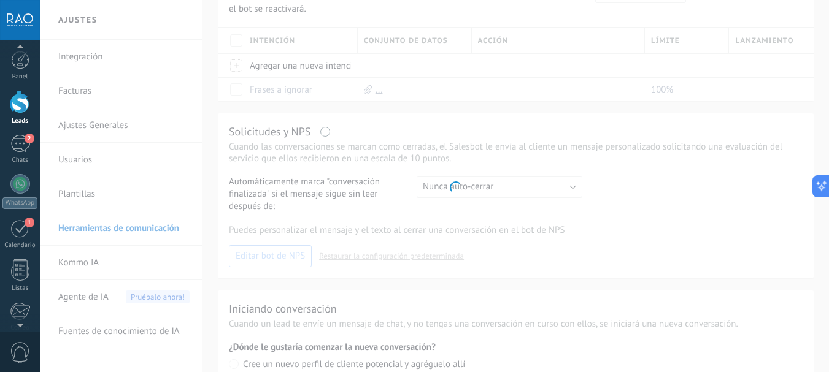
scroll to position [97, 0]
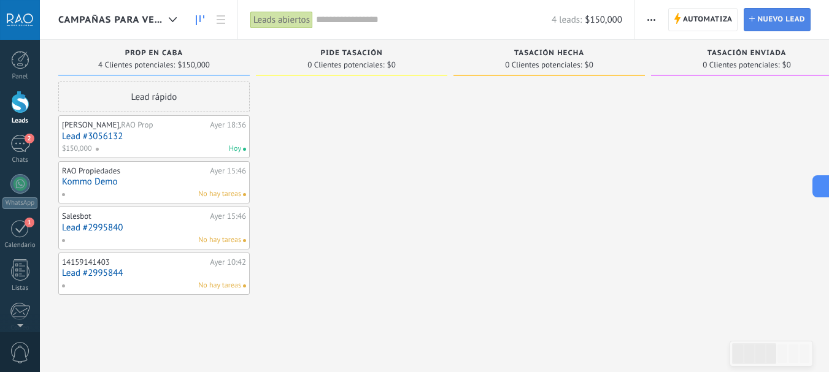
click at [775, 18] on span "Nuevo lead" at bounding box center [781, 20] width 48 height 22
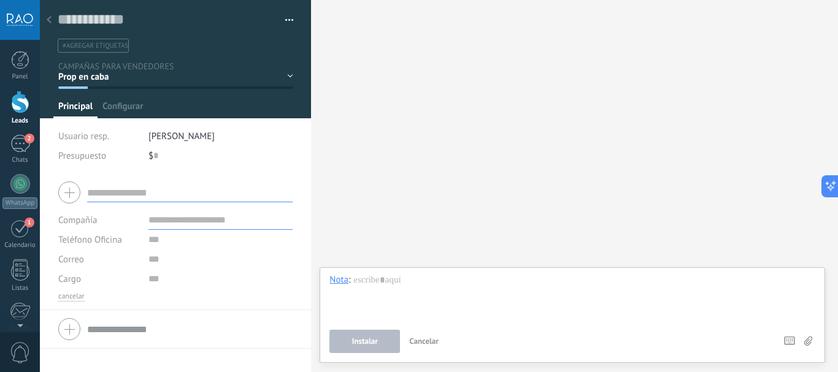
click at [0, 0] on div "Prop en caba pide tasación tasación hecha tasación enviada prop en pba delegada…" at bounding box center [0, 0] width 0 height 0
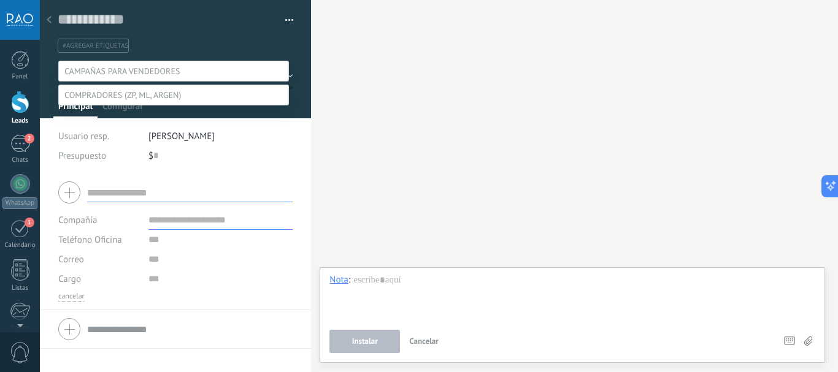
click at [193, 51] on div at bounding box center [439, 186] width 798 height 372
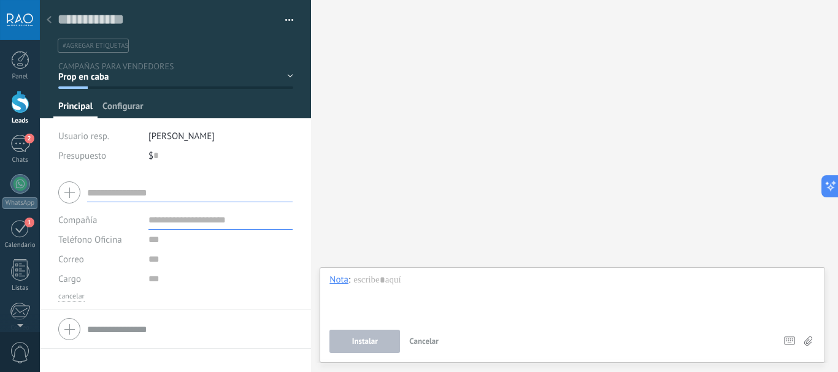
click at [117, 106] on span "Configurar" at bounding box center [122, 110] width 40 height 18
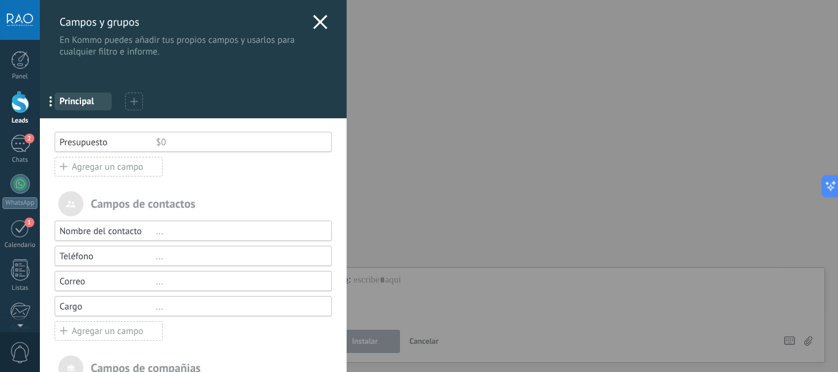
click at [81, 103] on span "Principal" at bounding box center [83, 102] width 47 height 12
click at [52, 105] on span "..." at bounding box center [54, 101] width 25 height 21
drag, startPoint x: 52, startPoint y: 105, endPoint x: 178, endPoint y: 105, distance: 125.8
click at [313, 23] on icon at bounding box center [320, 22] width 15 height 15
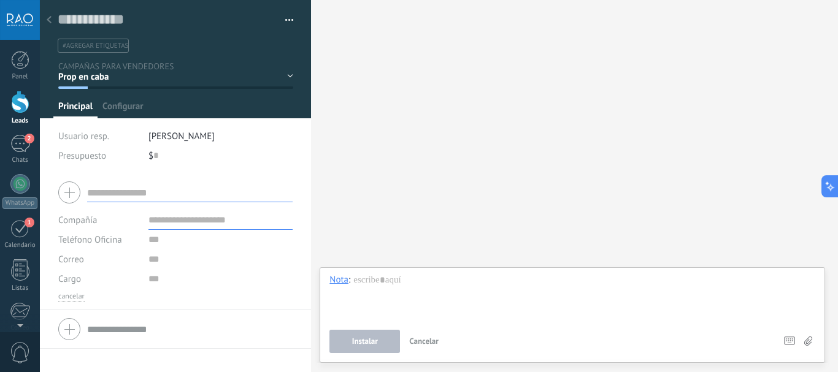
click at [115, 191] on input "text" at bounding box center [190, 193] width 206 height 20
click at [155, 153] on input "text" at bounding box center [155, 156] width 5 height 20
click at [187, 138] on span "[PERSON_NAME]" at bounding box center [181, 137] width 66 height 12
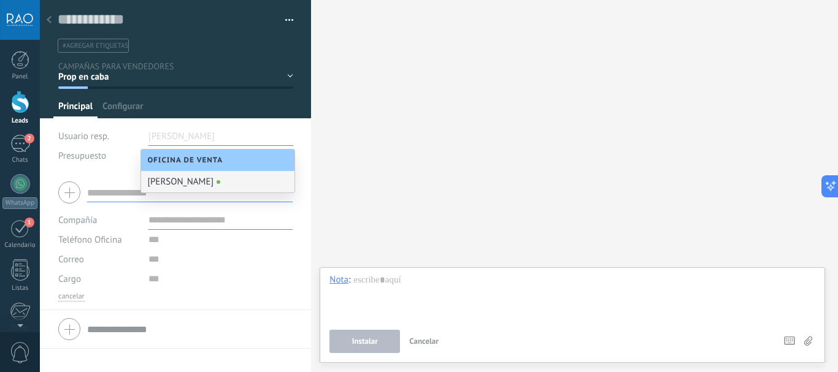
click at [128, 156] on div "Presupuesto" at bounding box center [98, 156] width 81 height 20
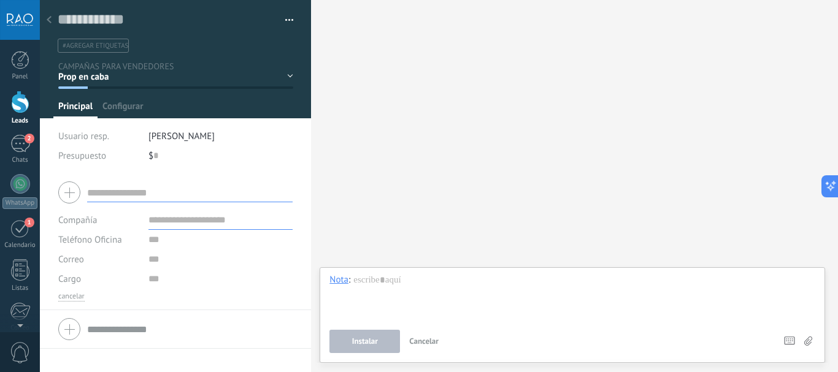
click at [374, 114] on div "Buscar Carga más Participantes: 0 Agregar usuario Bots: 0" at bounding box center [574, 186] width 527 height 372
click at [13, 107] on div at bounding box center [20, 102] width 18 height 23
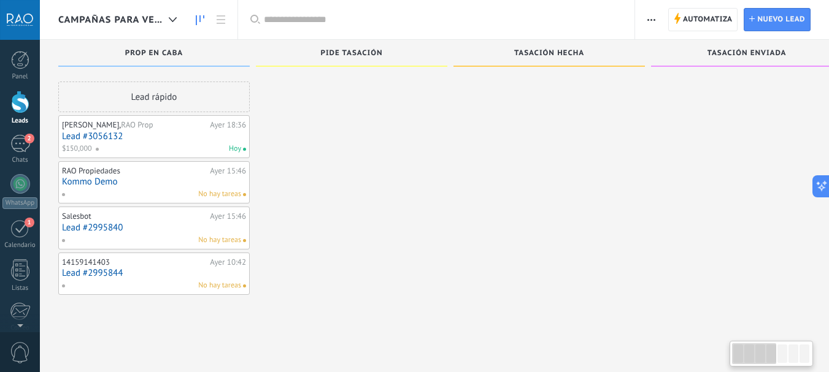
click at [650, 19] on icon "button" at bounding box center [651, 20] width 8 height 2
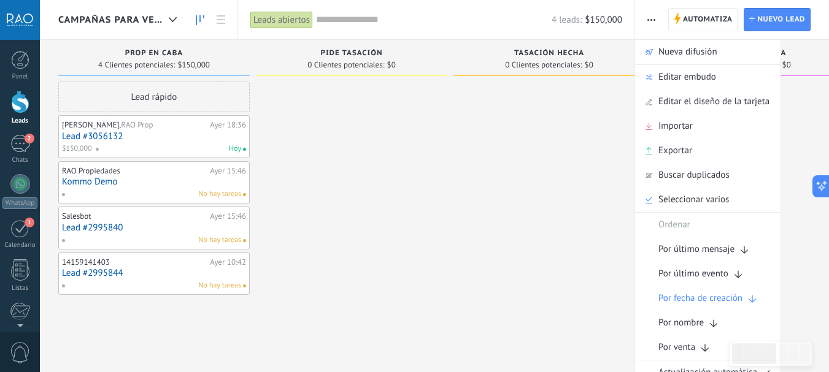
click at [596, 135] on div at bounding box center [548, 188] width 191 height 213
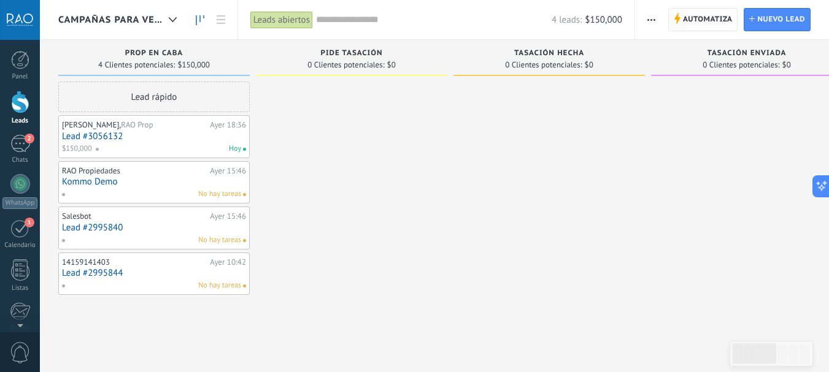
click at [681, 28] on span "Automatiza Automatiza" at bounding box center [703, 19] width 70 height 23
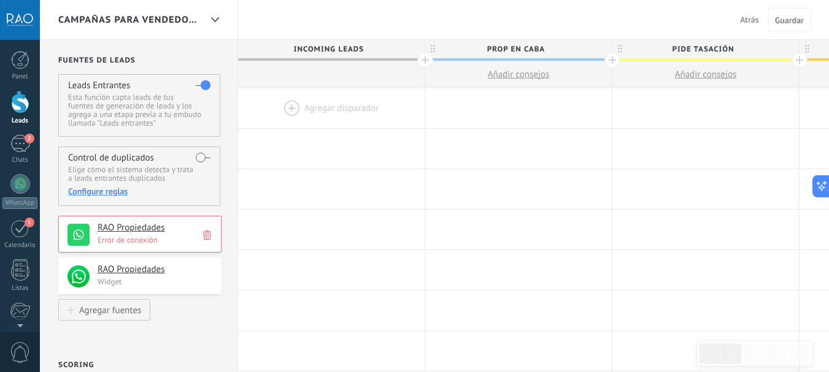
click at [288, 102] on div at bounding box center [331, 108] width 186 height 40
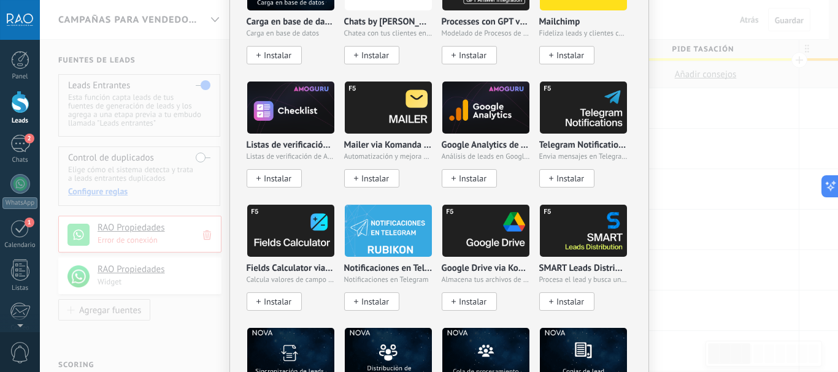
scroll to position [1227, 0]
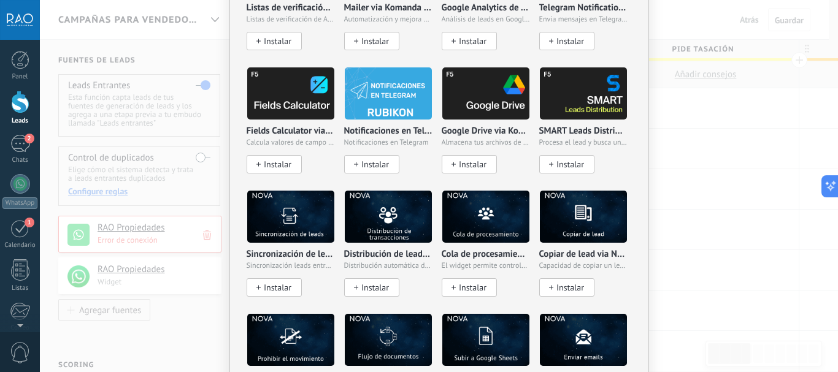
click at [683, 209] on div "No hay resultados Salesbot Agente de IA Agregar tarea Enviar un webhook Cambiar…" at bounding box center [439, 186] width 798 height 372
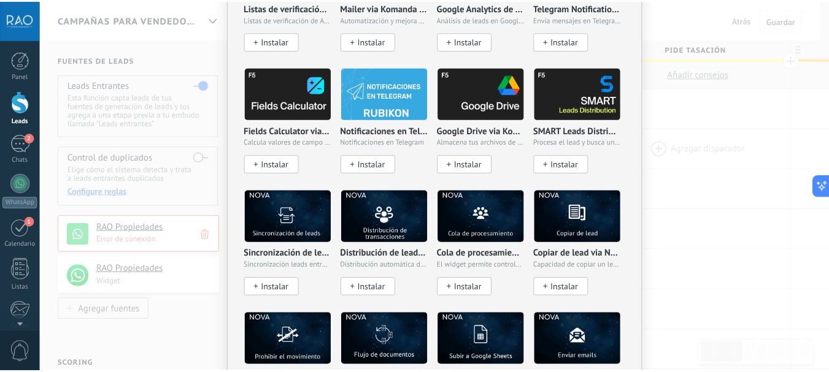
scroll to position [0, 0]
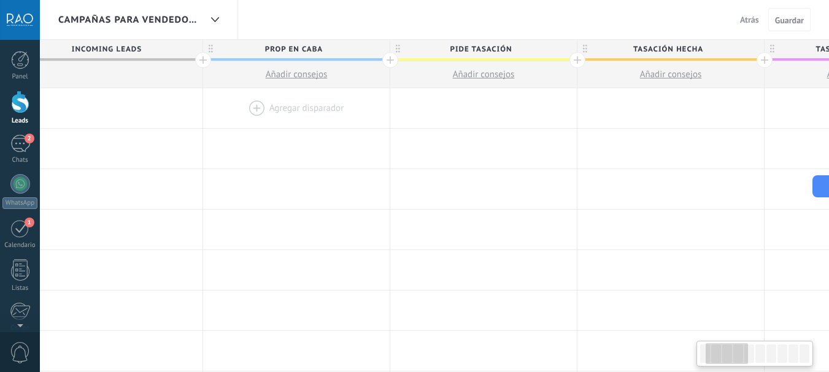
drag, startPoint x: 477, startPoint y: 113, endPoint x: 338, endPoint y: 113, distance: 138.6
click at [338, 113] on div at bounding box center [296, 108] width 186 height 40
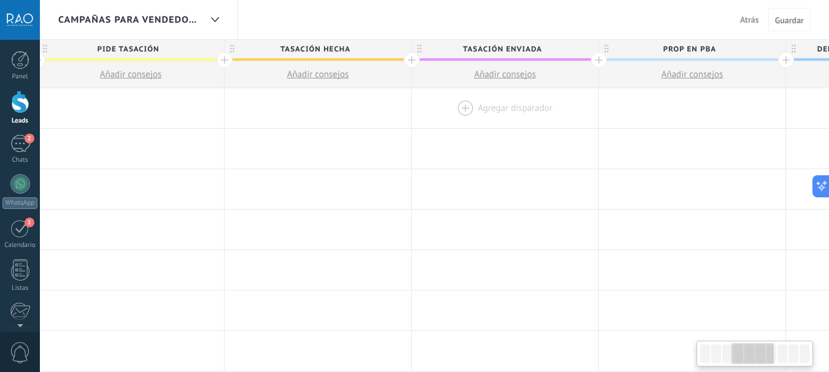
scroll to position [0, 603]
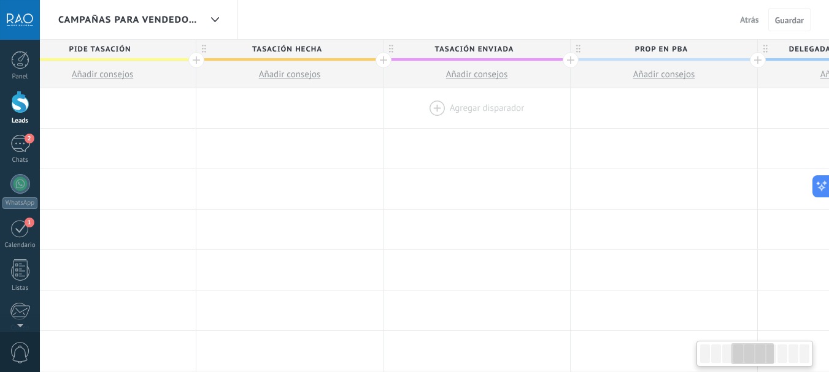
drag, startPoint x: 791, startPoint y: 99, endPoint x: 428, endPoint y: 112, distance: 363.4
click at [428, 112] on div at bounding box center [476, 108] width 186 height 40
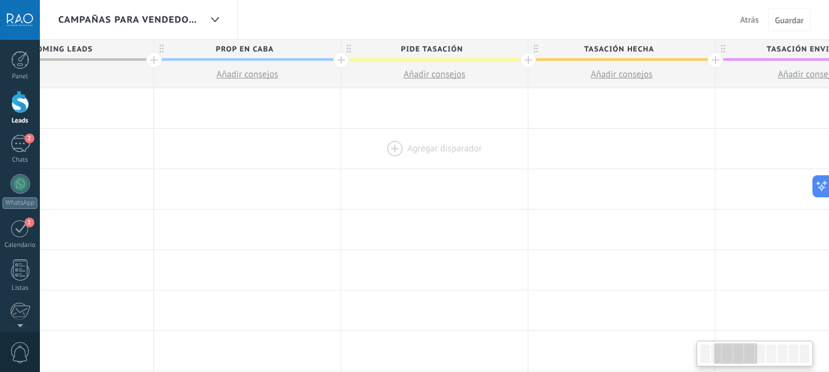
scroll to position [0, 268]
drag, startPoint x: 396, startPoint y: 136, endPoint x: 512, endPoint y: 136, distance: 115.3
click at [512, 136] on div at bounding box center [437, 149] width 186 height 40
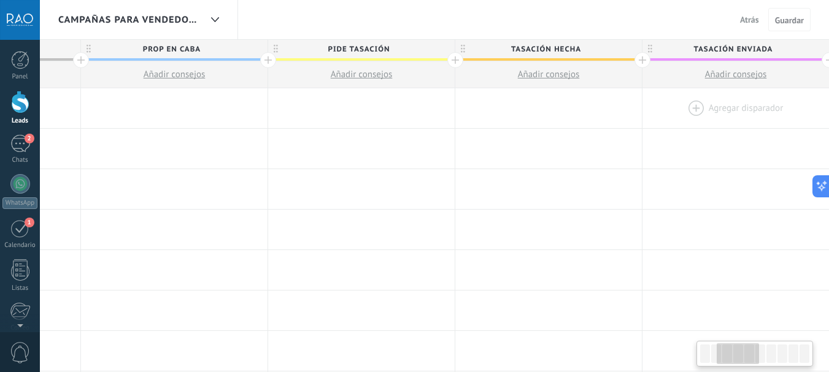
scroll to position [0, 347]
drag, startPoint x: 756, startPoint y: 109, endPoint x: 680, endPoint y: 111, distance: 75.5
click at [680, 111] on div at bounding box center [732, 108] width 186 height 40
click at [450, 61] on div at bounding box center [452, 60] width 16 height 16
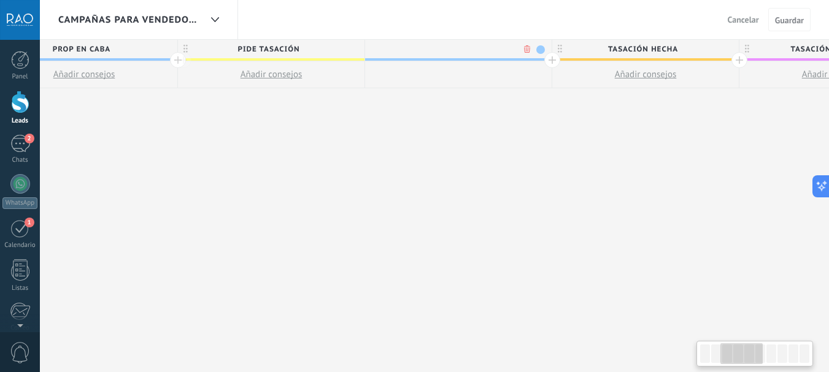
scroll to position [0, 438]
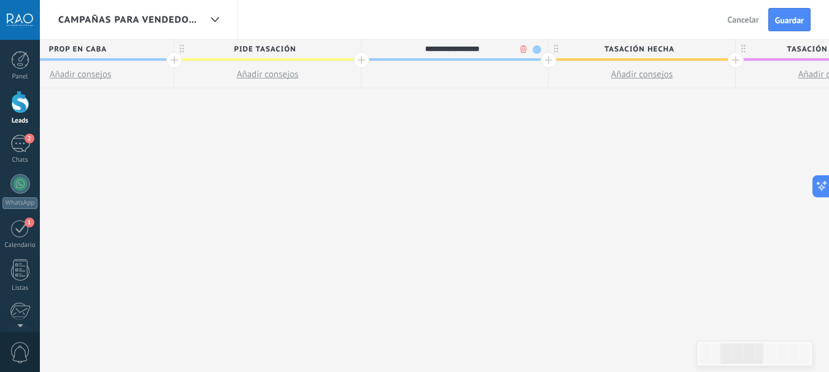
type input "**********"
click at [578, 117] on div "**********" at bounding box center [829, 206] width 2058 height 333
click at [791, 23] on span "Guardar" at bounding box center [789, 20] width 29 height 9
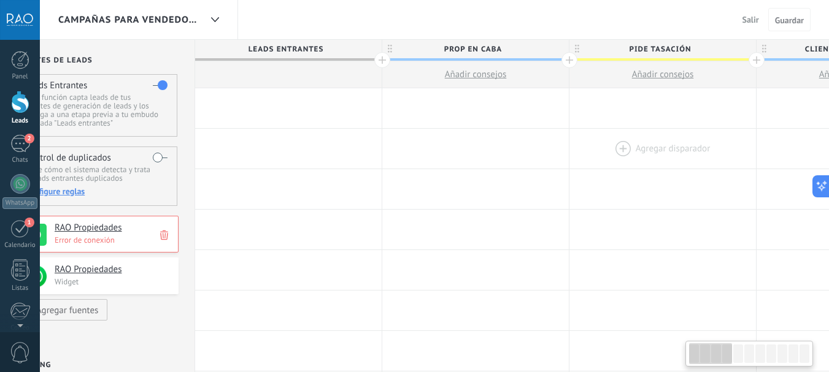
scroll to position [0, 32]
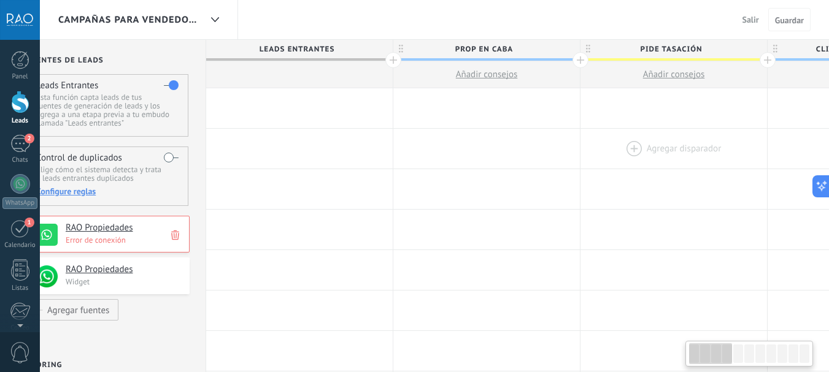
drag, startPoint x: 375, startPoint y: 146, endPoint x: 631, endPoint y: 146, distance: 256.4
click at [653, 146] on div at bounding box center [673, 149] width 186 height 40
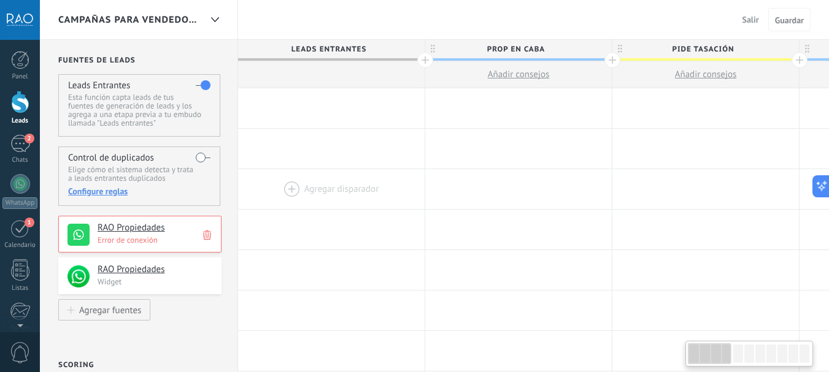
drag, startPoint x: 308, startPoint y: 185, endPoint x: 411, endPoint y: 185, distance: 103.1
click at [411, 185] on div at bounding box center [331, 189] width 186 height 40
click at [310, 107] on div at bounding box center [331, 108] width 186 height 40
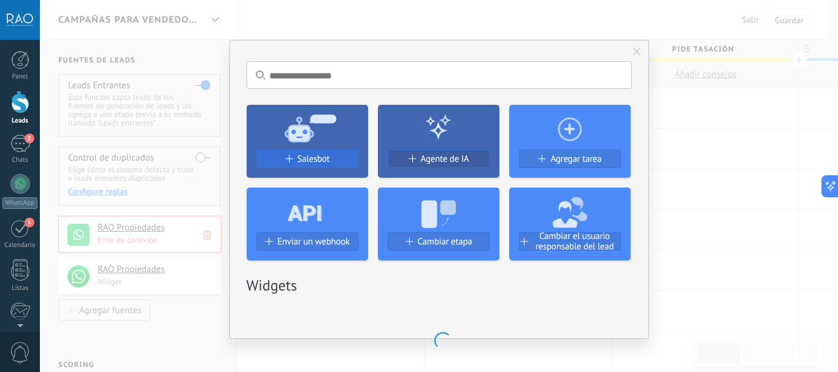
click at [304, 160] on span "Salesbot" at bounding box center [314, 159] width 33 height 10
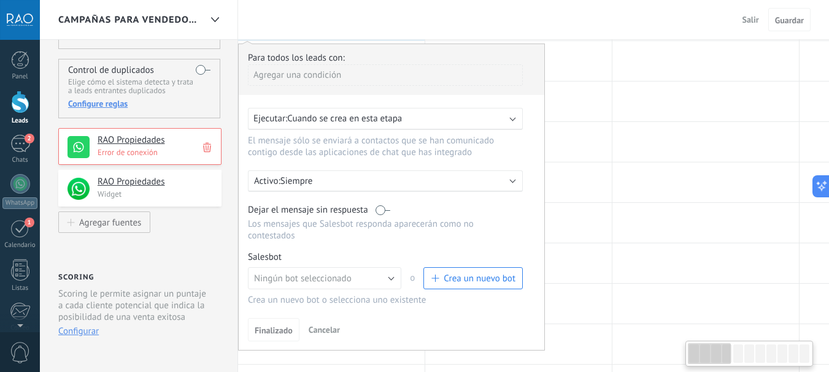
scroll to position [245, 0]
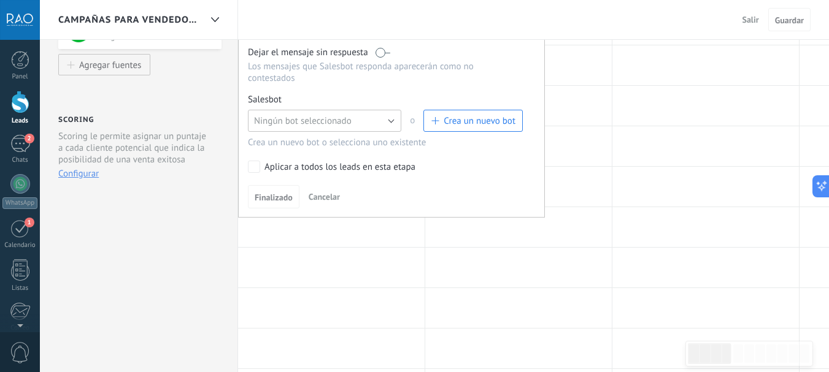
click at [342, 126] on span "Ningún bot seleccionado" at bounding box center [303, 121] width 98 height 12
click at [293, 162] on span "Leads campañas" at bounding box center [318, 163] width 156 height 12
click at [270, 198] on span "Finalizado" at bounding box center [274, 197] width 38 height 9
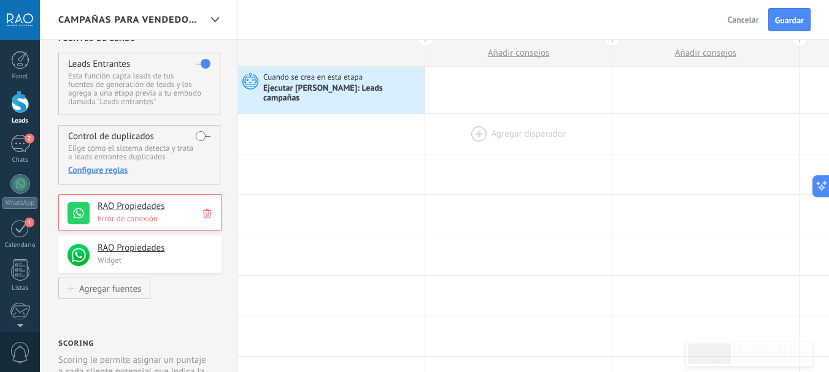
scroll to position [0, 0]
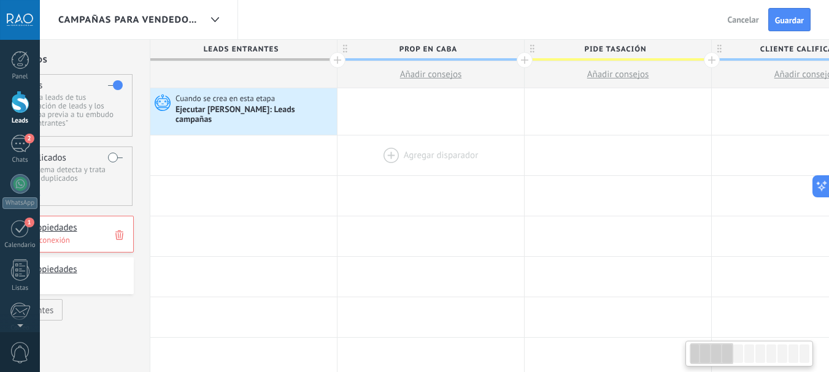
drag, startPoint x: 426, startPoint y: 138, endPoint x: 328, endPoint y: 158, distance: 99.6
click at [337, 158] on div at bounding box center [430, 156] width 186 height 40
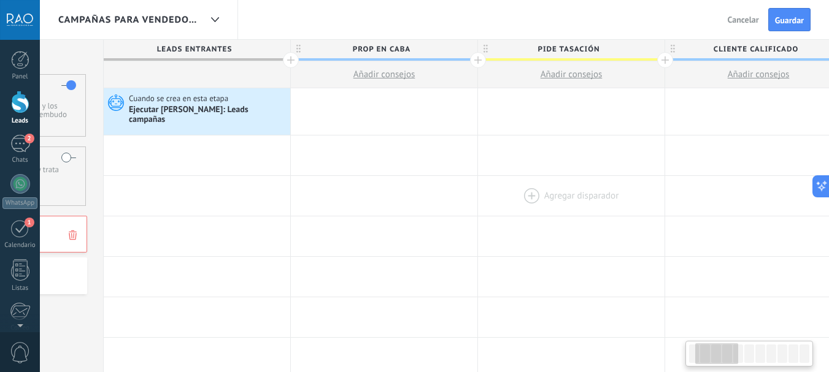
drag, startPoint x: 550, startPoint y: 152, endPoint x: 531, endPoint y: 196, distance: 48.9
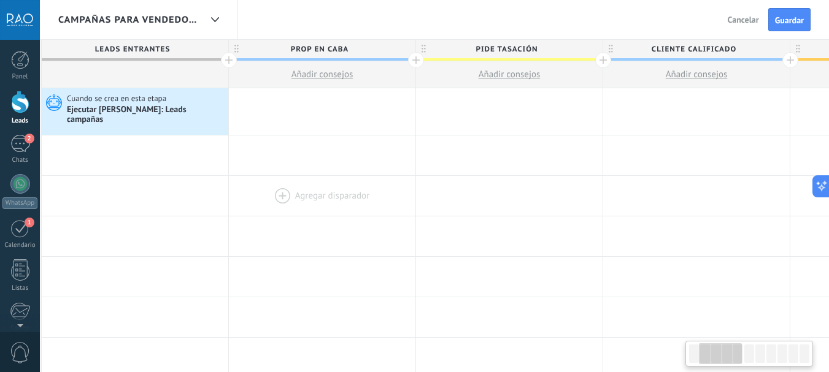
scroll to position [0, 198]
drag, startPoint x: 409, startPoint y: 185, endPoint x: 372, endPoint y: 191, distance: 36.6
click at [372, 191] on div at bounding box center [321, 196] width 186 height 40
click at [789, 23] on span "Guardar" at bounding box center [789, 20] width 29 height 9
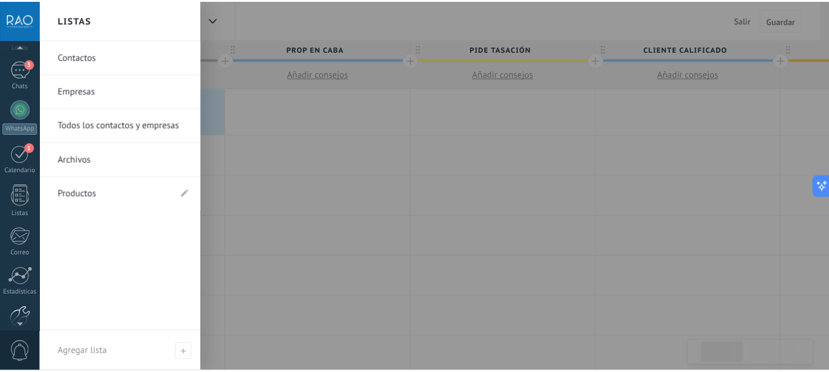
scroll to position [138, 0]
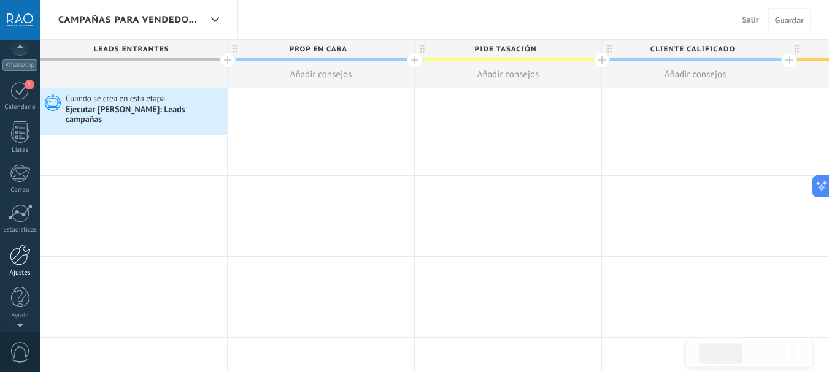
click at [17, 261] on div at bounding box center [20, 254] width 21 height 21
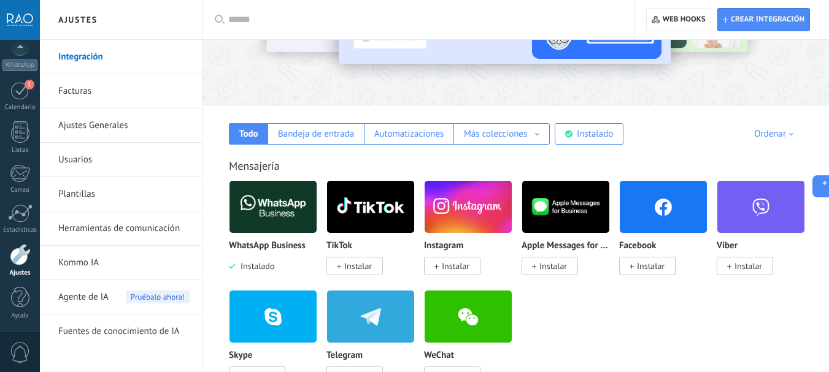
scroll to position [184, 0]
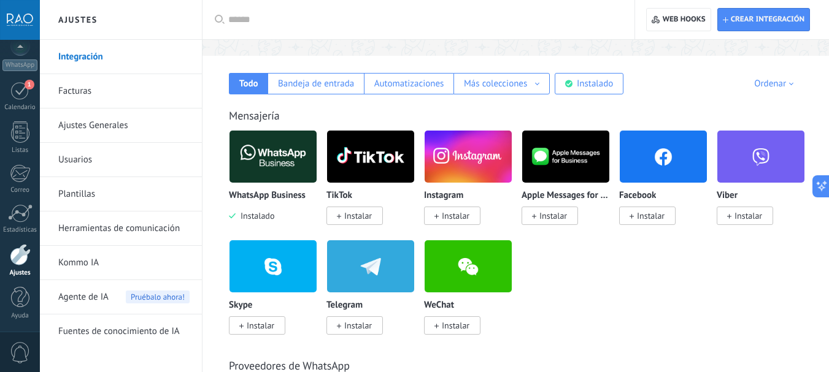
click at [93, 225] on link "Herramientas de comunicación" at bounding box center [123, 229] width 131 height 34
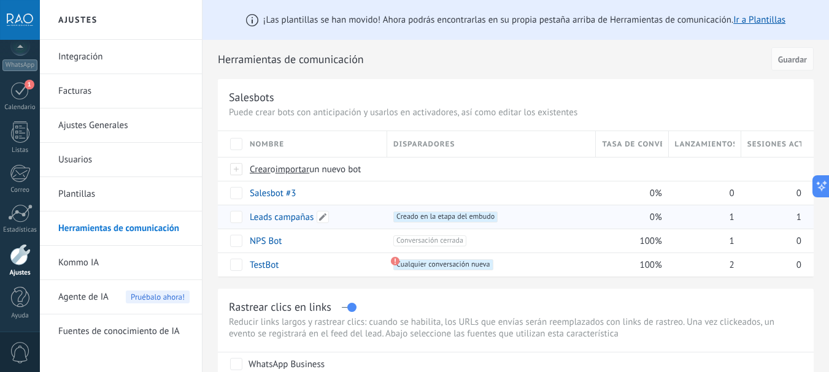
click at [270, 216] on link "Leads campañas" at bounding box center [282, 218] width 64 height 12
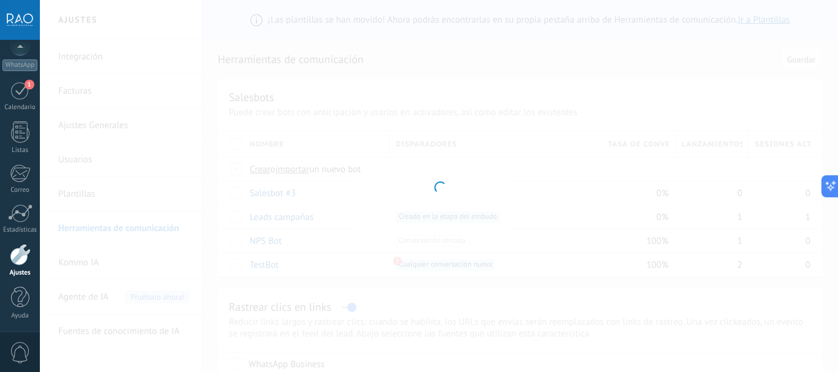
type input "**********"
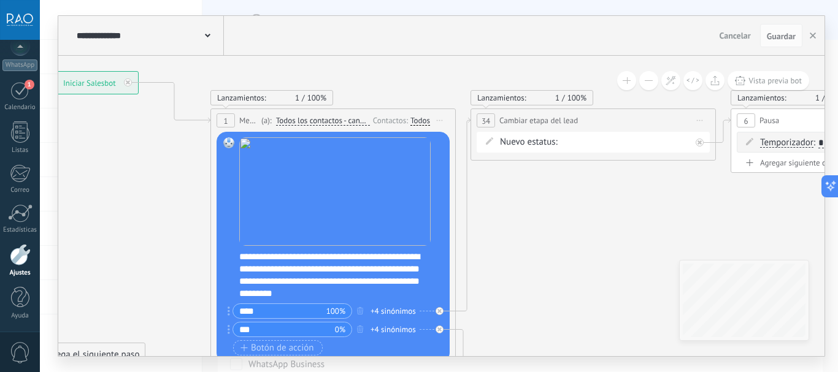
drag, startPoint x: 258, startPoint y: 204, endPoint x: 112, endPoint y: 166, distance: 150.3
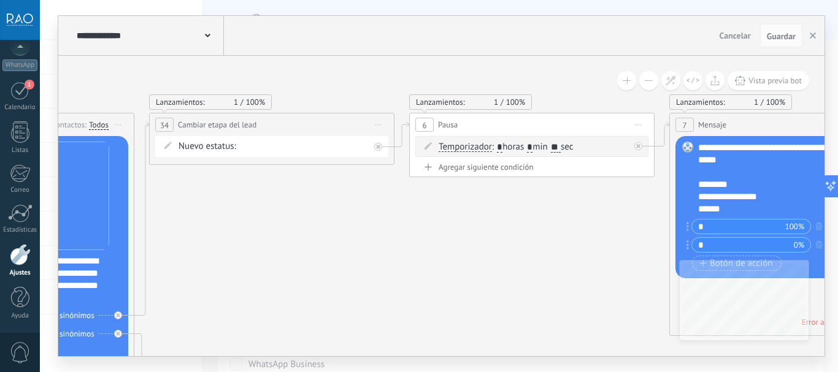
drag, startPoint x: 564, startPoint y: 224, endPoint x: 294, endPoint y: 219, distance: 270.6
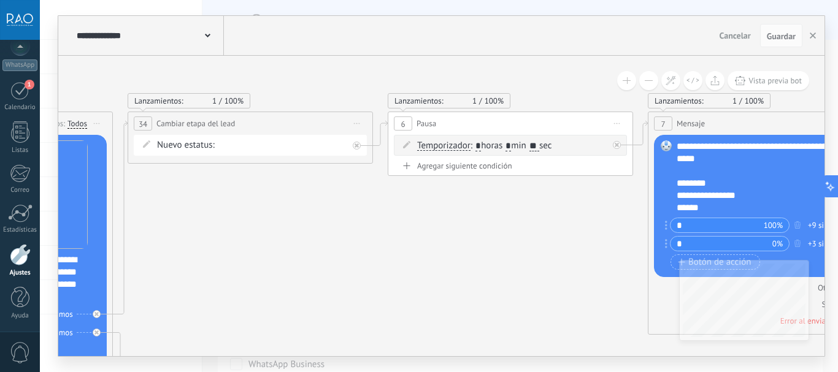
drag, startPoint x: 532, startPoint y: 215, endPoint x: 438, endPoint y: 205, distance: 95.0
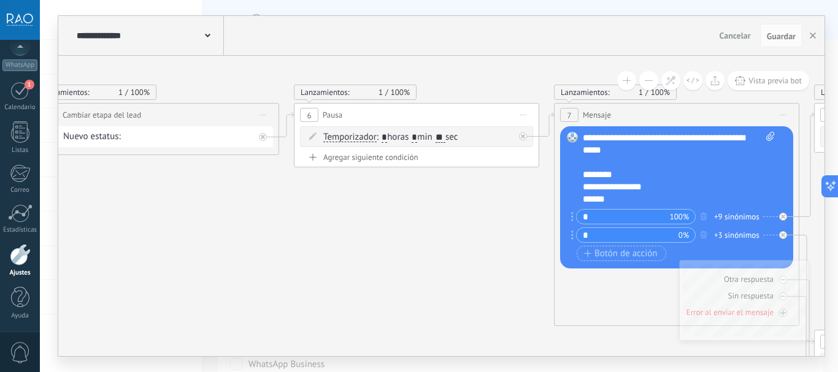
click at [445, 140] on input "**" at bounding box center [441, 138] width 10 height 10
type input "*"
click at [493, 217] on icon at bounding box center [837, 379] width 3659 height 1241
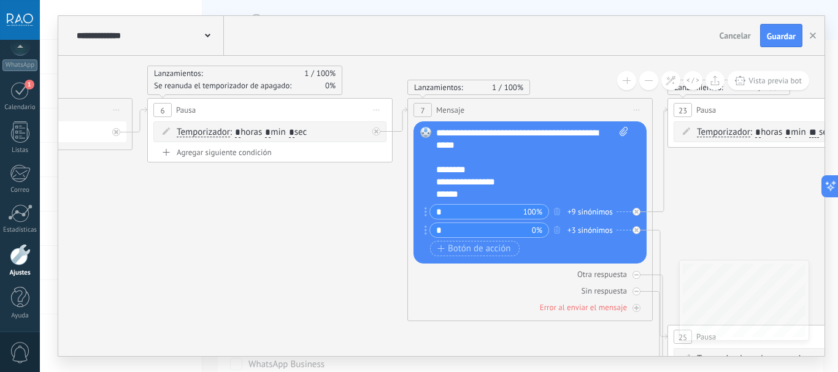
drag, startPoint x: 374, startPoint y: 229, endPoint x: 148, endPoint y: 227, distance: 225.2
click at [142, 228] on icon at bounding box center [690, 374] width 3659 height 1241
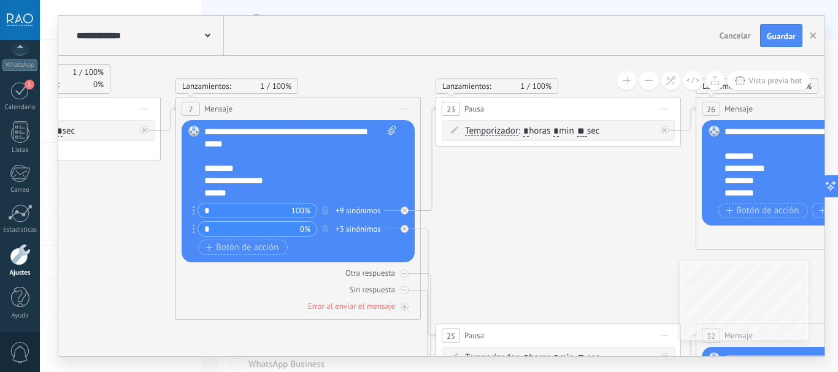
click at [587, 134] on input "**" at bounding box center [582, 132] width 10 height 10
type input "*"
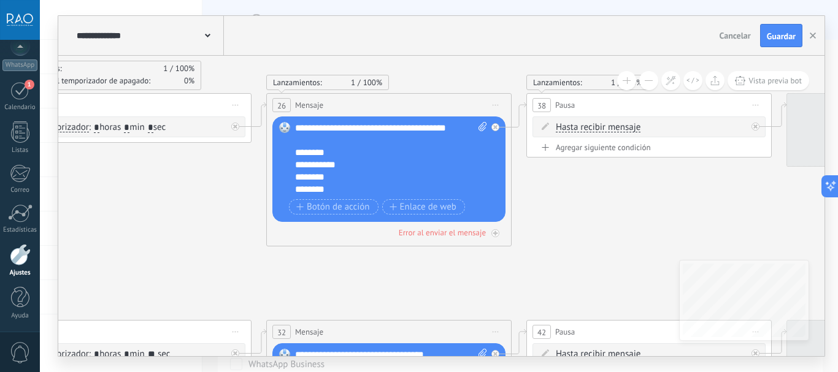
drag, startPoint x: 649, startPoint y: 221, endPoint x: 143, endPoint y: 218, distance: 506.1
click at [143, 218] on icon at bounding box center [29, 369] width 3659 height 1241
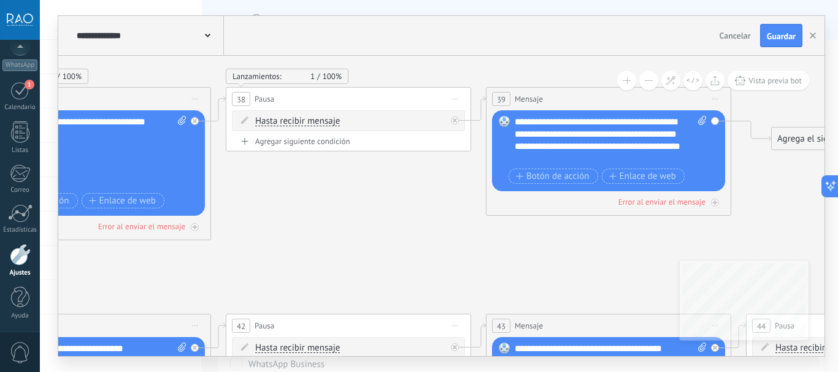
drag, startPoint x: 648, startPoint y: 232, endPoint x: 434, endPoint y: 228, distance: 214.1
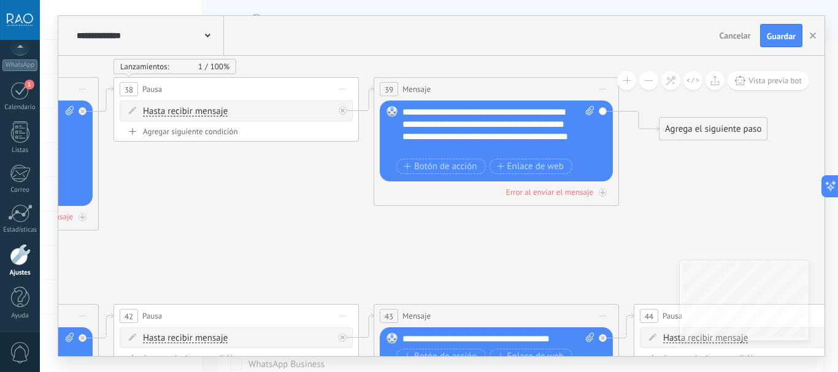
drag, startPoint x: 458, startPoint y: 179, endPoint x: 301, endPoint y: 178, distance: 157.0
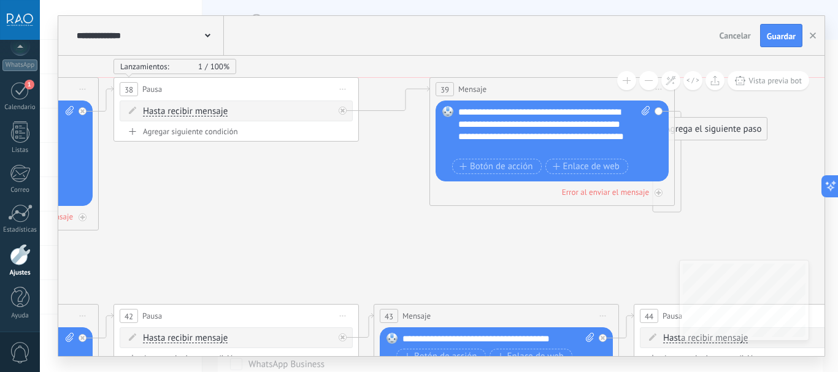
drag, startPoint x: 415, startPoint y: 89, endPoint x: 485, endPoint y: 92, distance: 70.6
click at [486, 92] on span "Mensaje" at bounding box center [472, 89] width 28 height 12
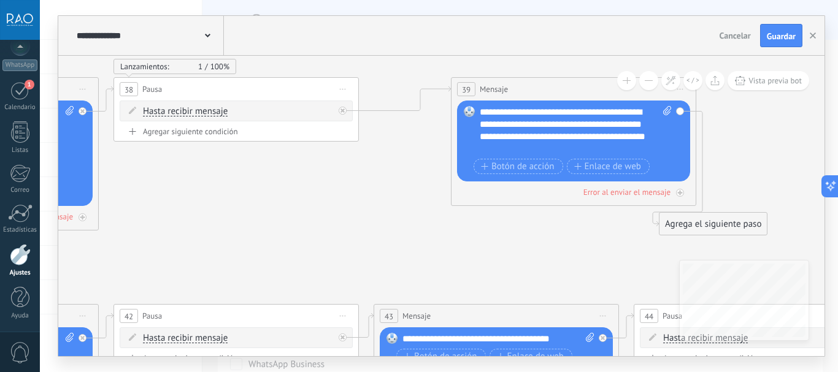
click at [207, 131] on div "Agregar siguiente condición" at bounding box center [236, 131] width 233 height 10
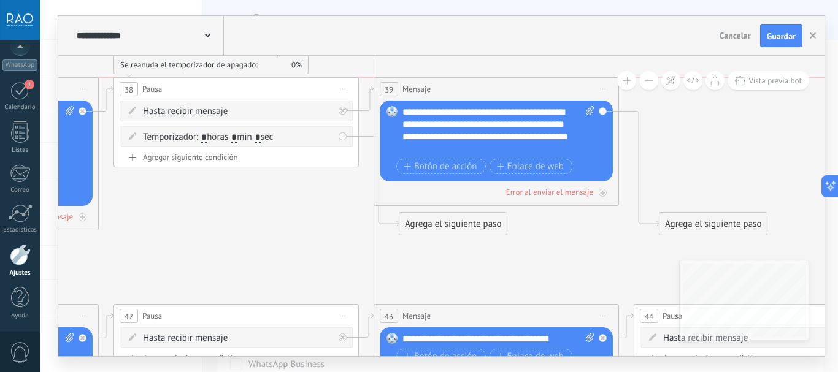
drag, startPoint x: 496, startPoint y: 88, endPoint x: 418, endPoint y: 90, distance: 77.9
click at [418, 90] on span "Mensaje" at bounding box center [416, 89] width 28 height 12
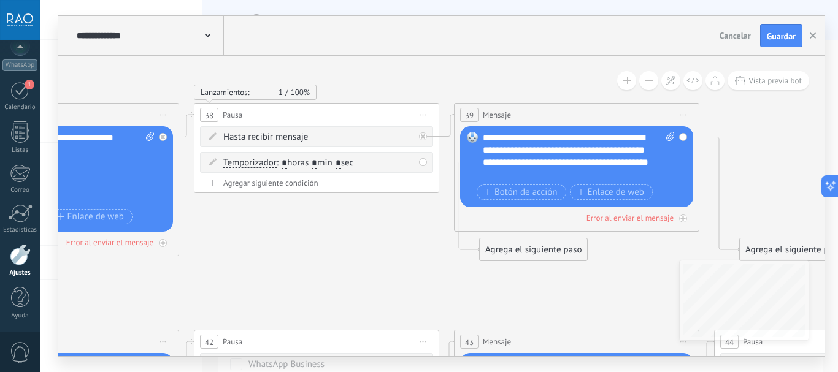
drag, startPoint x: 241, startPoint y: 206, endPoint x: 321, endPoint y: 231, distance: 84.4
click at [317, 161] on input "*" at bounding box center [315, 164] width 6 height 10
click at [232, 182] on div "Agregar siguiente condición" at bounding box center [316, 183] width 233 height 10
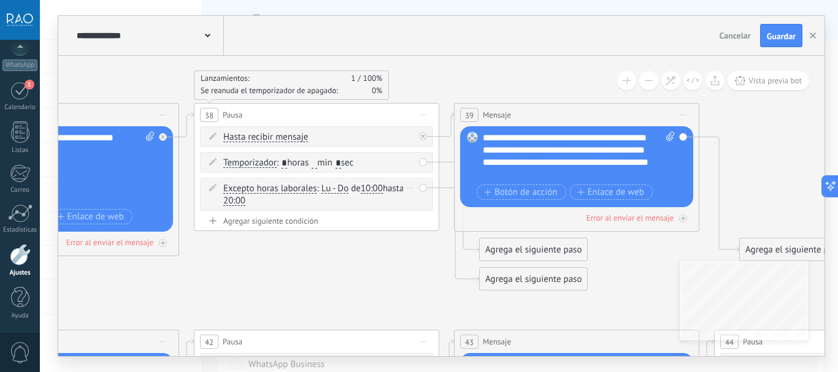
click at [406, 188] on div "Borrar" at bounding box center [409, 188] width 13 height 18
click at [425, 204] on div "Excepto horas laborales Excepto horas laborales Hasta que se abrió el video Has…" at bounding box center [316, 194] width 233 height 33
click at [408, 188] on icon at bounding box center [410, 188] width 6 height 1
click at [412, 196] on div "Borrar" at bounding box center [429, 205] width 55 height 21
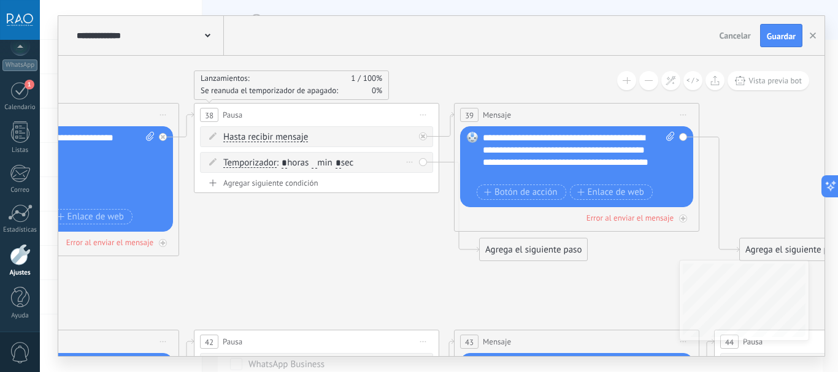
click at [412, 164] on div "Borrar" at bounding box center [409, 162] width 13 height 18
click at [420, 178] on div "Borrar" at bounding box center [429, 179] width 55 height 21
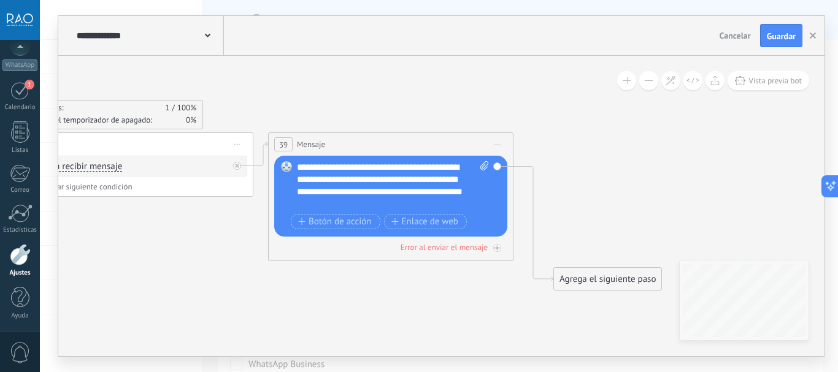
drag, startPoint x: 402, startPoint y: 225, endPoint x: 225, endPoint y: 252, distance: 179.9
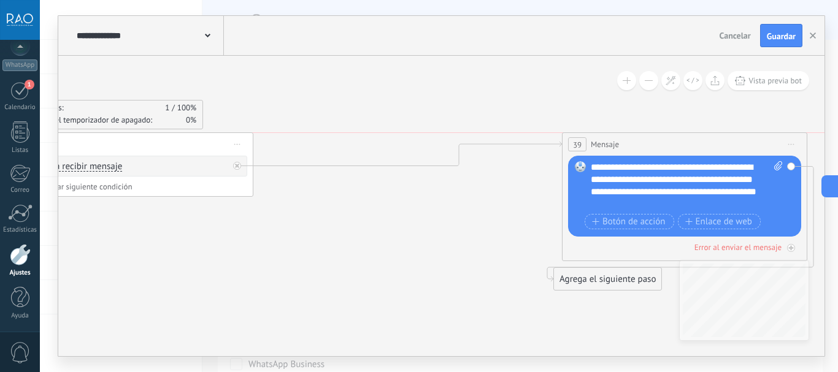
drag, startPoint x: 312, startPoint y: 145, endPoint x: 631, endPoint y: 145, distance: 318.4
click at [619, 145] on span "Mensaje" at bounding box center [605, 145] width 28 height 12
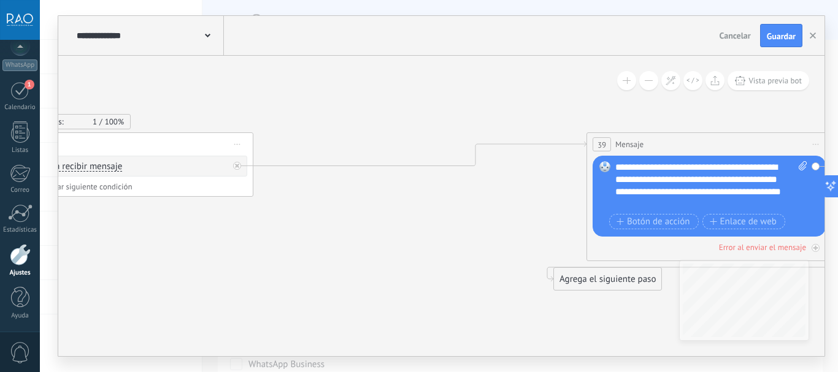
click at [234, 147] on span "Iniciar vista previa aquí Cambiar nombre Duplicar Borrar" at bounding box center [238, 145] width 20 height 18
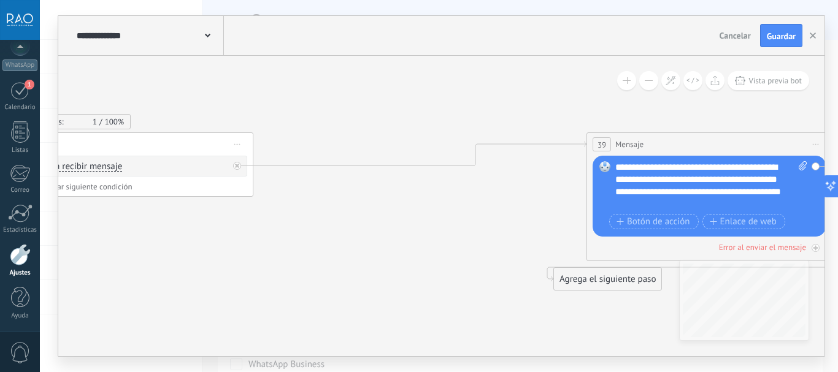
click at [236, 168] on div at bounding box center [237, 166] width 8 height 8
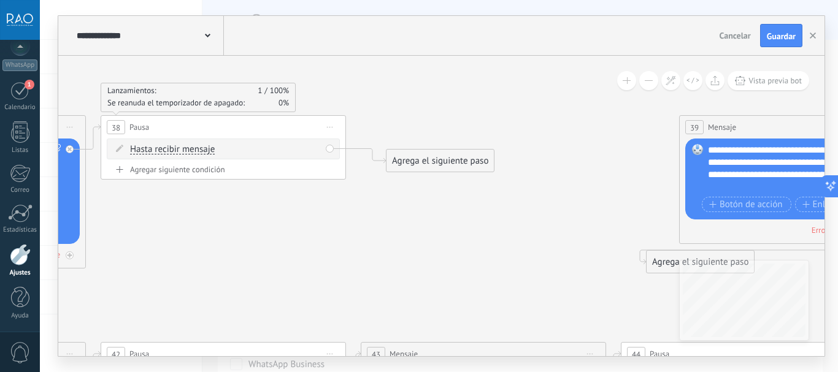
drag, startPoint x: 299, startPoint y: 248, endPoint x: 383, endPoint y: 234, distance: 84.5
click at [431, 163] on div "Agrega el siguiente paso" at bounding box center [439, 161] width 107 height 20
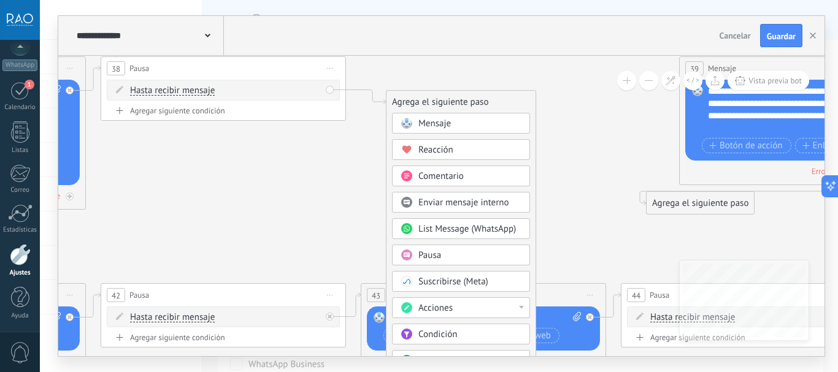
click at [429, 256] on span "Pausa" at bounding box center [429, 256] width 23 height 12
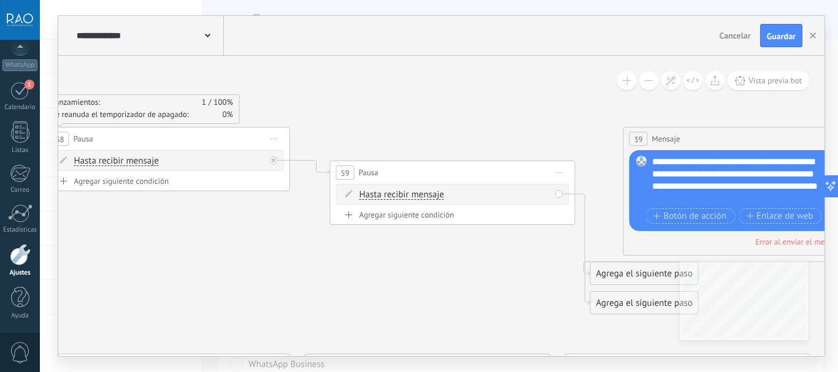
drag, startPoint x: 290, startPoint y: 156, endPoint x: 301, endPoint y: 226, distance: 71.4
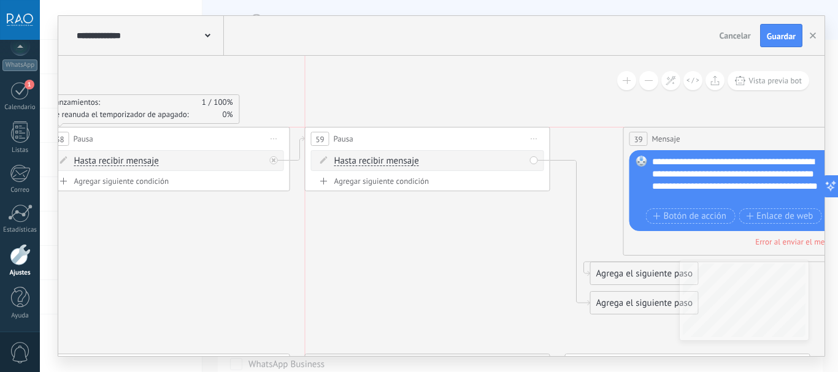
drag, startPoint x: 393, startPoint y: 172, endPoint x: 372, endPoint y: 135, distance: 42.6
click at [372, 135] on div "59 Pausa ***** Iniciar vista previa aquí Cambiar nombre Duplicar Borrar" at bounding box center [428, 139] width 244 height 23
click at [406, 163] on span "Hasta recibir mensaje" at bounding box center [376, 161] width 85 height 10
click at [406, 163] on button "Hasta recibir mensaje" at bounding box center [404, 161] width 153 height 22
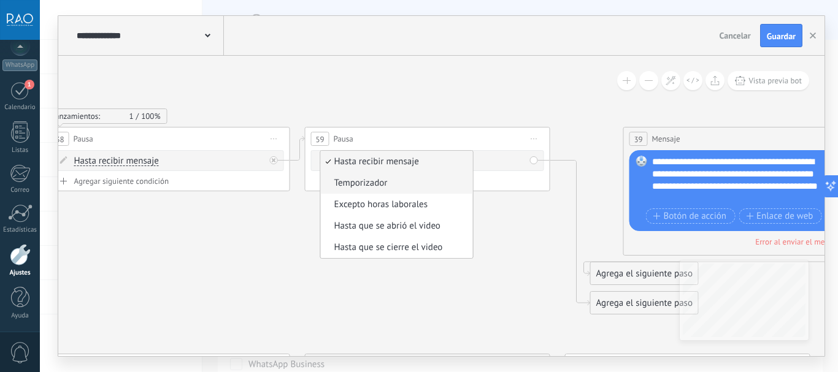
click at [363, 180] on span "Temporizador" at bounding box center [395, 183] width 148 height 12
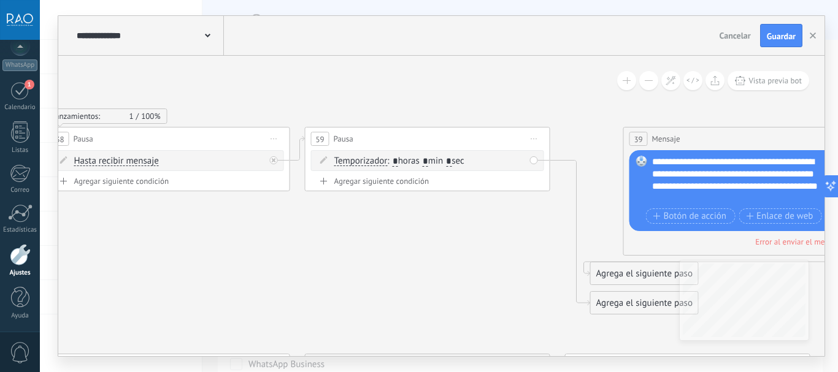
click at [428, 163] on input "*" at bounding box center [426, 162] width 6 height 10
type input "*"
click at [452, 159] on input "*" at bounding box center [449, 162] width 6 height 10
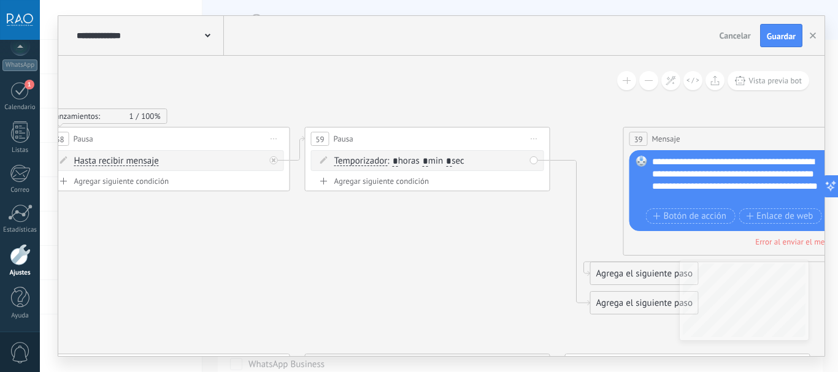
type input "*"
drag, startPoint x: 316, startPoint y: 269, endPoint x: 578, endPoint y: 265, distance: 262.6
click at [578, 265] on div "**********" at bounding box center [439, 186] width 798 height 372
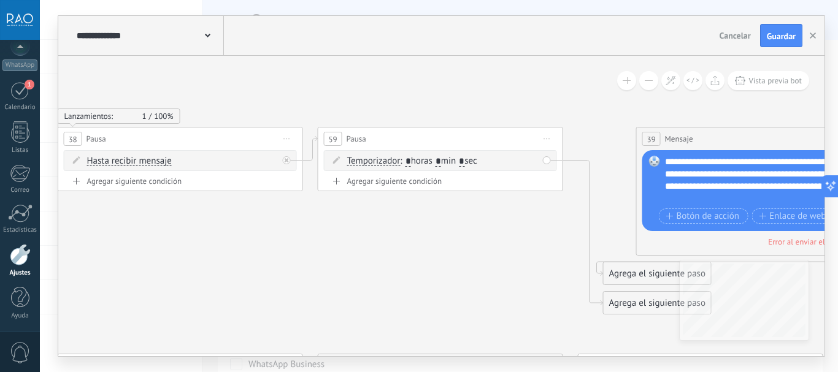
drag, startPoint x: 217, startPoint y: 265, endPoint x: 663, endPoint y: 265, distance: 446.0
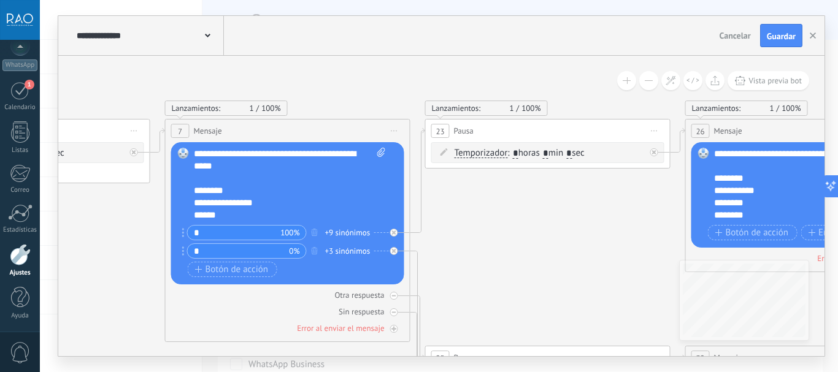
drag, startPoint x: 184, startPoint y: 247, endPoint x: 605, endPoint y: 244, distance: 420.8
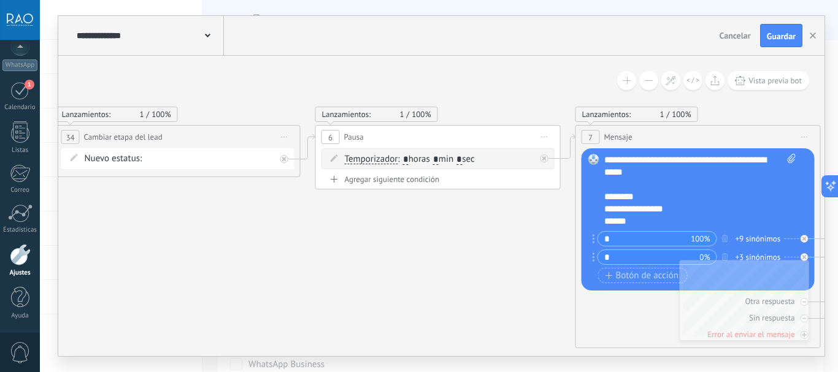
drag, startPoint x: 129, startPoint y: 247, endPoint x: 532, endPoint y: 254, distance: 403.1
click at [462, 158] on input "*" at bounding box center [459, 160] width 6 height 10
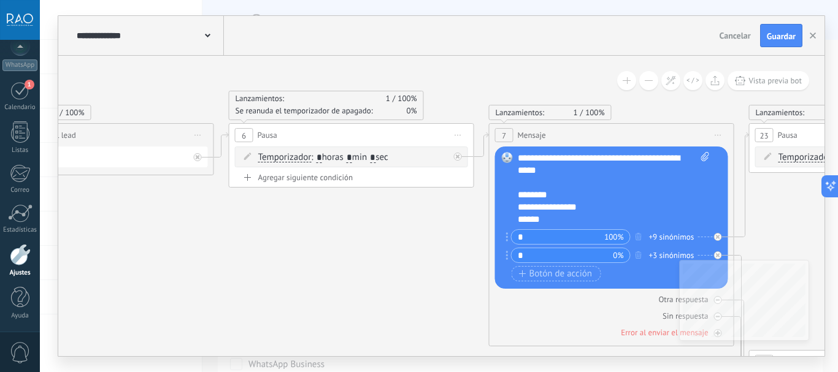
drag, startPoint x: 461, startPoint y: 230, endPoint x: 355, endPoint y: 228, distance: 105.5
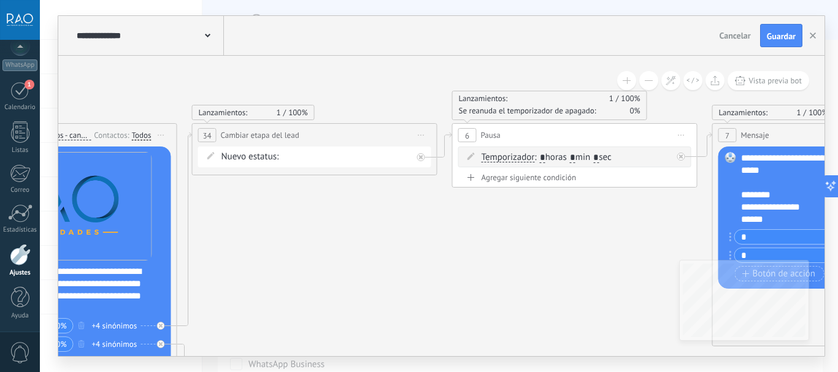
drag, startPoint x: 319, startPoint y: 239, endPoint x: 531, endPoint y: 239, distance: 211.6
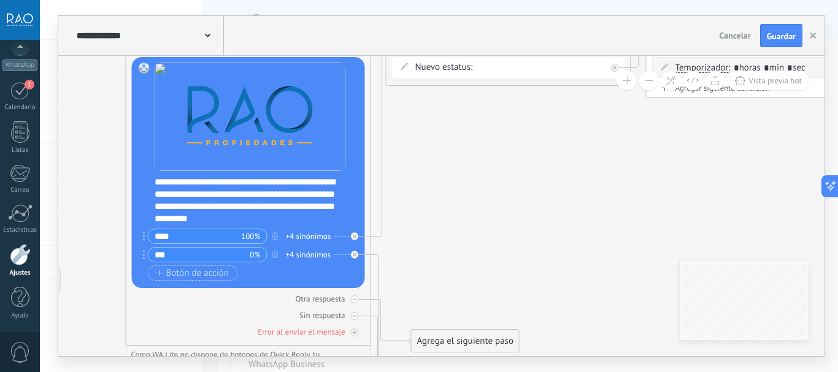
drag, startPoint x: 309, startPoint y: 239, endPoint x: 503, endPoint y: 149, distance: 213.5
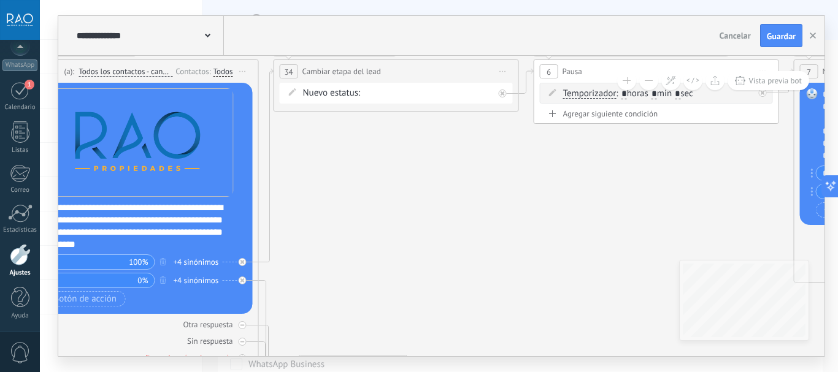
drag, startPoint x: 491, startPoint y: 234, endPoint x: 315, endPoint y: 305, distance: 189.9
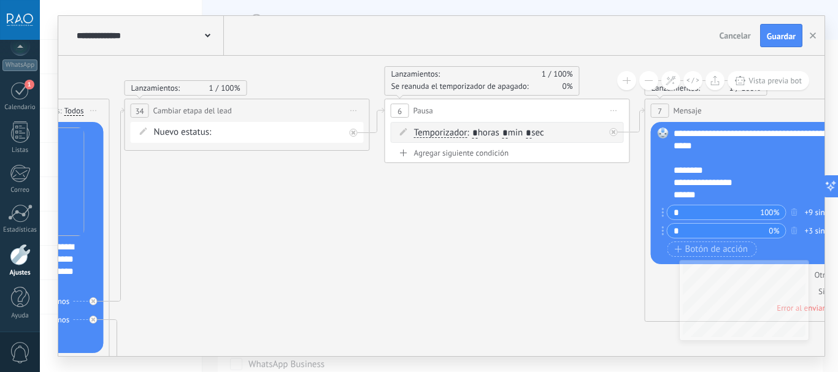
drag, startPoint x: 560, startPoint y: 238, endPoint x: 430, endPoint y: 233, distance: 130.1
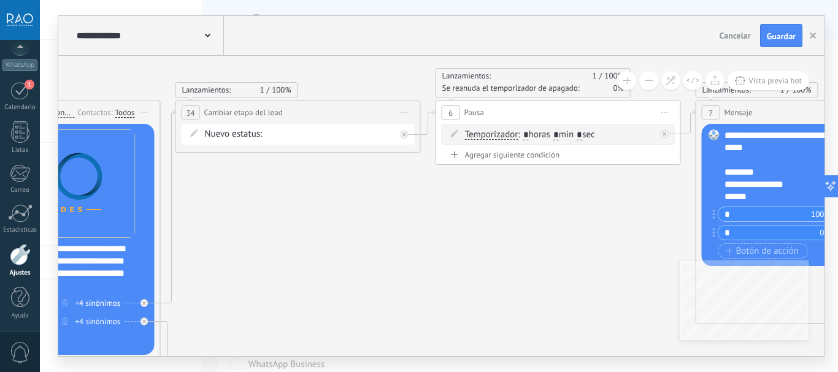
drag, startPoint x: 271, startPoint y: 230, endPoint x: 336, endPoint y: 237, distance: 64.8
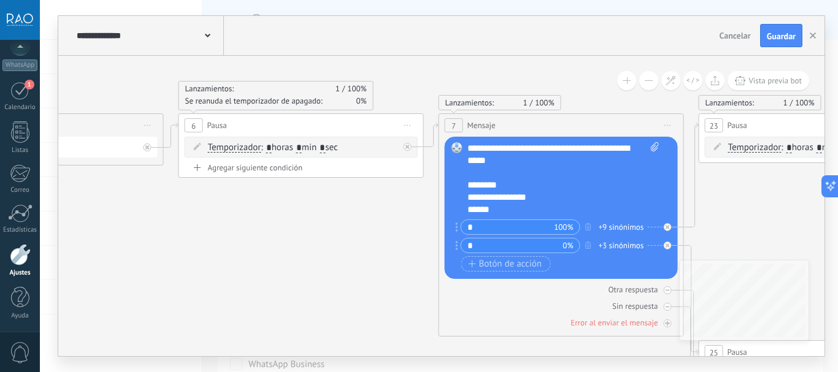
drag, startPoint x: 513, startPoint y: 224, endPoint x: 281, endPoint y: 232, distance: 232.7
click at [281, 232] on icon at bounding box center [775, 378] width 3765 height 1218
click at [267, 212] on icon at bounding box center [775, 378] width 3765 height 1218
click at [325, 145] on input "*" at bounding box center [323, 149] width 6 height 10
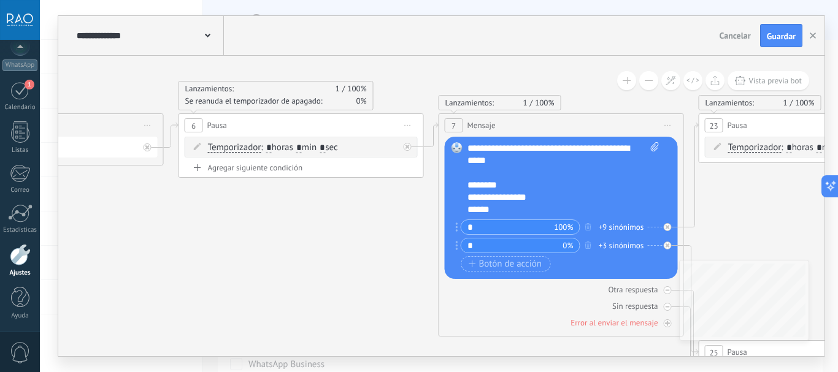
type input "*"
click at [382, 227] on icon at bounding box center [775, 378] width 3765 height 1218
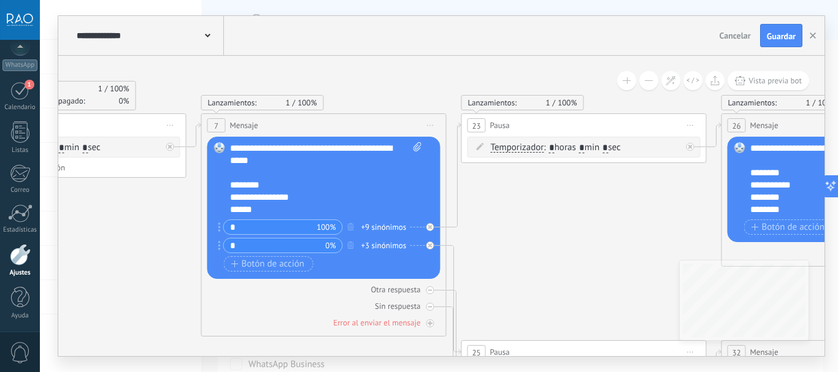
drag, startPoint x: 191, startPoint y: 225, endPoint x: 155, endPoint y: 224, distance: 36.8
click at [147, 225] on icon at bounding box center [537, 378] width 3765 height 1218
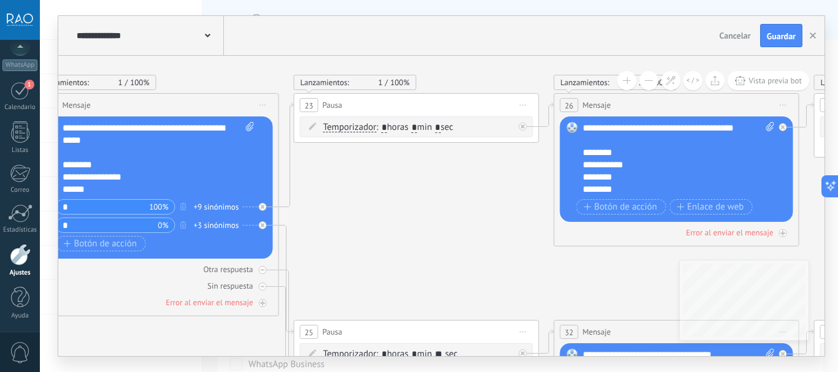
drag, startPoint x: 596, startPoint y: 235, endPoint x: 458, endPoint y: 174, distance: 150.5
click at [447, 222] on icon at bounding box center [370, 358] width 3765 height 1218
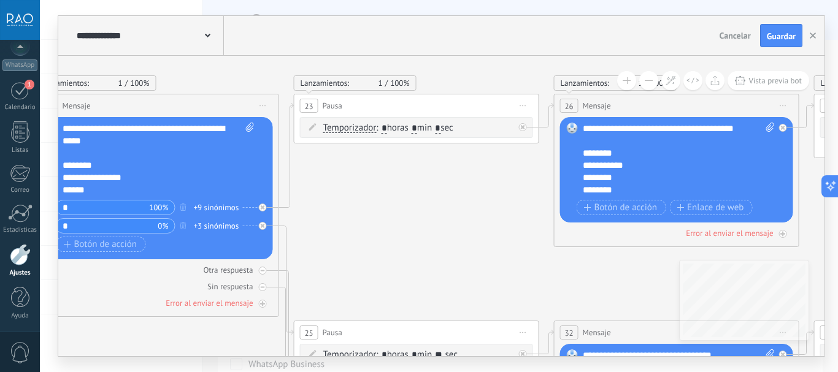
click at [440, 126] on input "*" at bounding box center [438, 129] width 6 height 10
click at [453, 177] on icon at bounding box center [370, 359] width 3765 height 1218
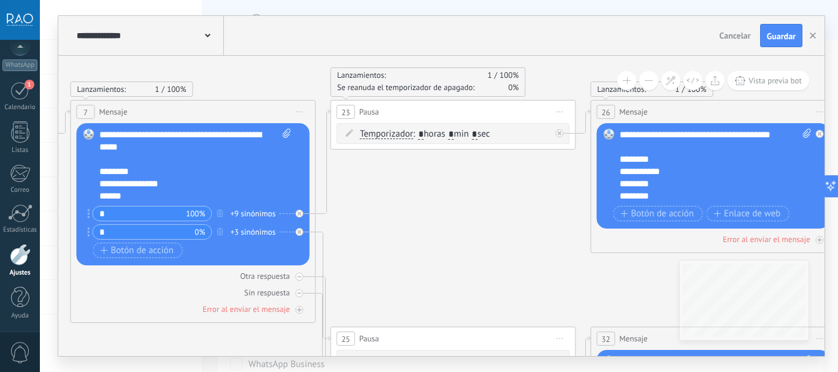
drag, startPoint x: 423, startPoint y: 232, endPoint x: 460, endPoint y: 238, distance: 37.2
click at [460, 238] on icon at bounding box center [407, 365] width 3765 height 1218
click at [477, 135] on input "*" at bounding box center [475, 135] width 6 height 10
type input "*"
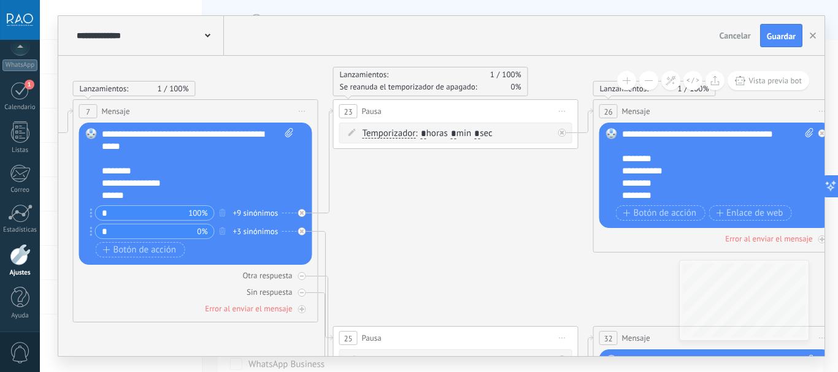
click at [426, 226] on icon at bounding box center [409, 364] width 3765 height 1218
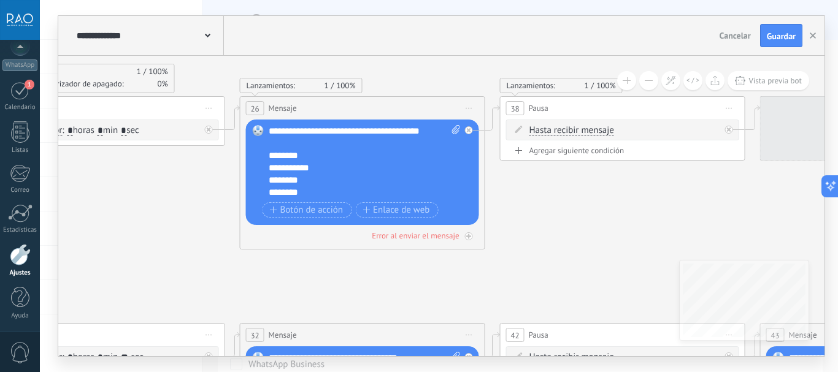
drag, startPoint x: 502, startPoint y: 226, endPoint x: 164, endPoint y: 225, distance: 338.6
click at [164, 225] on icon at bounding box center [56, 361] width 3765 height 1218
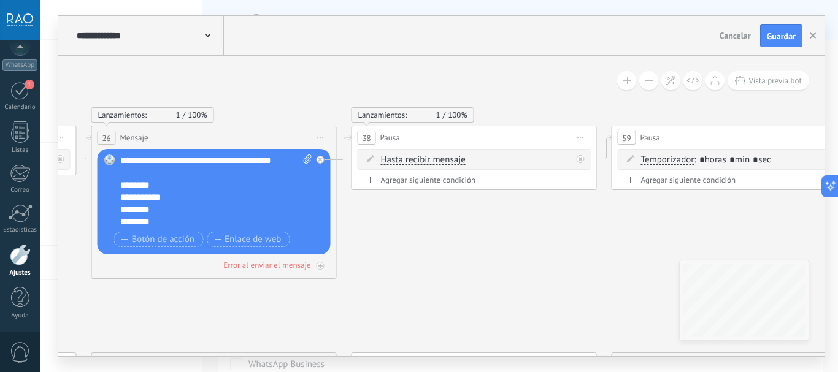
drag, startPoint x: 601, startPoint y: 227, endPoint x: 452, endPoint y: 256, distance: 151.3
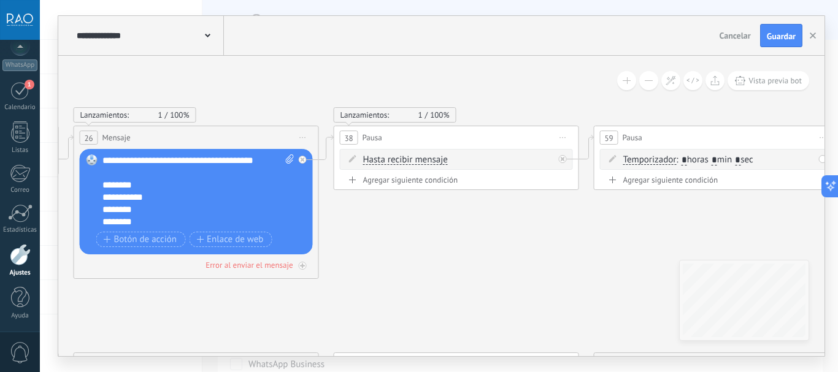
drag, startPoint x: 566, startPoint y: 240, endPoint x: 340, endPoint y: 240, distance: 226.4
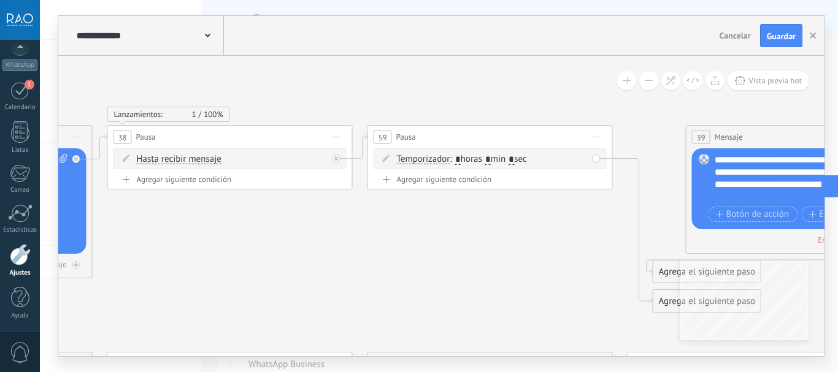
click at [514, 161] on input "*" at bounding box center [512, 160] width 6 height 10
type input "*"
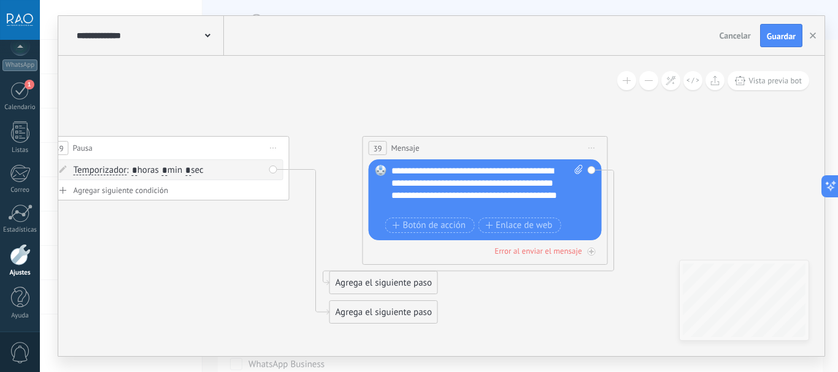
drag, startPoint x: 563, startPoint y: 227, endPoint x: 194, endPoint y: 237, distance: 368.8
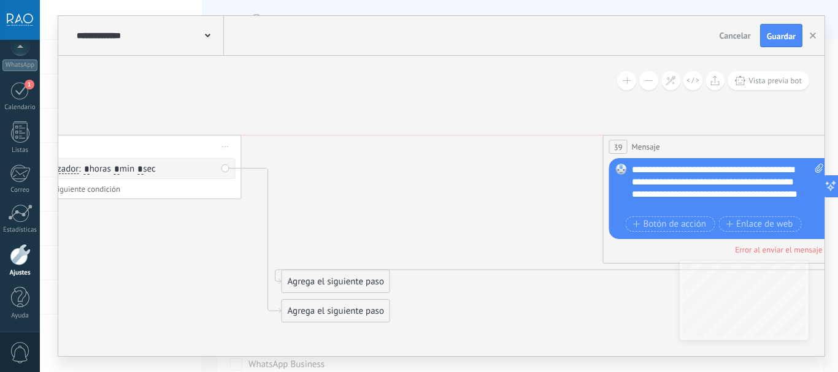
drag, startPoint x: 364, startPoint y: 144, endPoint x: 663, endPoint y: 155, distance: 298.3
click at [660, 145] on span "Mensaje" at bounding box center [646, 147] width 28 height 12
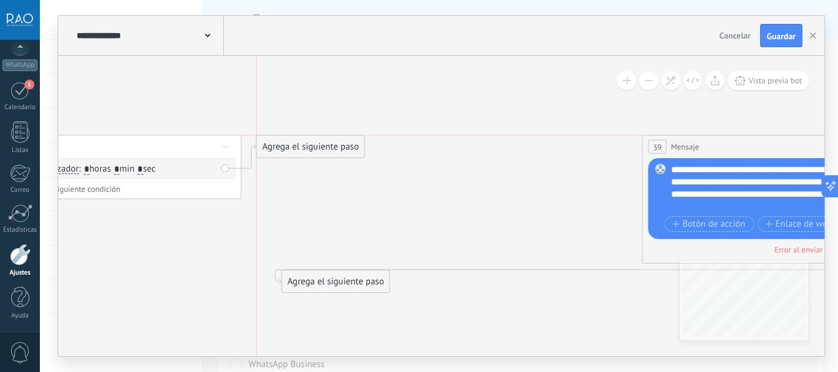
drag, startPoint x: 304, startPoint y: 273, endPoint x: 290, endPoint y: 148, distance: 125.4
click at [290, 148] on div "Agrega el siguiente paso" at bounding box center [310, 147] width 107 height 20
click at [299, 145] on div "Agrega el siguiente paso" at bounding box center [310, 147] width 107 height 20
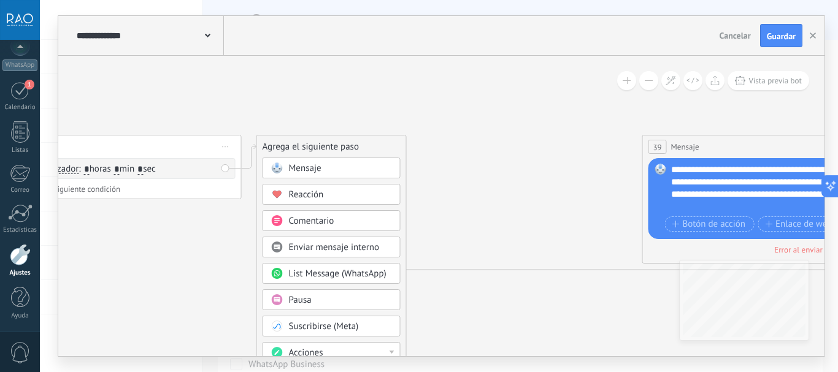
click at [305, 167] on span "Mensaje" at bounding box center [305, 169] width 33 height 12
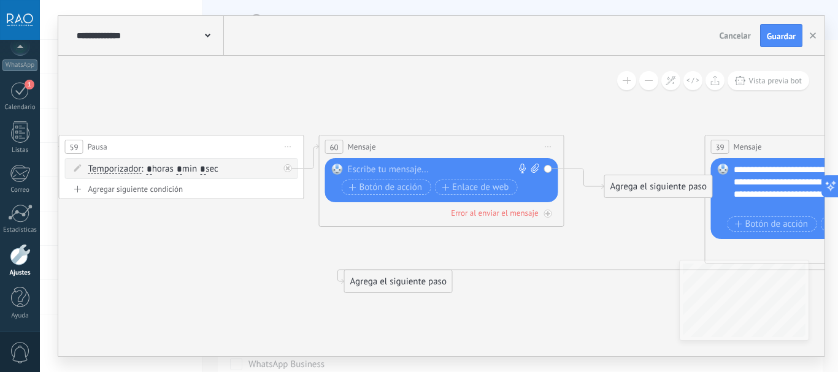
click at [394, 168] on div at bounding box center [439, 170] width 182 height 12
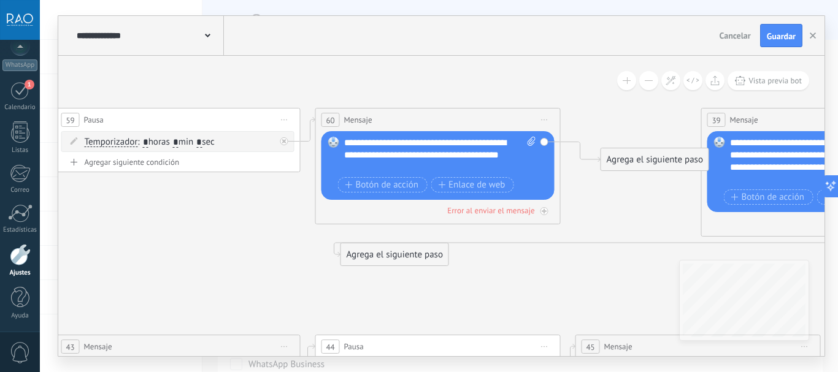
drag, startPoint x: 609, startPoint y: 150, endPoint x: 604, endPoint y: 121, distance: 29.2
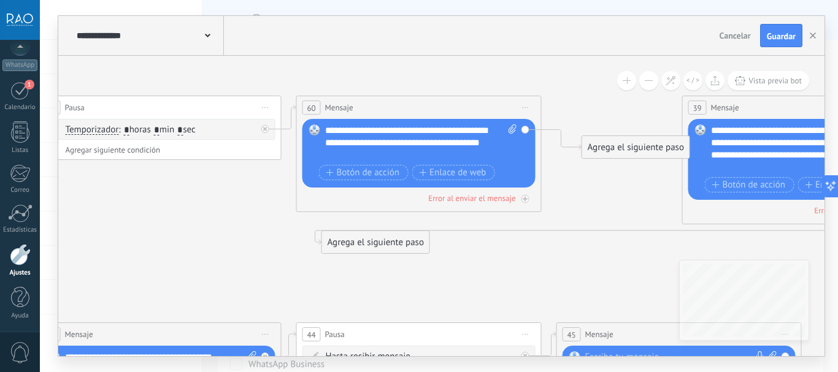
drag, startPoint x: 240, startPoint y: 200, endPoint x: 156, endPoint y: 179, distance: 86.6
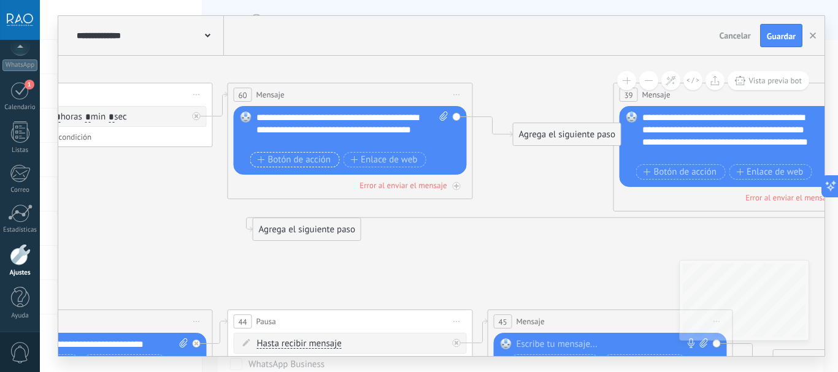
click at [289, 156] on span "Botón de acción" at bounding box center [295, 160] width 74 height 10
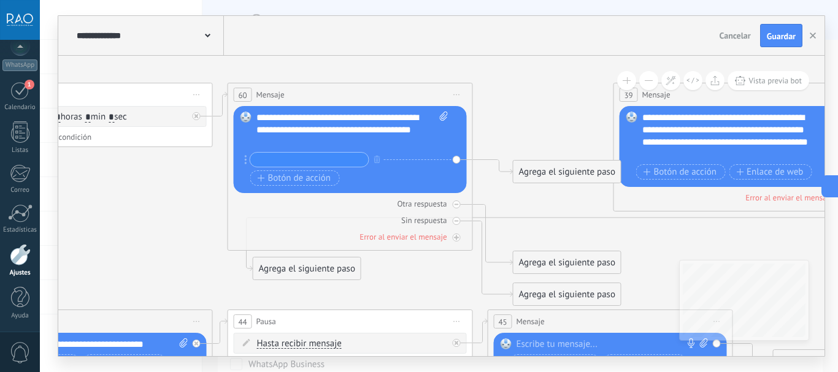
click at [307, 161] on input "text" at bounding box center [309, 160] width 118 height 14
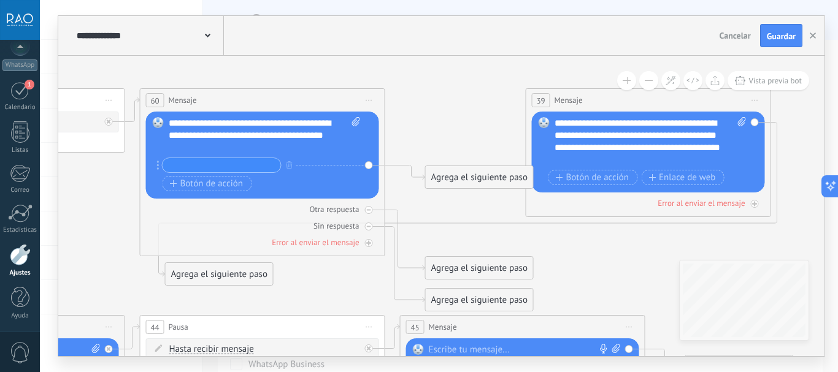
drag, startPoint x: 547, startPoint y: 115, endPoint x: 459, endPoint y: 121, distance: 87.9
click at [455, 174] on div "Agrega el siguiente paso" at bounding box center [479, 177] width 107 height 20
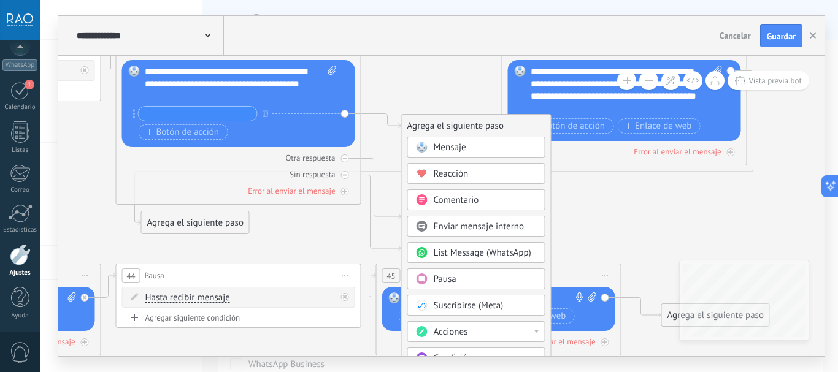
drag, startPoint x: 416, startPoint y: 98, endPoint x: 413, endPoint y: 90, distance: 8.5
click at [445, 283] on span "Pausa" at bounding box center [445, 280] width 23 height 12
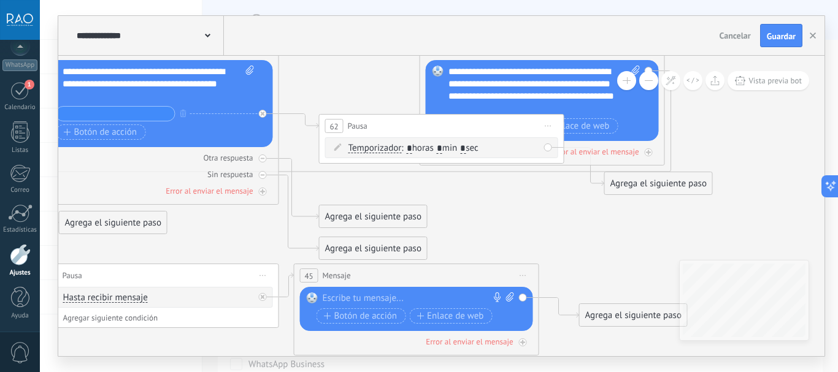
click at [370, 145] on span "Temporizador" at bounding box center [374, 149] width 53 height 10
click at [370, 145] on button "Temporizador" at bounding box center [418, 148] width 153 height 22
click at [369, 133] on div "62 Pausa ***** Iniciar vista previa aquí Cambiar nombre Duplicar Borrar" at bounding box center [442, 126] width 244 height 23
click at [367, 152] on span "Temporizador" at bounding box center [374, 149] width 53 height 10
click at [367, 152] on button "Temporizador" at bounding box center [418, 148] width 153 height 22
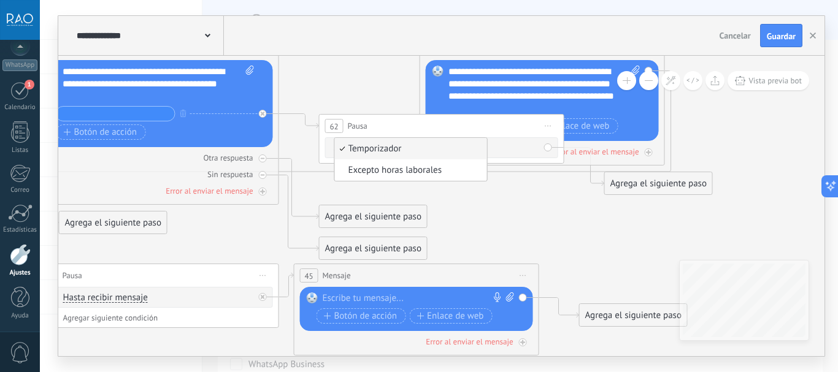
click at [261, 114] on icon at bounding box center [263, 114] width 4 height 4
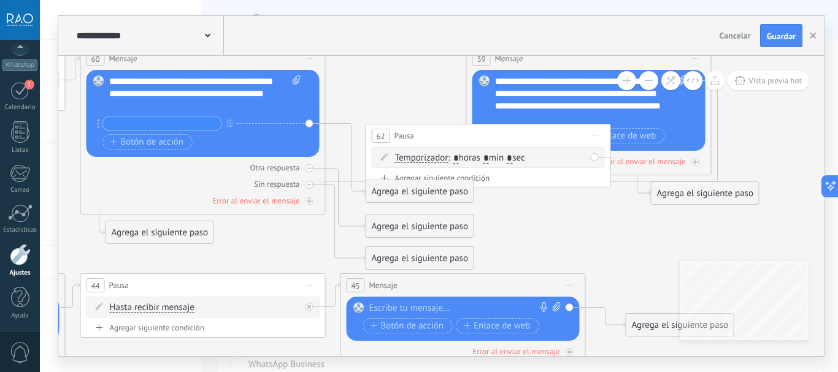
drag, startPoint x: 316, startPoint y: 85, endPoint x: 399, endPoint y: 102, distance: 85.2
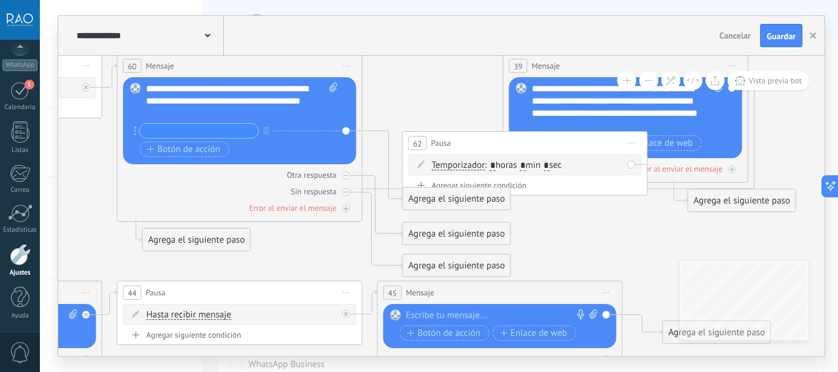
click at [264, 134] on icon "button" at bounding box center [267, 130] width 6 height 7
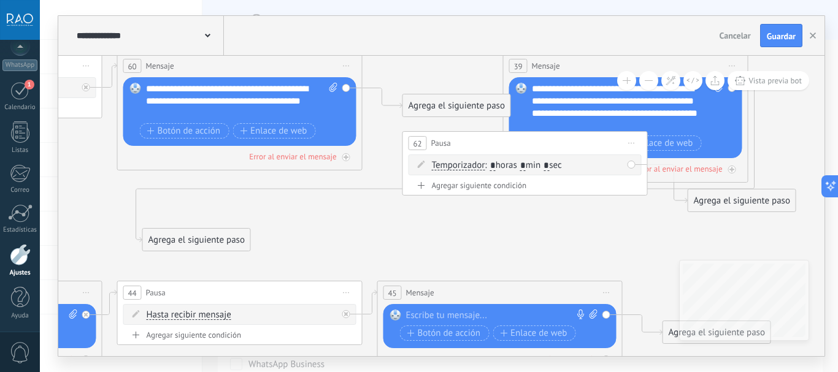
drag, startPoint x: 412, startPoint y: 78, endPoint x: 409, endPoint y: 101, distance: 23.5
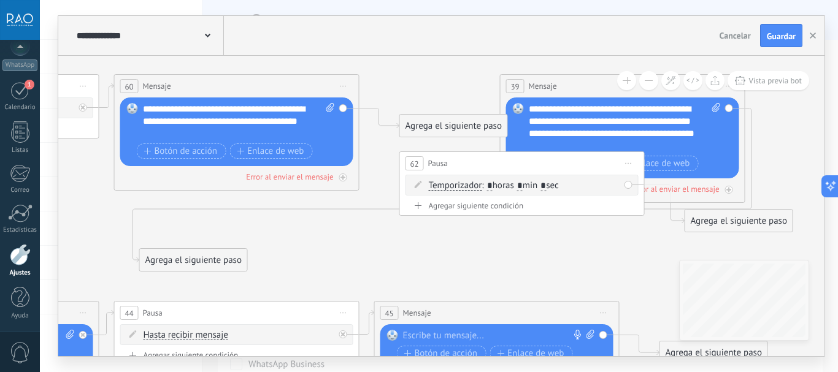
click at [419, 120] on div "Agrega el siguiente paso" at bounding box center [453, 126] width 107 height 20
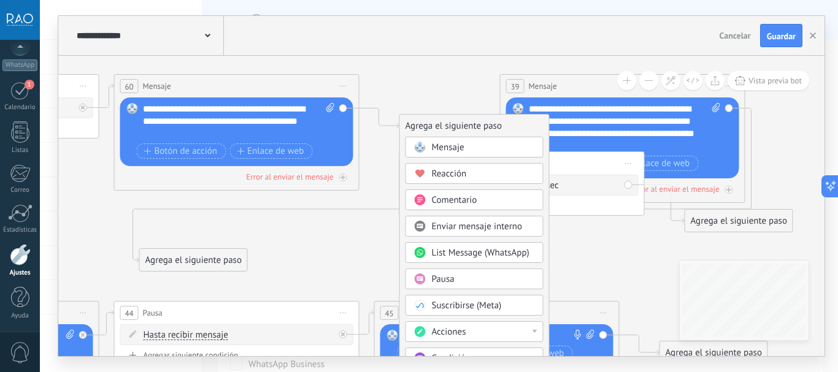
click at [445, 276] on span "Pausa" at bounding box center [443, 280] width 23 height 12
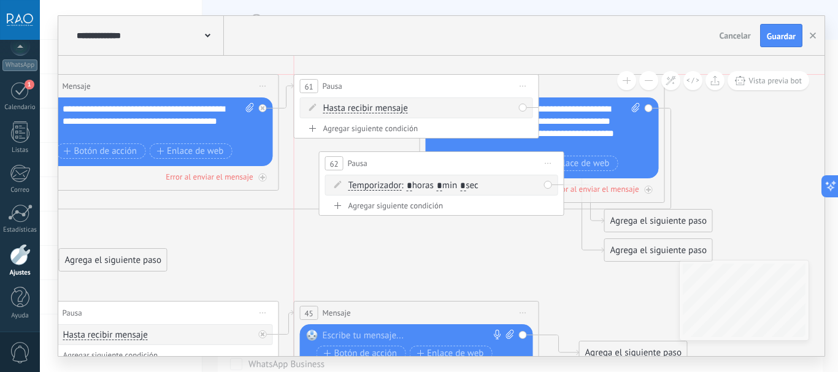
drag, startPoint x: 359, startPoint y: 120, endPoint x: 336, endPoint y: 83, distance: 43.2
click at [336, 83] on span "Pausa" at bounding box center [333, 86] width 20 height 12
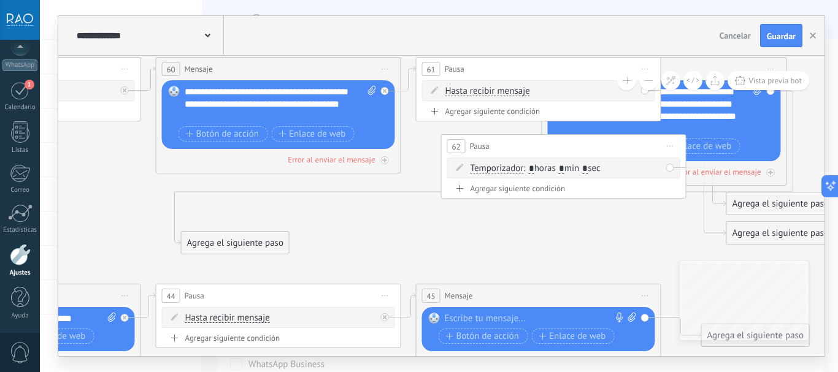
drag, startPoint x: 272, startPoint y: 240, endPoint x: 391, endPoint y: 225, distance: 120.5
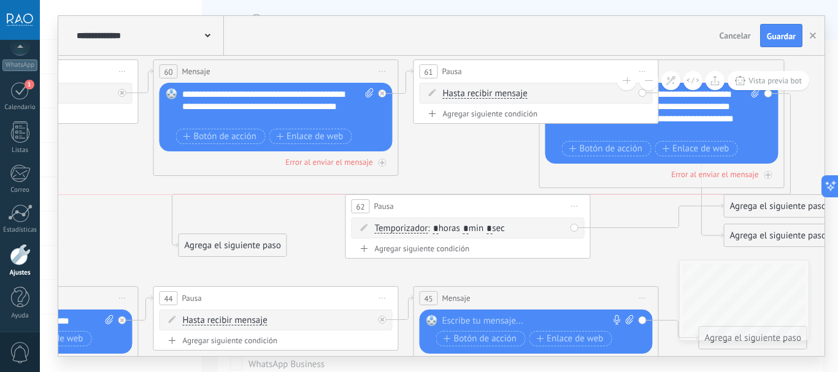
drag, startPoint x: 473, startPoint y: 149, endPoint x: 380, endPoint y: 211, distance: 112.0
click at [380, 211] on span "Pausa" at bounding box center [384, 207] width 20 height 12
click at [569, 202] on span "Iniciar vista previa aquí Cambiar nombre Duplicar Borrar" at bounding box center [575, 207] width 20 height 18
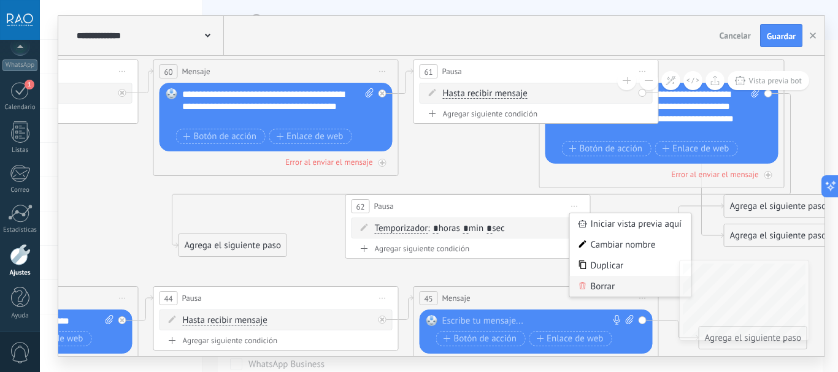
click at [593, 288] on div "Borrar" at bounding box center [630, 286] width 121 height 21
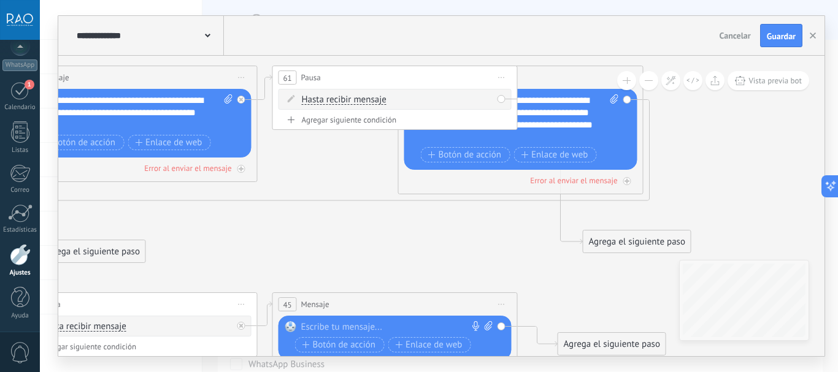
drag, startPoint x: 587, startPoint y: 228, endPoint x: 444, endPoint y: 234, distance: 143.1
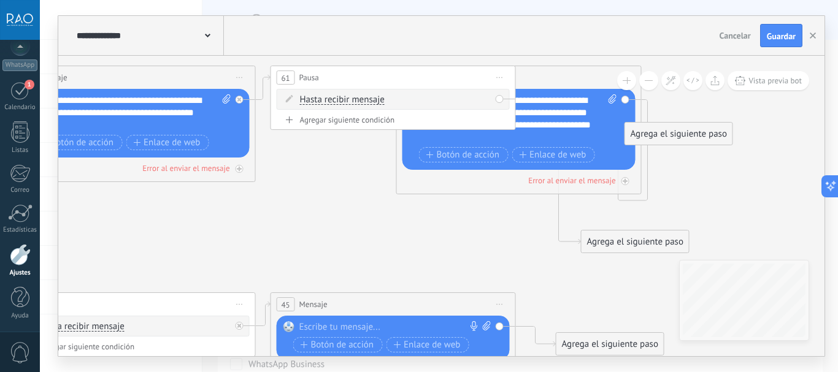
drag, startPoint x: 135, startPoint y: 256, endPoint x: 751, endPoint y: 121, distance: 630.7
click at [732, 124] on div "Agrega el siguiente paso" at bounding box center [678, 134] width 107 height 20
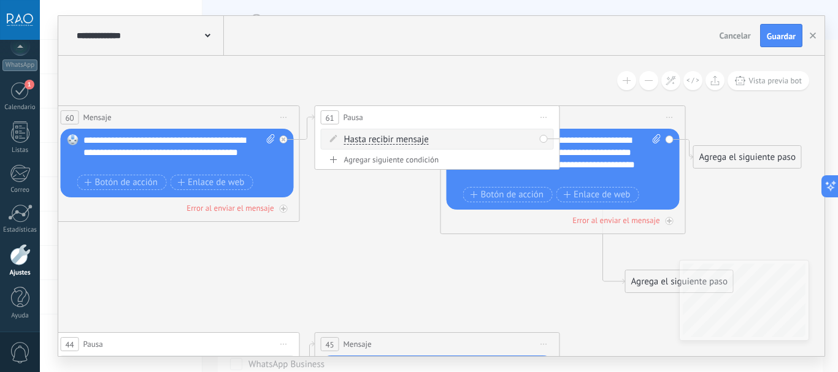
drag, startPoint x: 421, startPoint y: 252, endPoint x: 485, endPoint y: 289, distance: 74.0
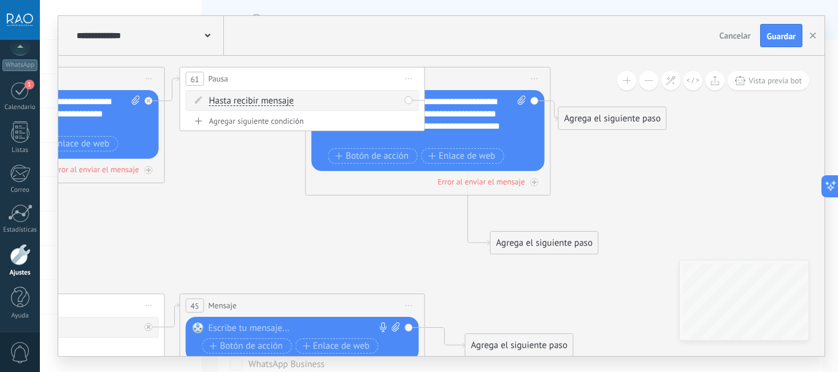
drag, startPoint x: 372, startPoint y: 240, endPoint x: 265, endPoint y: 220, distance: 109.1
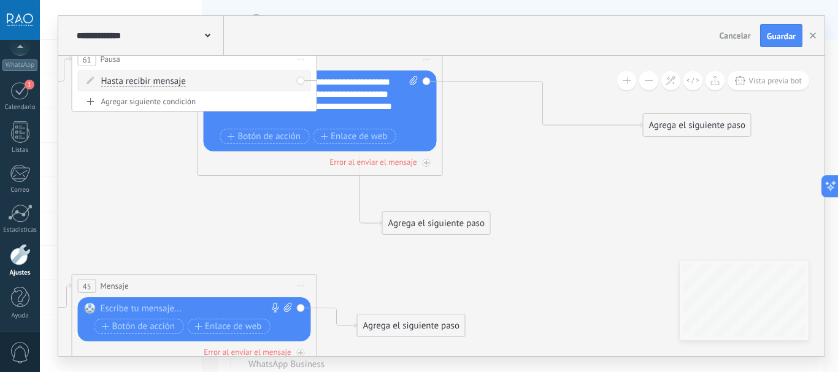
drag, startPoint x: 547, startPoint y: 99, endPoint x: 767, endPoint y: 174, distance: 232.4
click at [751, 136] on div "Agrega el siguiente paso" at bounding box center [697, 125] width 107 height 20
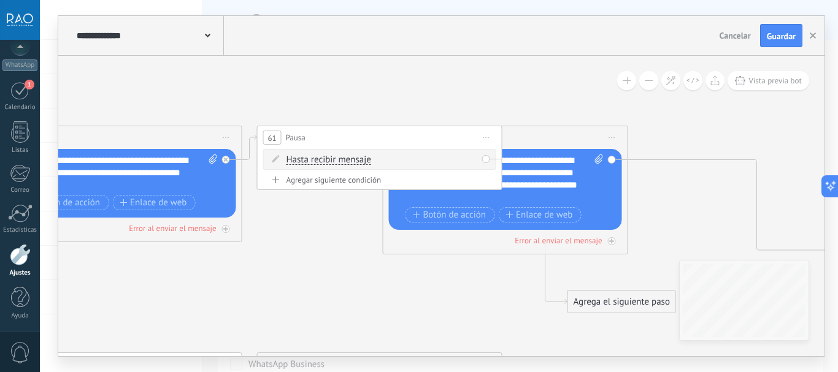
drag, startPoint x: 221, startPoint y: 275, endPoint x: 393, endPoint y: 301, distance: 174.4
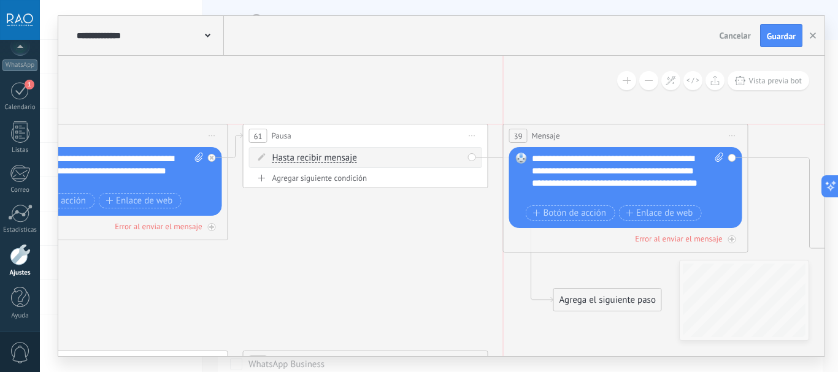
drag, startPoint x: 525, startPoint y: 128, endPoint x: 663, endPoint y: 128, distance: 138.0
click at [663, 128] on div "39 Mensaje ******* (a): Todos los contactos - canales seleccionados Todos los c…" at bounding box center [626, 136] width 244 height 23
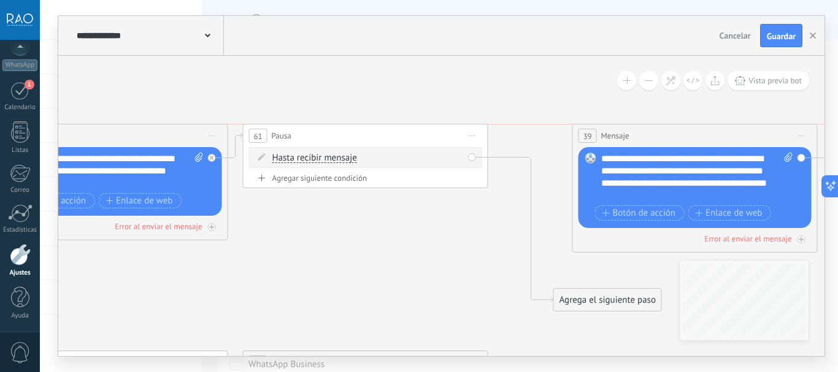
drag, startPoint x: 566, startPoint y: 127, endPoint x: 707, endPoint y: 133, distance: 141.2
click at [705, 133] on div "39 Mensaje ******* (a): Todos los contactos - canales seleccionados Todos los c…" at bounding box center [695, 136] width 244 height 23
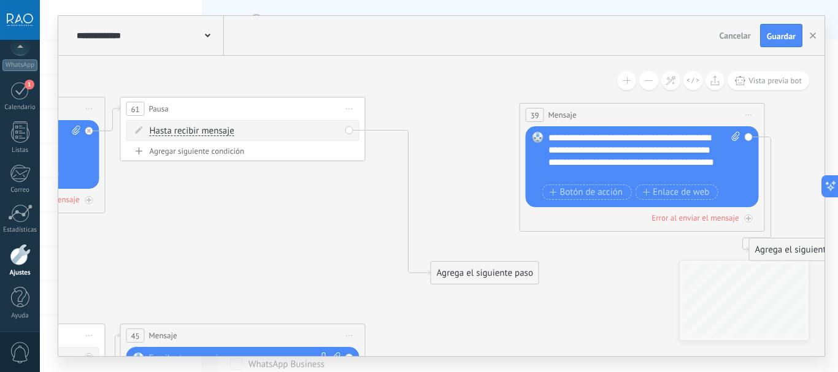
drag, startPoint x: 413, startPoint y: 244, endPoint x: 291, endPoint y: 217, distance: 125.6
click at [476, 277] on div "Agrega el siguiente paso" at bounding box center [484, 273] width 107 height 20
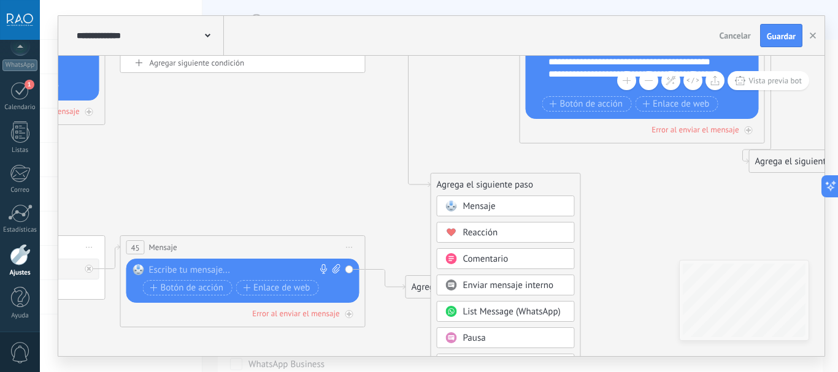
click at [476, 336] on span "Pausa" at bounding box center [474, 338] width 23 height 12
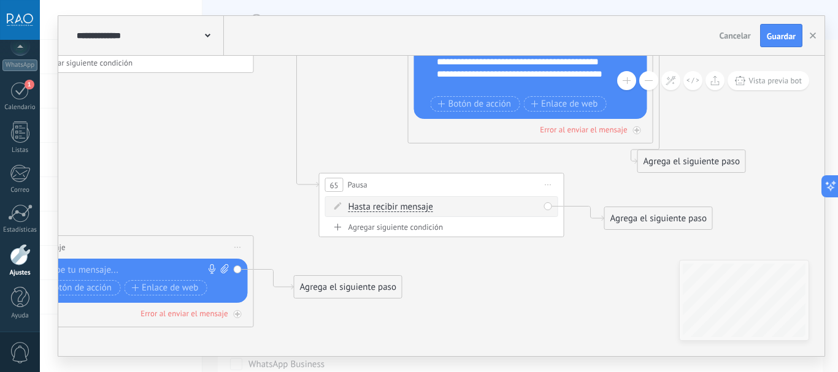
click at [415, 206] on span "Hasta recibir mensaje" at bounding box center [390, 207] width 85 height 10
click at [415, 206] on button "Hasta recibir mensaje" at bounding box center [418, 207] width 153 height 22
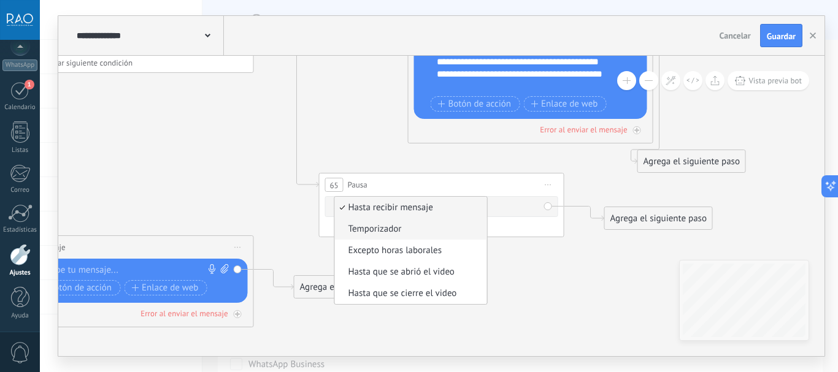
click at [377, 230] on span "Temporizador" at bounding box center [409, 229] width 148 height 12
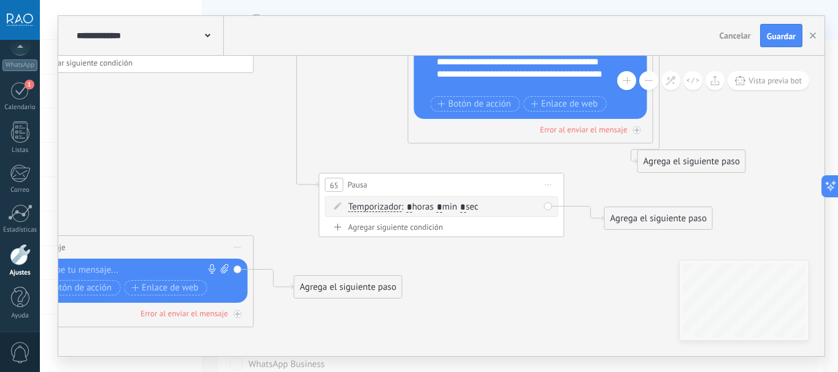
click at [442, 208] on input "*" at bounding box center [440, 208] width 6 height 10
type input "*"
click at [466, 207] on input "*" at bounding box center [463, 208] width 6 height 10
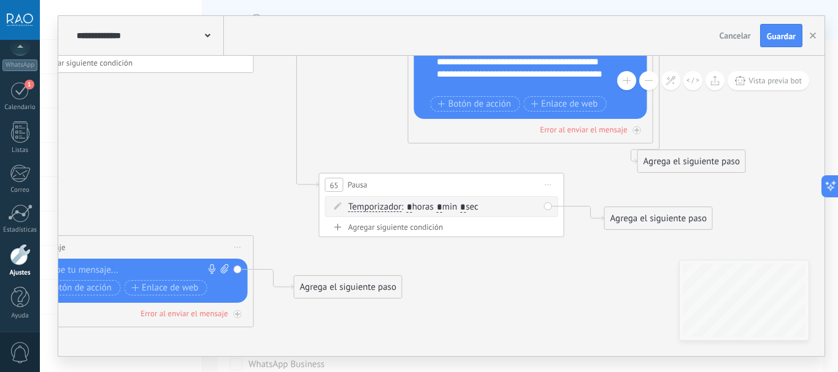
type input "*"
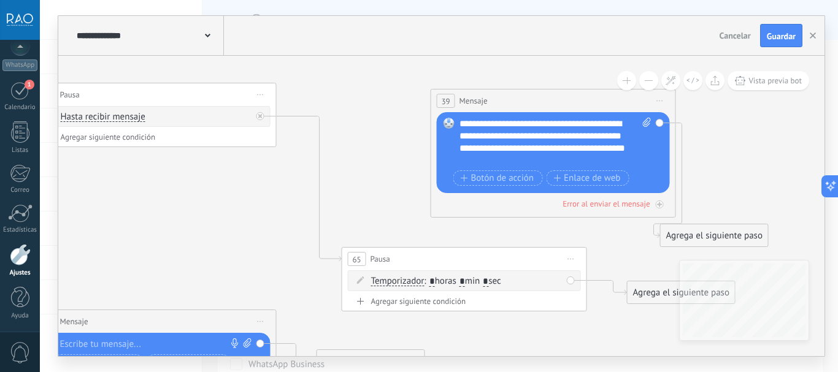
drag, startPoint x: 360, startPoint y: 104, endPoint x: 399, endPoint y: 216, distance: 118.7
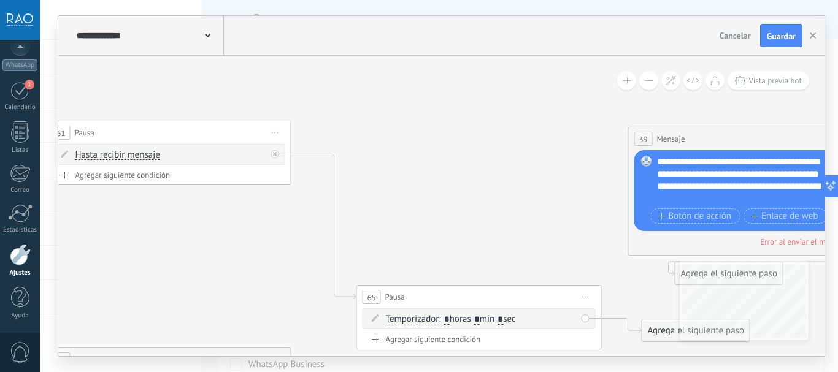
drag, startPoint x: 540, startPoint y: 138, endPoint x: 712, endPoint y: 139, distance: 171.8
click at [709, 138] on div "39 Mensaje ******* (a): Todos los contactos - canales seleccionados Todos los c…" at bounding box center [751, 139] width 244 height 23
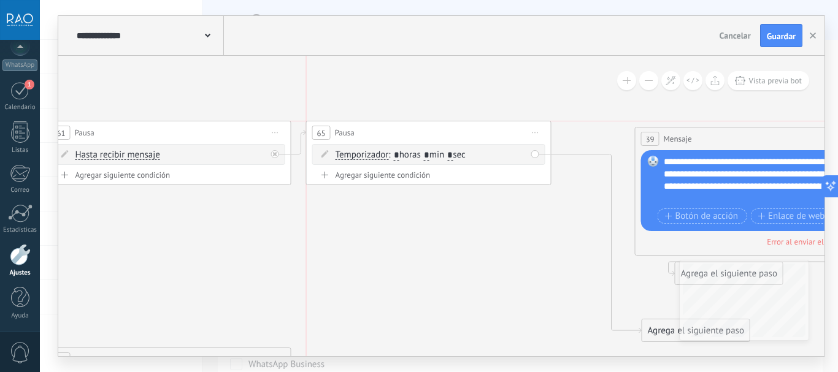
drag, startPoint x: 439, startPoint y: 292, endPoint x: 394, endPoint y: 126, distance: 172.0
click at [394, 126] on div "65 Pausa ***** Iniciar vista previa aquí Cambiar nombre Duplicar Borrar" at bounding box center [429, 132] width 244 height 23
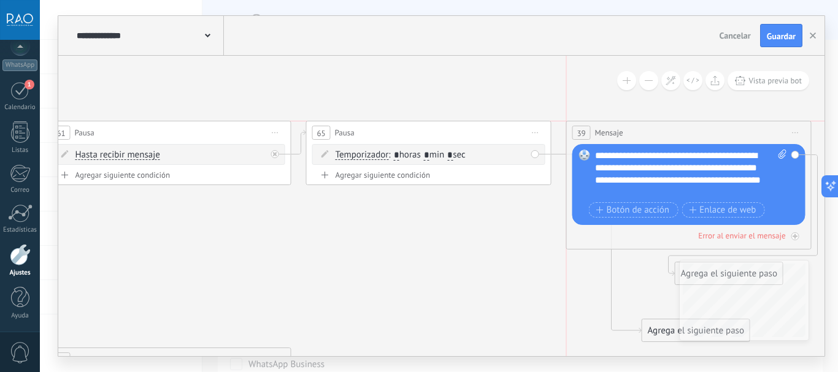
drag, startPoint x: 698, startPoint y: 139, endPoint x: 626, endPoint y: 127, distance: 73.3
click at [626, 127] on div "39 Mensaje ******* (a): Todos los contactos - canales seleccionados Todos los c…" at bounding box center [689, 132] width 244 height 23
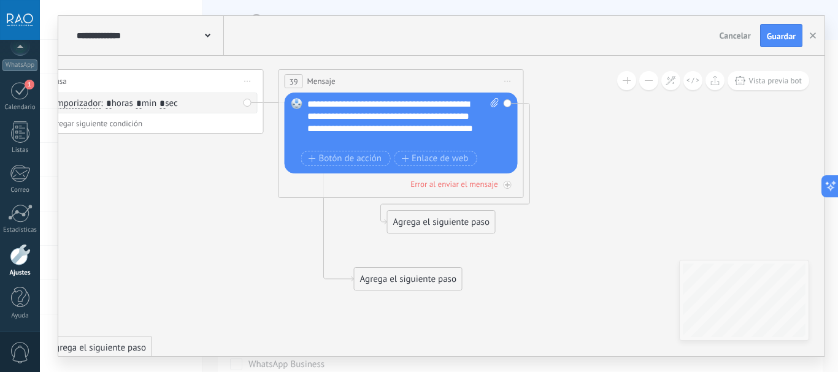
drag, startPoint x: 464, startPoint y: 248, endPoint x: 186, endPoint y: 201, distance: 281.9
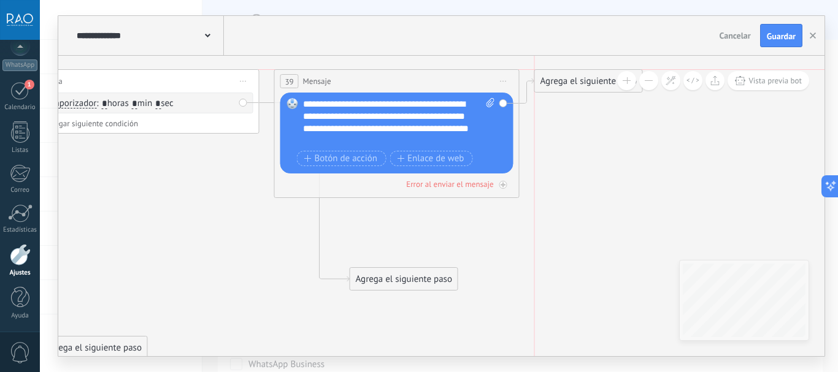
drag, startPoint x: 418, startPoint y: 222, endPoint x: 569, endPoint y: 76, distance: 210.0
click at [569, 76] on div "Agrega el siguiente paso" at bounding box center [588, 81] width 107 height 20
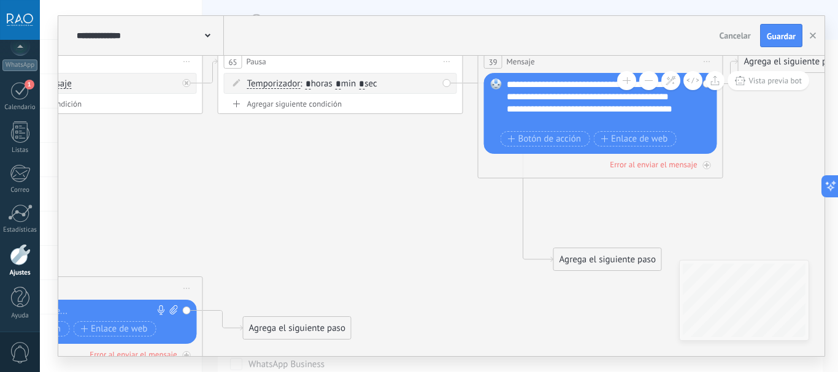
drag, startPoint x: 194, startPoint y: 218, endPoint x: 405, endPoint y: 207, distance: 211.3
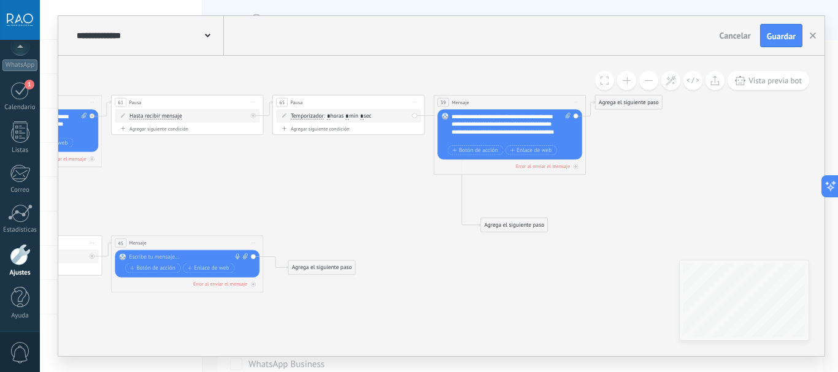
click at [477, 132] on div "**********" at bounding box center [511, 128] width 119 height 31
click at [491, 132] on div "**********" at bounding box center [511, 128] width 119 height 31
drag, startPoint x: 247, startPoint y: 186, endPoint x: 591, endPoint y: 175, distance: 344.3
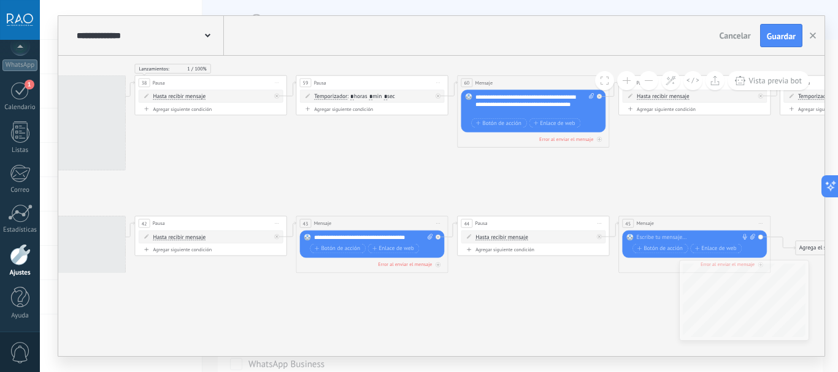
drag, startPoint x: 226, startPoint y: 180, endPoint x: 596, endPoint y: 158, distance: 370.6
click at [592, 158] on icon at bounding box center [14, 239] width 2642 height 755
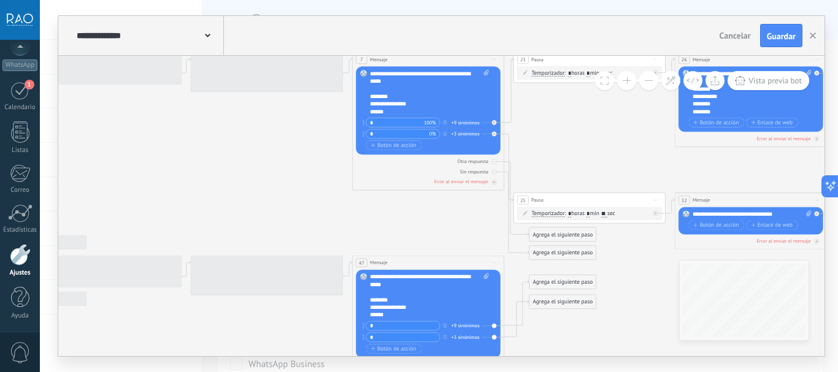
drag, startPoint x: 515, startPoint y: 169, endPoint x: 670, endPoint y: 166, distance: 154.6
click at [670, 166] on icon at bounding box center [715, 216] width 2642 height 755
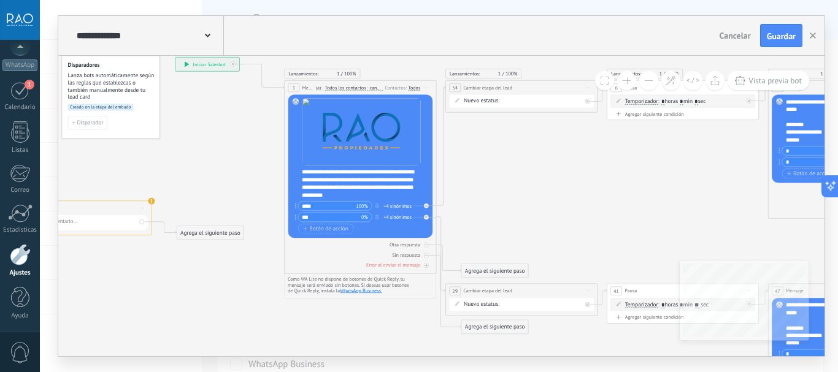
drag, startPoint x: 242, startPoint y: 157, endPoint x: 649, endPoint y: 183, distance: 408.1
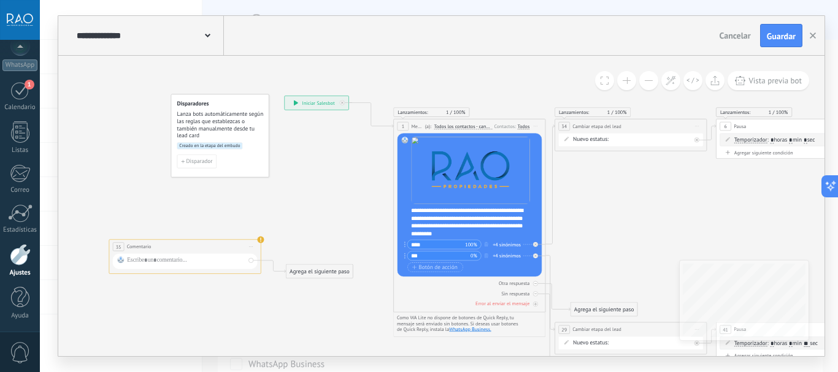
drag, startPoint x: 588, startPoint y: 209, endPoint x: 677, endPoint y: 258, distance: 101.1
click at [769, 36] on span "Guardar" at bounding box center [781, 36] width 29 height 9
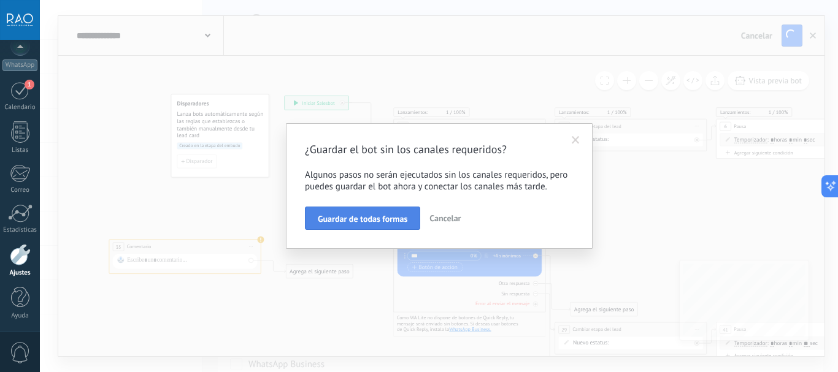
click at [361, 219] on span "Guardar de todas formas" at bounding box center [363, 219] width 90 height 9
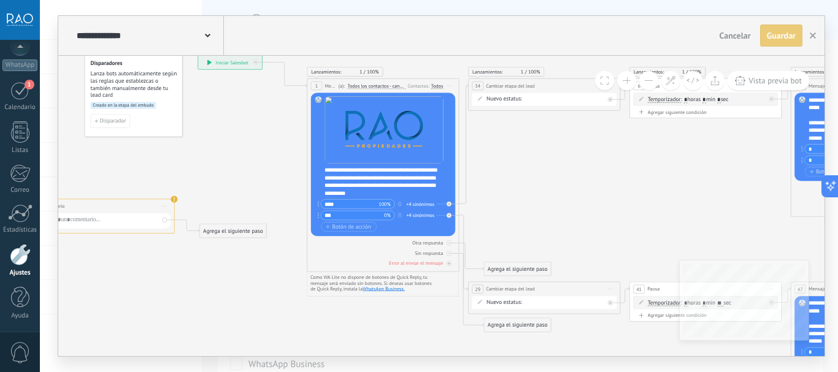
drag, startPoint x: 352, startPoint y: 212, endPoint x: 245, endPoint y: 164, distance: 116.7
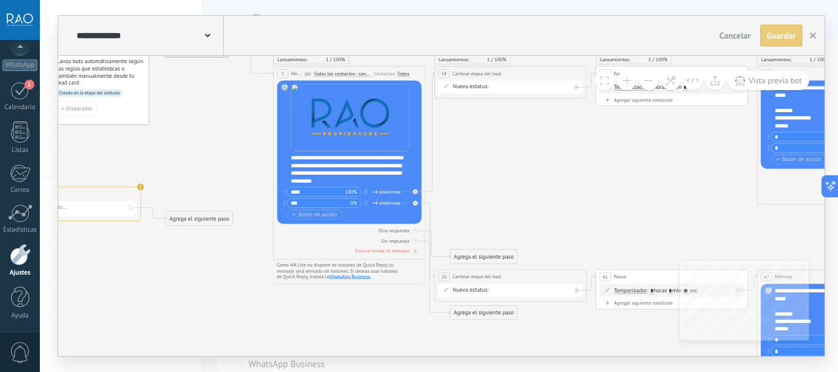
drag, startPoint x: 557, startPoint y: 179, endPoint x: 390, endPoint y: 167, distance: 167.8
